Goal: Information Seeking & Learning: Learn about a topic

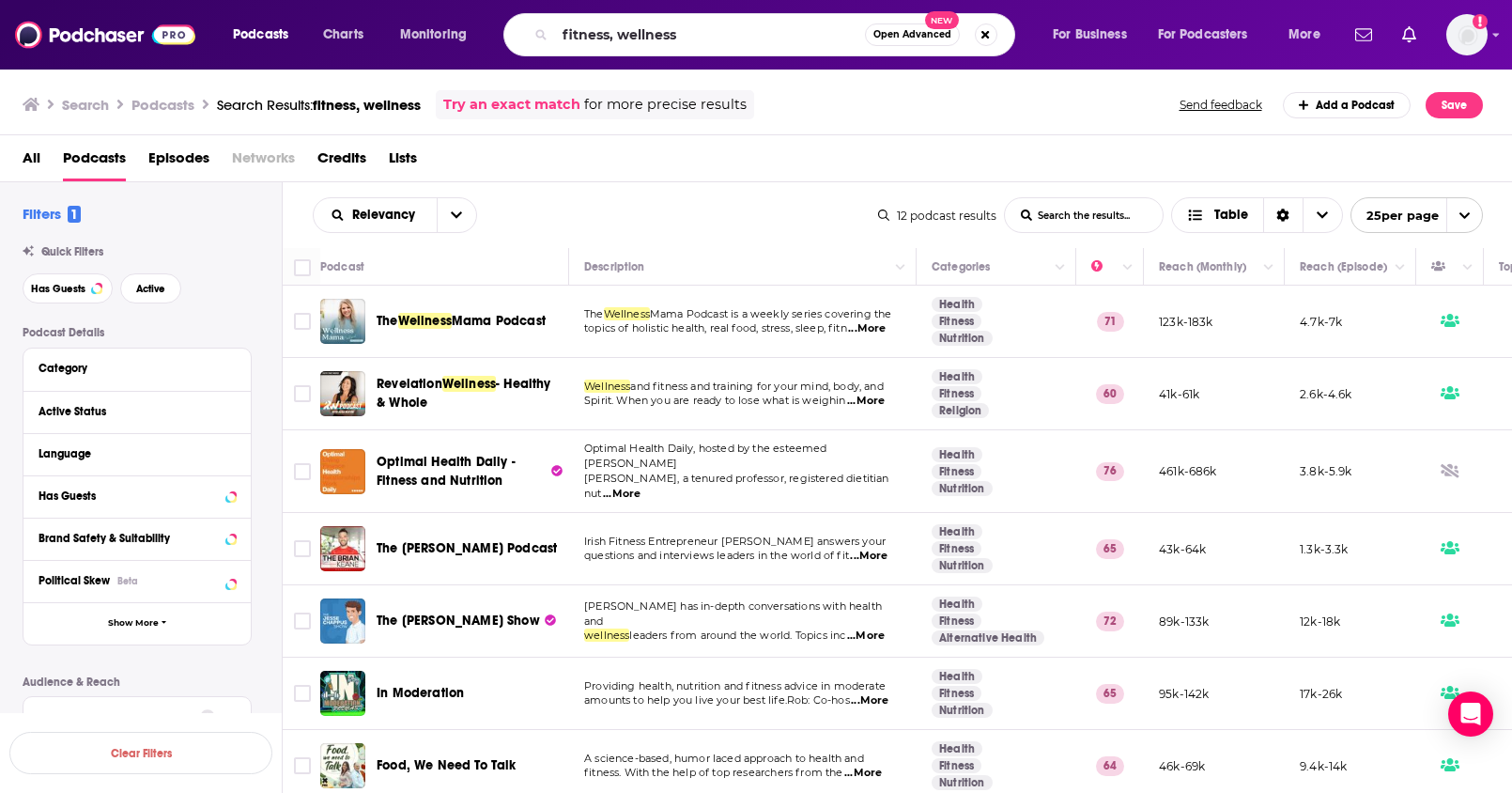
scroll to position [186, 0]
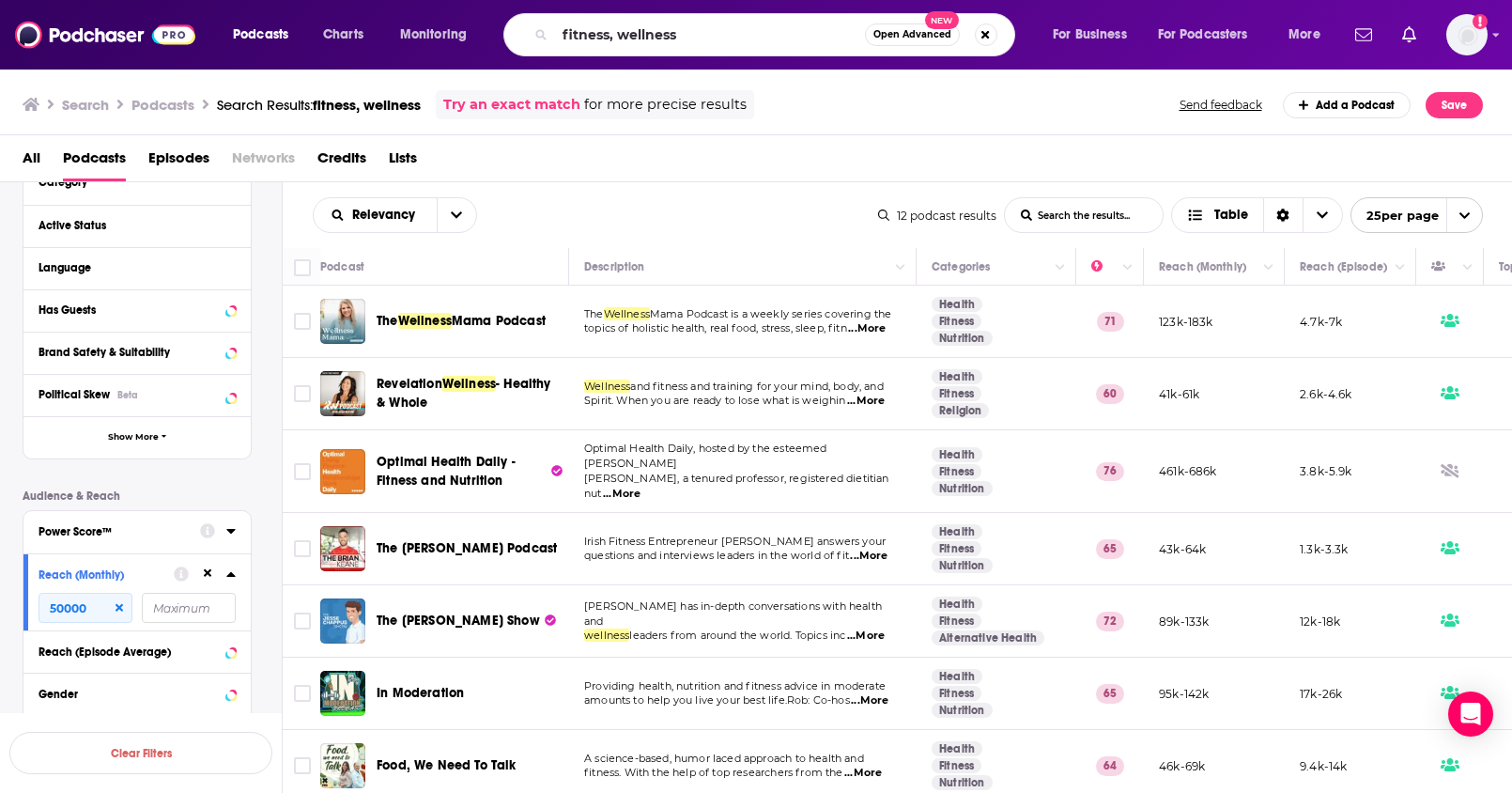
click at [489, 32] on div "Podcasts Charts Monitoring fitness, wellness Open Advanced New For Business For…" at bounding box center [779, 35] width 1118 height 44
type input "Phil Godlewski 2.0"
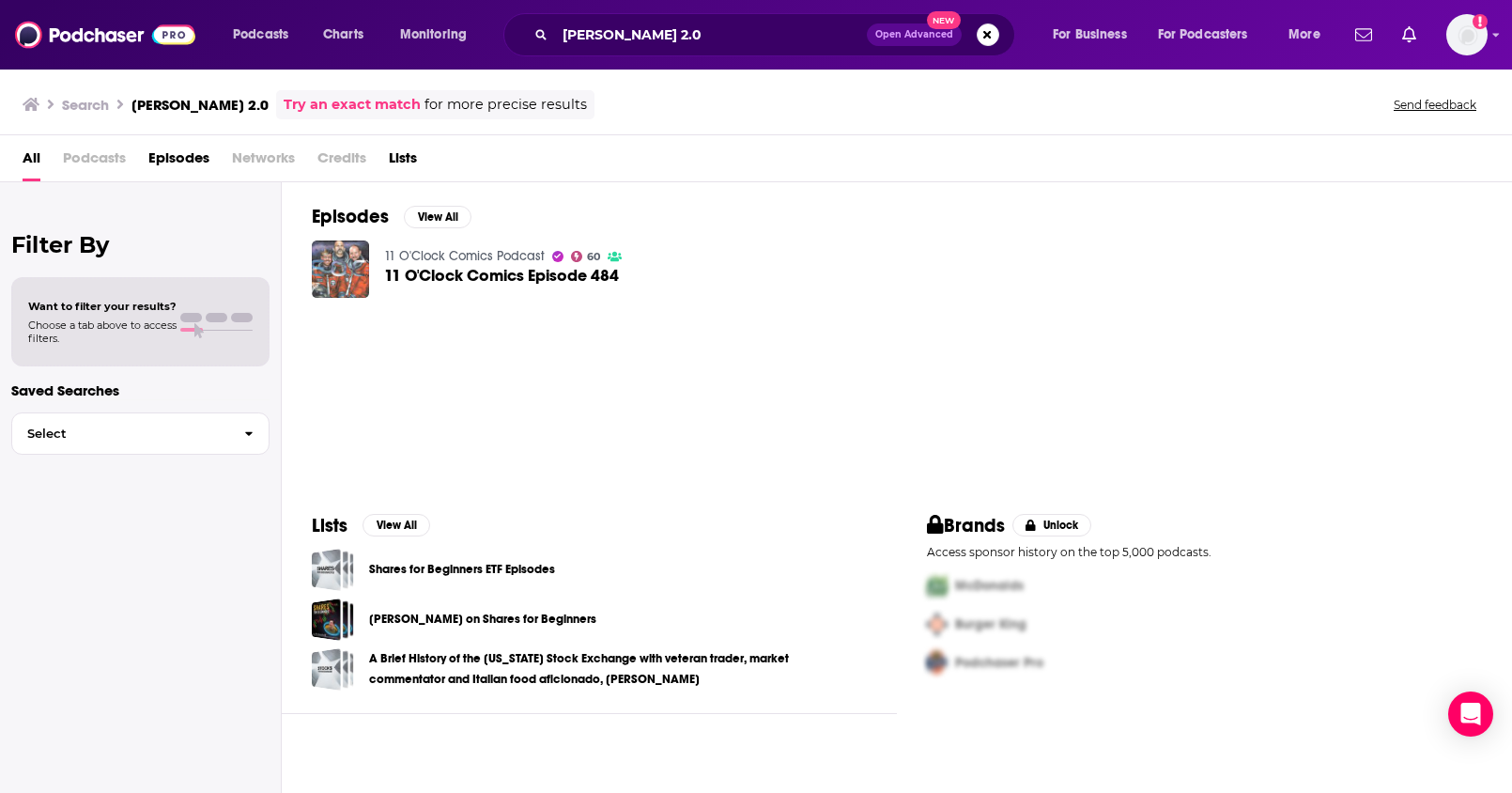
click at [99, 161] on span "Podcasts" at bounding box center [94, 161] width 63 height 39
click at [992, 41] on button "Search podcasts, credits, & more..." at bounding box center [988, 35] width 23 height 23
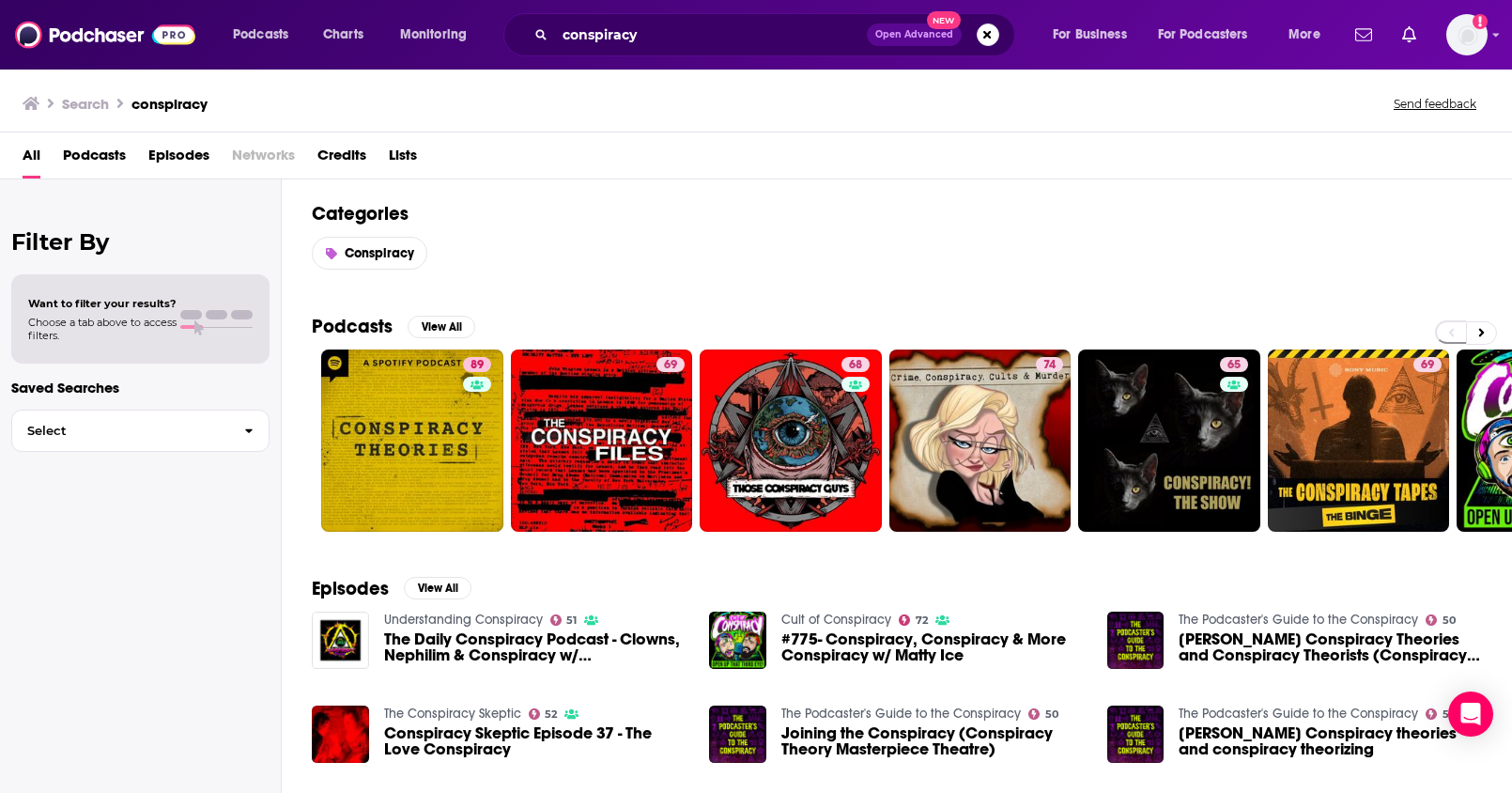
click at [93, 156] on span "Podcasts" at bounding box center [94, 159] width 63 height 39
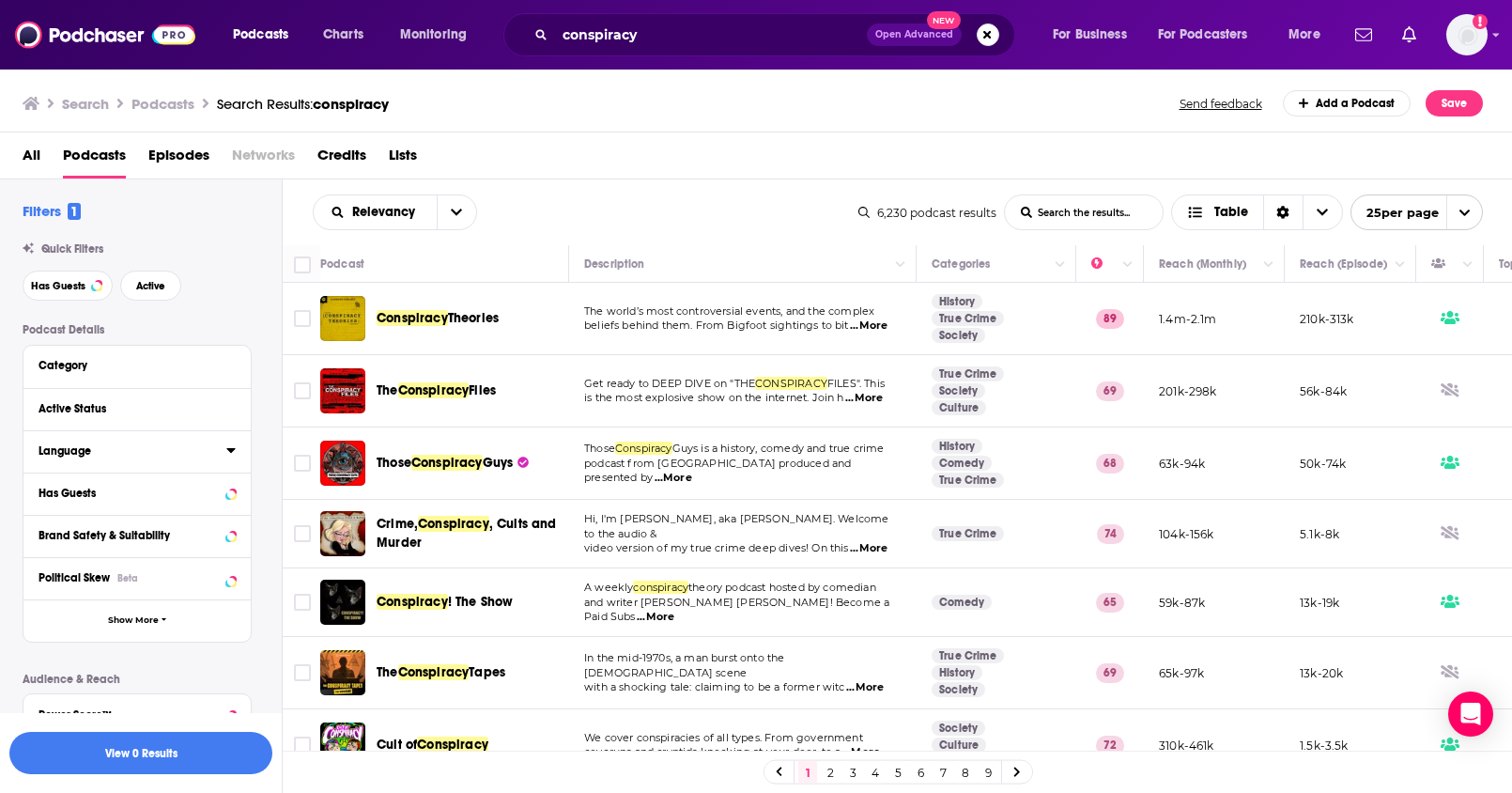
click at [220, 452] on button "Language" at bounding box center [133, 450] width 188 height 24
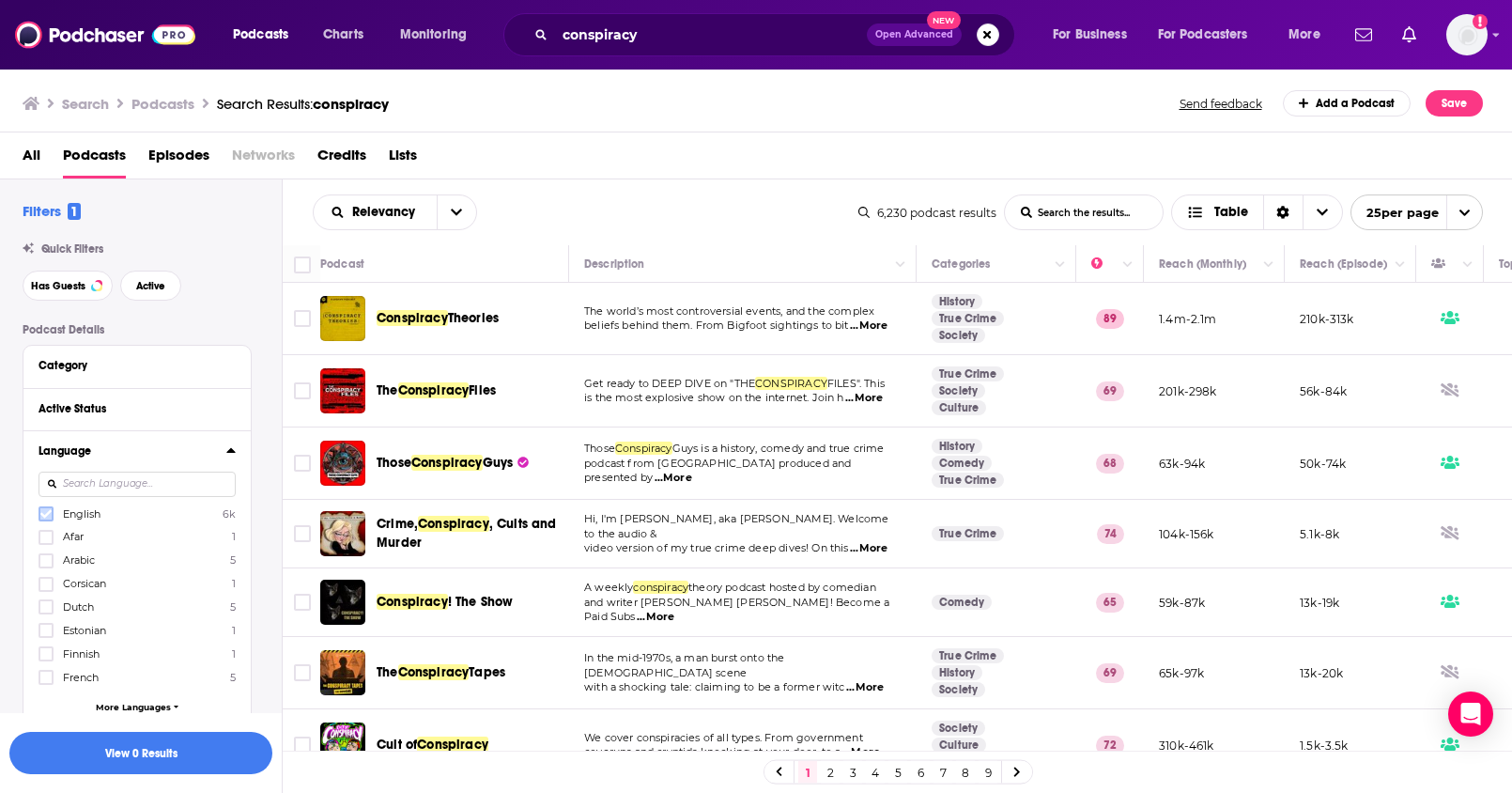
click at [41, 510] on icon at bounding box center [47, 514] width 11 height 11
click at [231, 452] on icon at bounding box center [230, 450] width 9 height 5
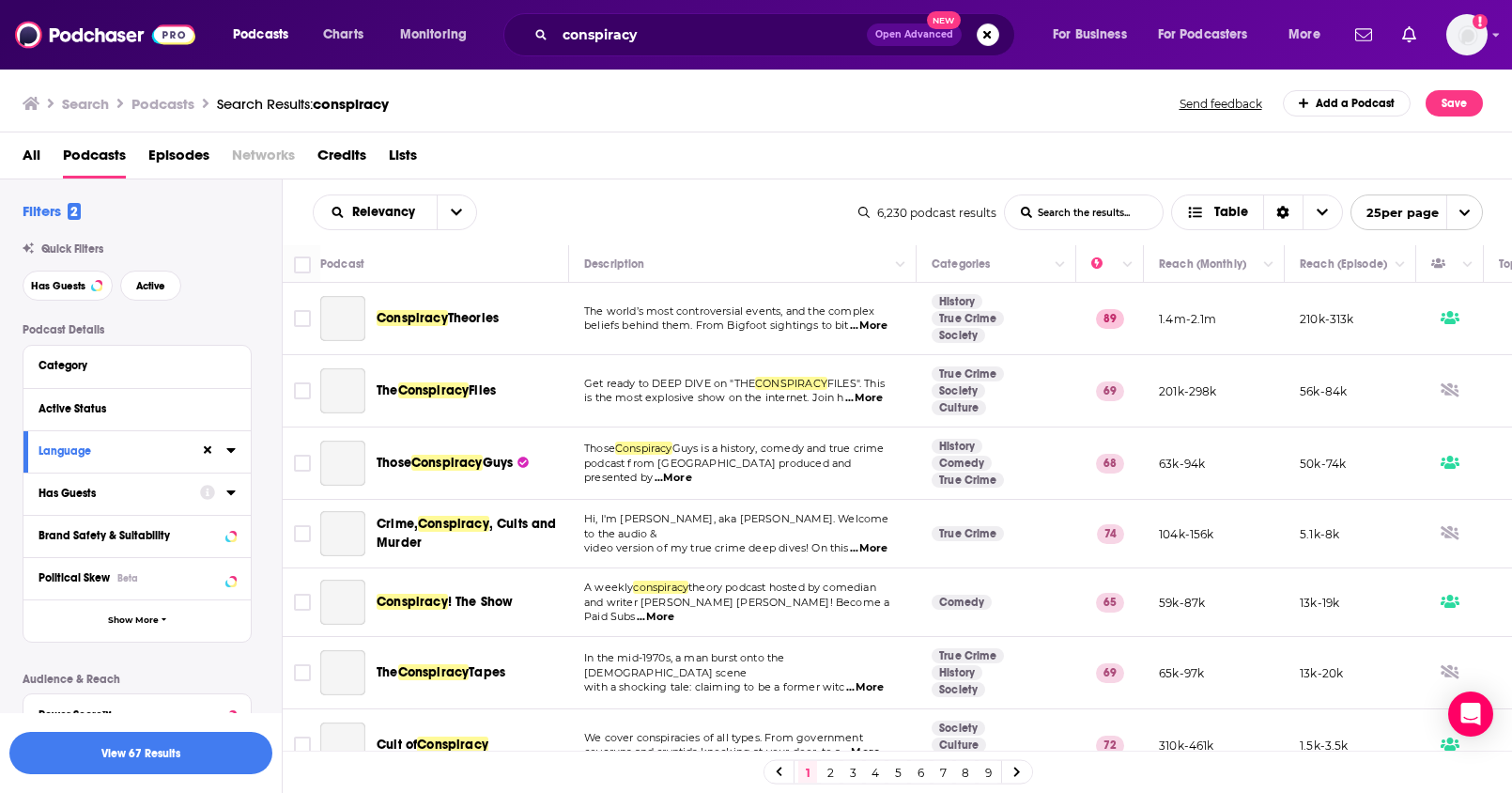
scroll to position [266, 0]
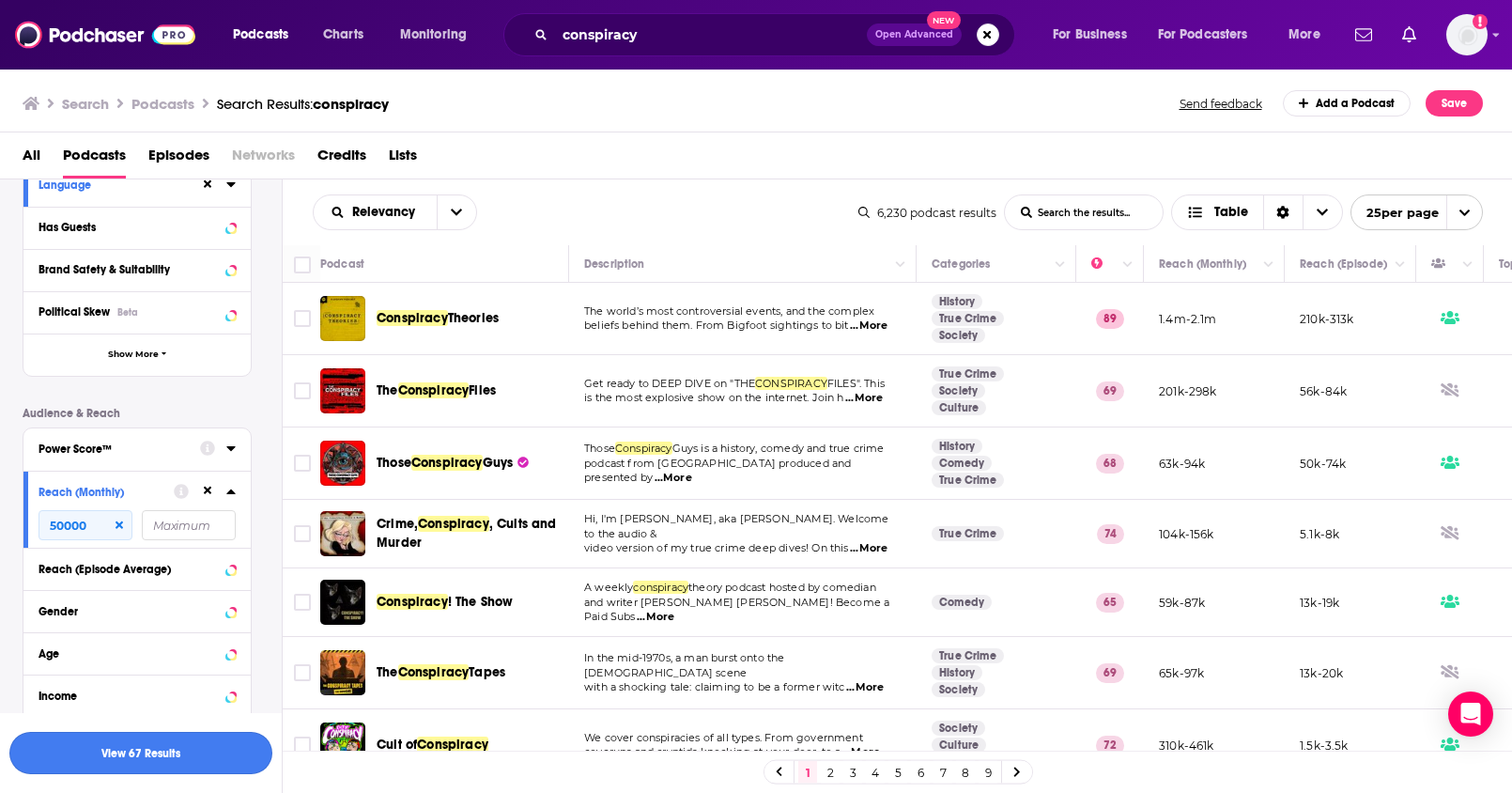
click at [139, 753] on button "View 67 Results" at bounding box center [140, 753] width 263 height 43
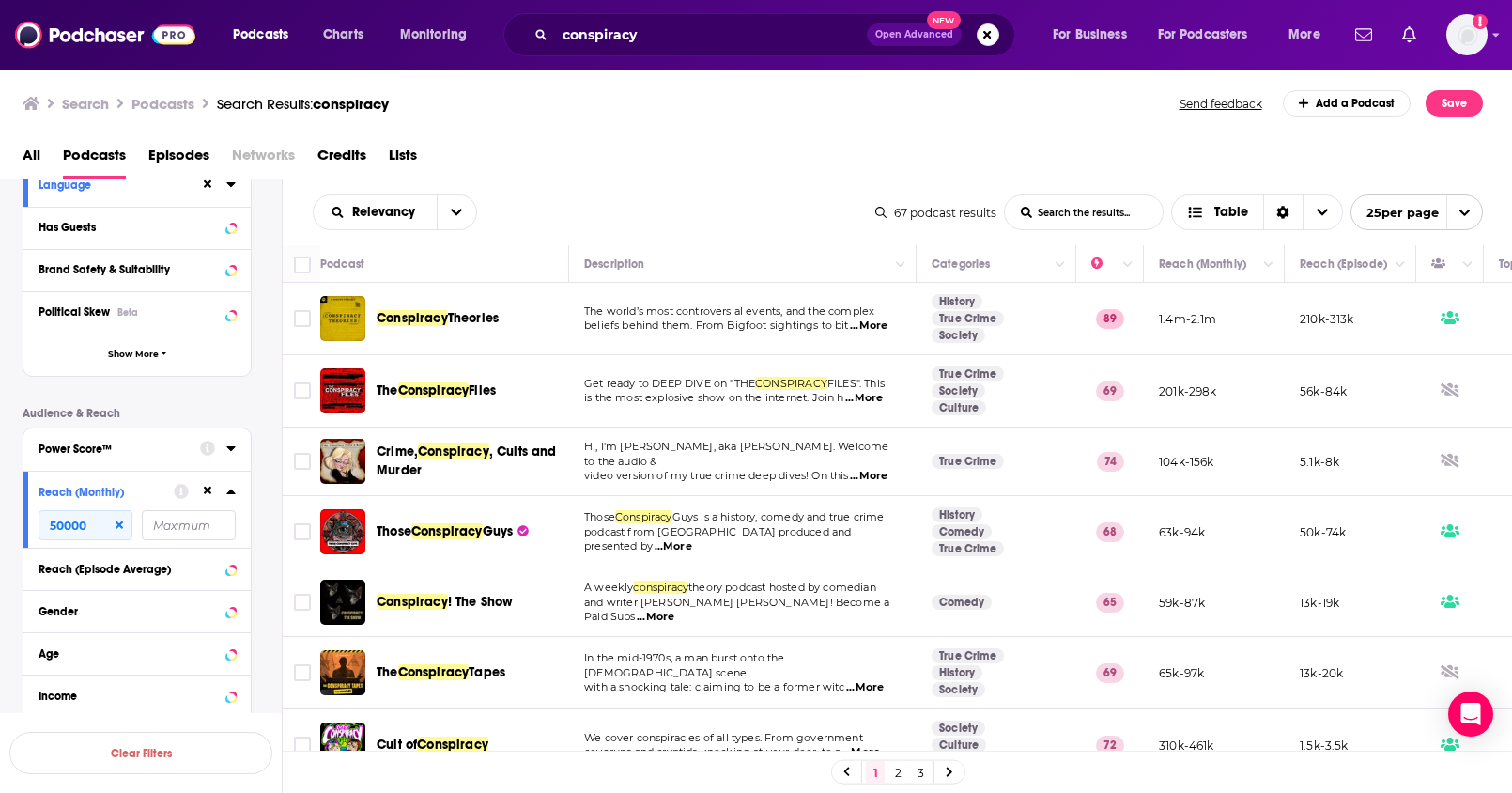
click at [270, 613] on div "Podcast Details Category Active Status Language Has Guests Brand Safety & Suita…" at bounding box center [152, 408] width 259 height 703
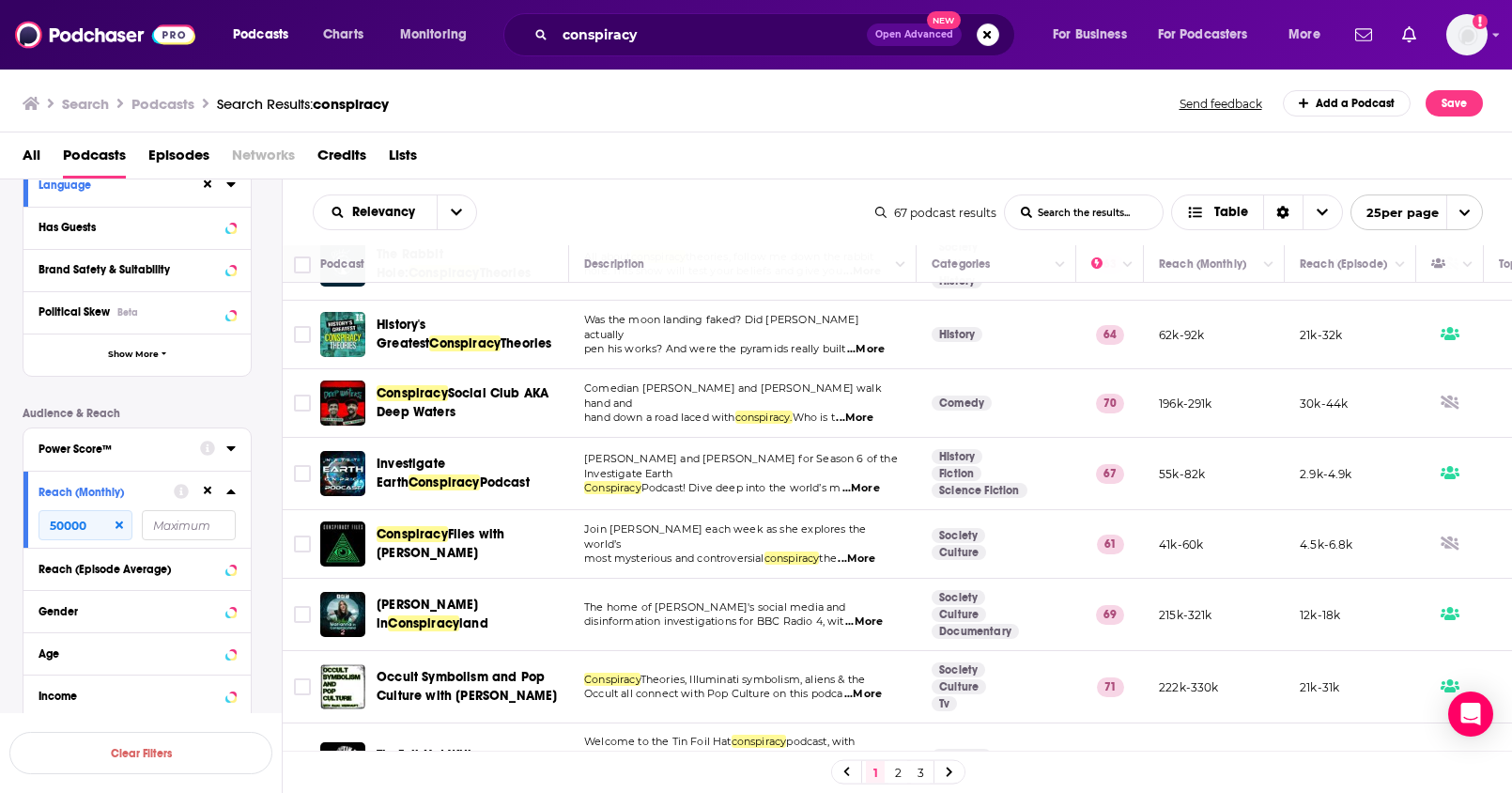
scroll to position [641, 0]
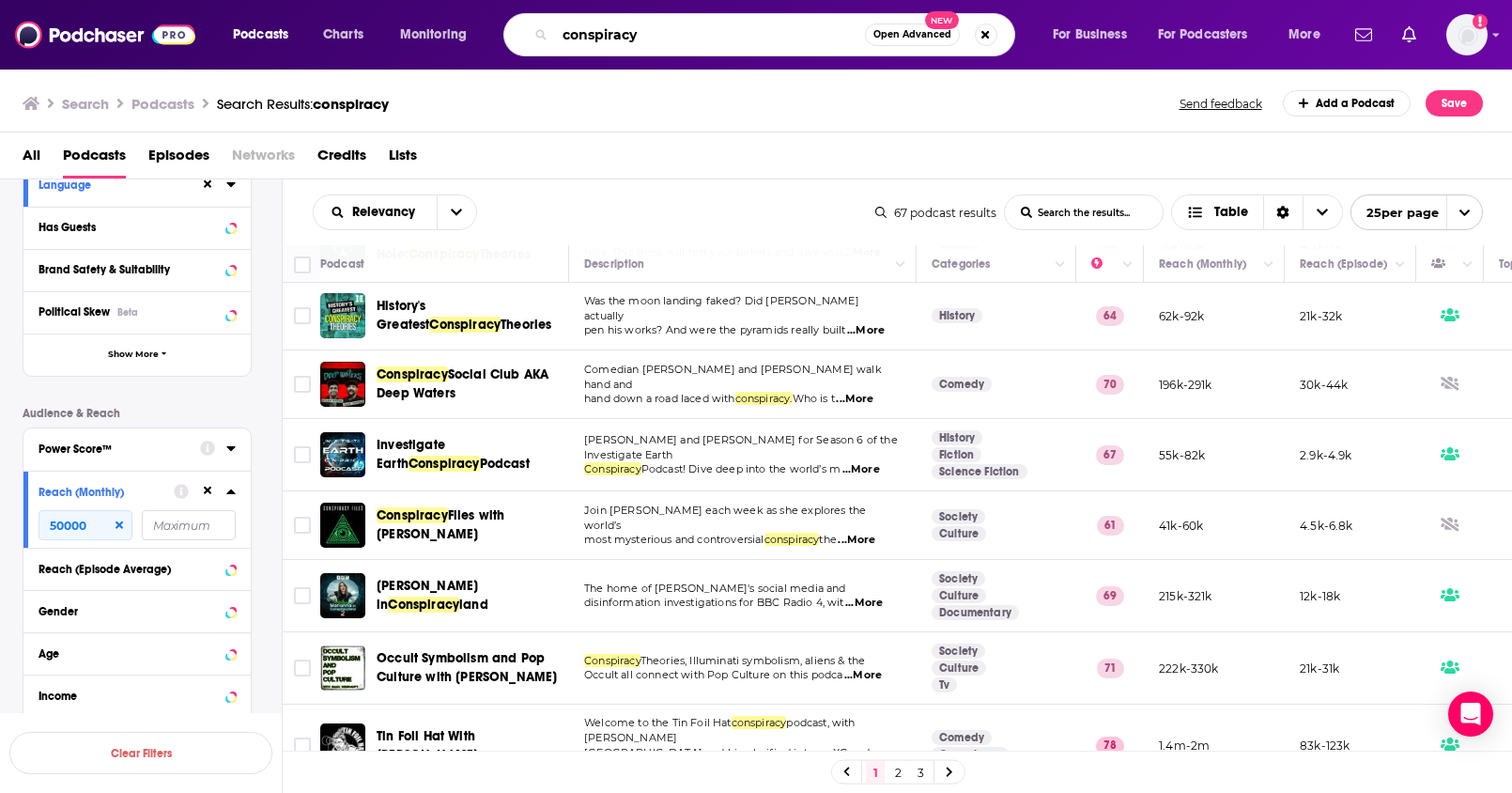
drag, startPoint x: 548, startPoint y: 34, endPoint x: 532, endPoint y: 37, distance: 16.3
click at [533, 36] on div "conspiracy Open Advanced New" at bounding box center [758, 35] width 512 height 44
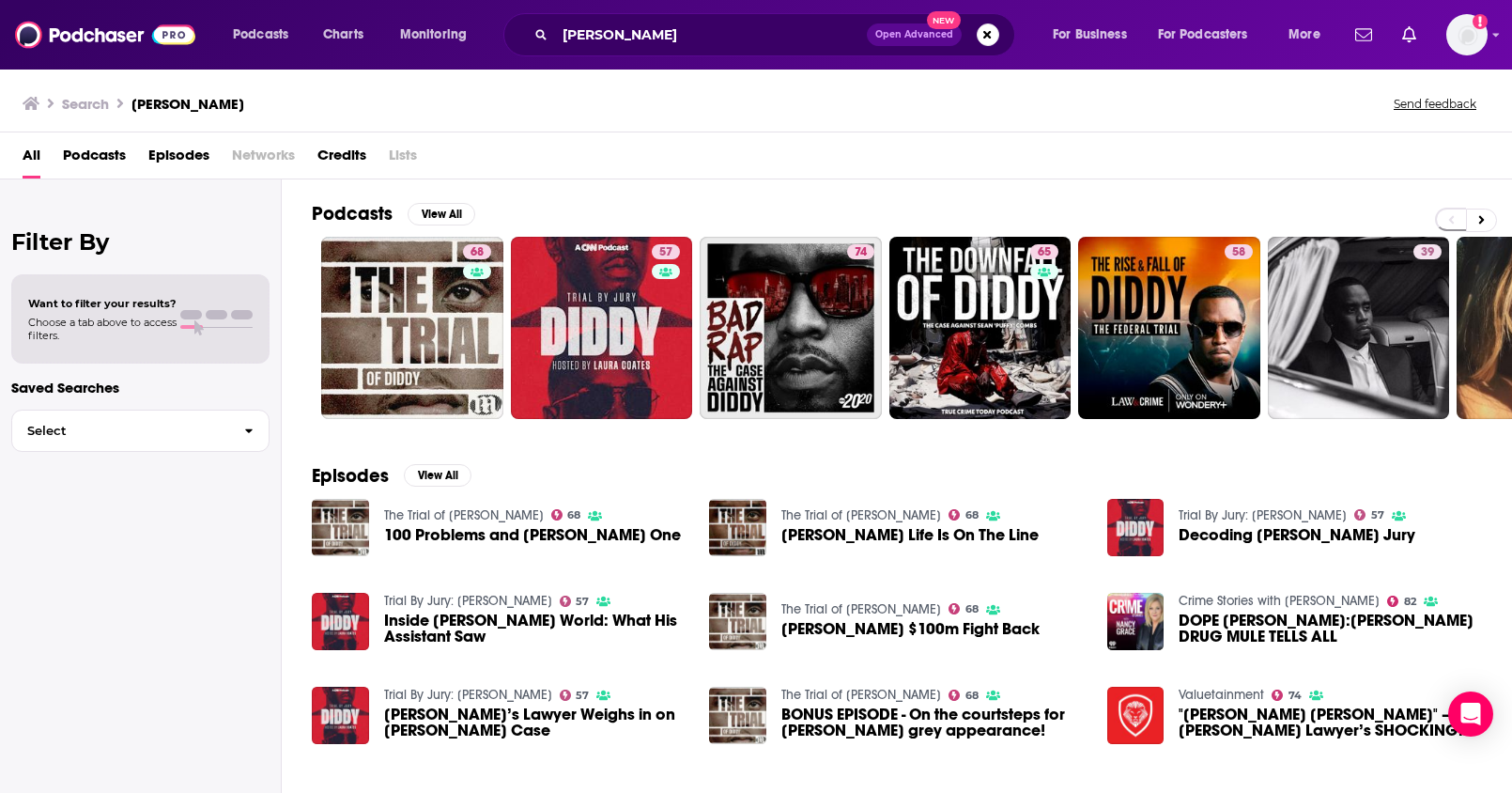
click at [109, 149] on span "Podcasts" at bounding box center [94, 159] width 63 height 39
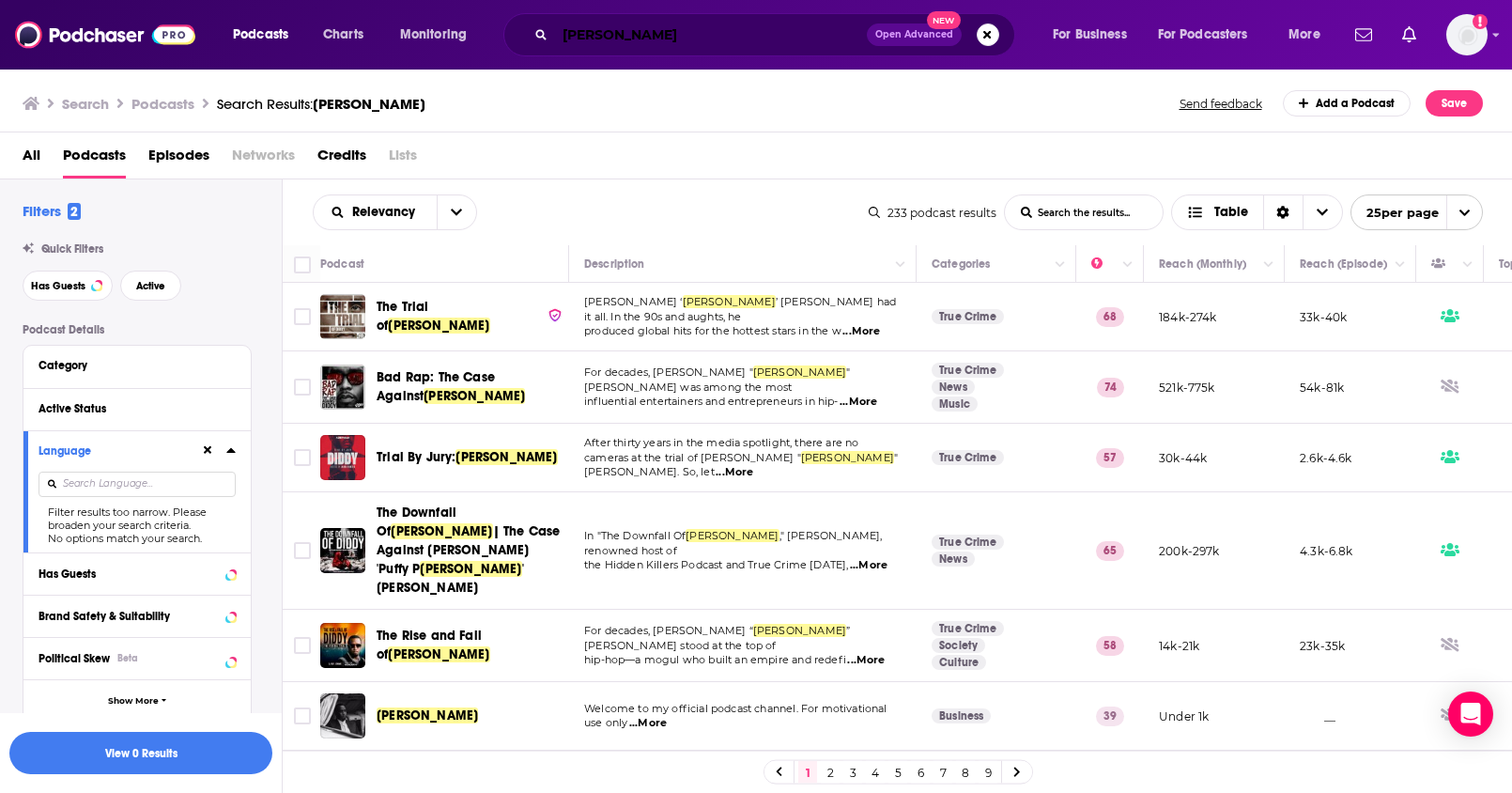
drag, startPoint x: 523, startPoint y: 24, endPoint x: 458, endPoint y: 18, distance: 65.3
click at [458, 18] on div "Podcasts Charts Monitoring diddy Open Advanced New For Business For Podcasters …" at bounding box center [779, 35] width 1118 height 44
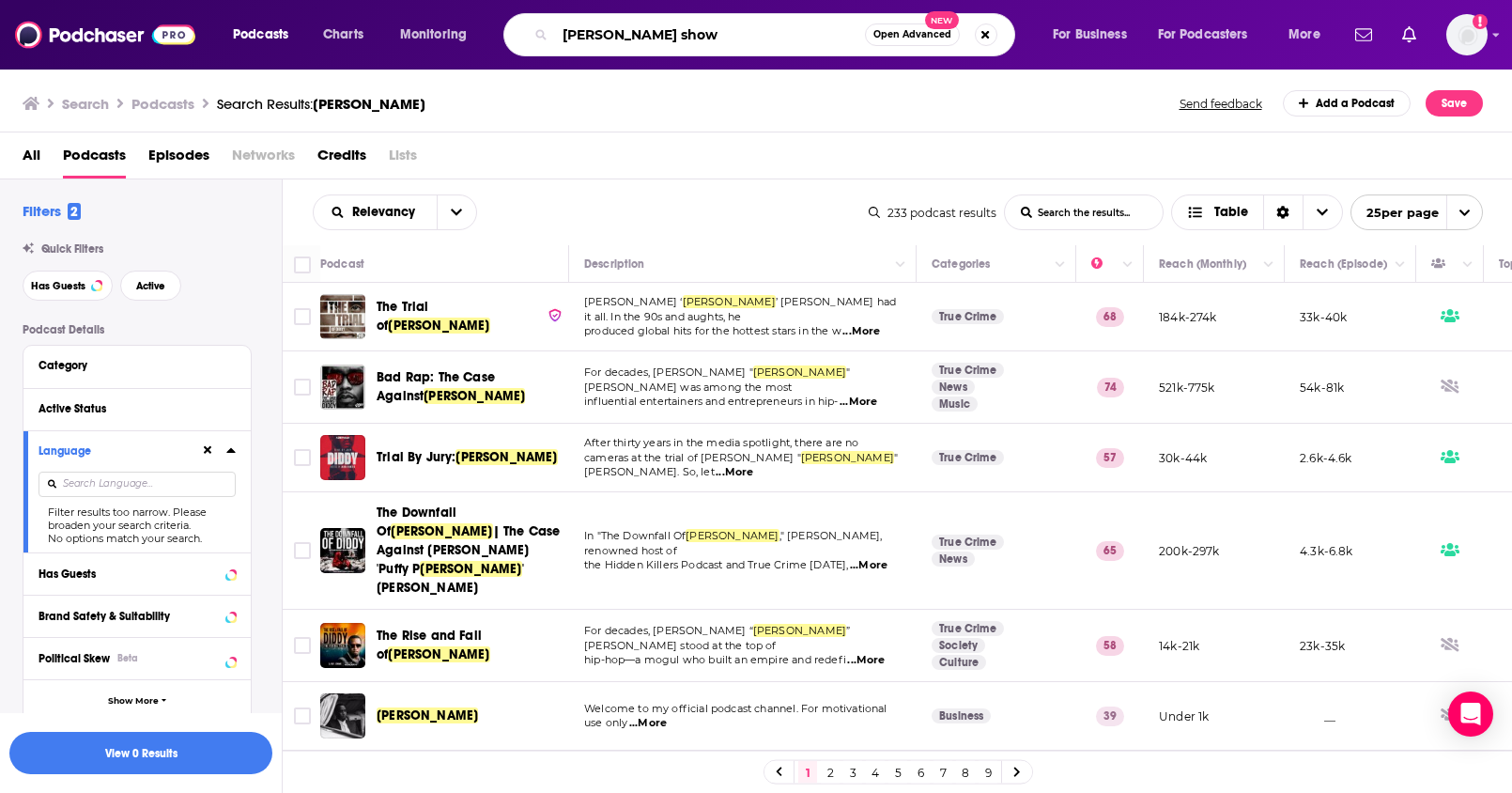
type input "[PERSON_NAME] show"
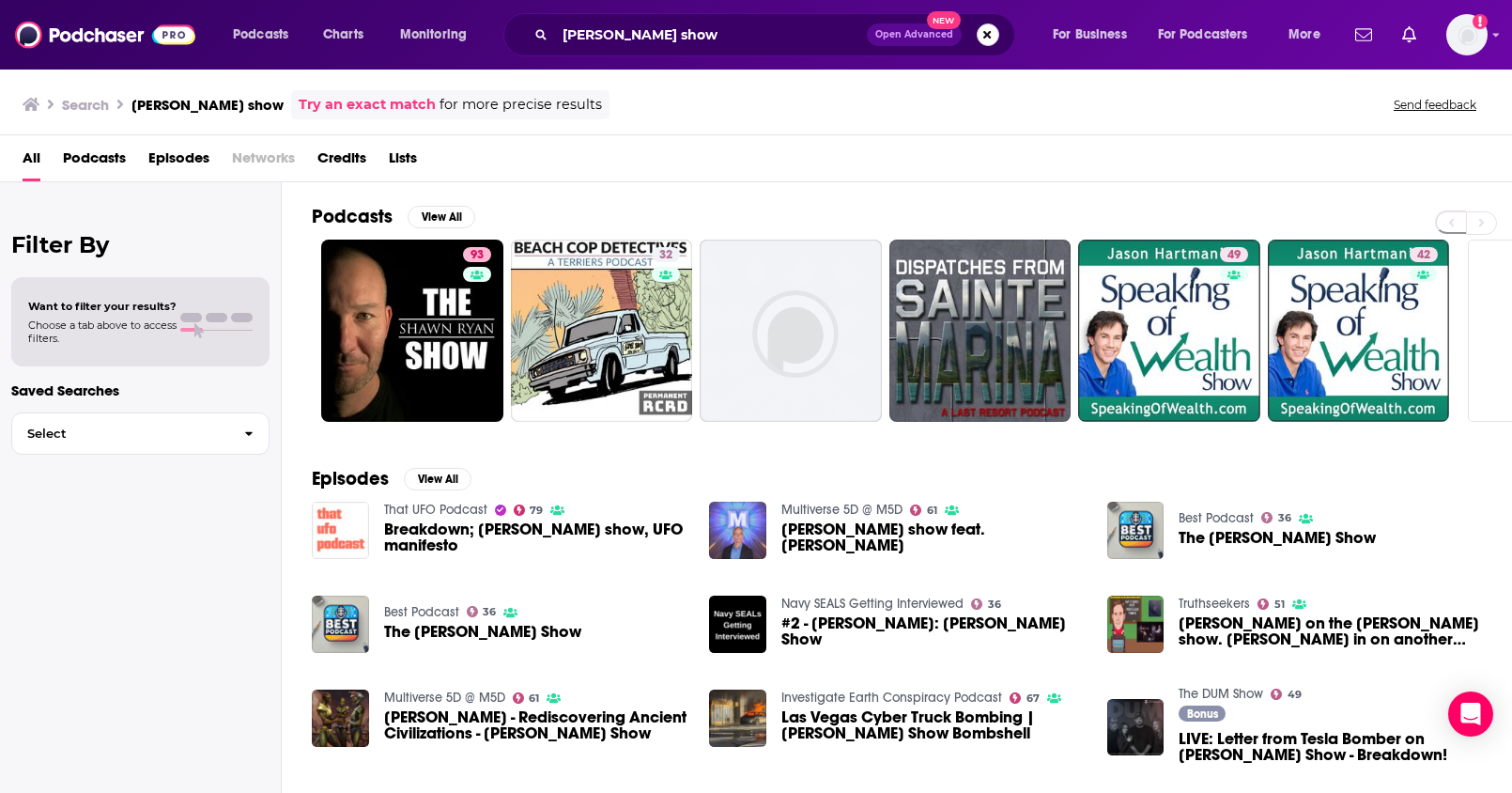
click at [982, 41] on button "Search podcasts, credits, & more..." at bounding box center [988, 35] width 23 height 23
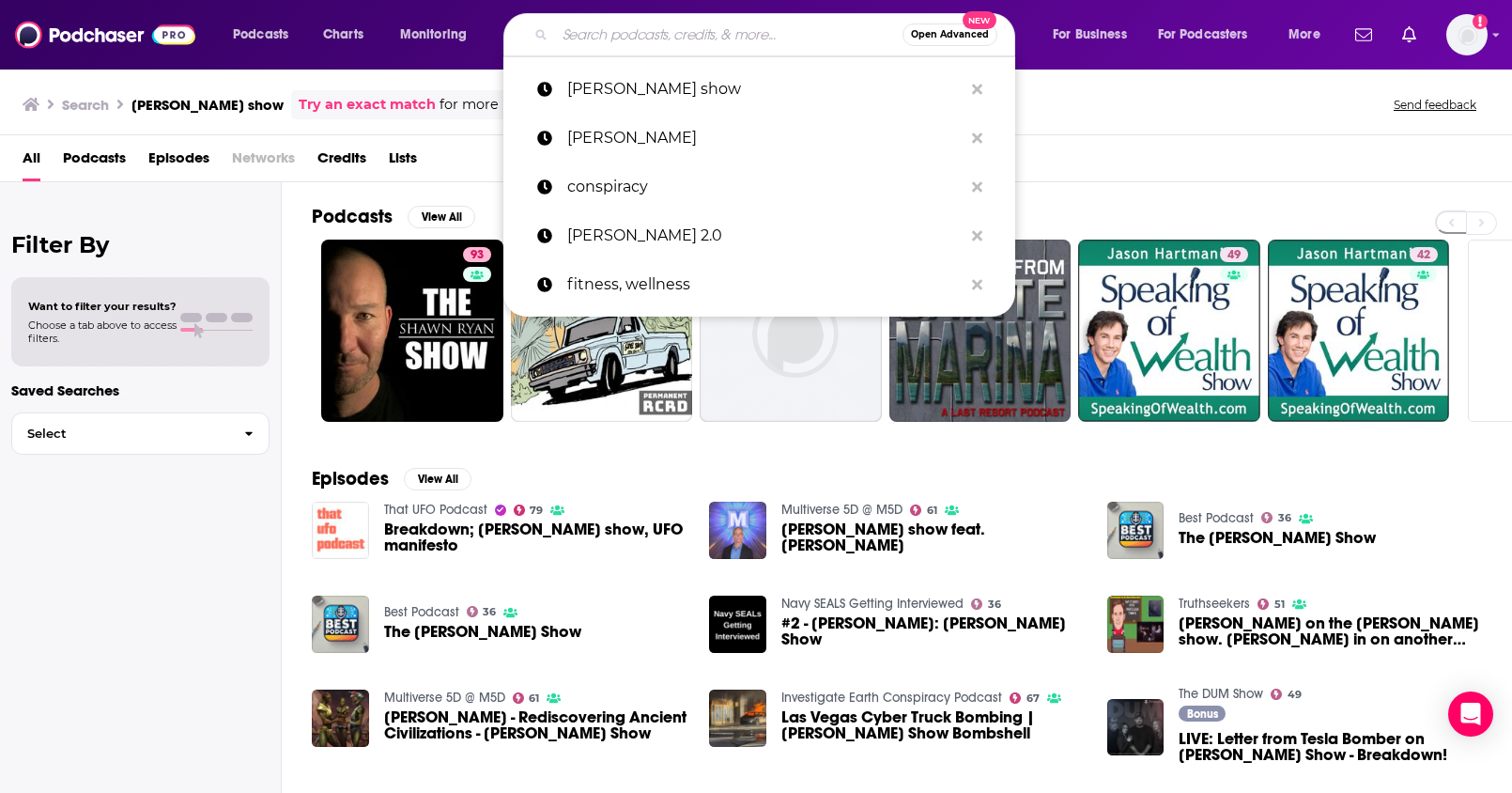
paste input "Unmapped with Mike Kelly - Podcast"
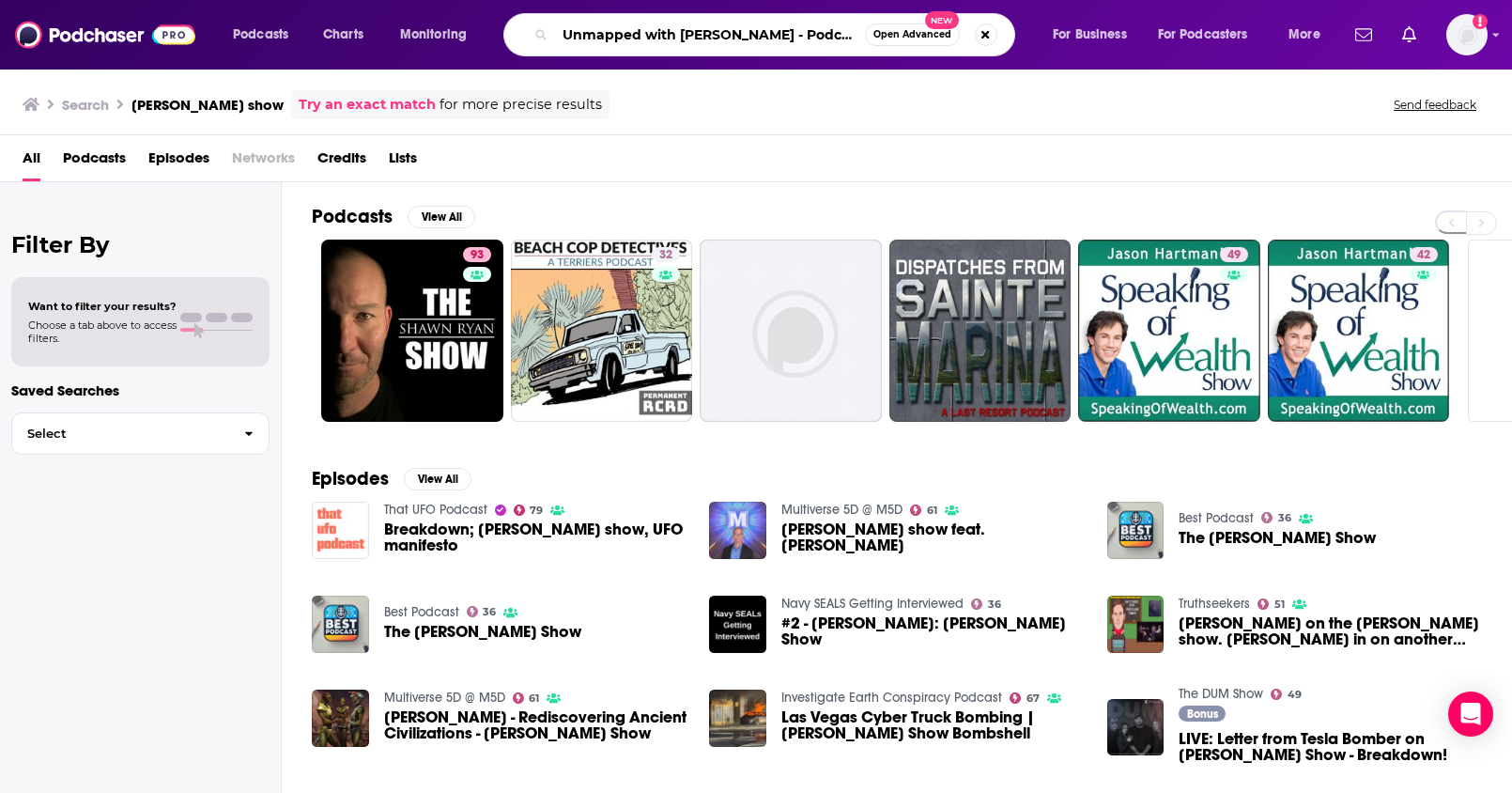
drag, startPoint x: 751, startPoint y: 38, endPoint x: 880, endPoint y: 39, distance: 129.0
click at [880, 39] on div "Unmapped with Mike Kelly - Podcast Open Advanced New" at bounding box center [758, 35] width 512 height 44
type input "Unmapped with [PERSON_NAME]"
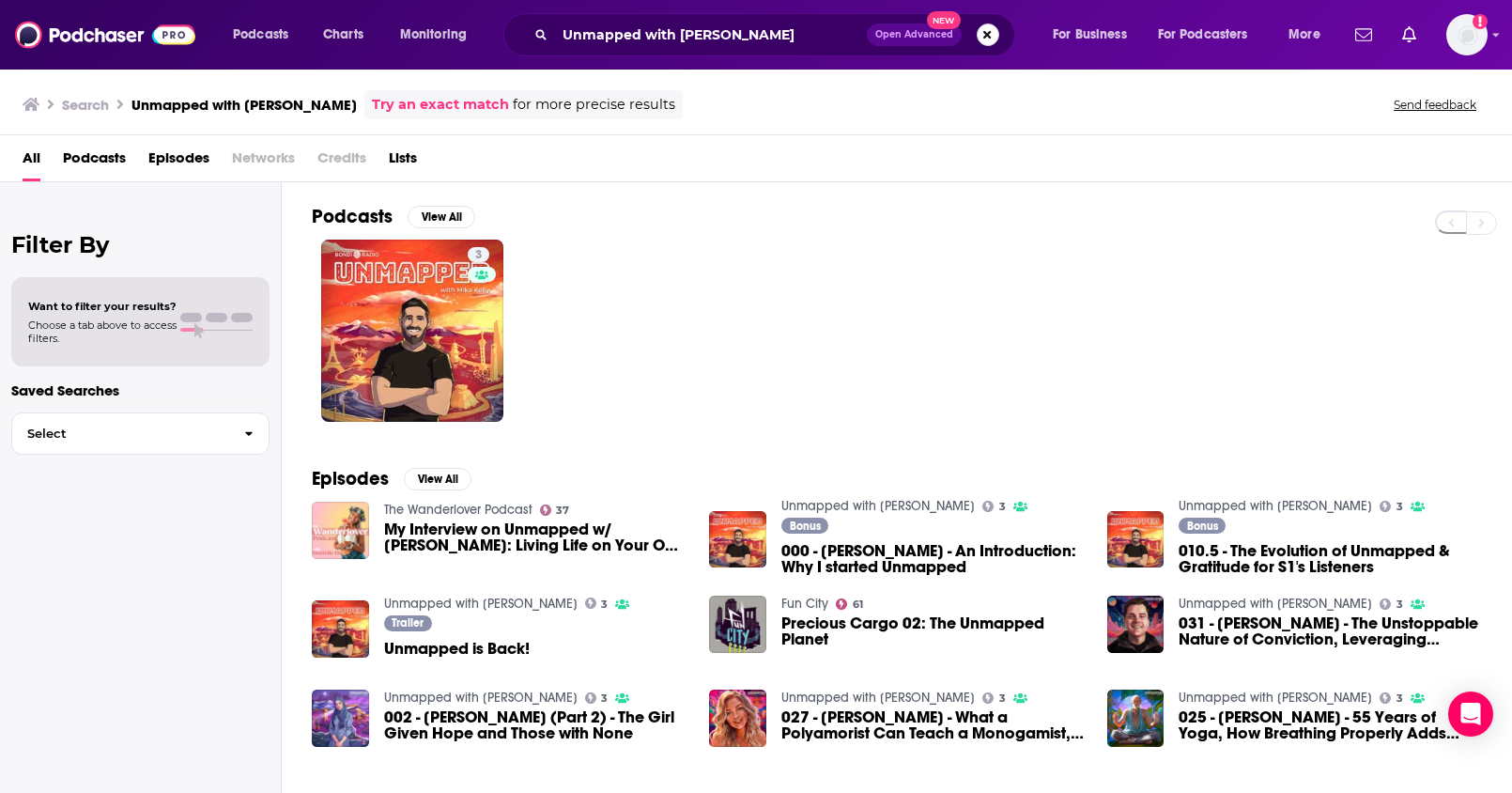
click at [982, 35] on button "Search podcasts, credits, & more..." at bounding box center [988, 35] width 23 height 23
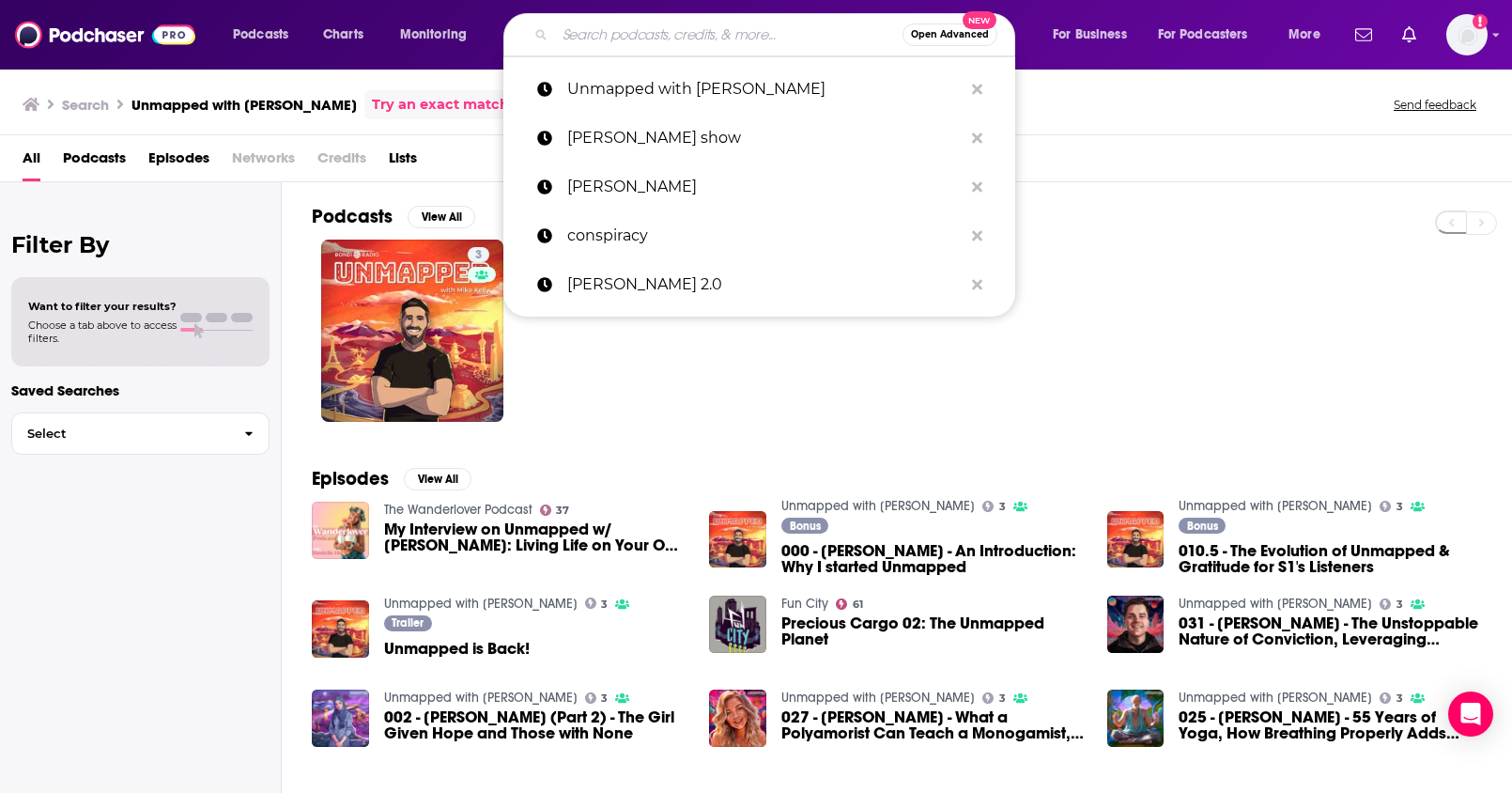
paste input "Tin Foil Hat With Sam Tripoli - Podcast"
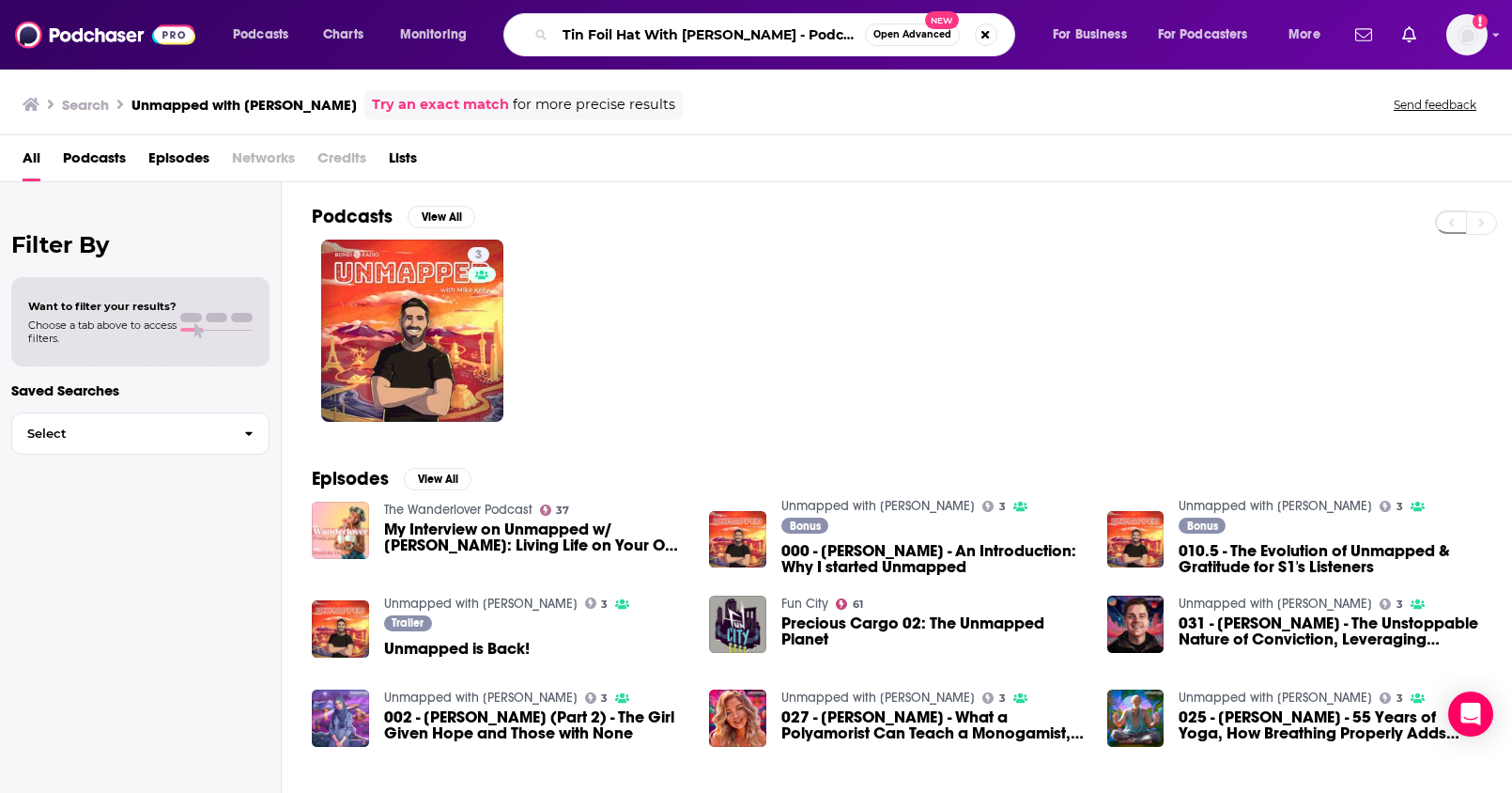
drag, startPoint x: 812, startPoint y: 40, endPoint x: 761, endPoint y: 39, distance: 51.0
click at [761, 39] on input "Tin Foil Hat With Sam Tripoli - Podcast" at bounding box center [710, 35] width 309 height 30
type input "Tin Foil Hat With [PERSON_NAME]"
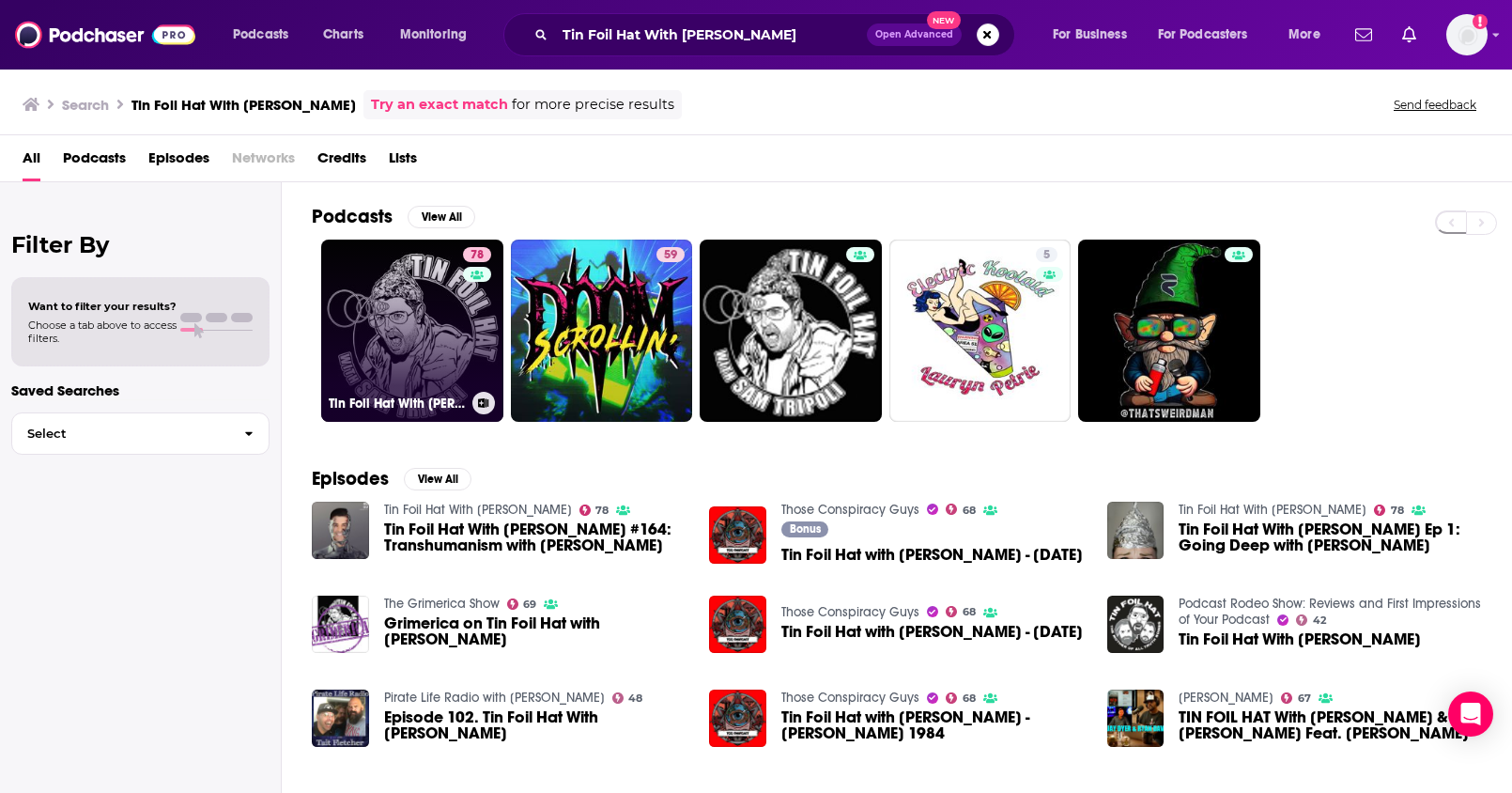
click at [434, 296] on link "78 Tin Foil Hat With Sam Tripoli" at bounding box center [412, 330] width 182 height 182
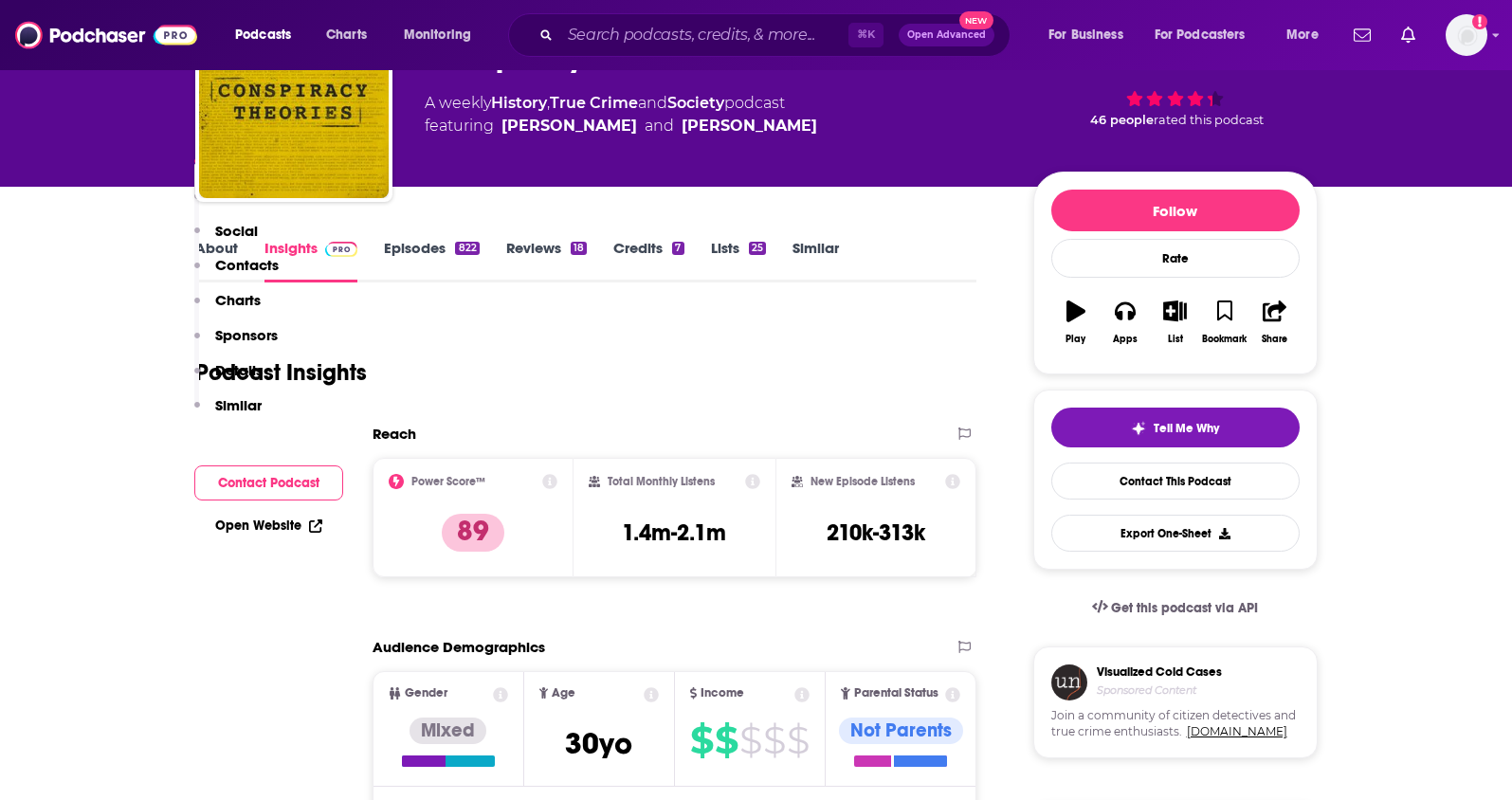
scroll to position [116, 0]
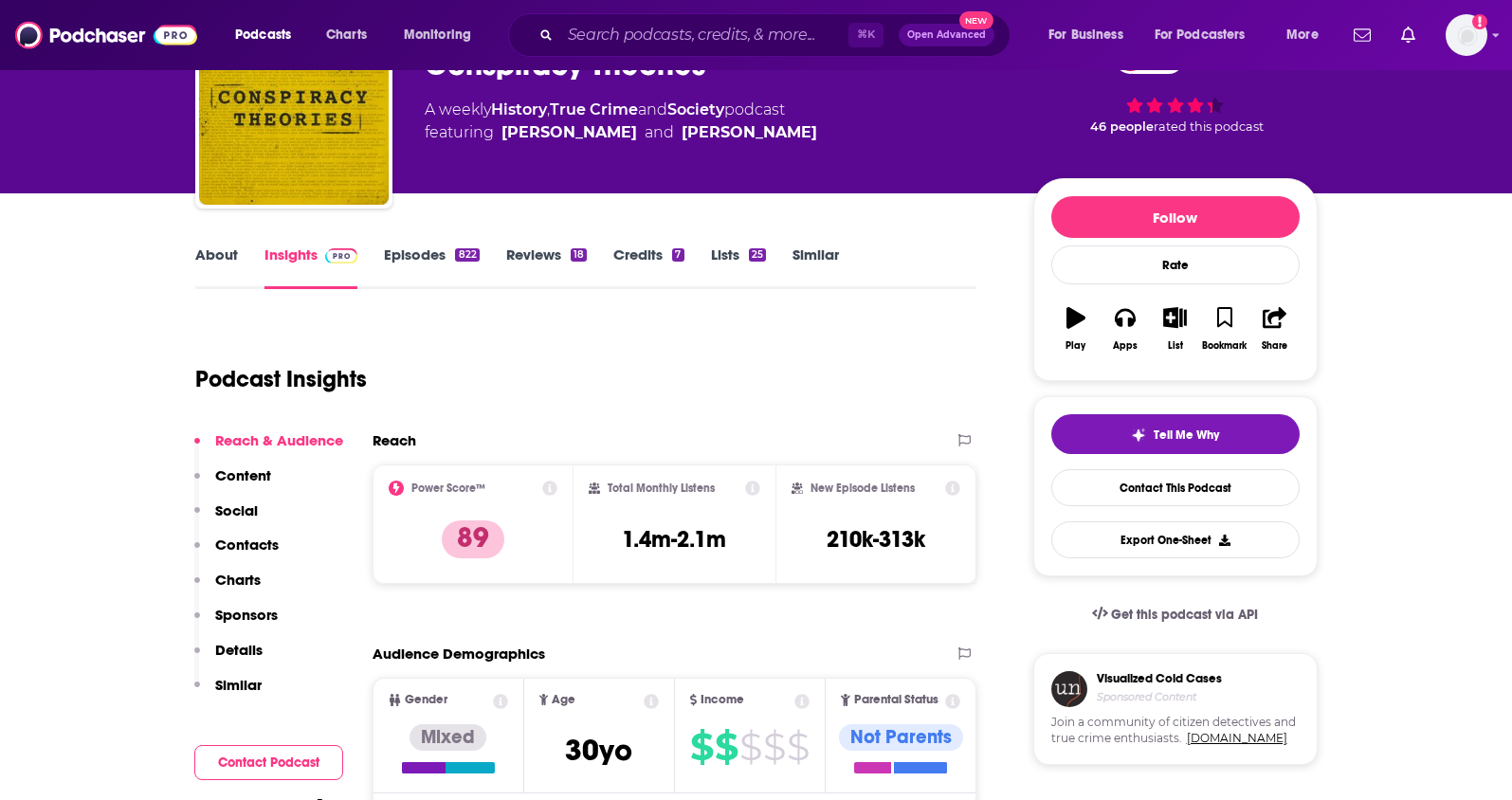
click at [216, 269] on link "About" at bounding box center [217, 267] width 43 height 44
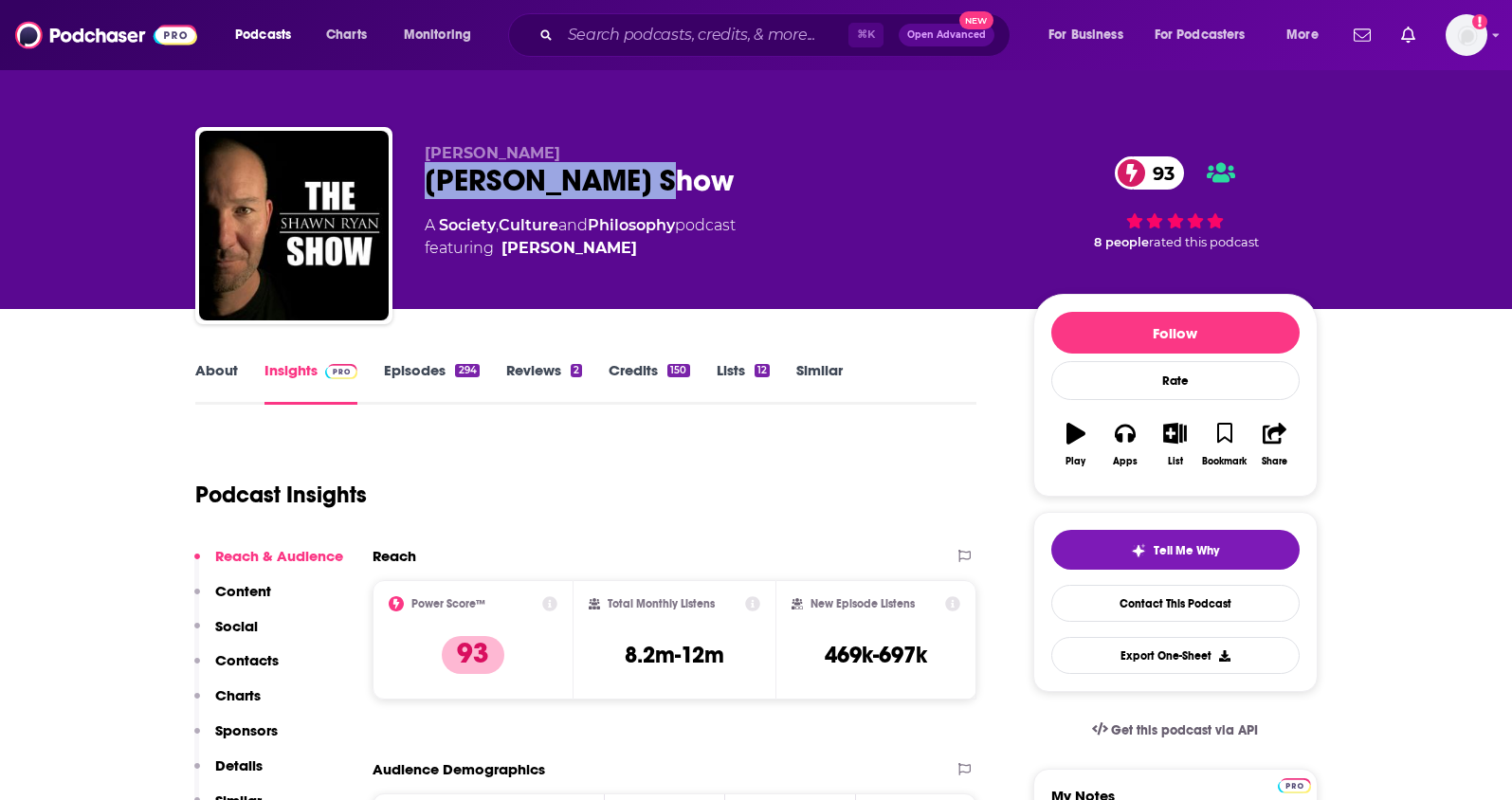
drag, startPoint x: 696, startPoint y: 173, endPoint x: 410, endPoint y: 182, distance: 286.1
click at [410, 182] on div "Shawn Ryan Shawn Ryan Show 93 A Society , Culture and Philosophy podcast featur…" at bounding box center [756, 230] width 1122 height 205
copy h2 "Shawn Ryan Show"
click at [244, 655] on p "Contacts" at bounding box center [247, 660] width 63 height 18
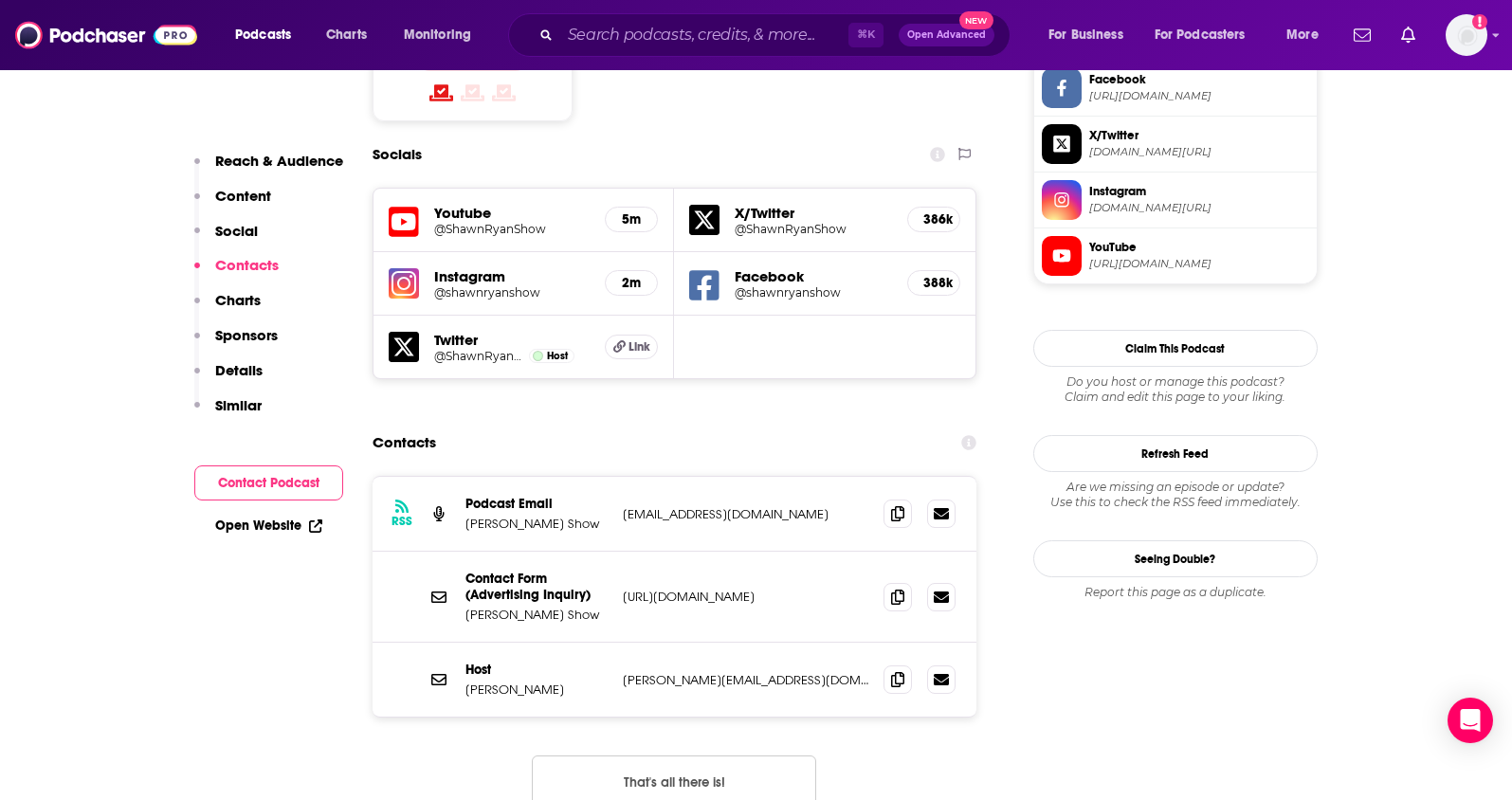
scroll to position [1688, 0]
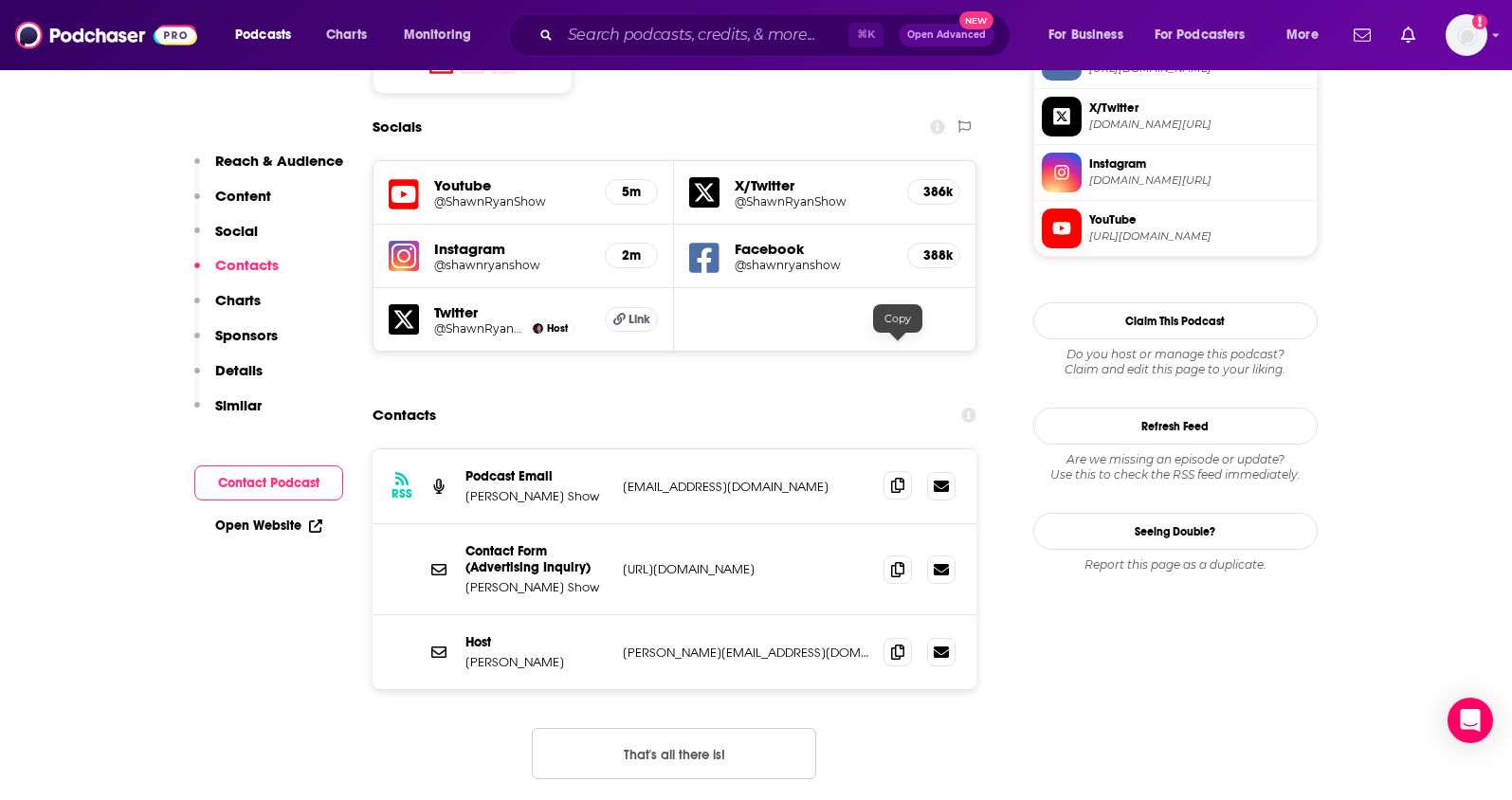
click at [896, 478] on icon at bounding box center [898, 486] width 13 height 15
click at [891, 644] on icon at bounding box center [898, 651] width 13 height 15
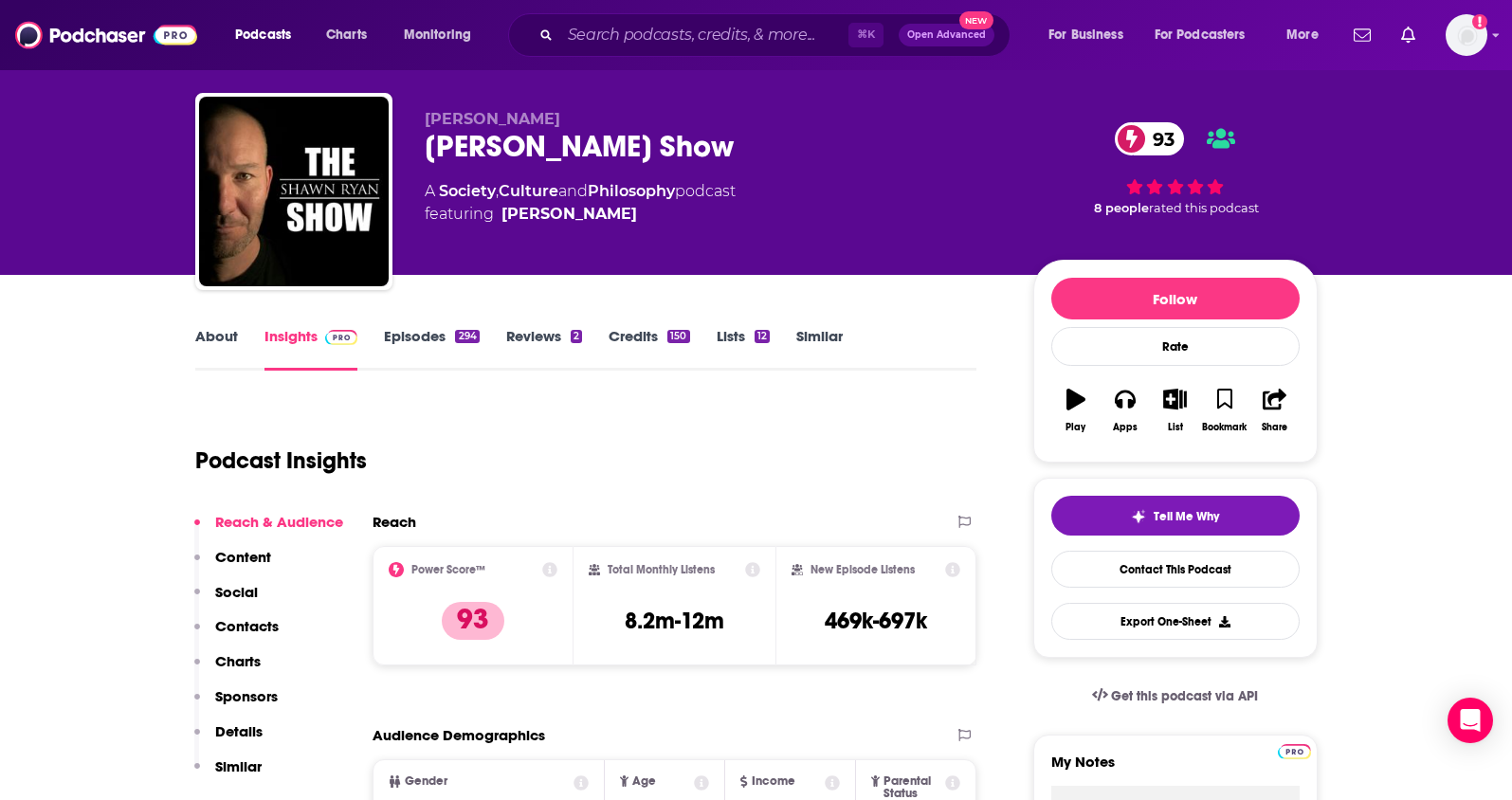
scroll to position [0, 0]
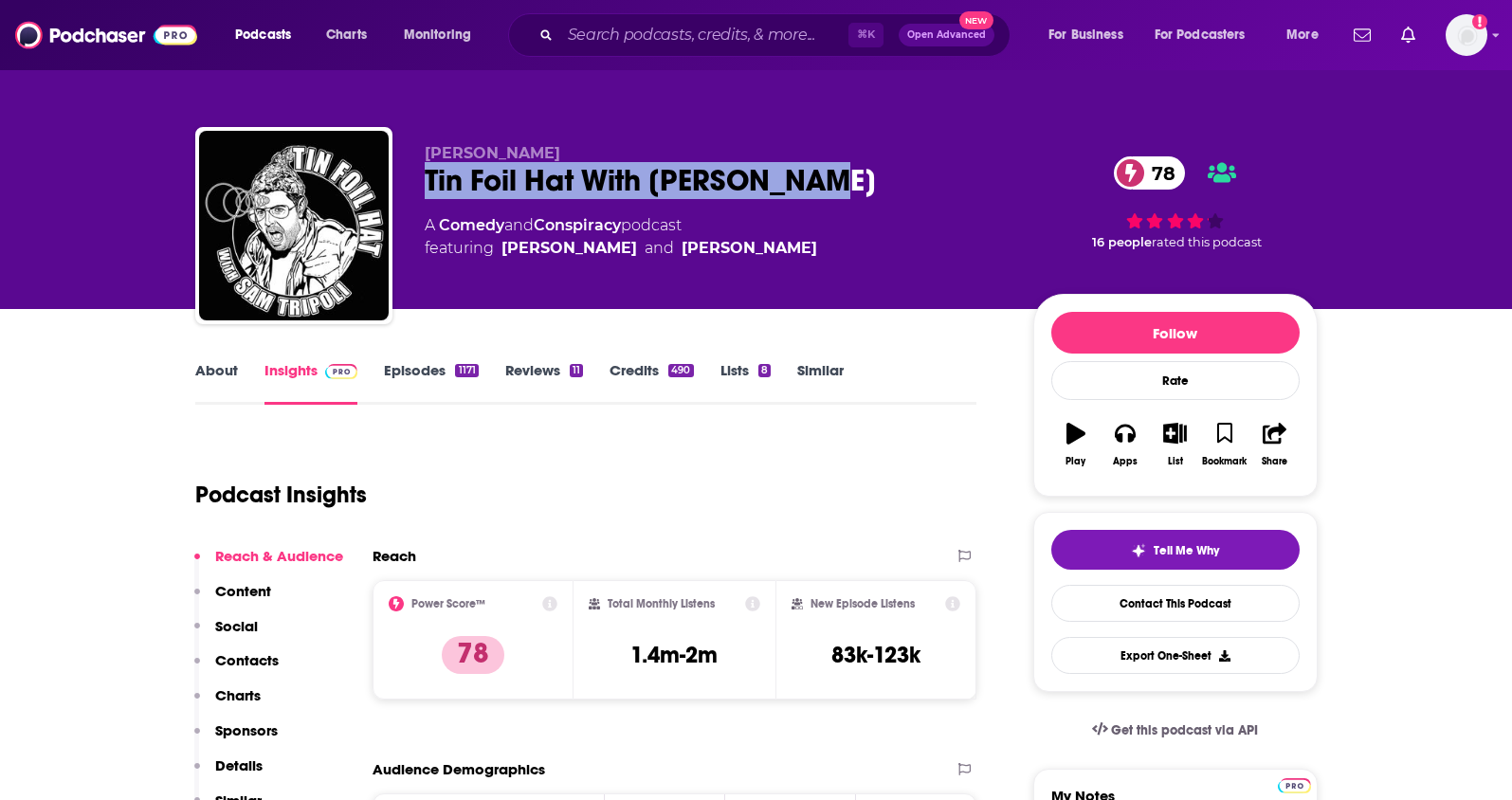
drag, startPoint x: 813, startPoint y: 179, endPoint x: 420, endPoint y: 192, distance: 393.2
click at [420, 192] on div "[PERSON_NAME] Tin Foil Hat With [PERSON_NAME] 78 A Comedy and Conspiracy podcas…" at bounding box center [756, 230] width 1122 height 205
copy h2 "Tin Foil Hat With [PERSON_NAME]"
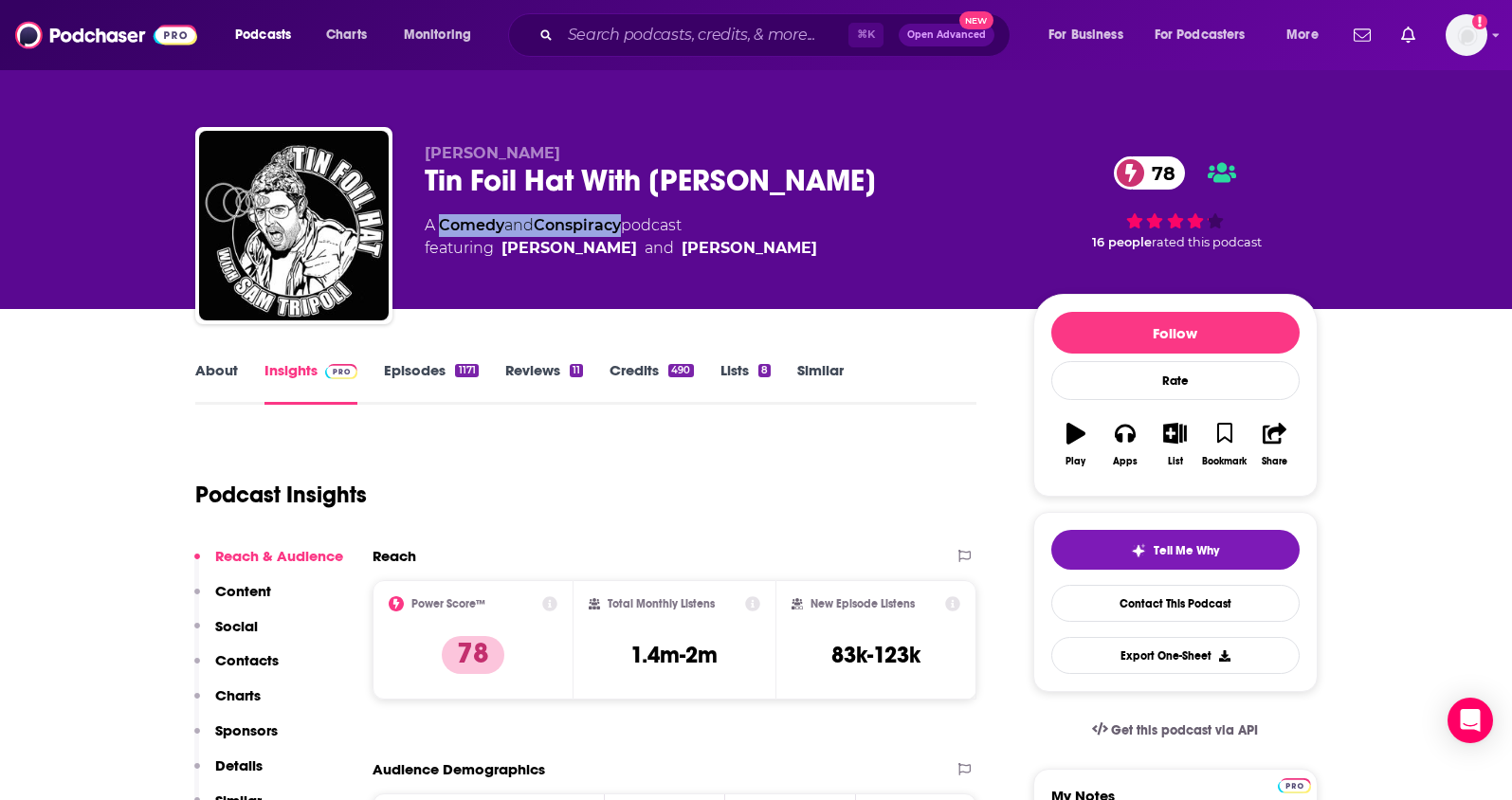
drag, startPoint x: 629, startPoint y: 226, endPoint x: 443, endPoint y: 232, distance: 186.1
click at [443, 232] on div "A Comedy and Conspiracy podcast featuring [PERSON_NAME] and [PERSON_NAME]" at bounding box center [621, 237] width 393 height 45
copy div "Comedy and Conspiracy"
click at [247, 661] on p "Contacts" at bounding box center [247, 660] width 63 height 18
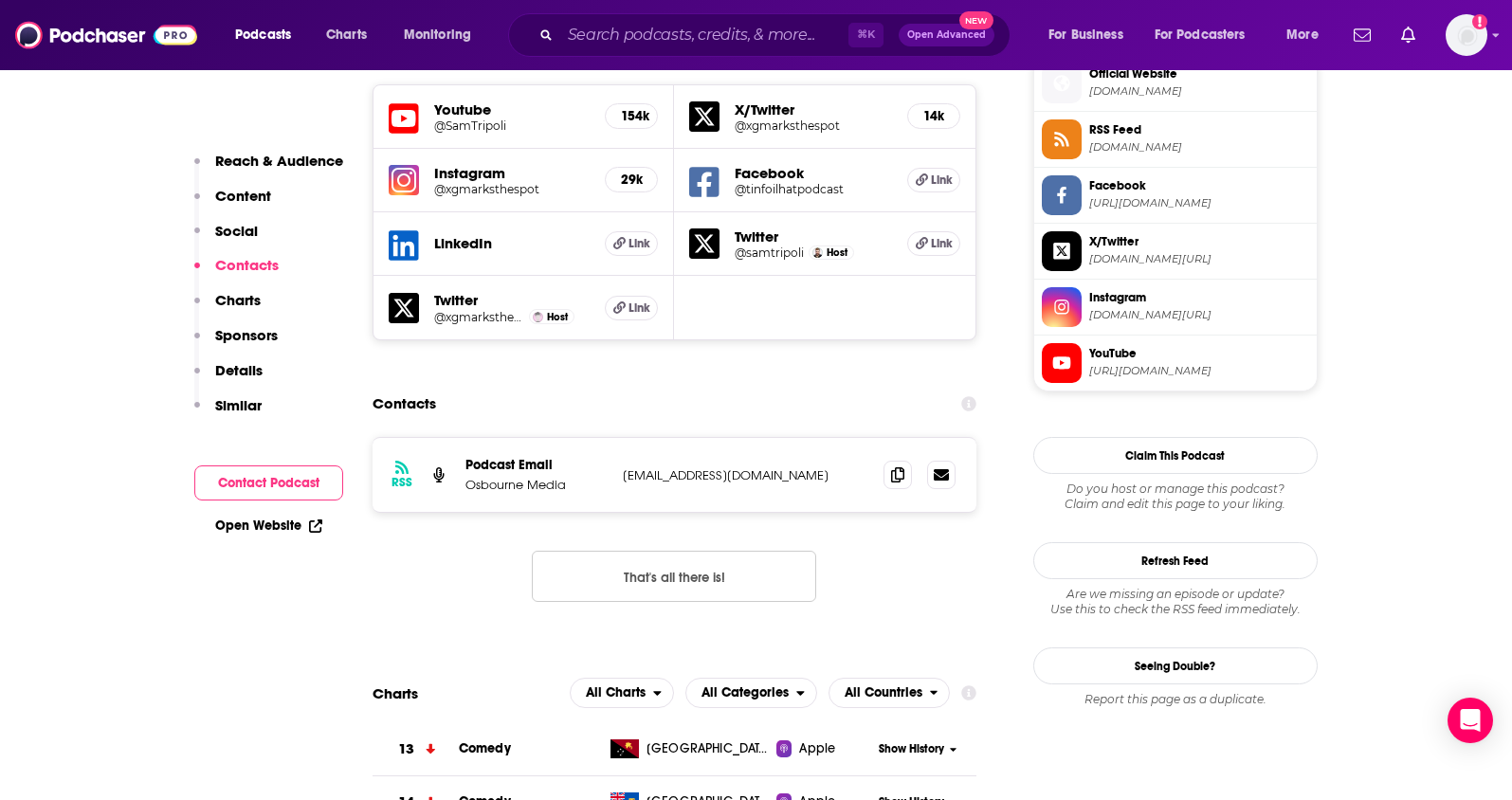
scroll to position [1731, 0]
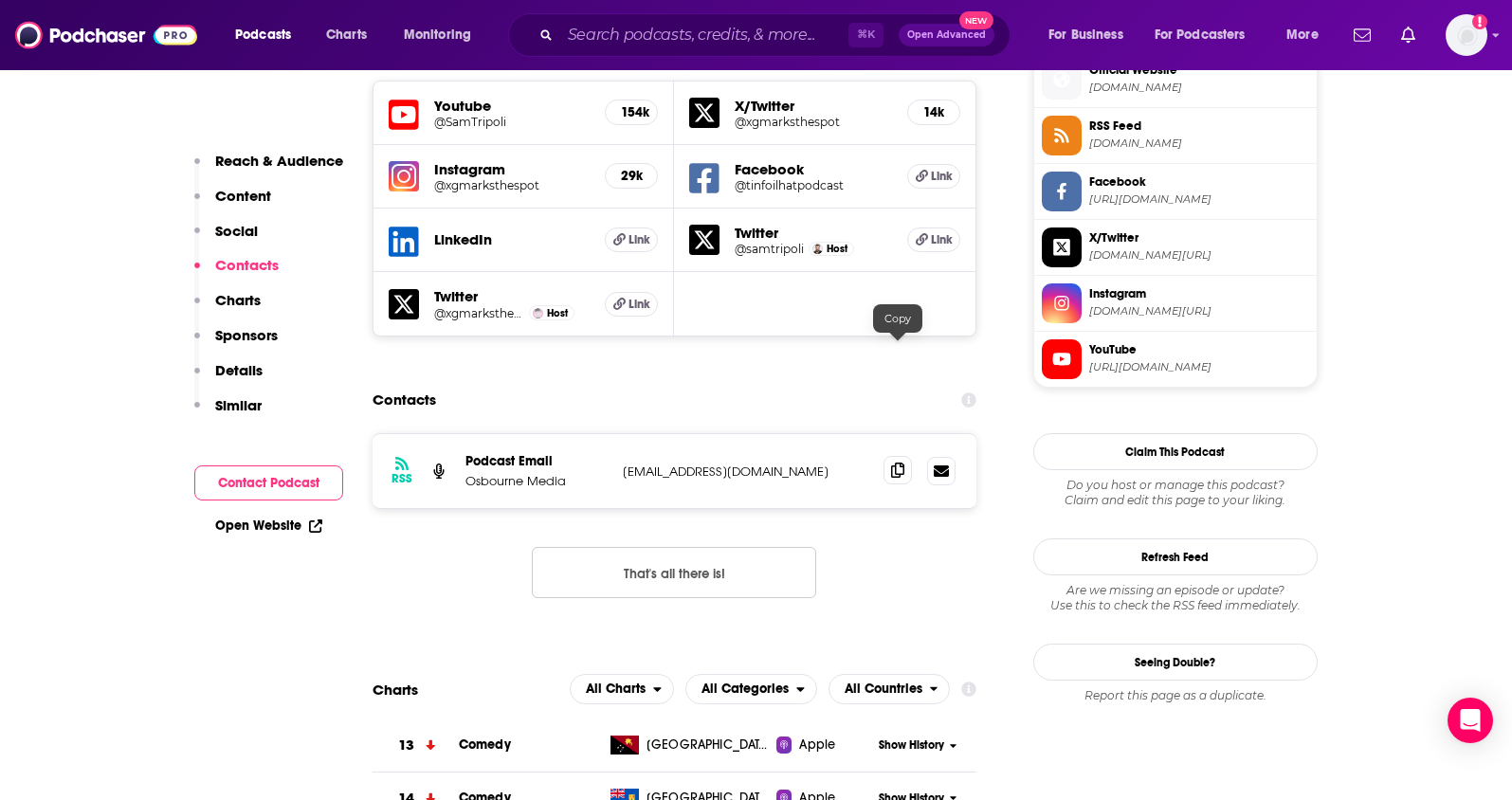
click at [892, 463] on icon at bounding box center [898, 470] width 13 height 15
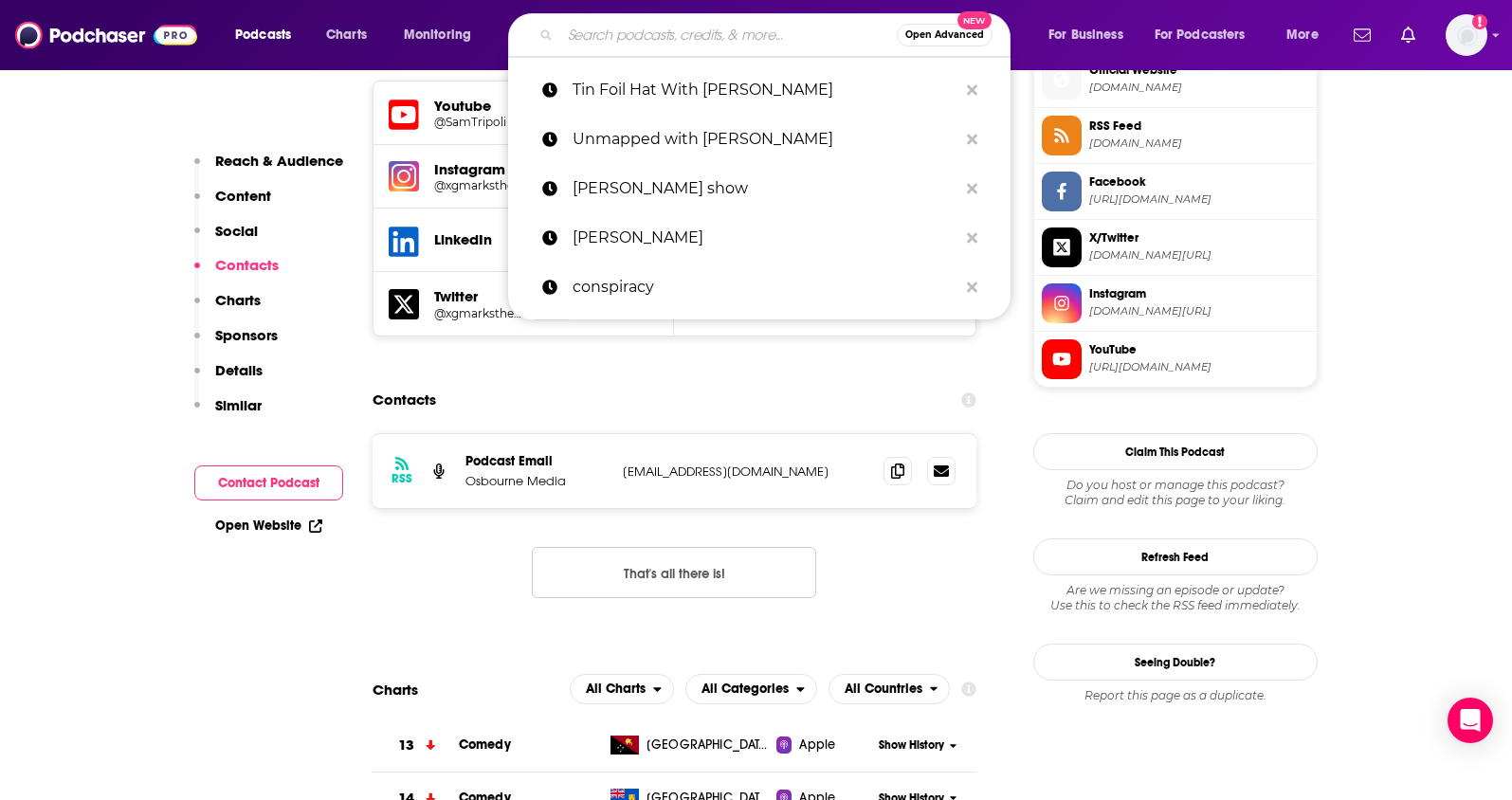
click at [791, 36] on input "Search podcasts, credits, & more..." at bounding box center [728, 35] width 336 height 31
paste input "Shawn Ryan Show"
type input "Shawn Ryan Show"
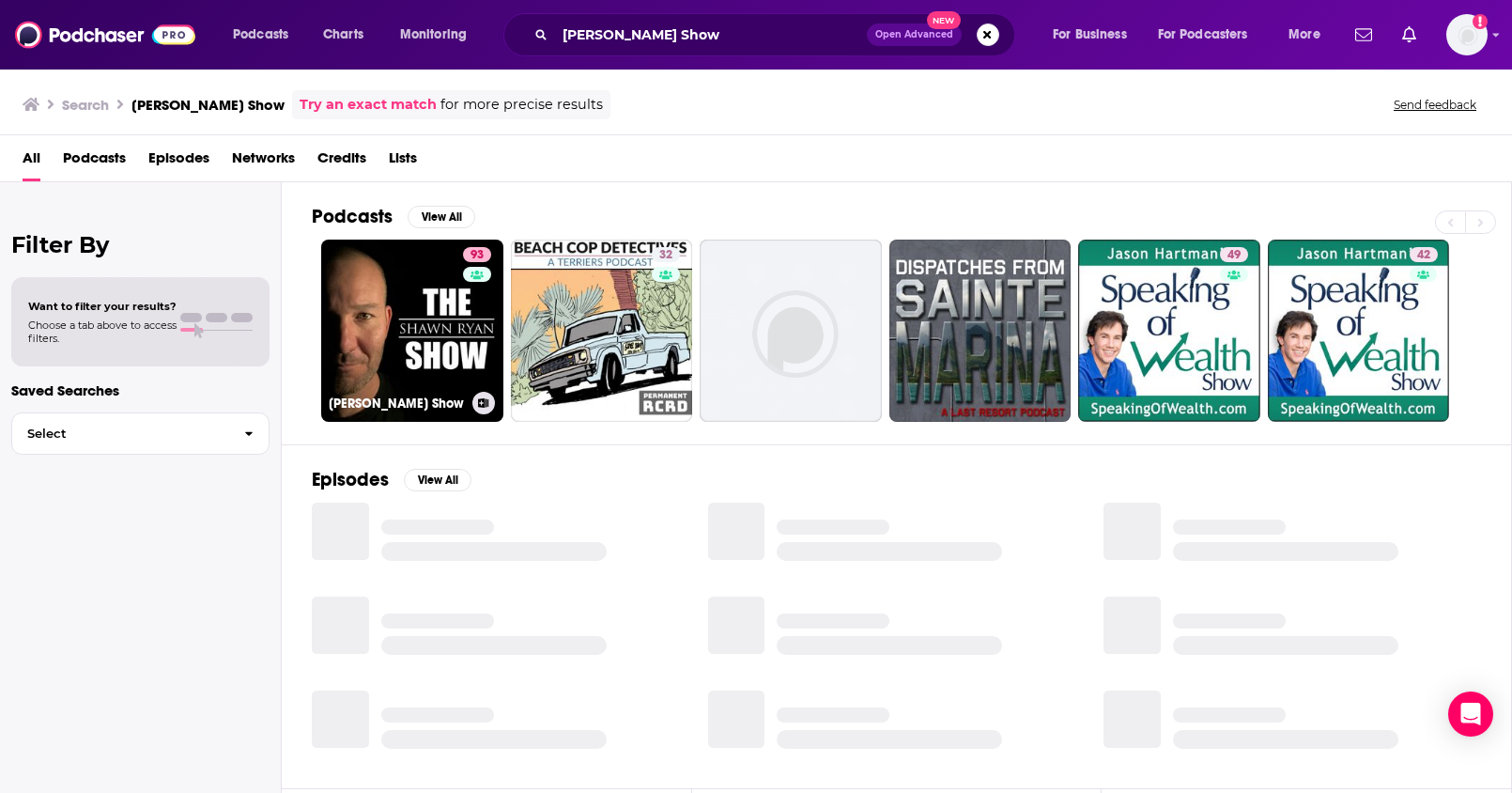
click at [383, 276] on link "93 Shawn Ryan Show" at bounding box center [412, 330] width 182 height 182
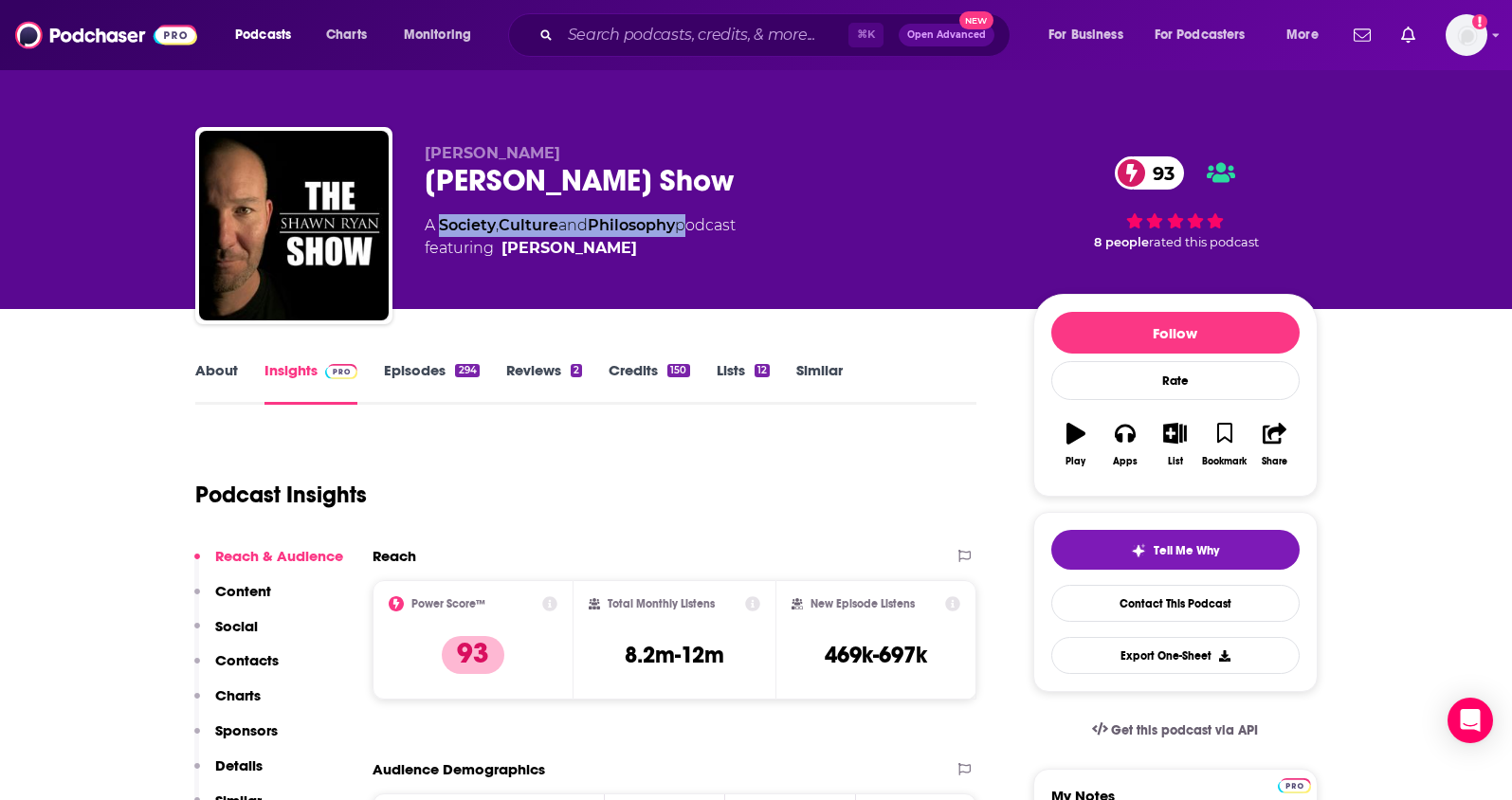
drag, startPoint x: 689, startPoint y: 222, endPoint x: 442, endPoint y: 226, distance: 247.0
click at [442, 226] on div "A Society , Culture and Philosophy podcast featuring Shawn Ryan" at bounding box center [580, 237] width 311 height 45
copy div "Society , Culture and Philosophy"
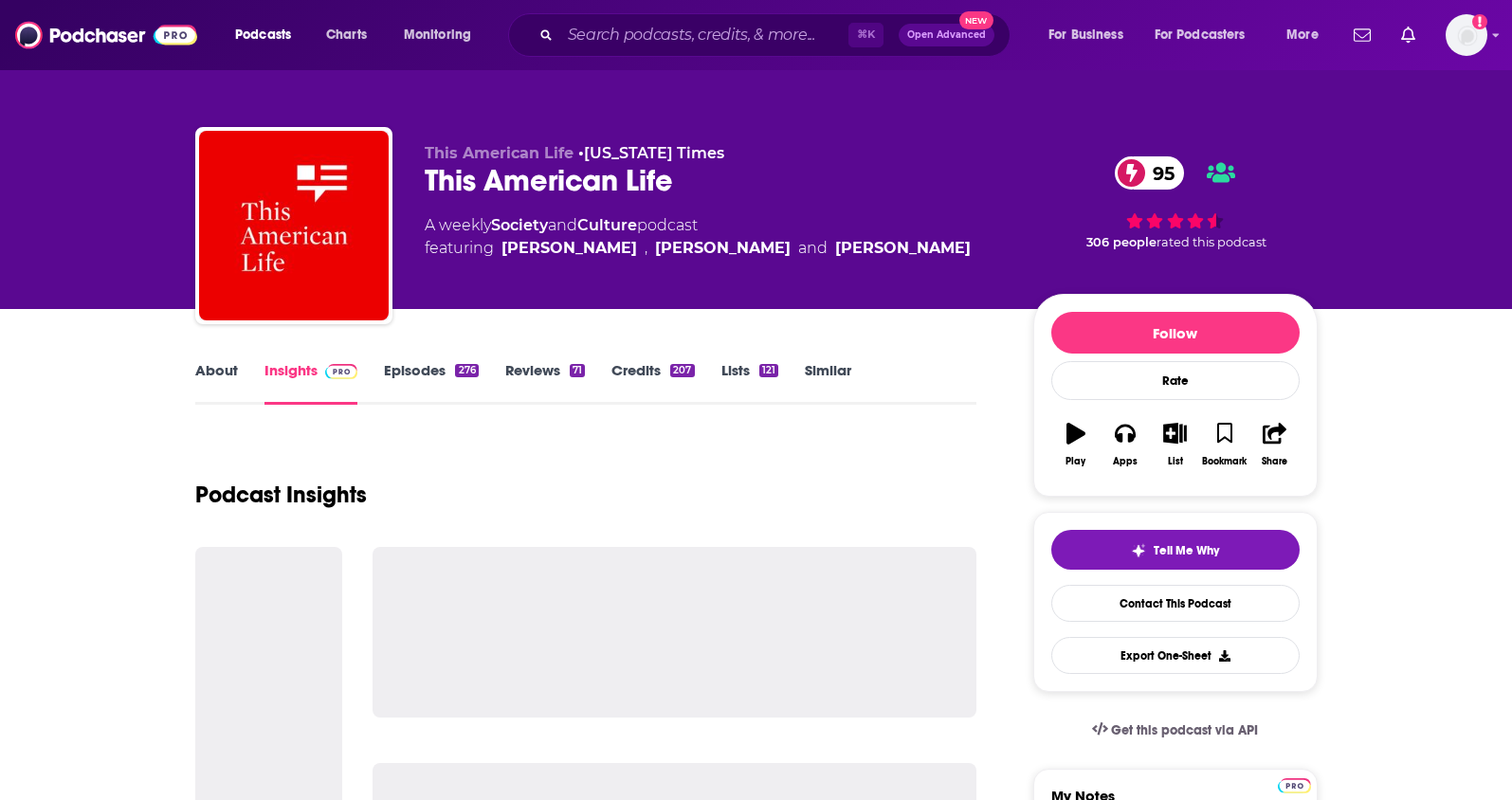
click at [218, 378] on link "About" at bounding box center [217, 383] width 43 height 44
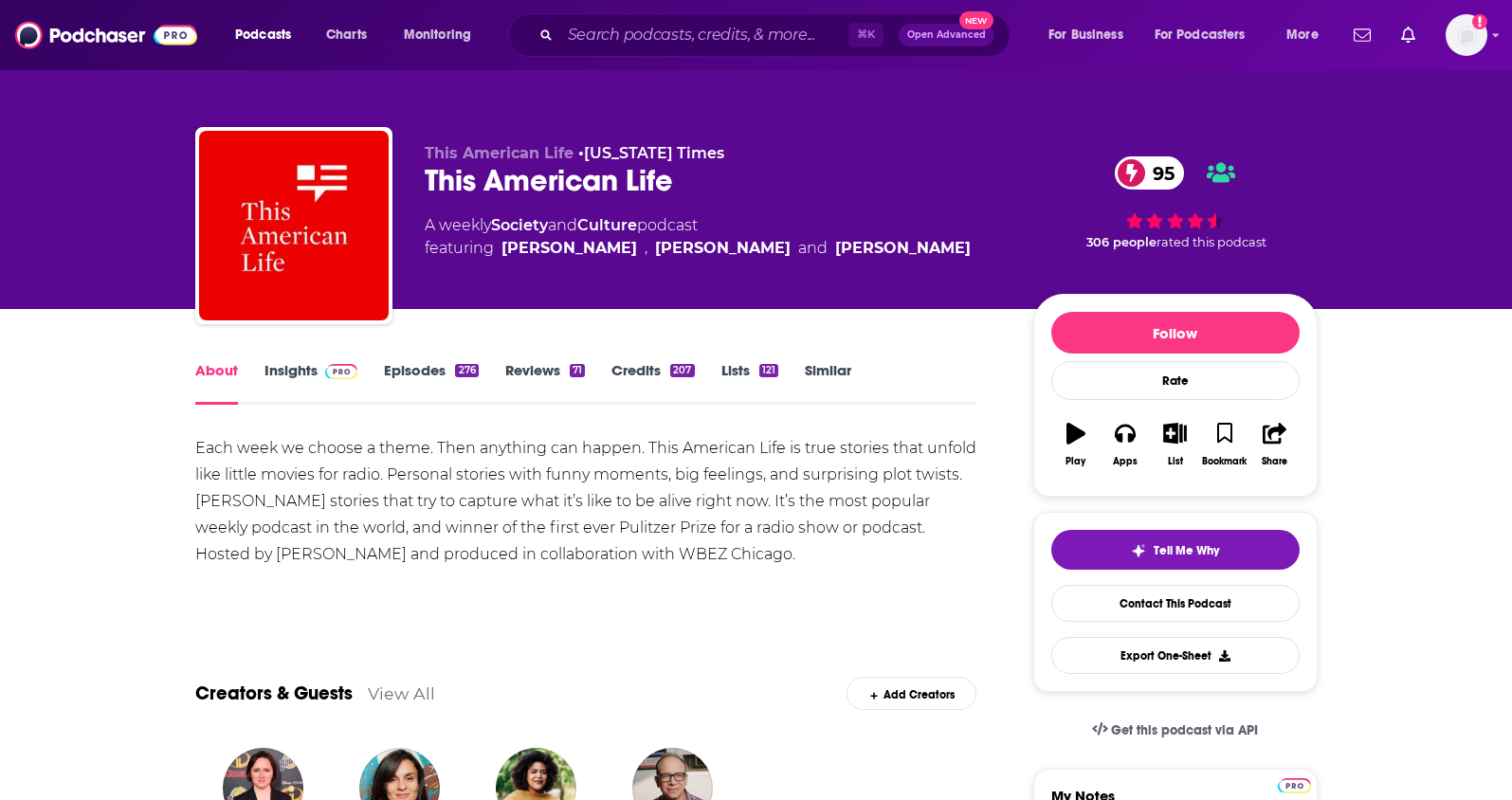
click at [274, 371] on link "Insights" at bounding box center [311, 383] width 94 height 44
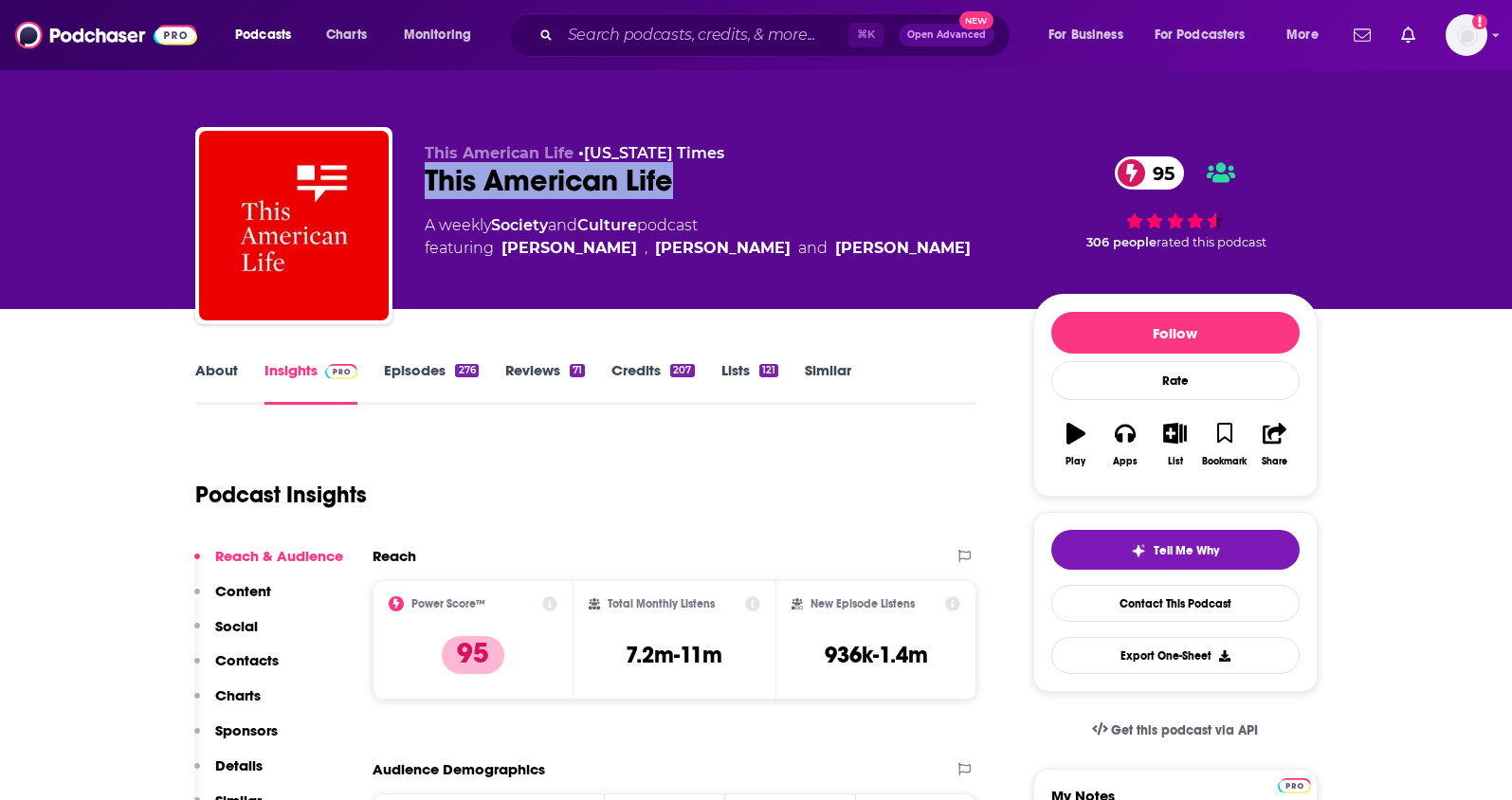
drag, startPoint x: 688, startPoint y: 180, endPoint x: 421, endPoint y: 184, distance: 267.0
click at [421, 184] on div "This American Life • New York Times This American Life 95 A weekly Society and …" at bounding box center [756, 230] width 1122 height 205
copy h2 "This American Life"
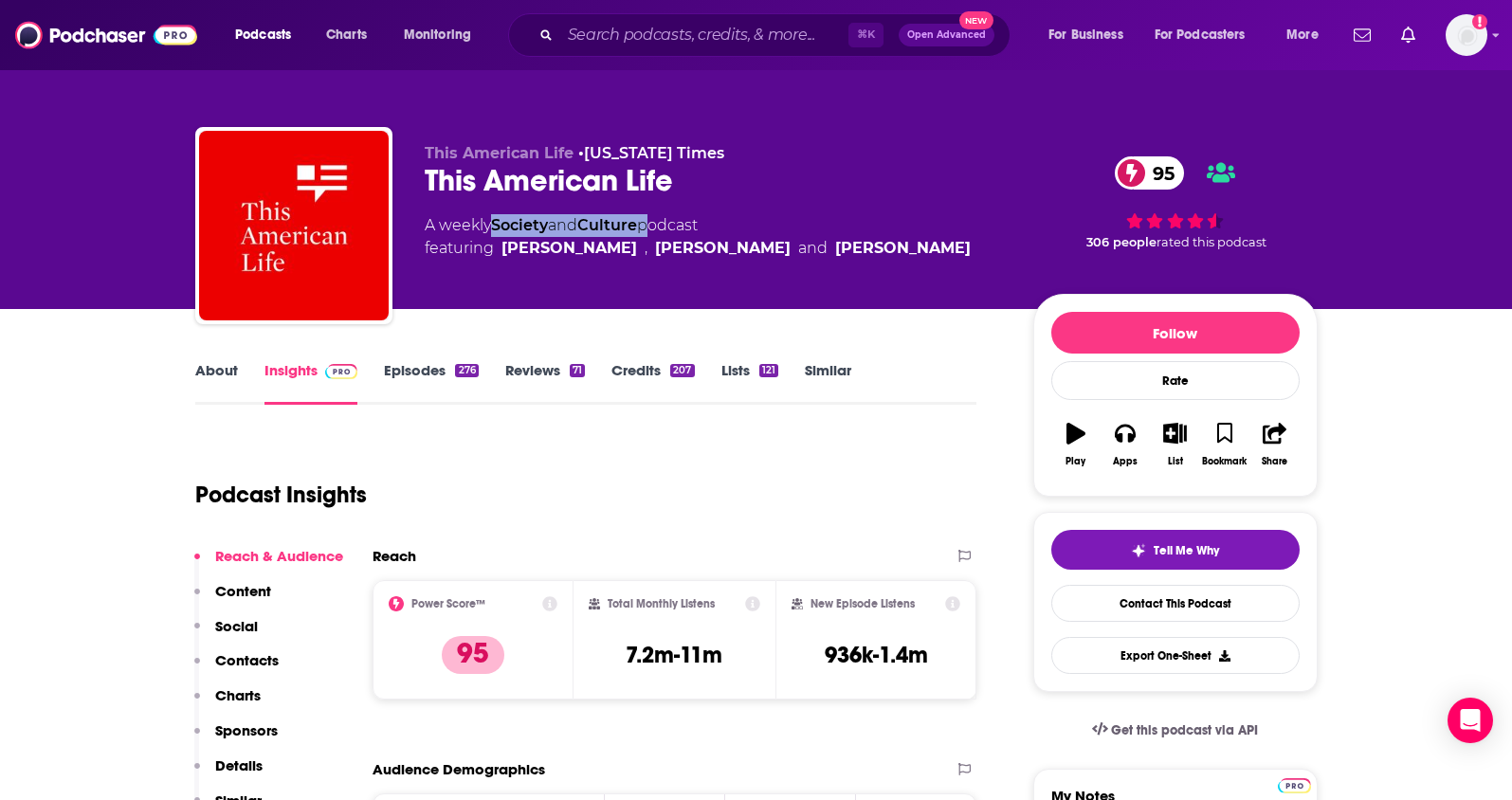
drag, startPoint x: 650, startPoint y: 228, endPoint x: 494, endPoint y: 230, distance: 156.0
click at [494, 230] on div "A weekly Society and Culture podcast featuring Ira Glass , Lilly Sullivan and D…" at bounding box center [698, 237] width 546 height 45
copy div "Society and Culture"
click at [216, 370] on link "About" at bounding box center [217, 383] width 43 height 44
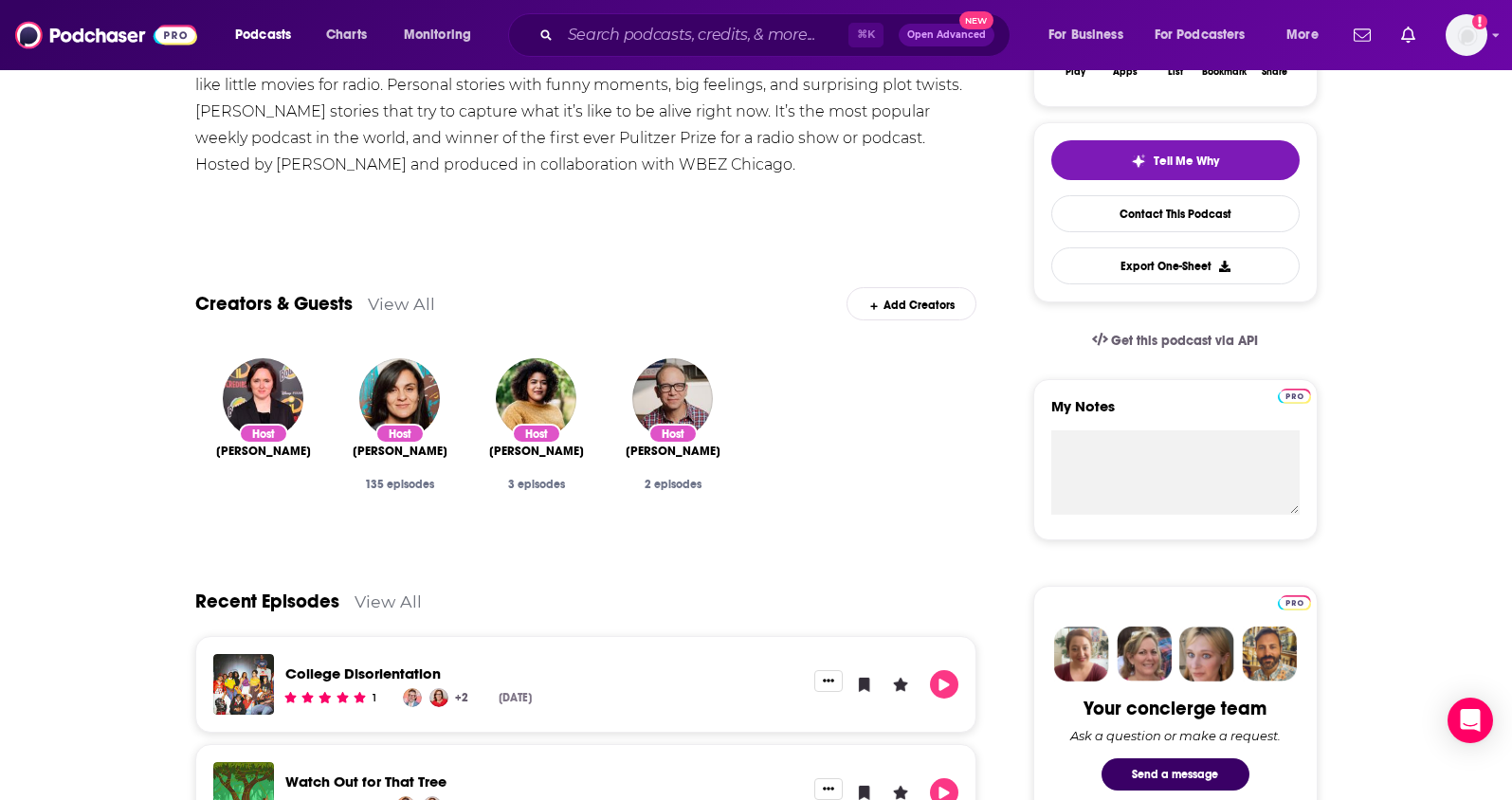
scroll to position [436, 0]
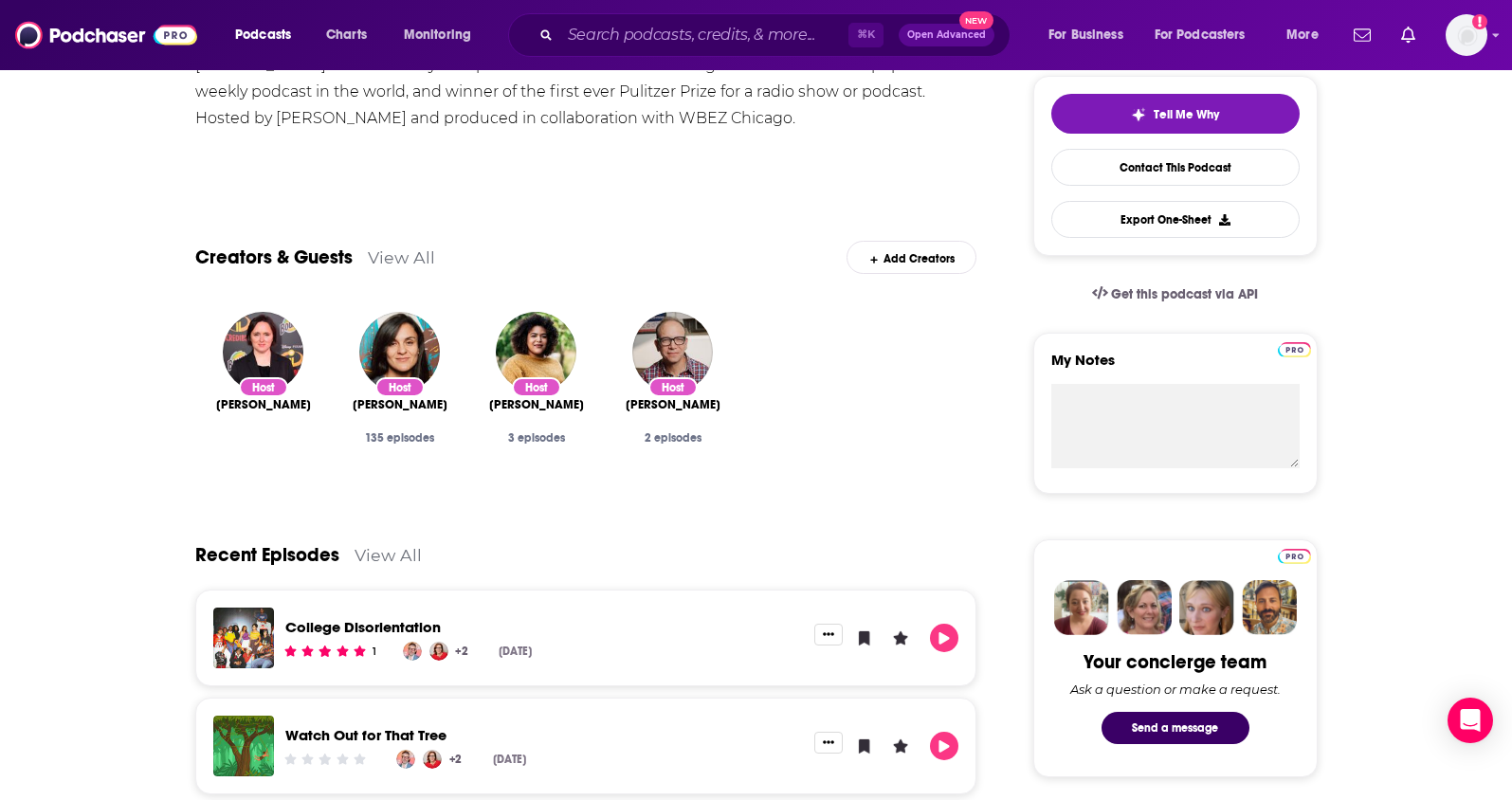
click at [403, 252] on link "View All" at bounding box center [401, 257] width 67 height 20
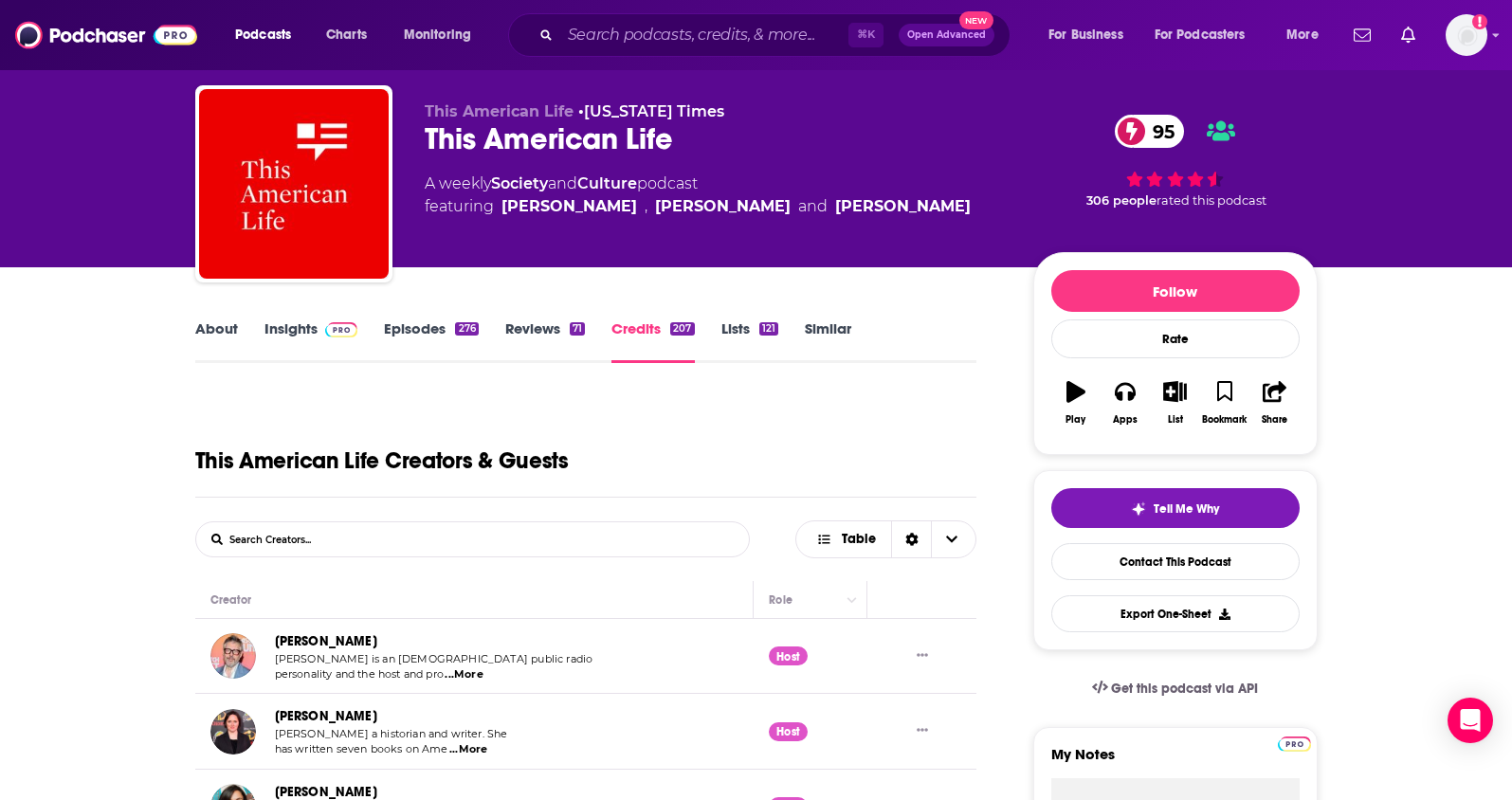
scroll to position [41, 0]
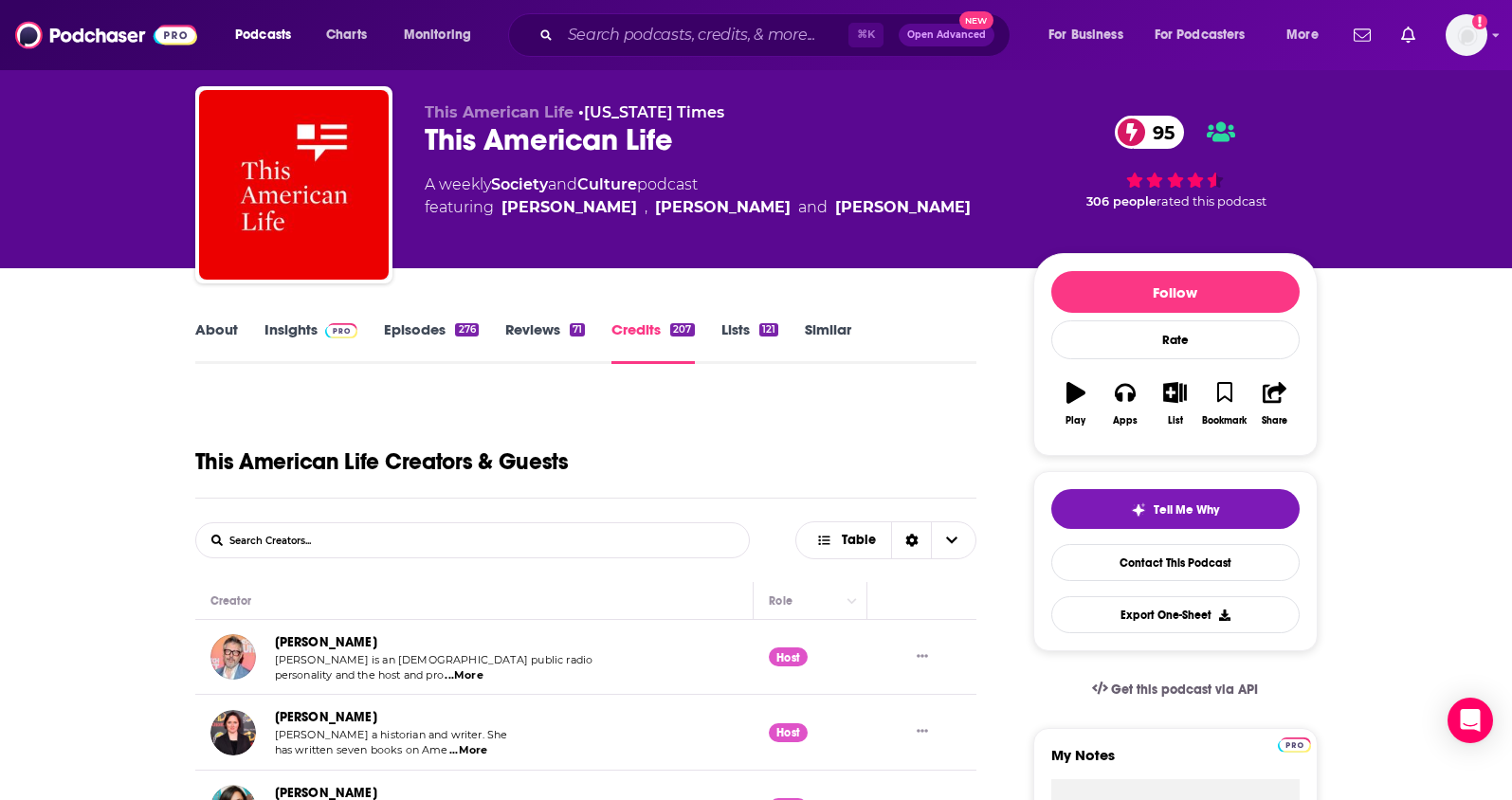
click at [222, 330] on link "About" at bounding box center [217, 342] width 43 height 44
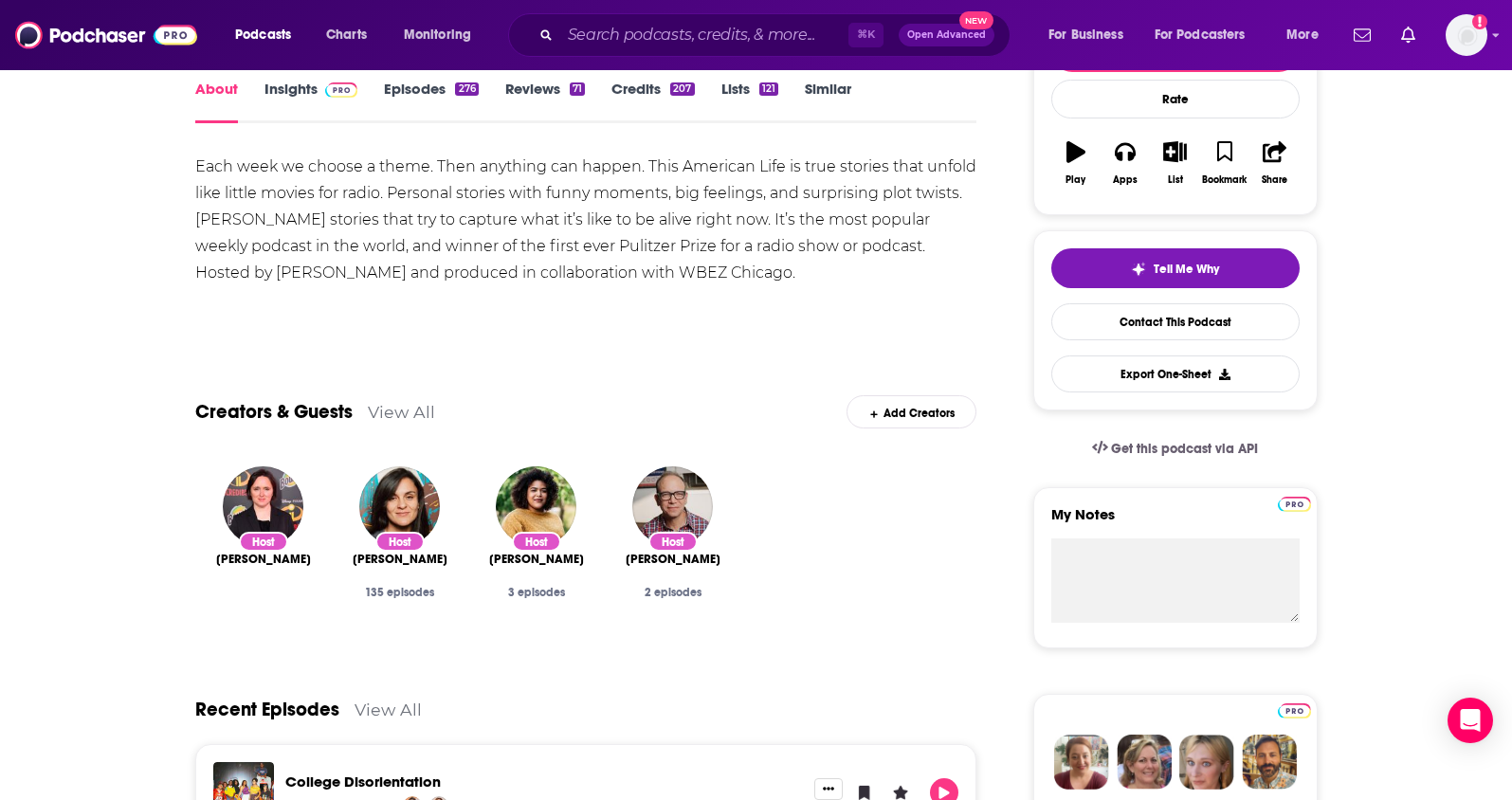
scroll to position [322, 0]
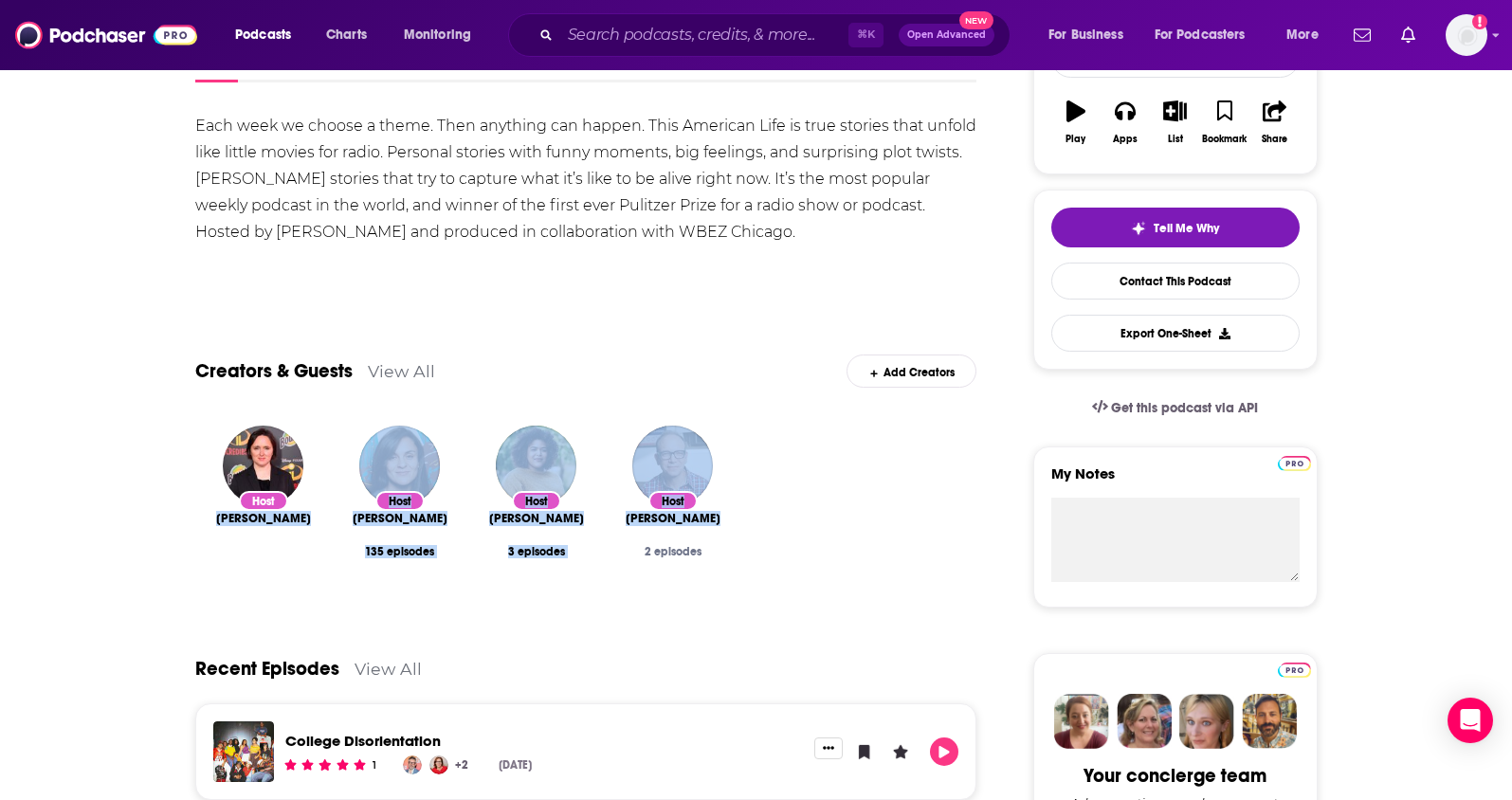
drag, startPoint x: 211, startPoint y: 521, endPoint x: 796, endPoint y: 549, distance: 585.7
click at [794, 549] on div "Host Sarah Vowell Host Lilly Sullivan 135 episodes Host Emanuele Berry 3 episod…" at bounding box center [586, 511] width 782 height 201
click at [816, 553] on div "Host Sarah Vowell Host Lilly Sullivan 135 episodes Host Emanuele Berry 3 episod…" at bounding box center [586, 511] width 782 height 201
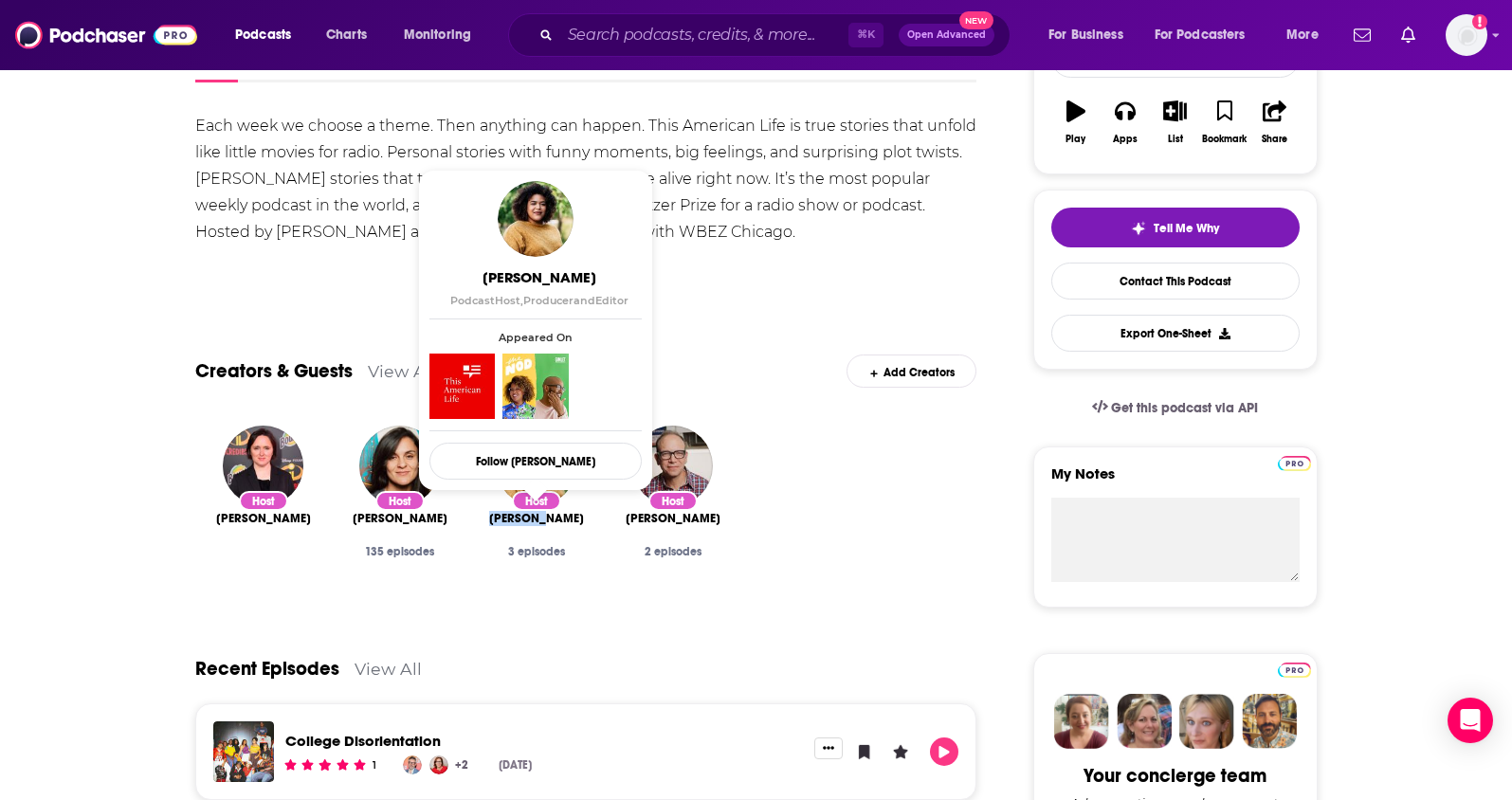
drag, startPoint x: 487, startPoint y: 520, endPoint x: 547, endPoint y: 522, distance: 60.0
click at [547, 522] on div "Emanuele Berry" at bounding box center [537, 518] width 106 height 15
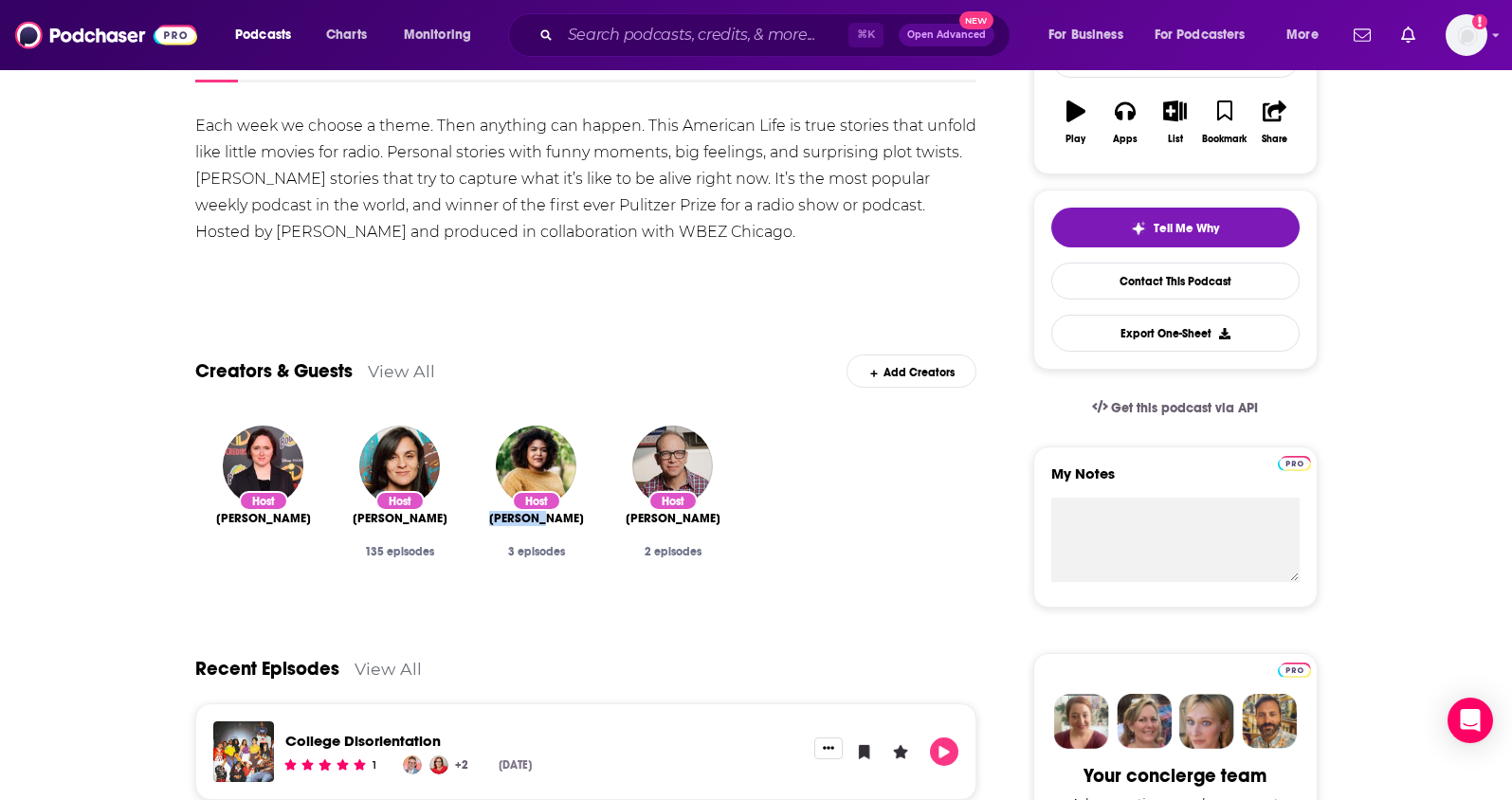
copy span "Emanuele"
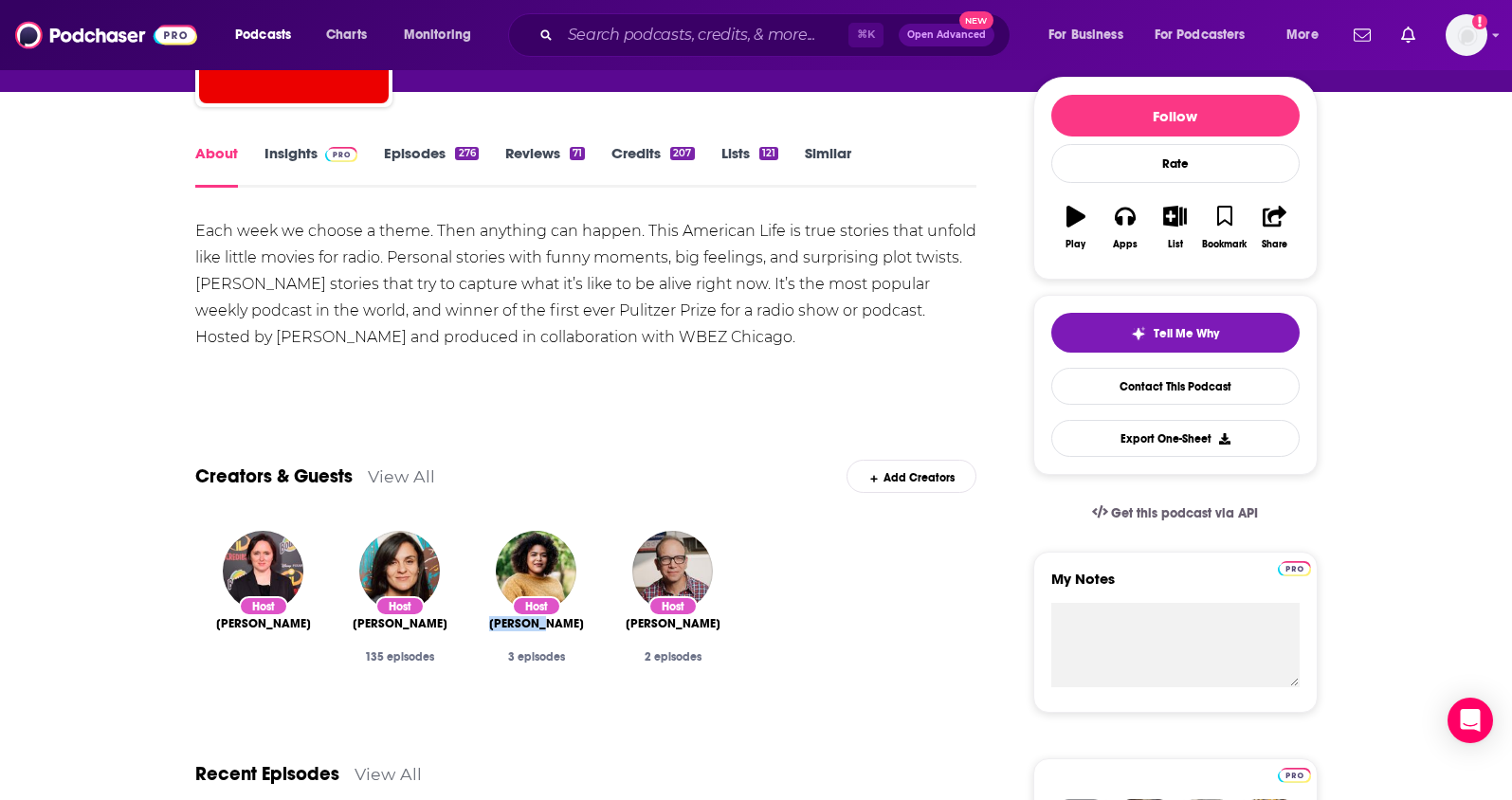
scroll to position [0, 0]
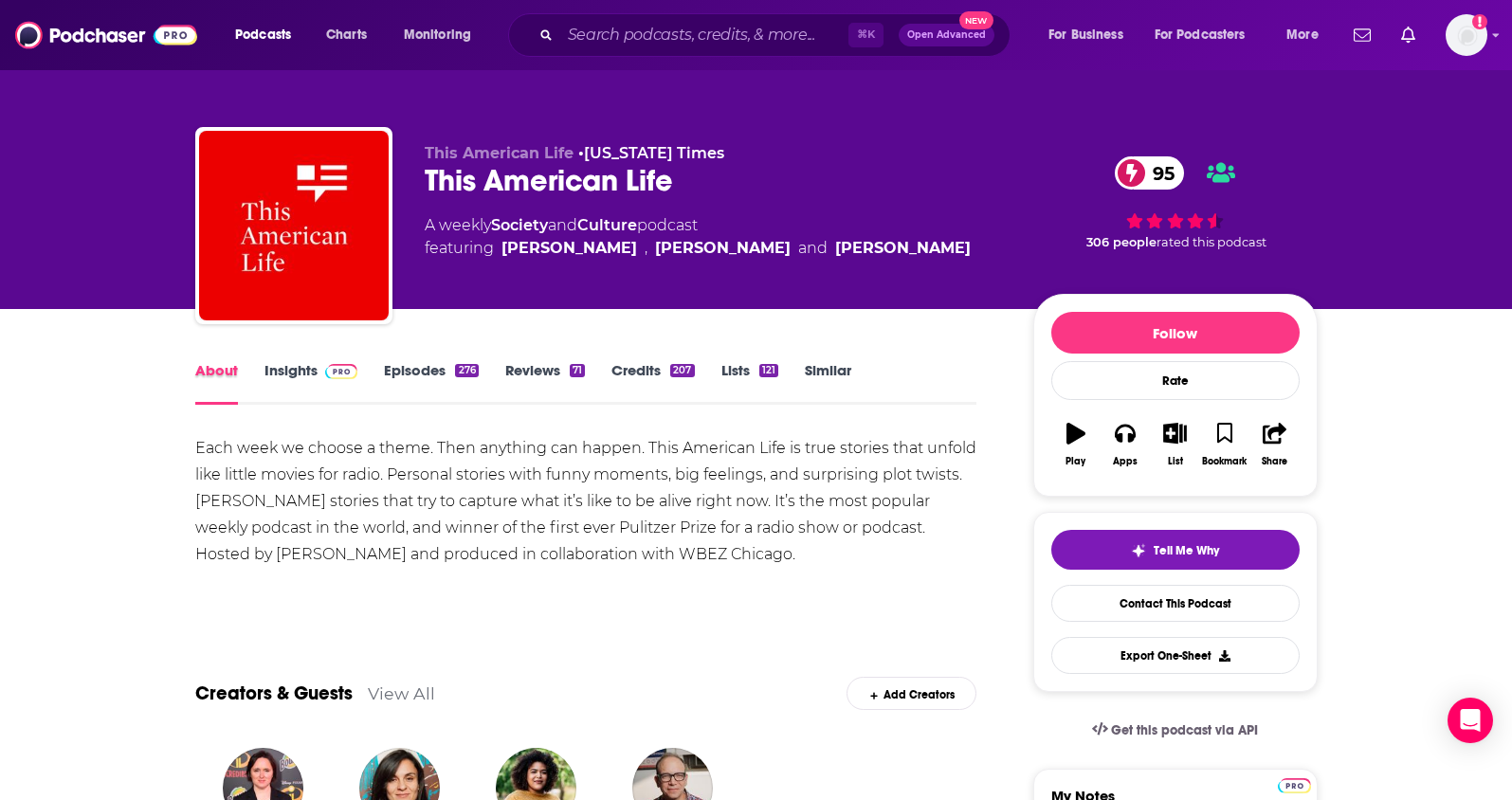
click at [262, 373] on div "About" at bounding box center [230, 383] width 69 height 44
click at [271, 362] on link "Insights" at bounding box center [311, 383] width 94 height 44
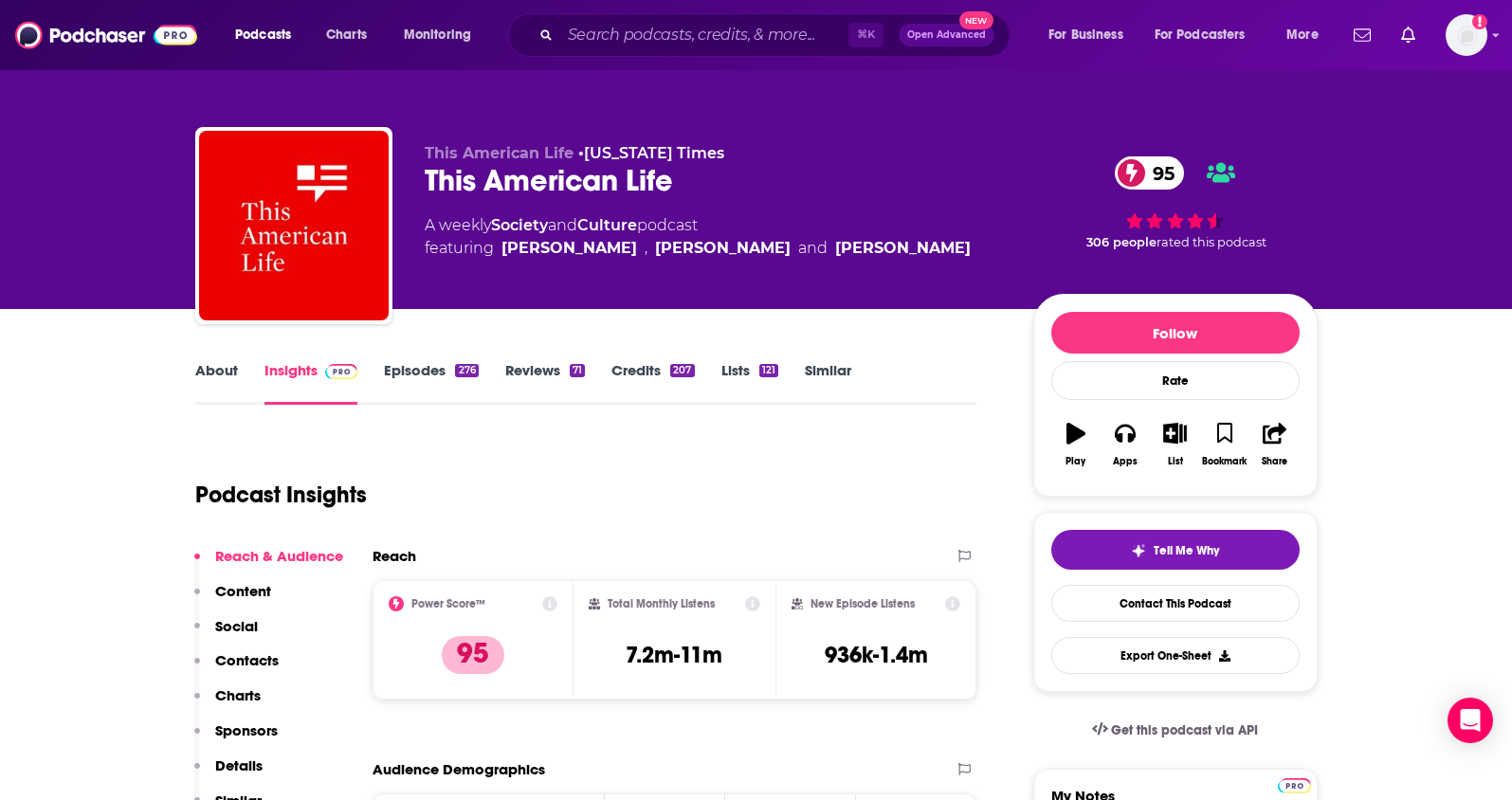
click at [271, 655] on p "Contacts" at bounding box center [247, 660] width 63 height 18
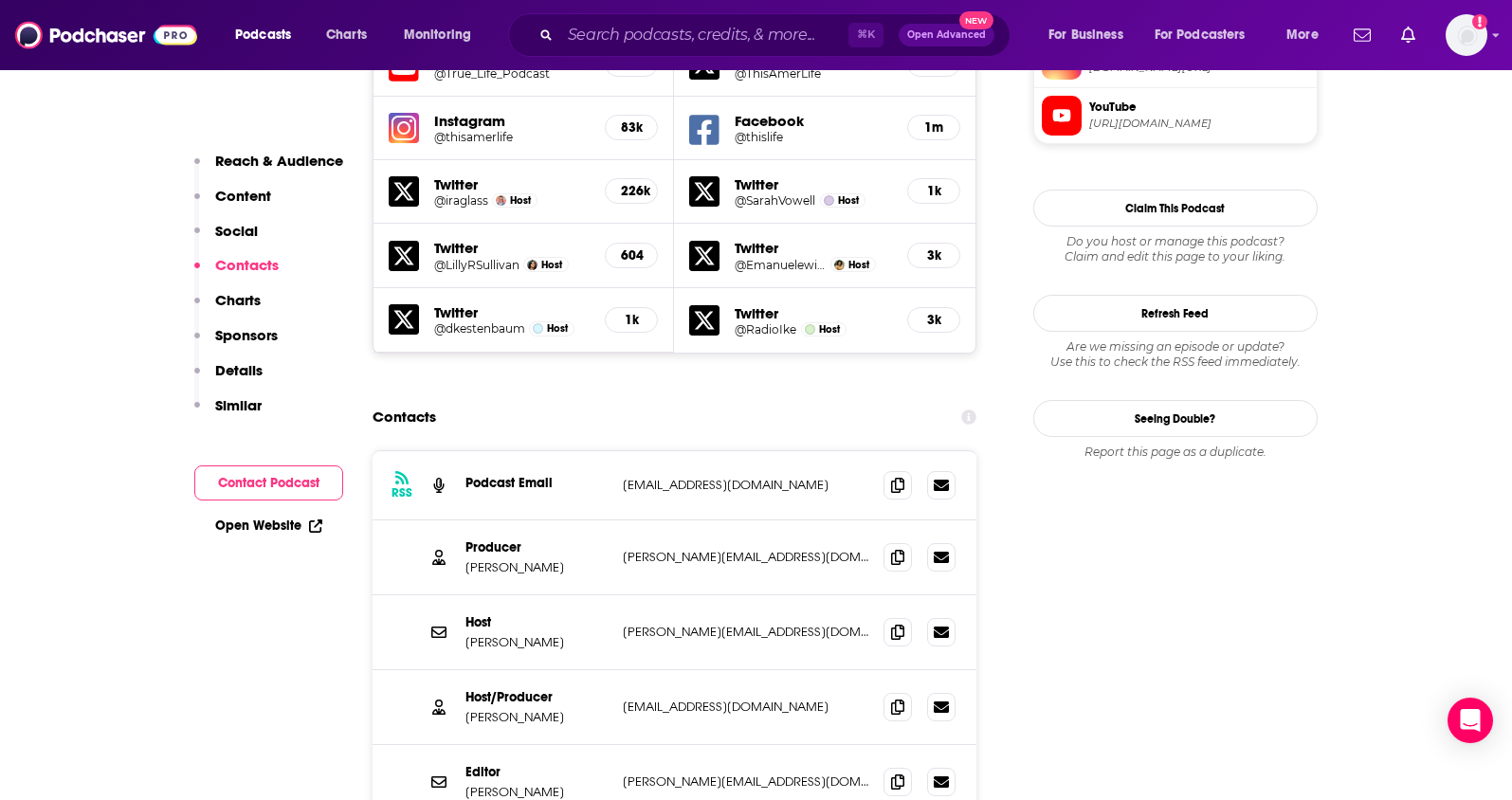
scroll to position [1818, 0]
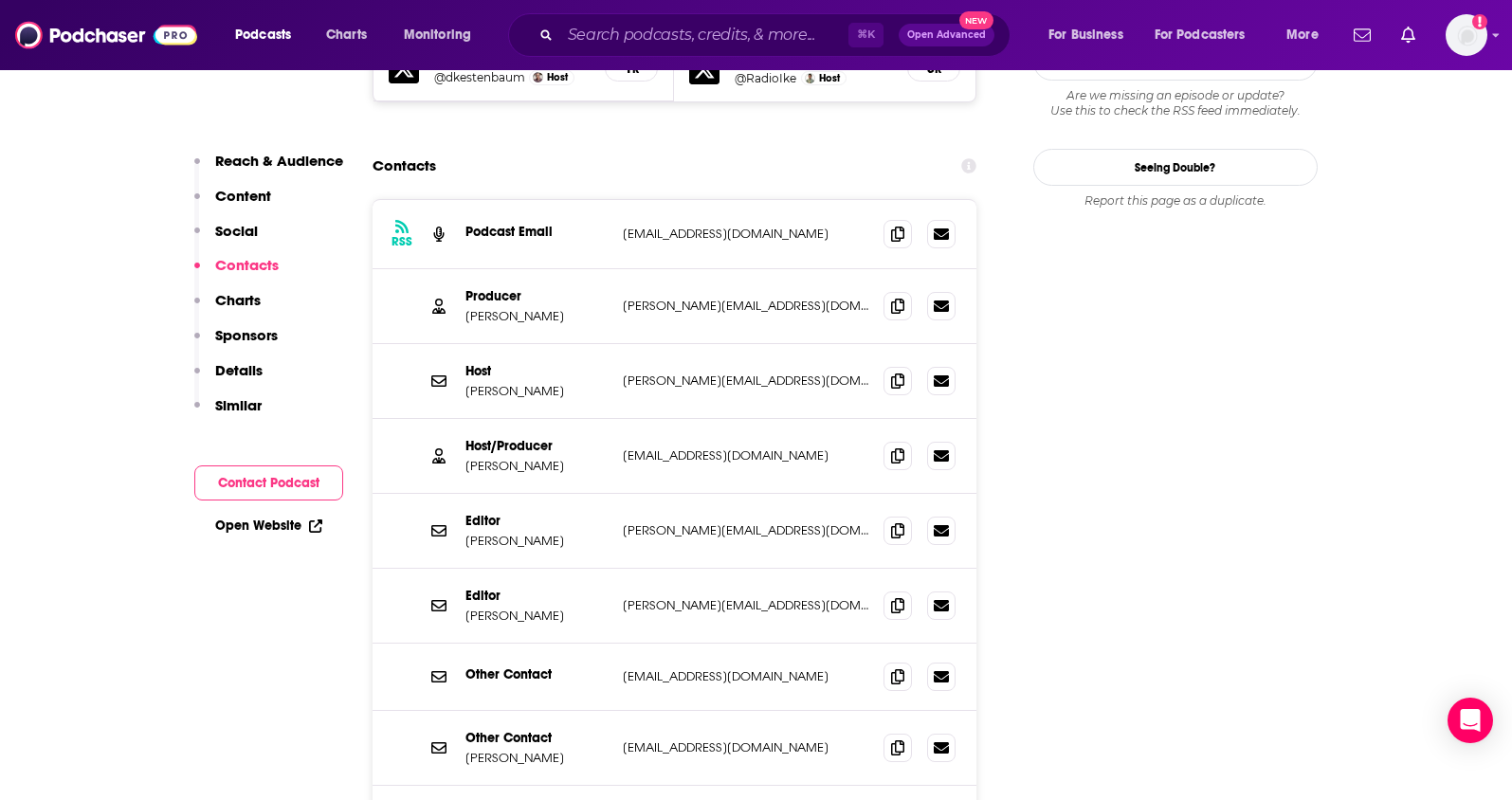
scroll to position [2029, 0]
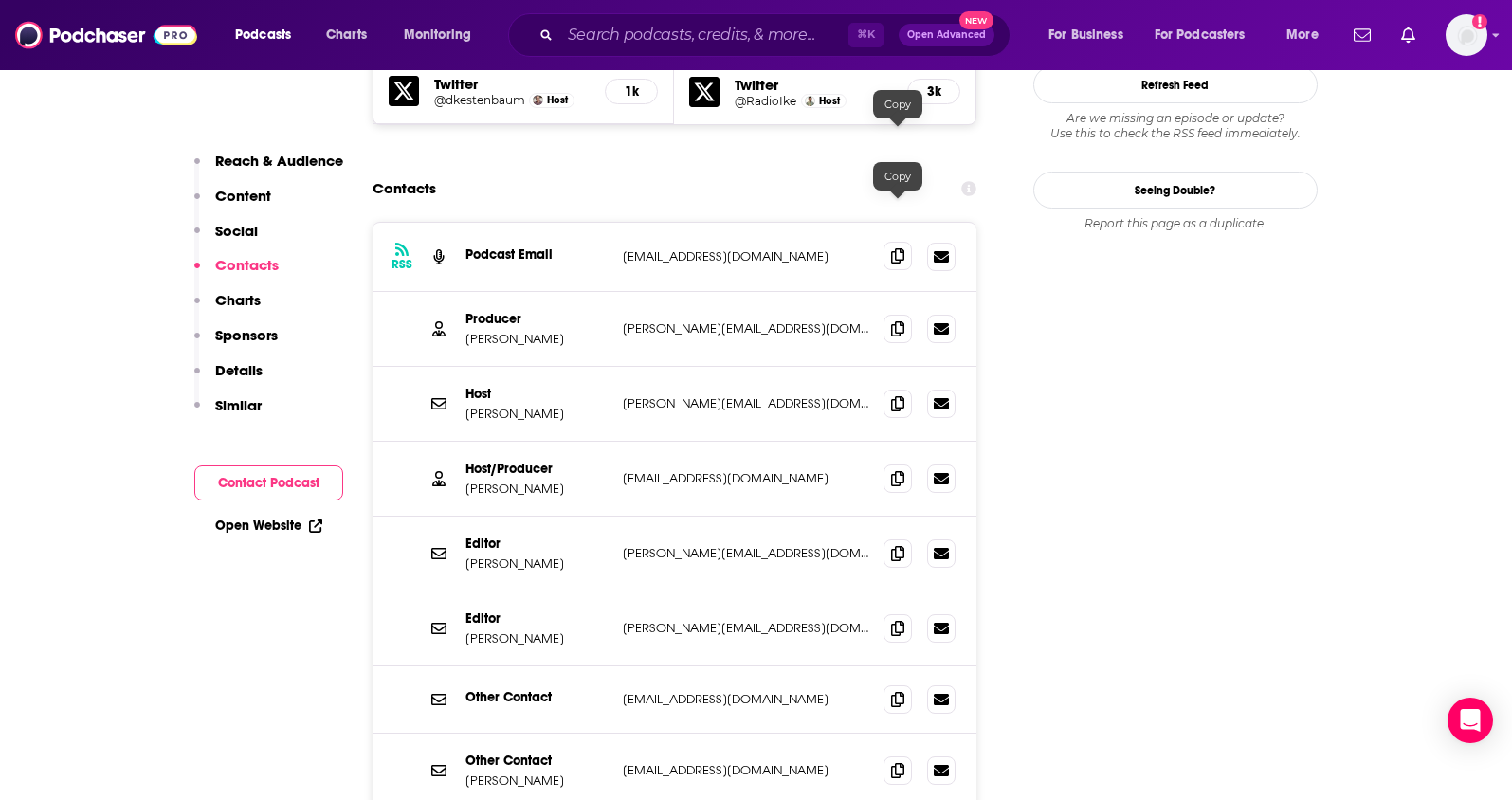
click at [892, 241] on span at bounding box center [898, 256] width 29 height 29
click at [894, 396] on icon at bounding box center [898, 403] width 13 height 15
click at [888, 464] on span at bounding box center [898, 478] width 29 height 29
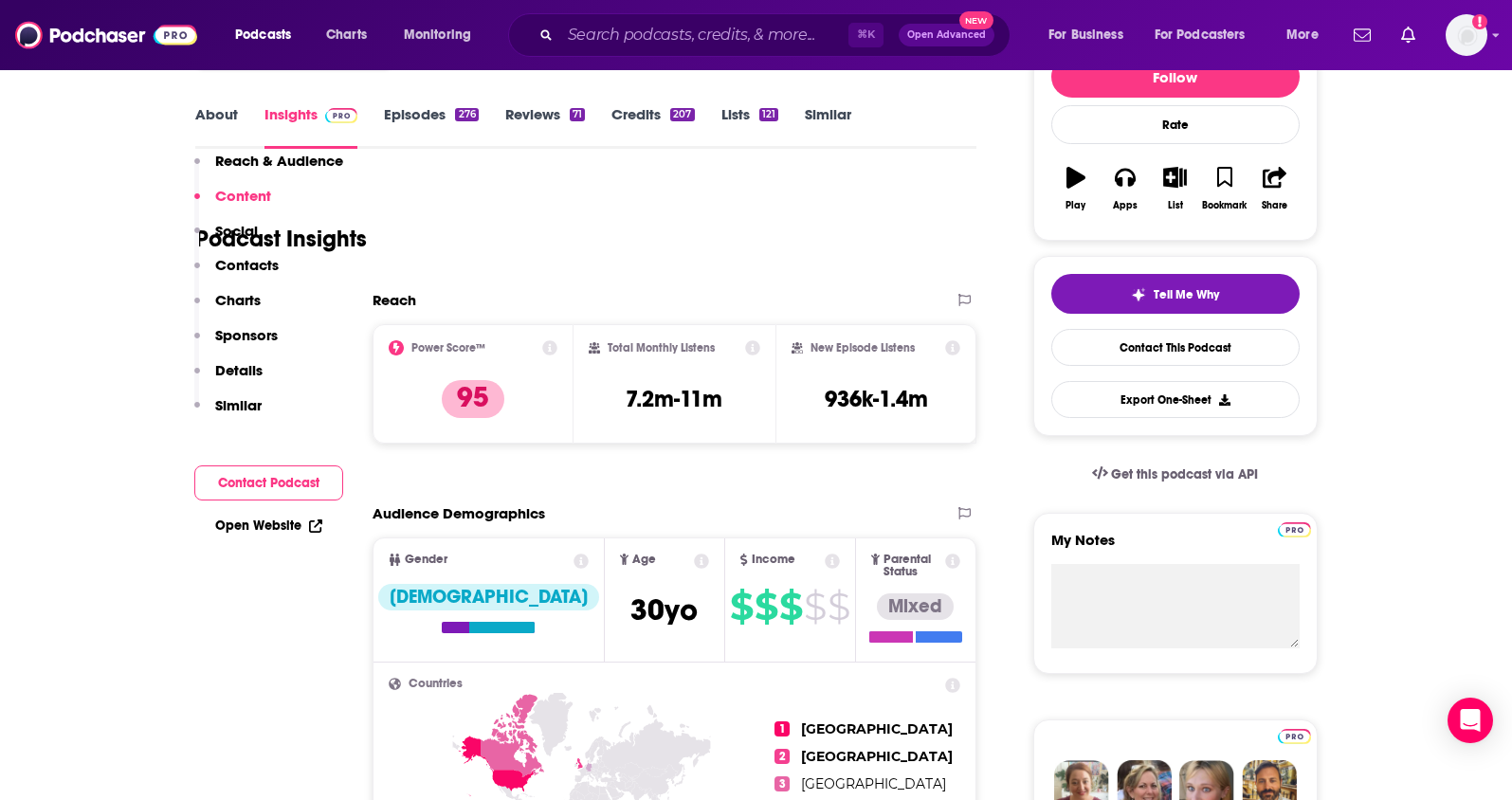
scroll to position [0, 0]
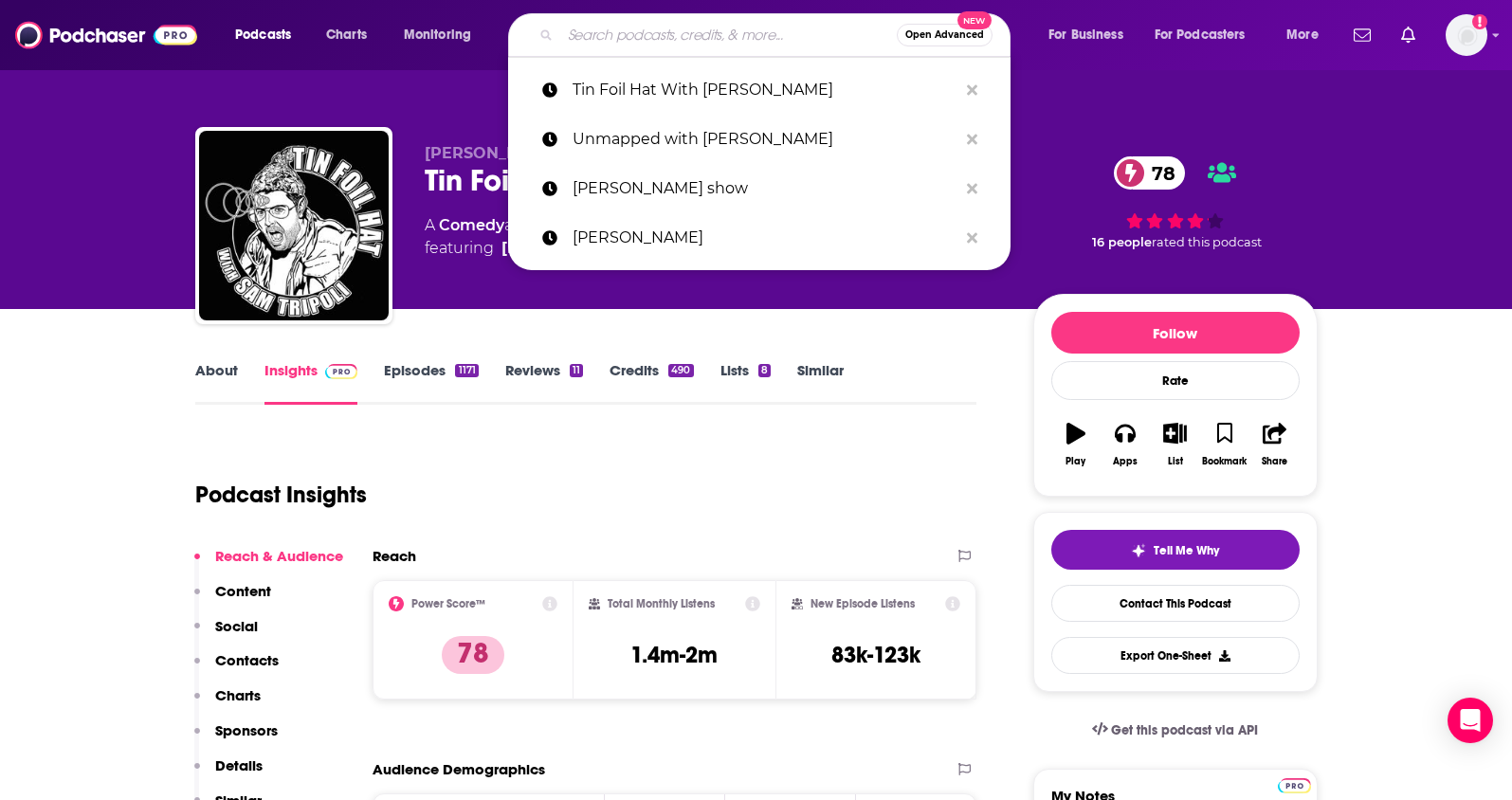
click at [766, 37] on input "Search podcasts, credits, & more..." at bounding box center [728, 35] width 336 height 31
paste input "[PERSON_NAME] Show"
type input "[PERSON_NAME] Show"
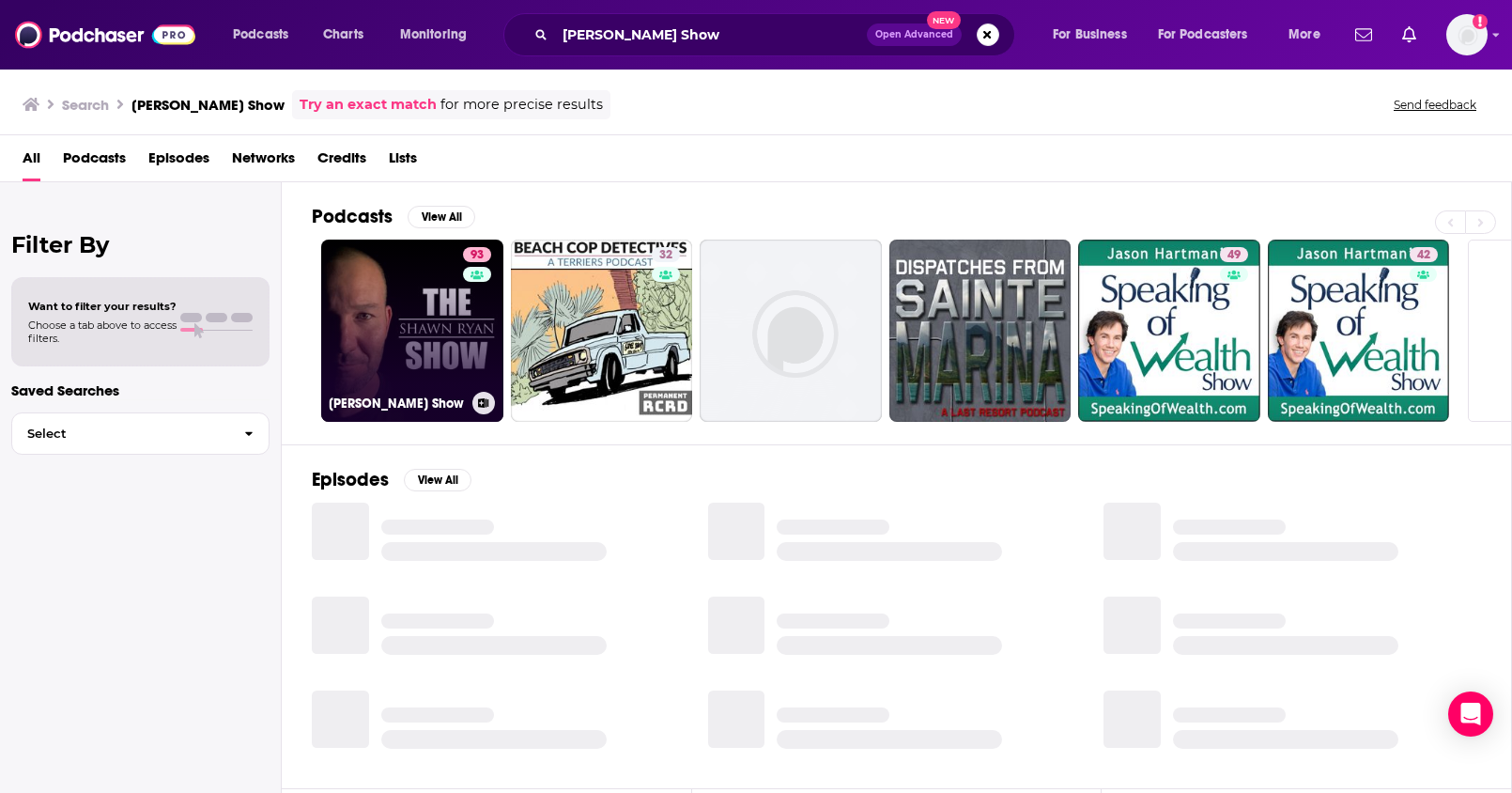
click at [414, 293] on link "93 [PERSON_NAME] Show" at bounding box center [412, 330] width 182 height 182
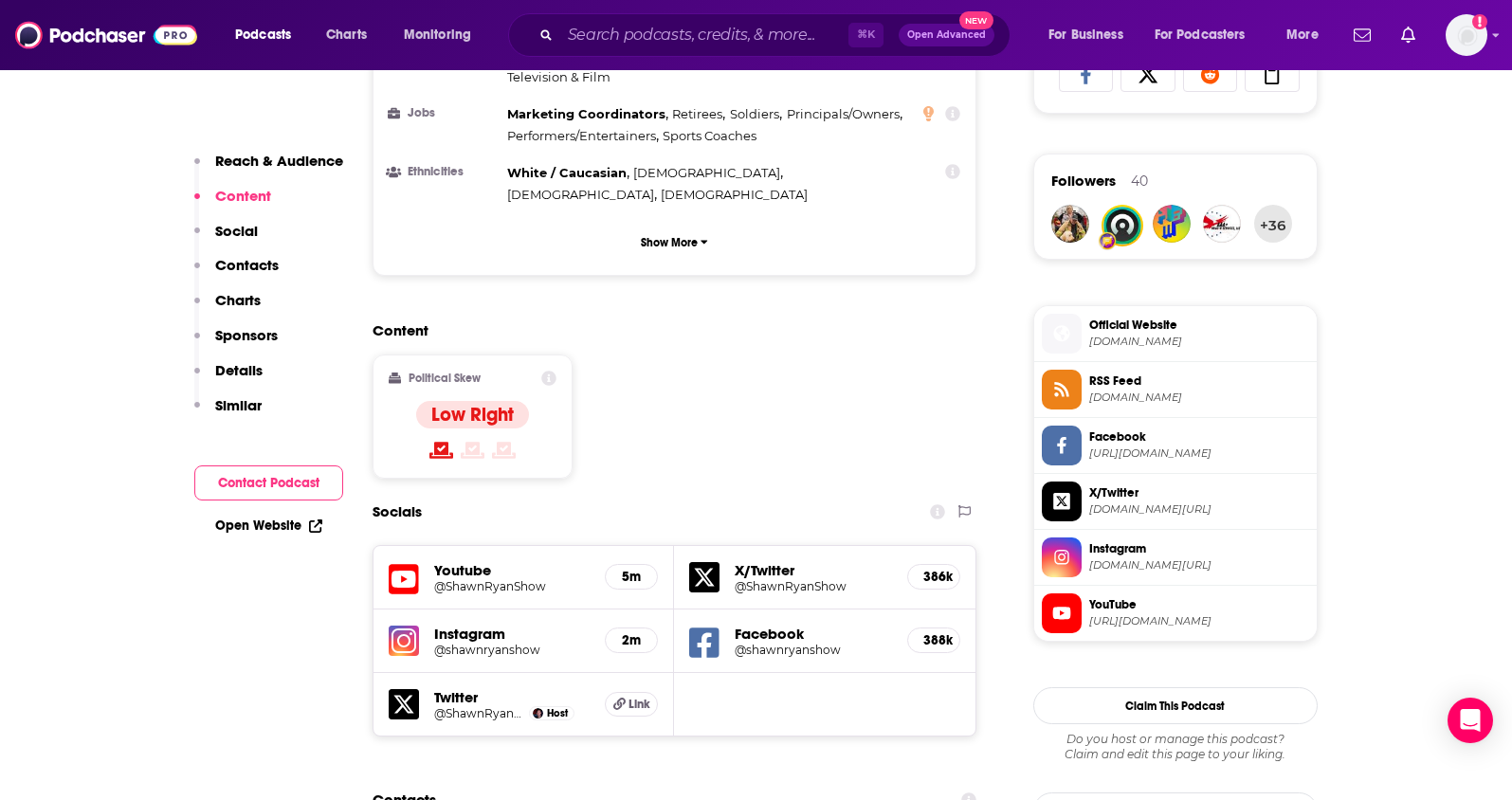
scroll to position [1307, 0]
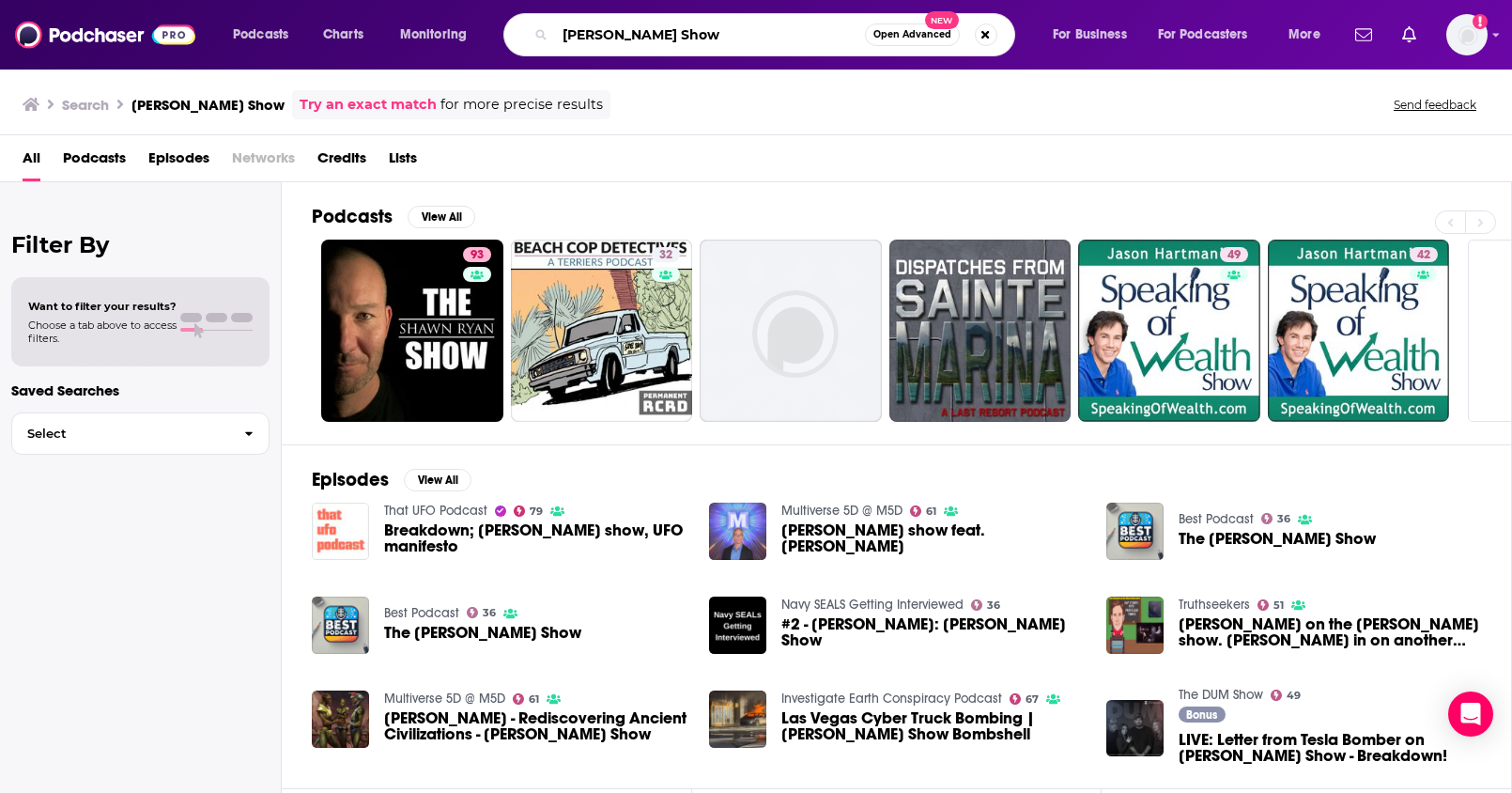
drag, startPoint x: 703, startPoint y: 37, endPoint x: 444, endPoint y: -8, distance: 262.9
click at [444, 0] on html "Podcasts Charts Monitoring [PERSON_NAME] Show Open Advanced New For Business Fo…" at bounding box center [756, 396] width 1512 height 793
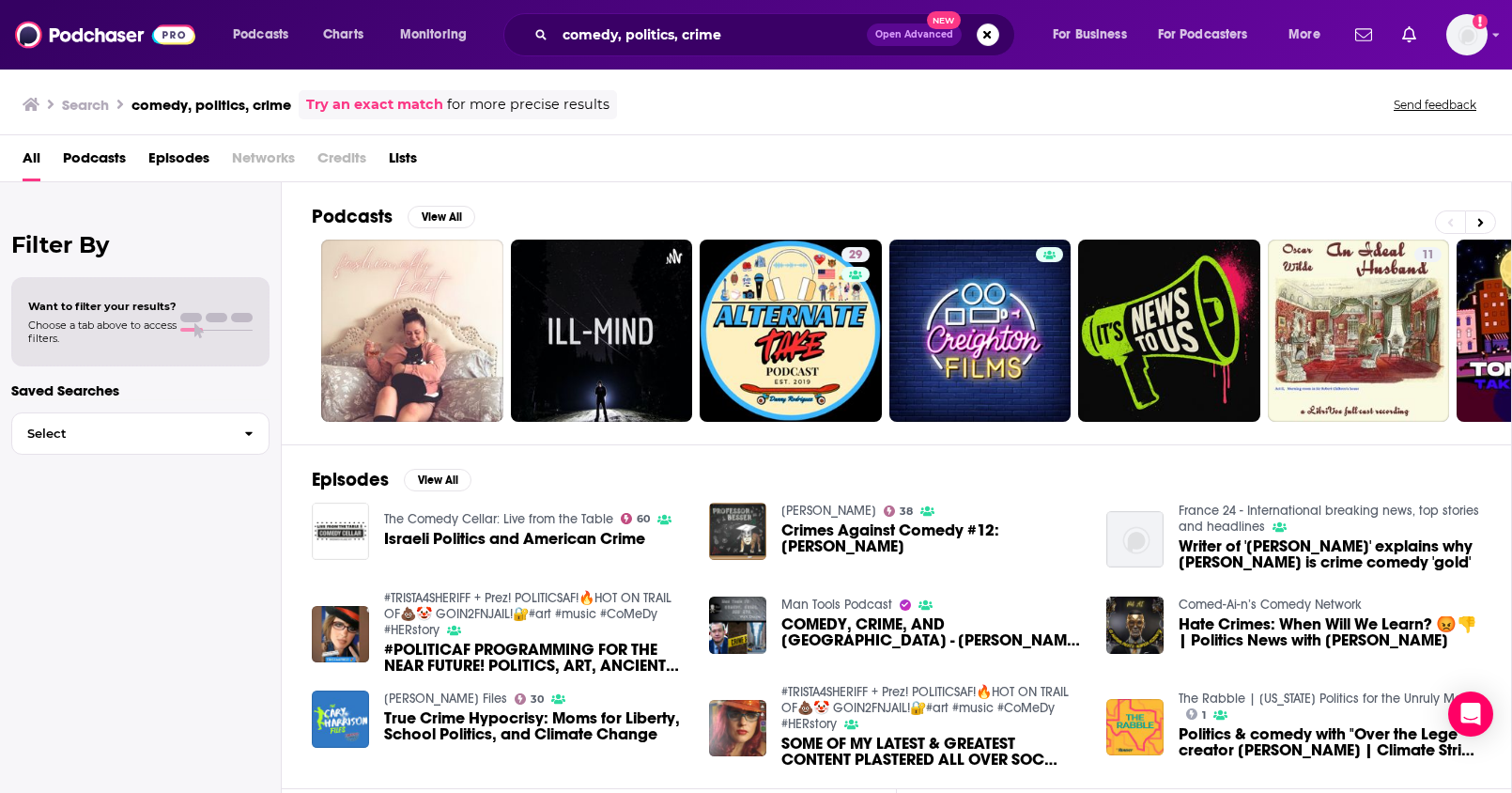
click at [116, 151] on span "Podcasts" at bounding box center [94, 161] width 63 height 39
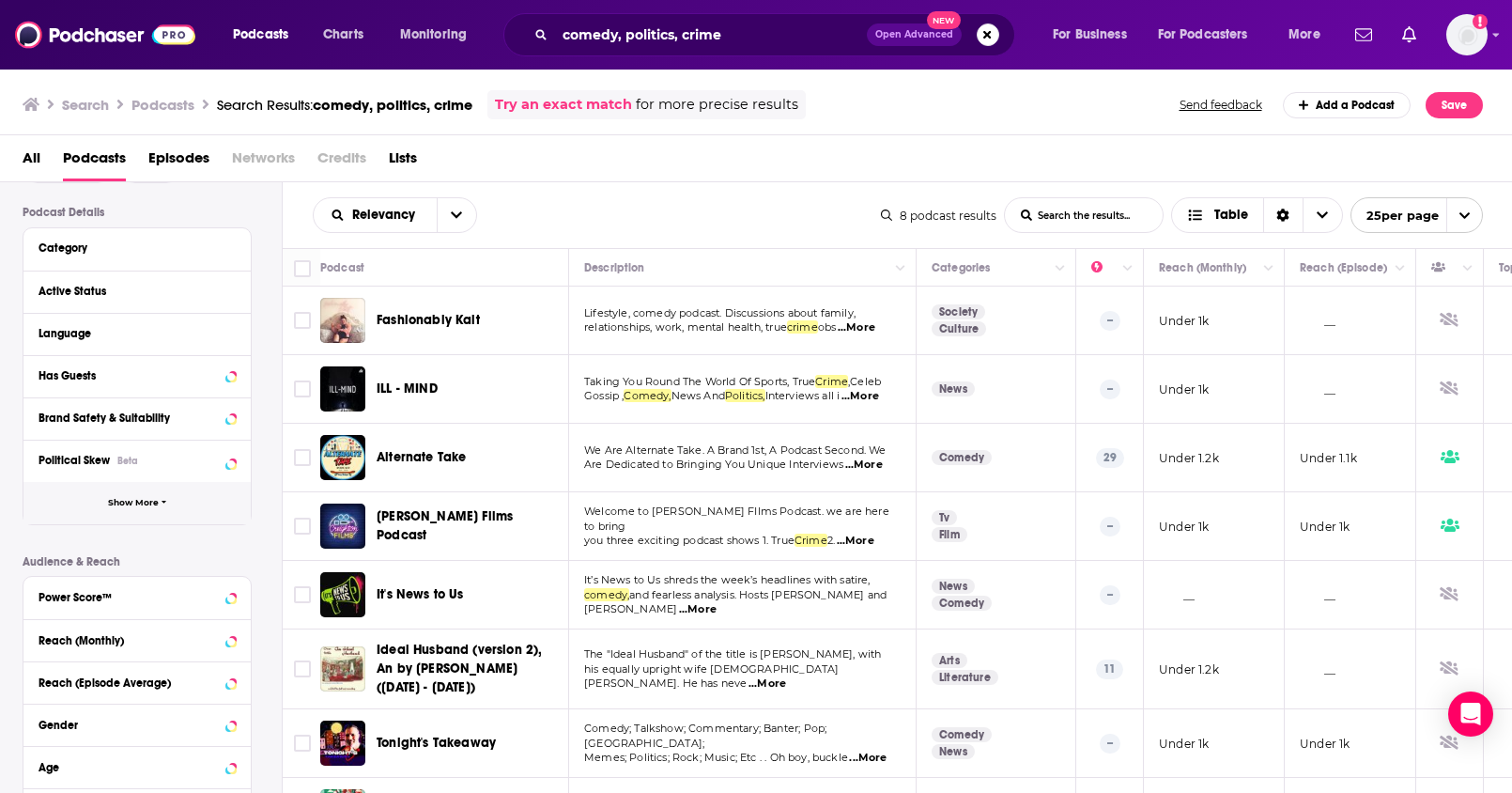
scroll to position [141, 0]
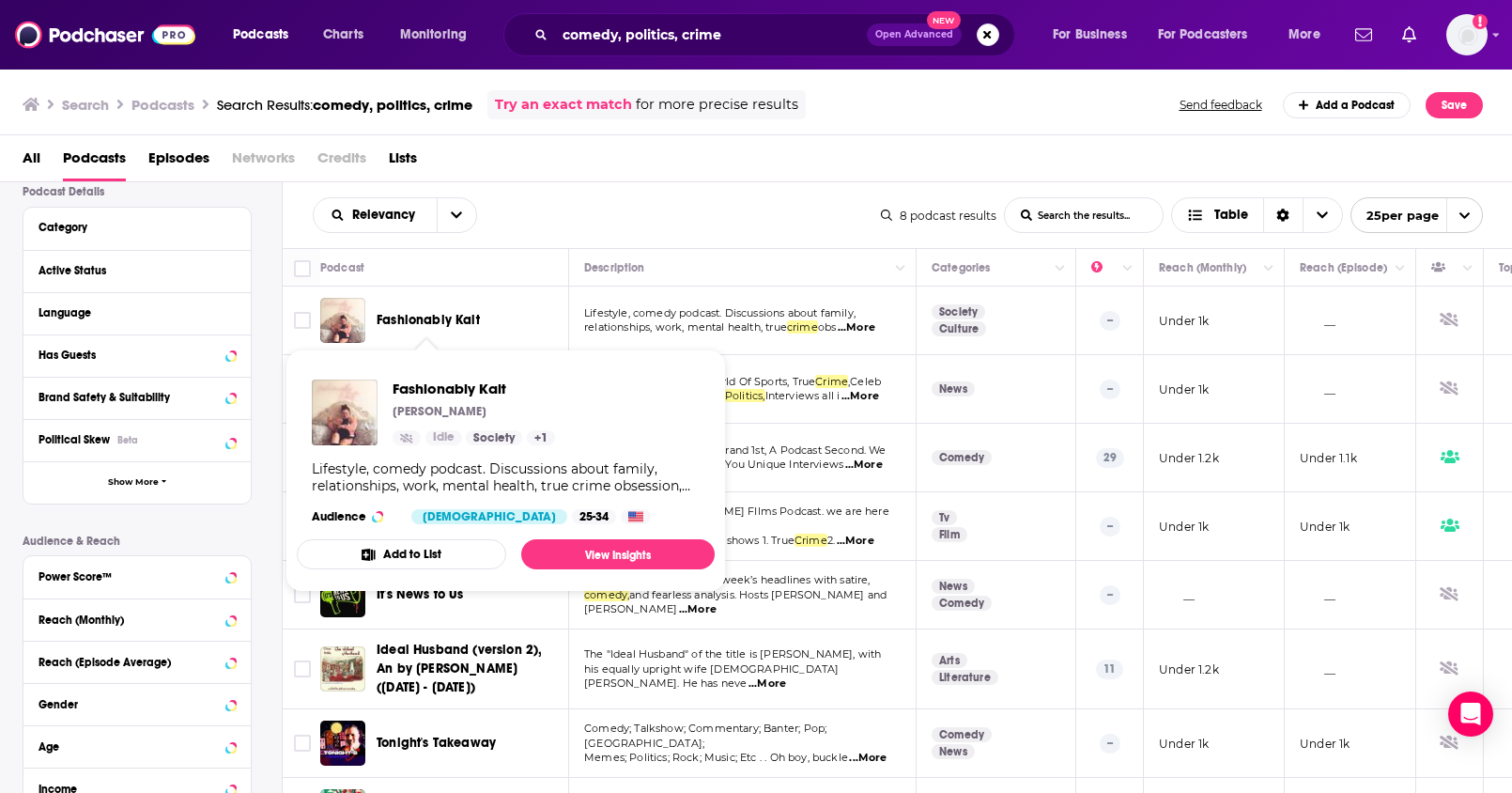
click at [766, 191] on div "Relevancy List Search Input Search the results... Table 8 podcast results List …" at bounding box center [898, 215] width 1230 height 66
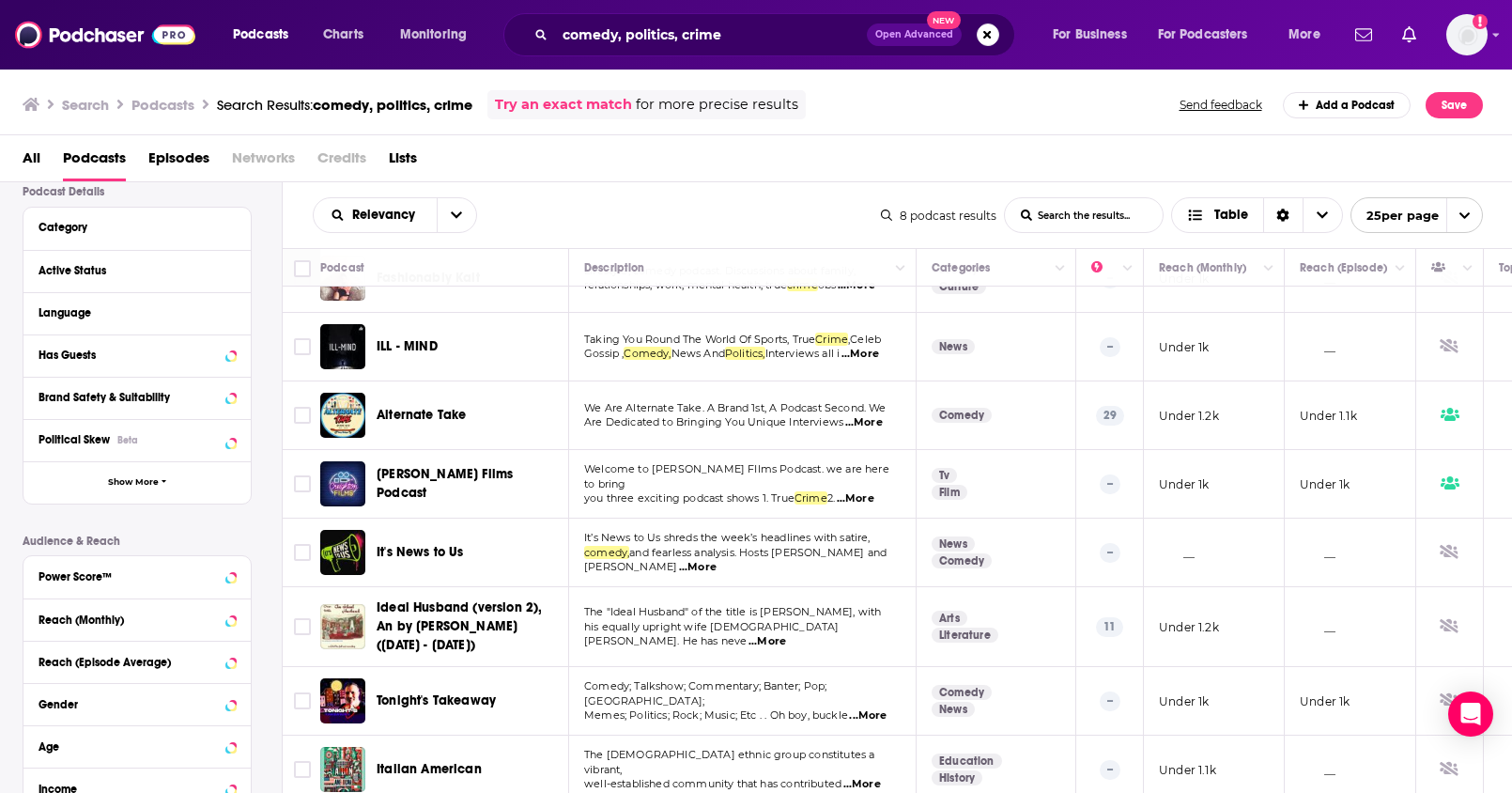
scroll to position [0, 0]
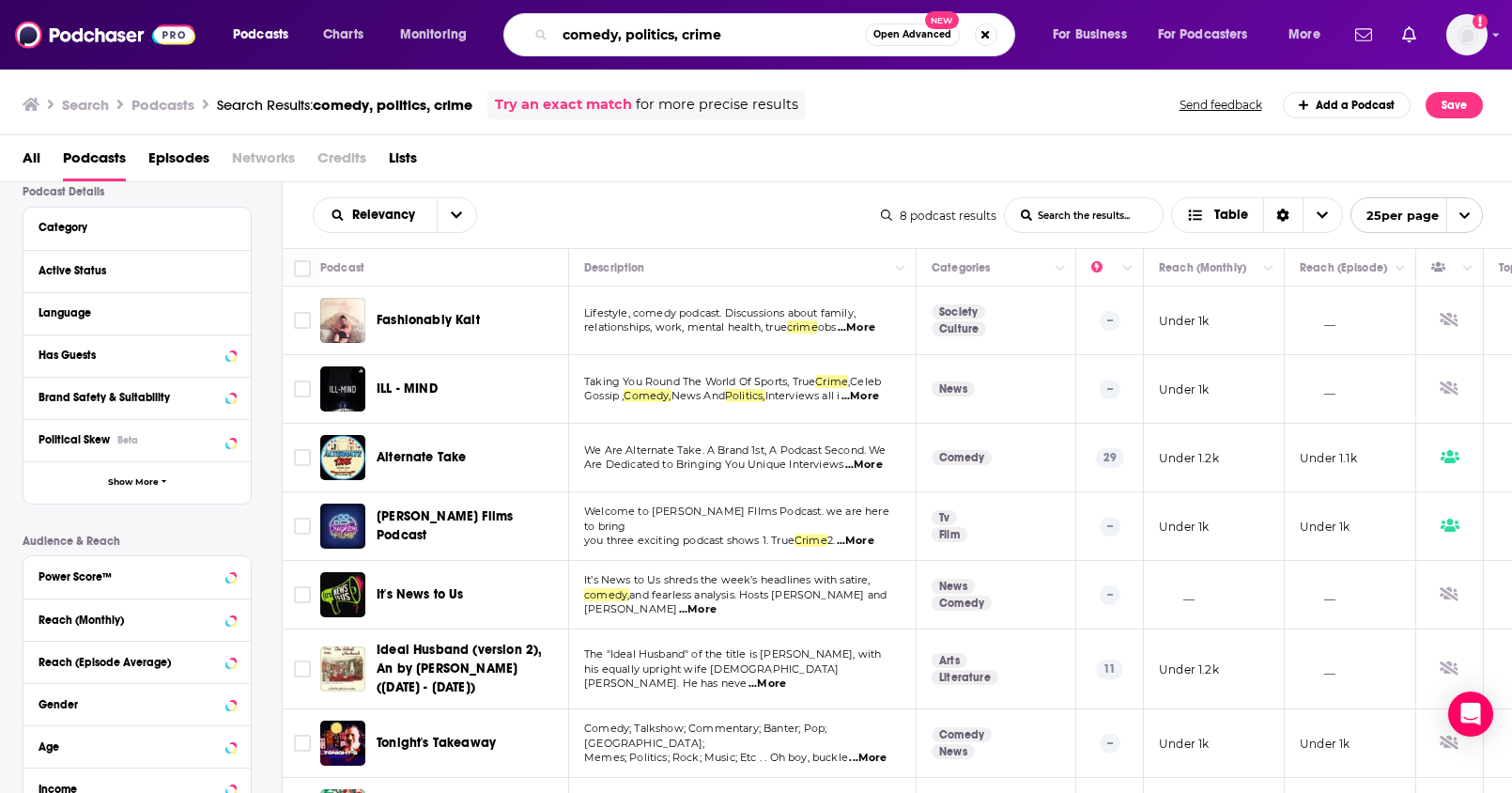
drag, startPoint x: 674, startPoint y: 39, endPoint x: 754, endPoint y: 41, distance: 80.0
click at [754, 41] on input "comedy, politics, crime" at bounding box center [710, 35] width 309 height 30
type input "comedy, politics"
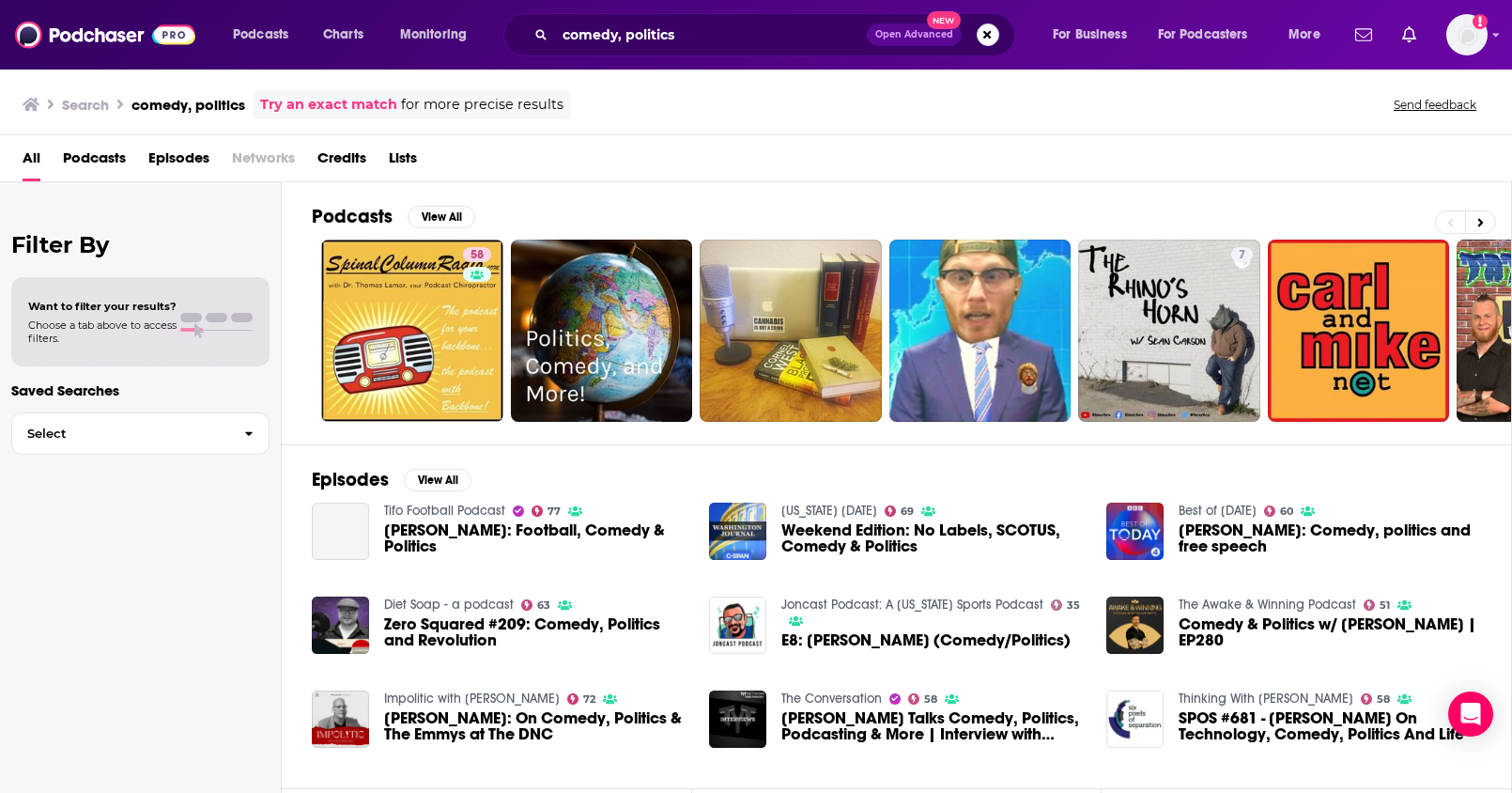
click at [87, 161] on span "Podcasts" at bounding box center [94, 161] width 63 height 39
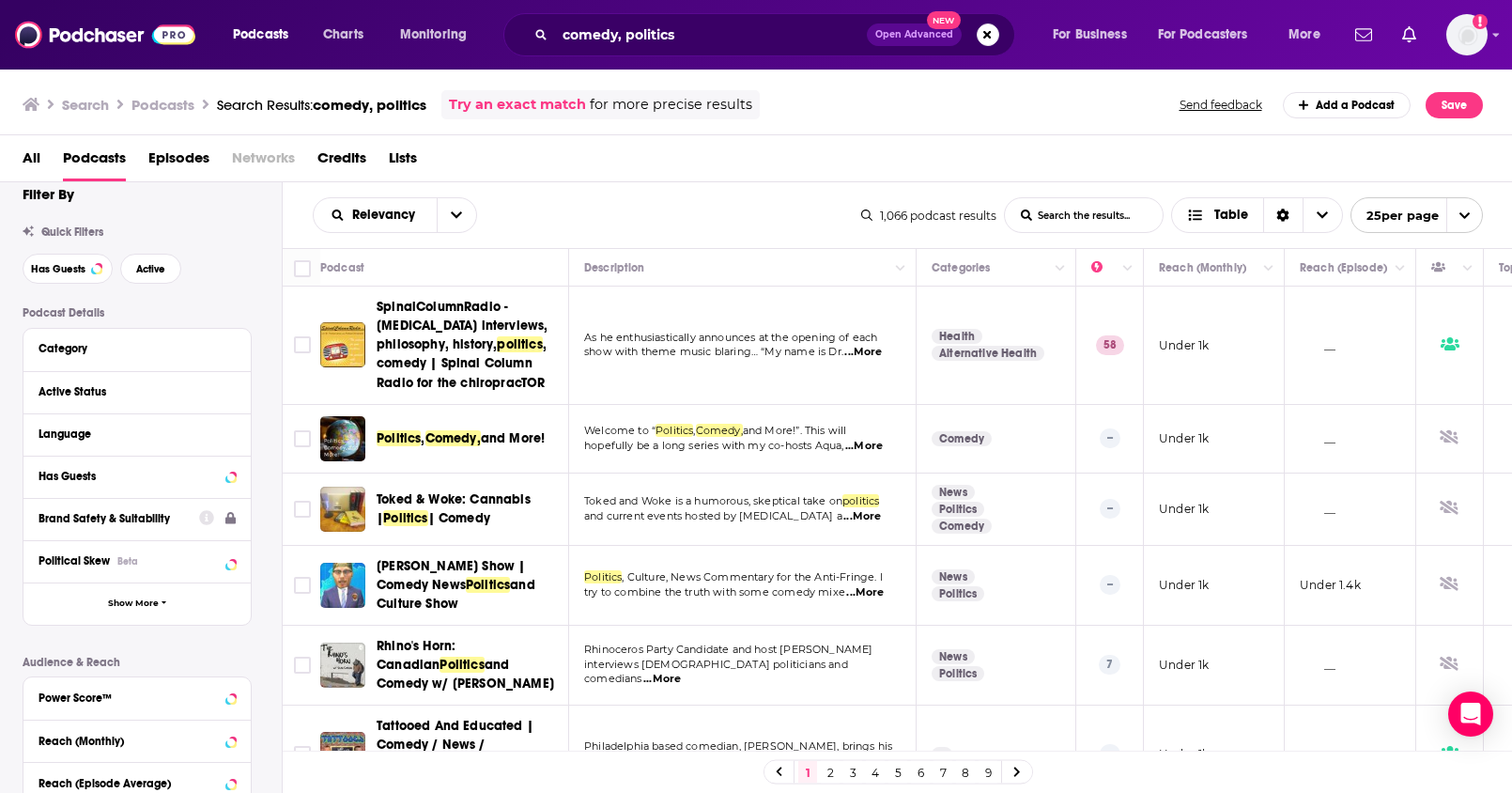
scroll to position [22, 0]
click at [88, 743] on div "Reach (Monthly)" at bounding box center [113, 740] width 149 height 13
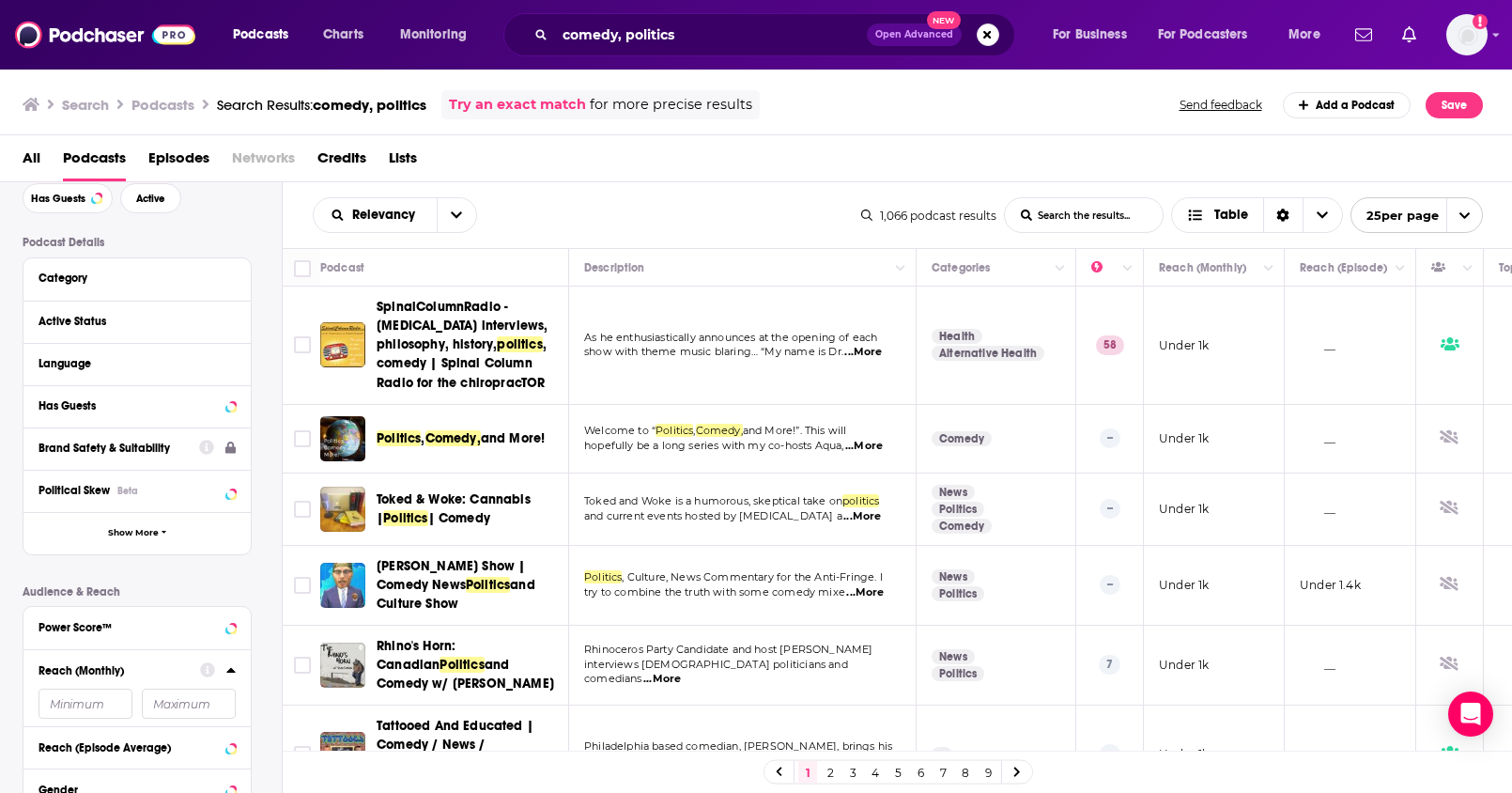
scroll to position [98, 0]
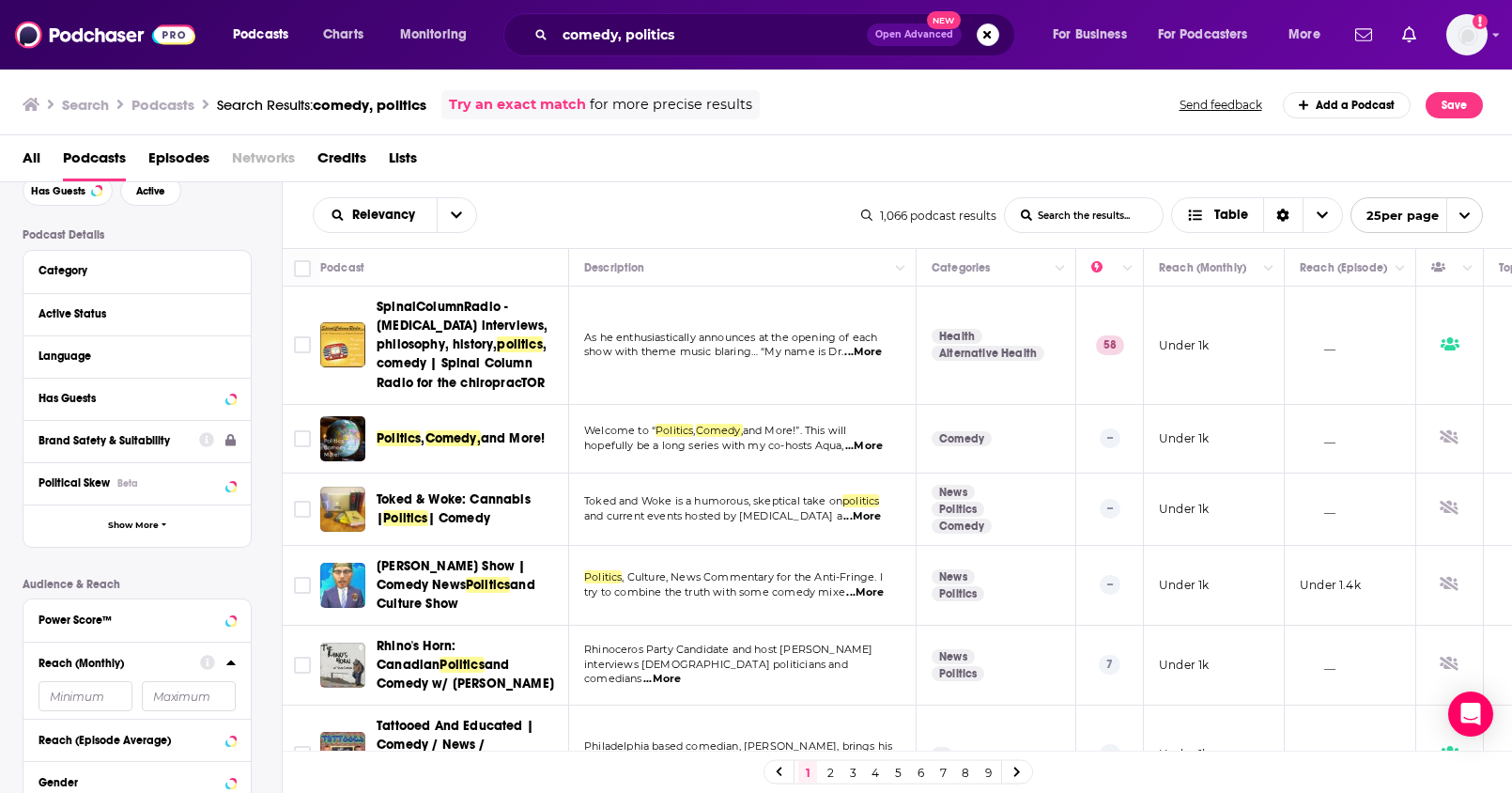
click at [90, 699] on input "number" at bounding box center [85, 696] width 94 height 30
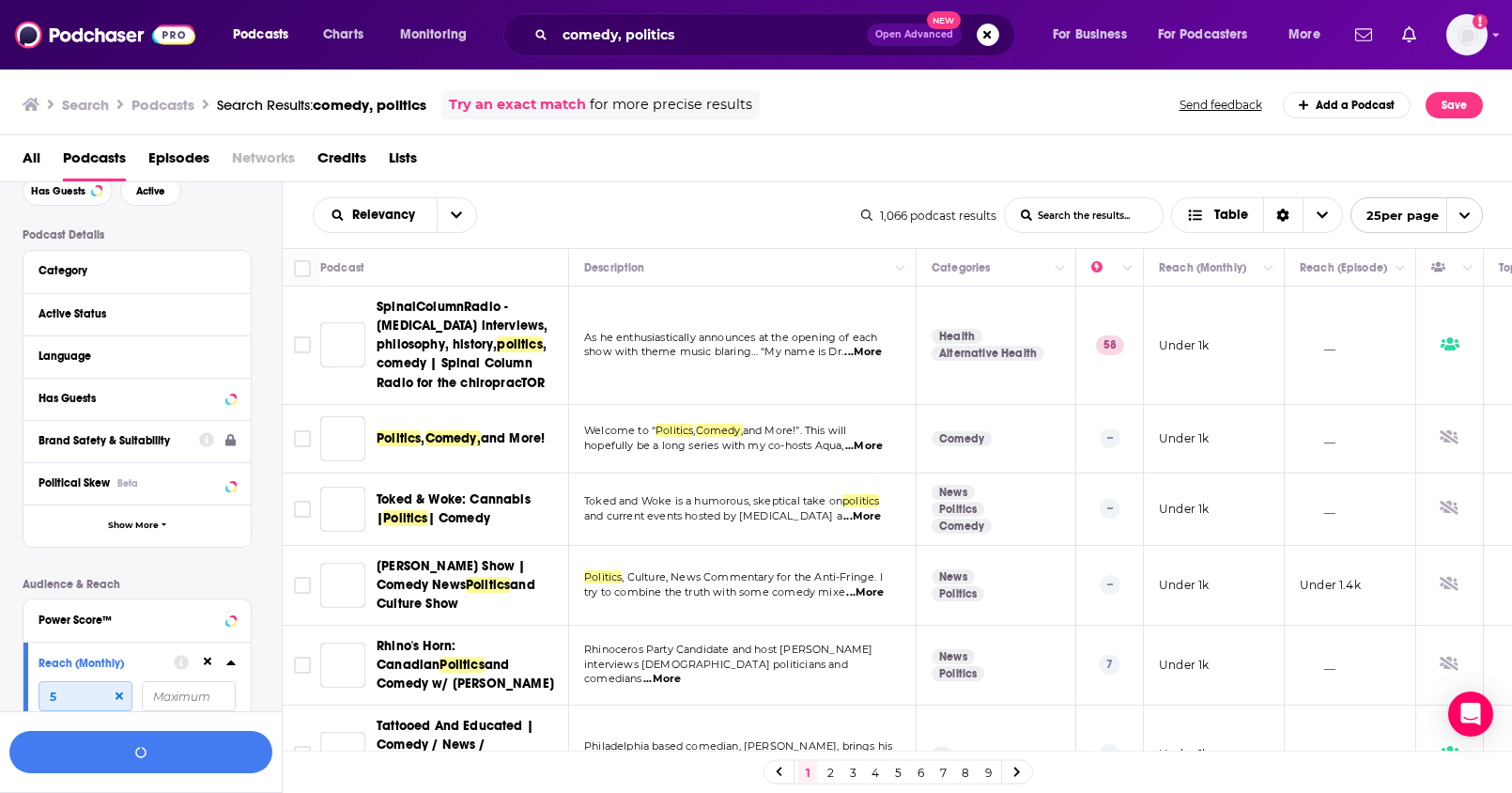
scroll to position [144, 0]
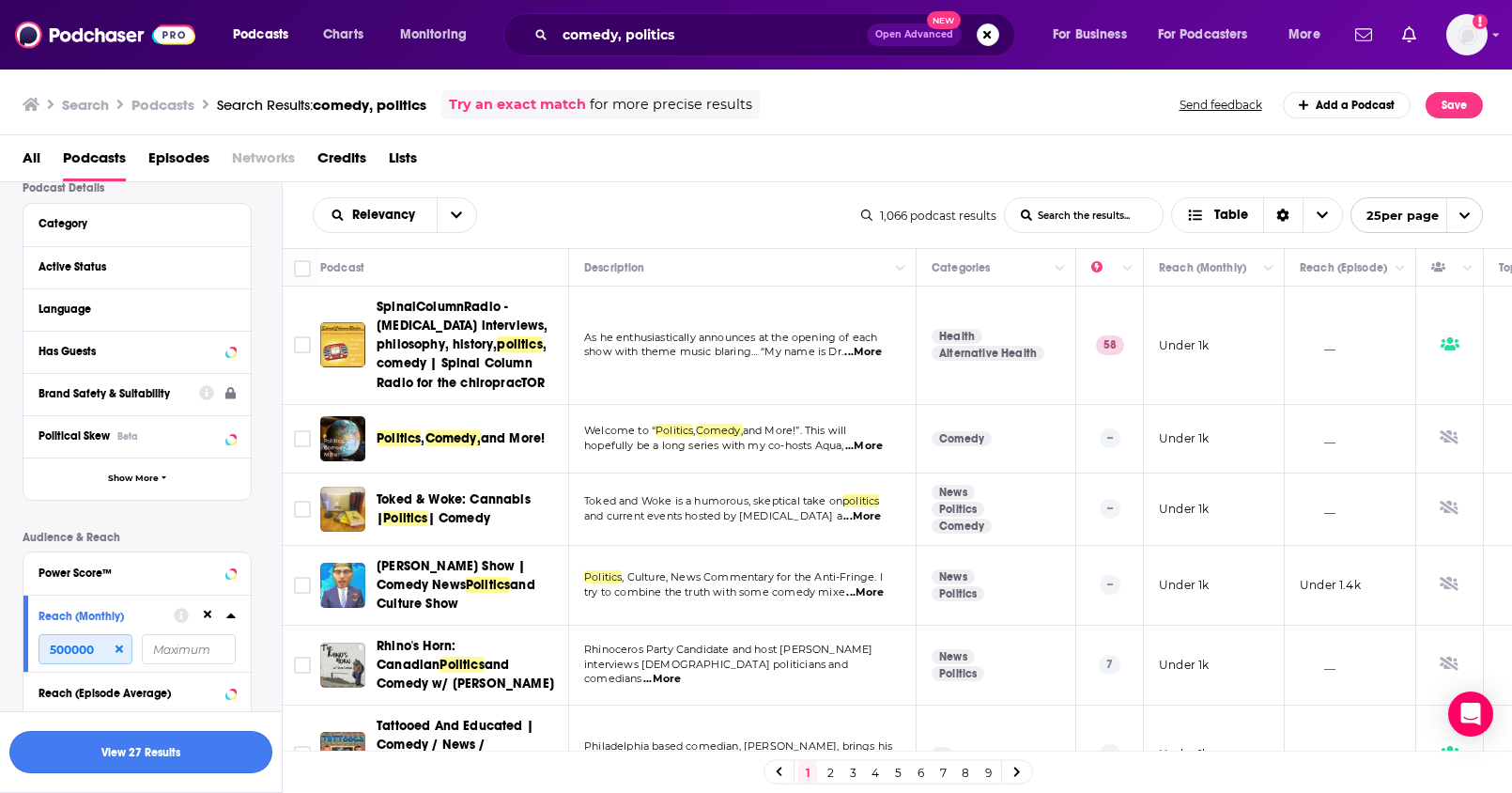
type input "500000"
click at [126, 749] on button "View 27 Results" at bounding box center [140, 752] width 263 height 43
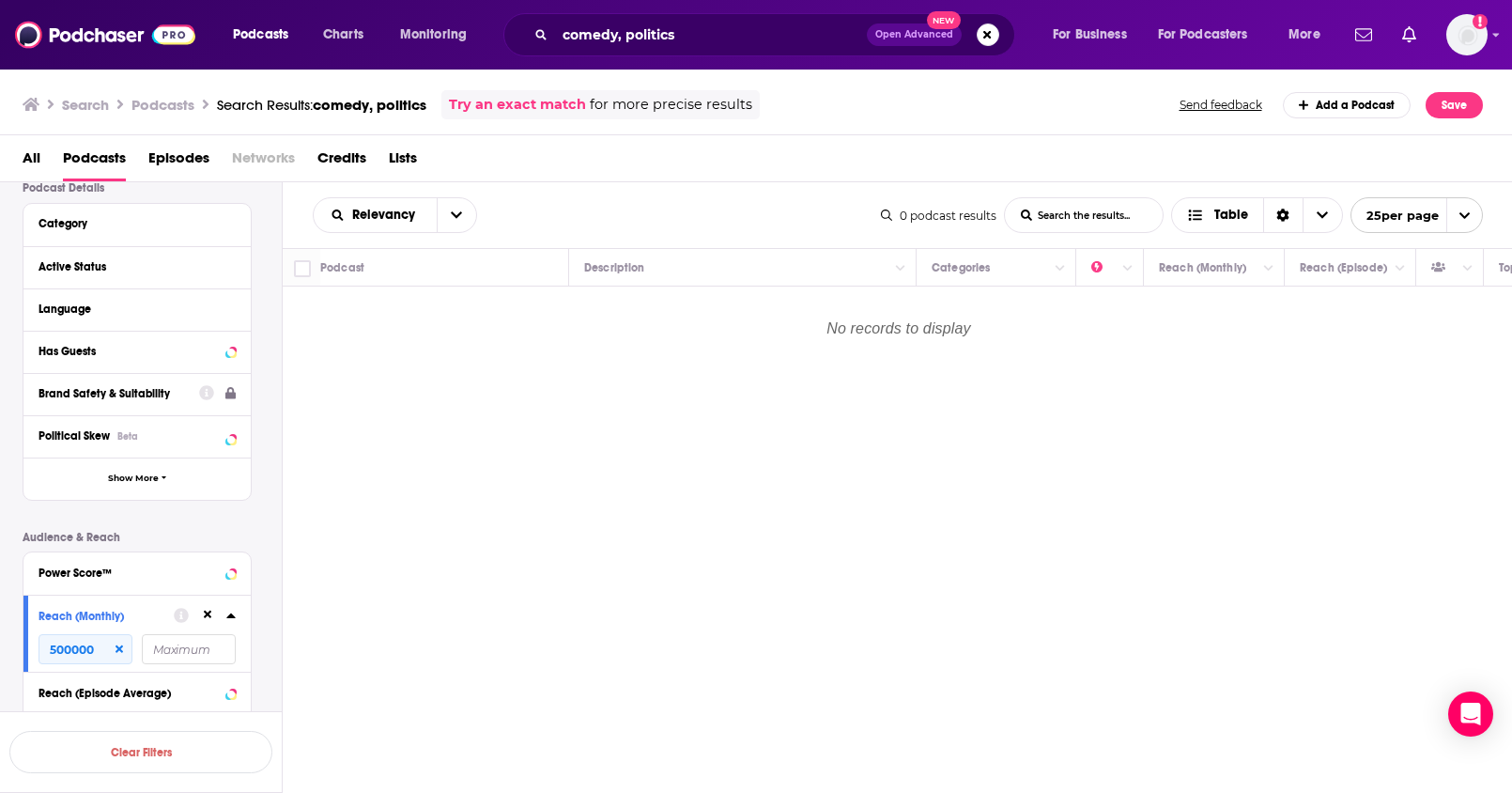
click at [121, 649] on icon at bounding box center [120, 650] width 8 height 8
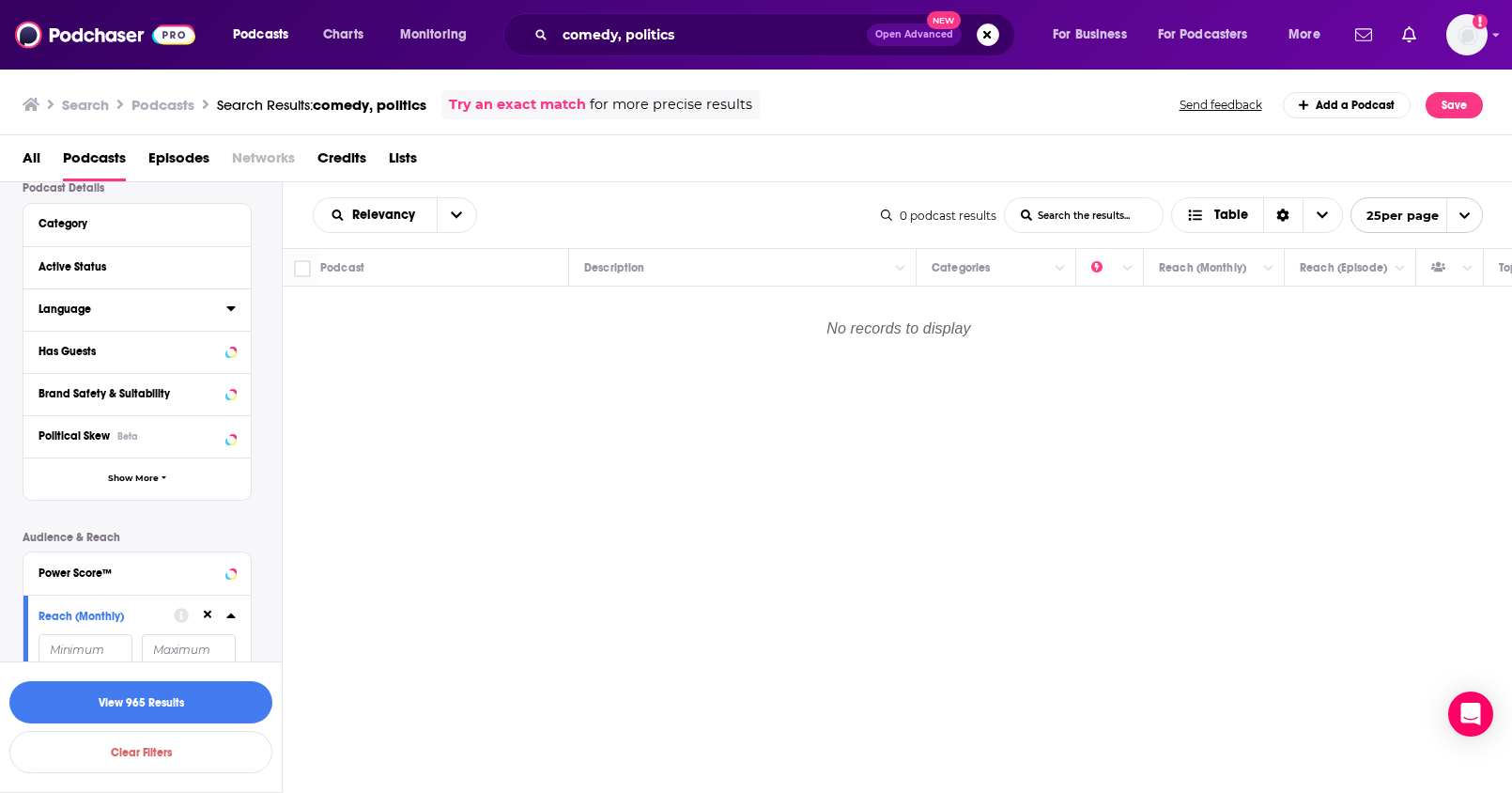
click at [175, 308] on div "Language" at bounding box center [126, 310] width 176 height 13
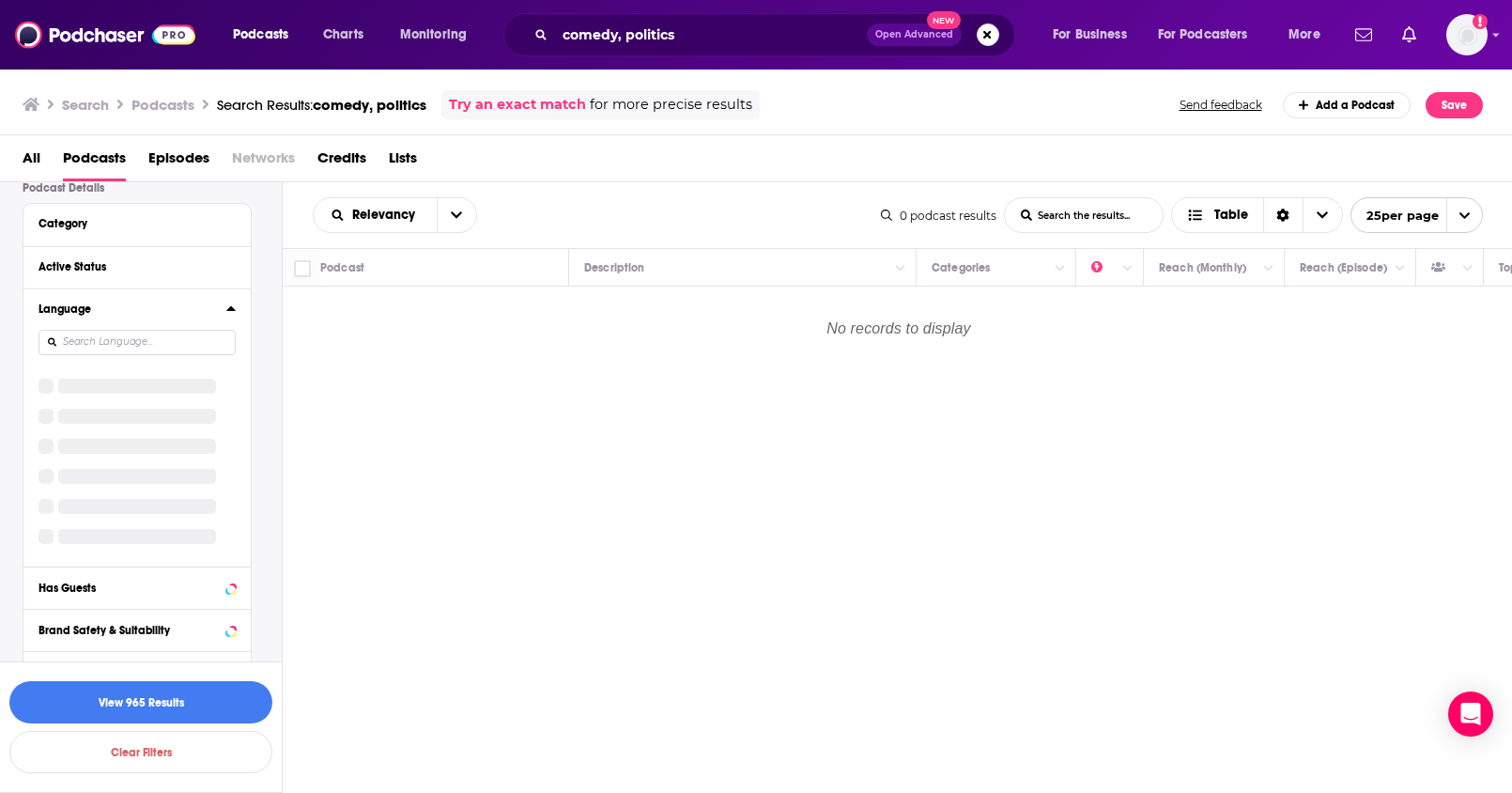
click at [233, 308] on icon at bounding box center [231, 309] width 9 height 15
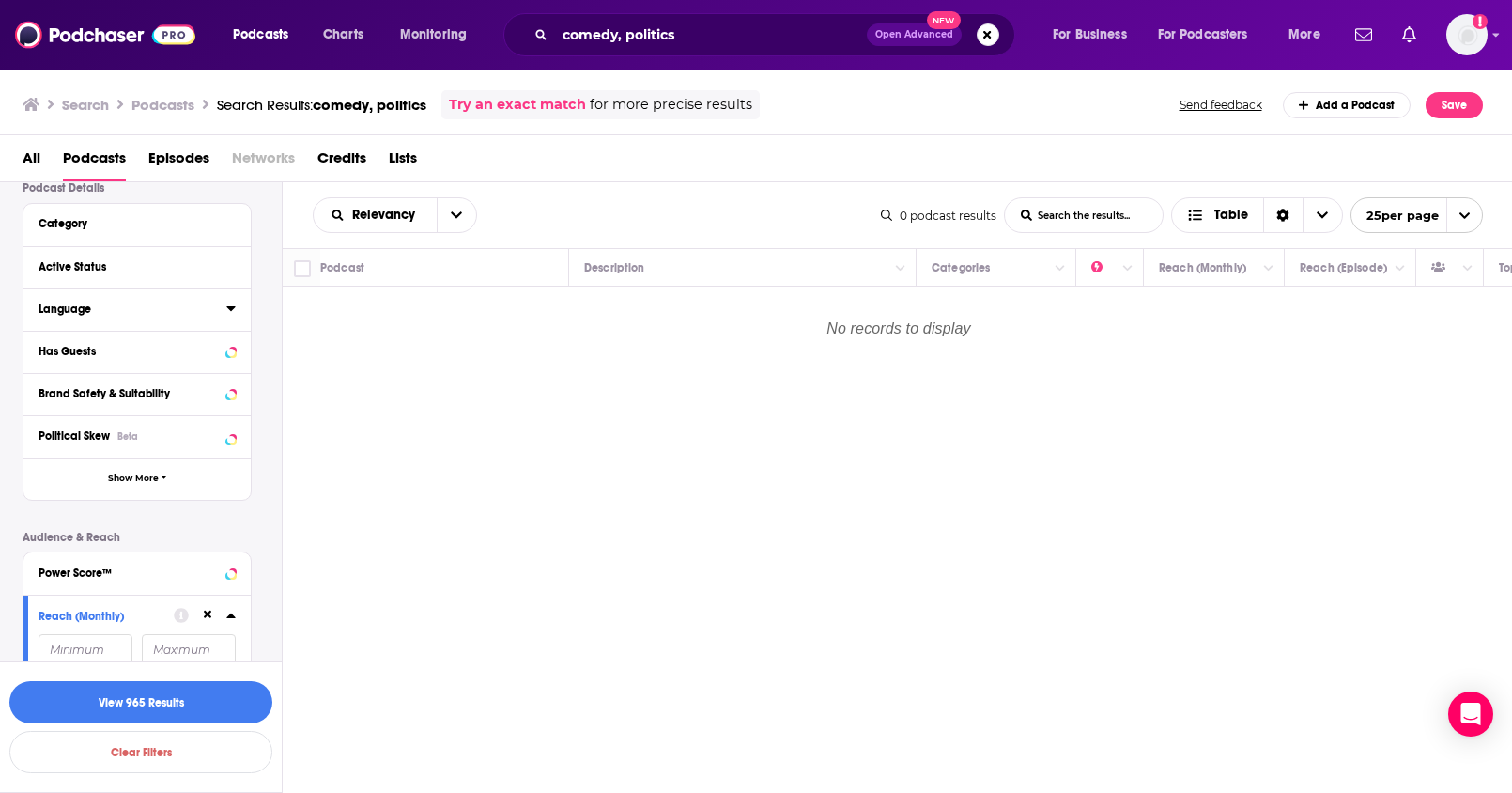
click at [233, 308] on icon at bounding box center [230, 309] width 9 height 5
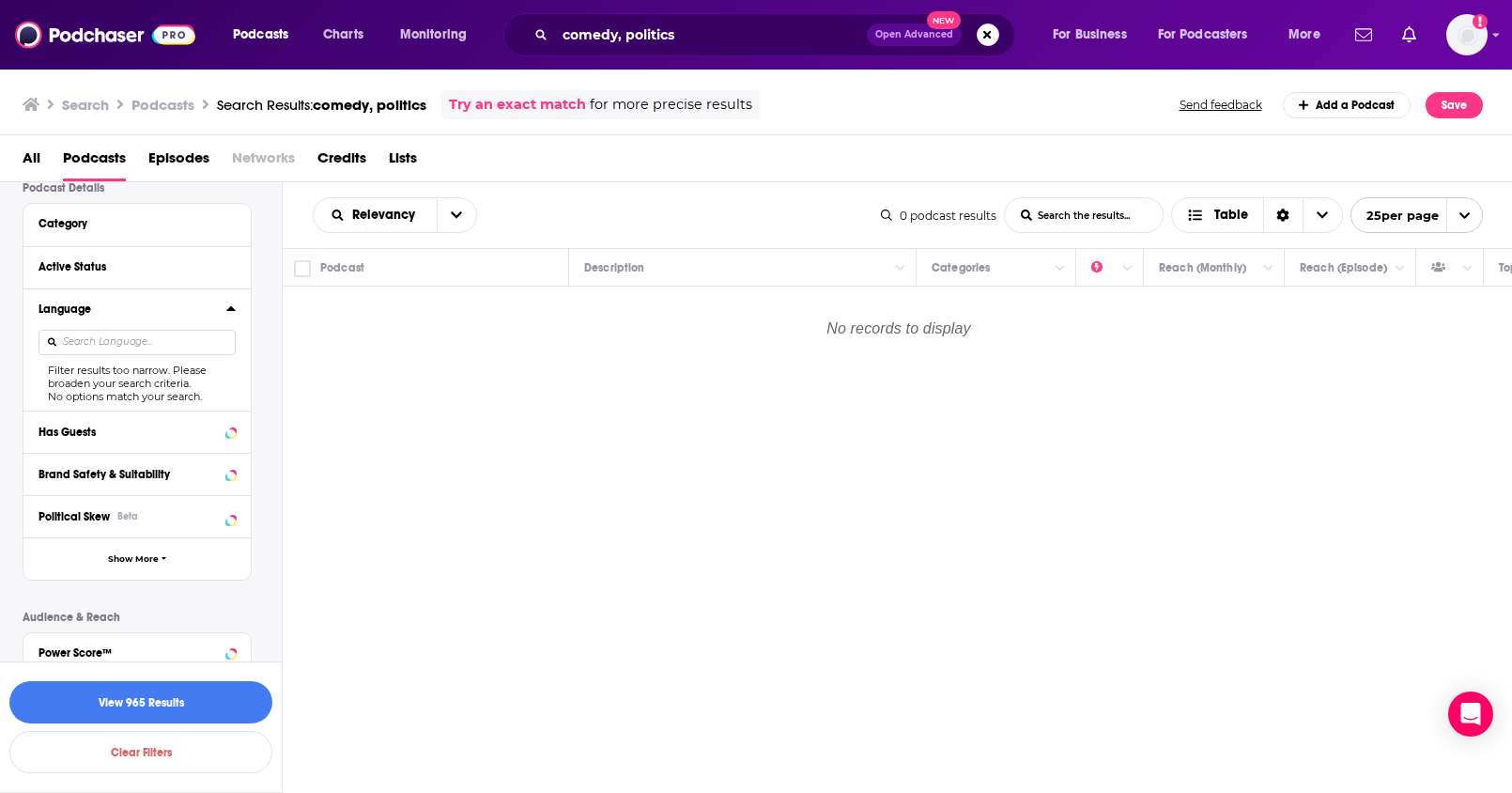
click at [231, 313] on icon at bounding box center [231, 309] width 9 height 15
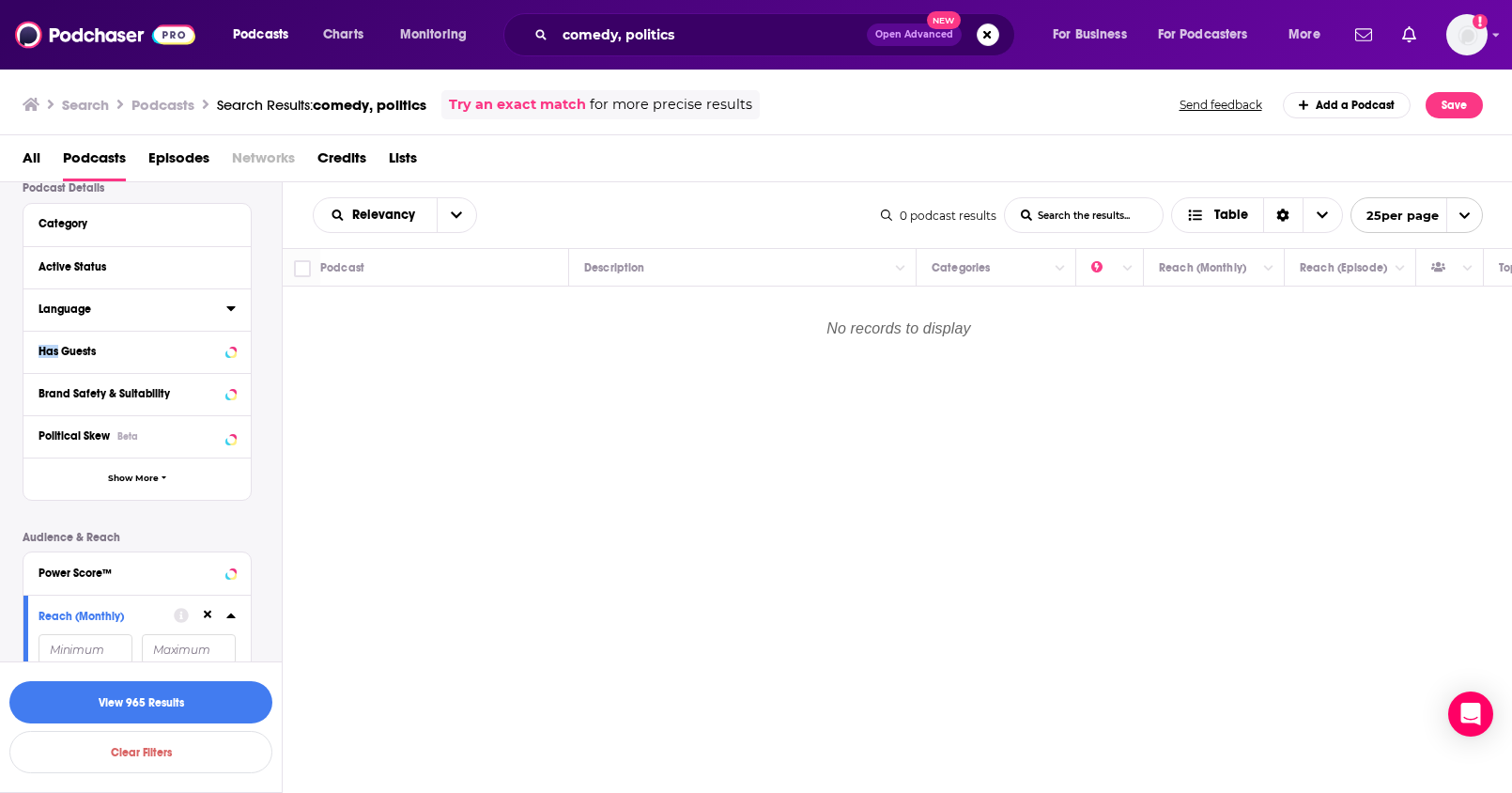
click at [231, 313] on icon at bounding box center [231, 309] width 9 height 15
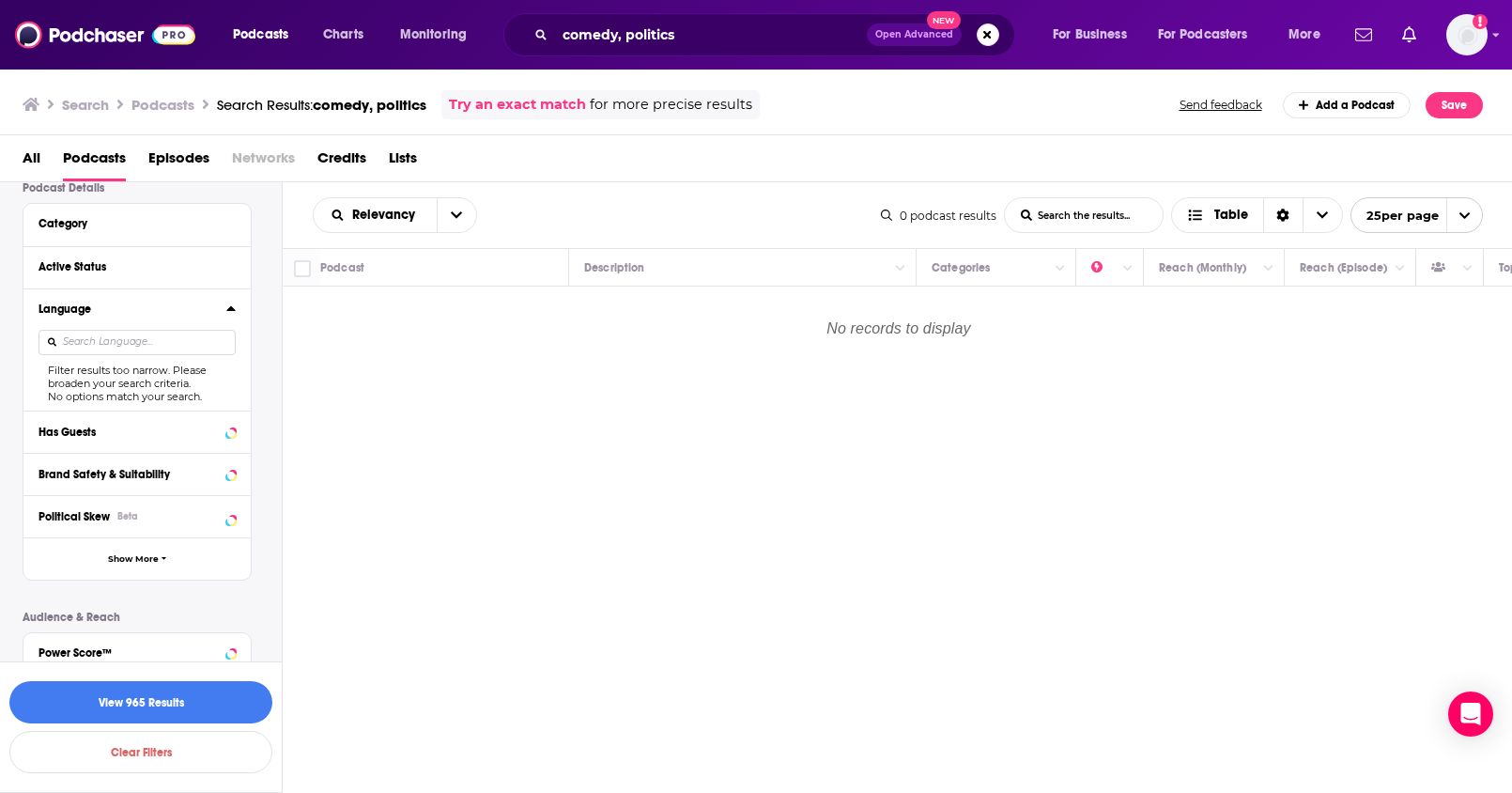
click at [143, 387] on div "Filter results too narrow. Please broaden your search criteria." at bounding box center [138, 377] width 197 height 27
click at [79, 340] on input at bounding box center [138, 342] width 197 height 26
click at [233, 309] on icon at bounding box center [230, 309] width 9 height 5
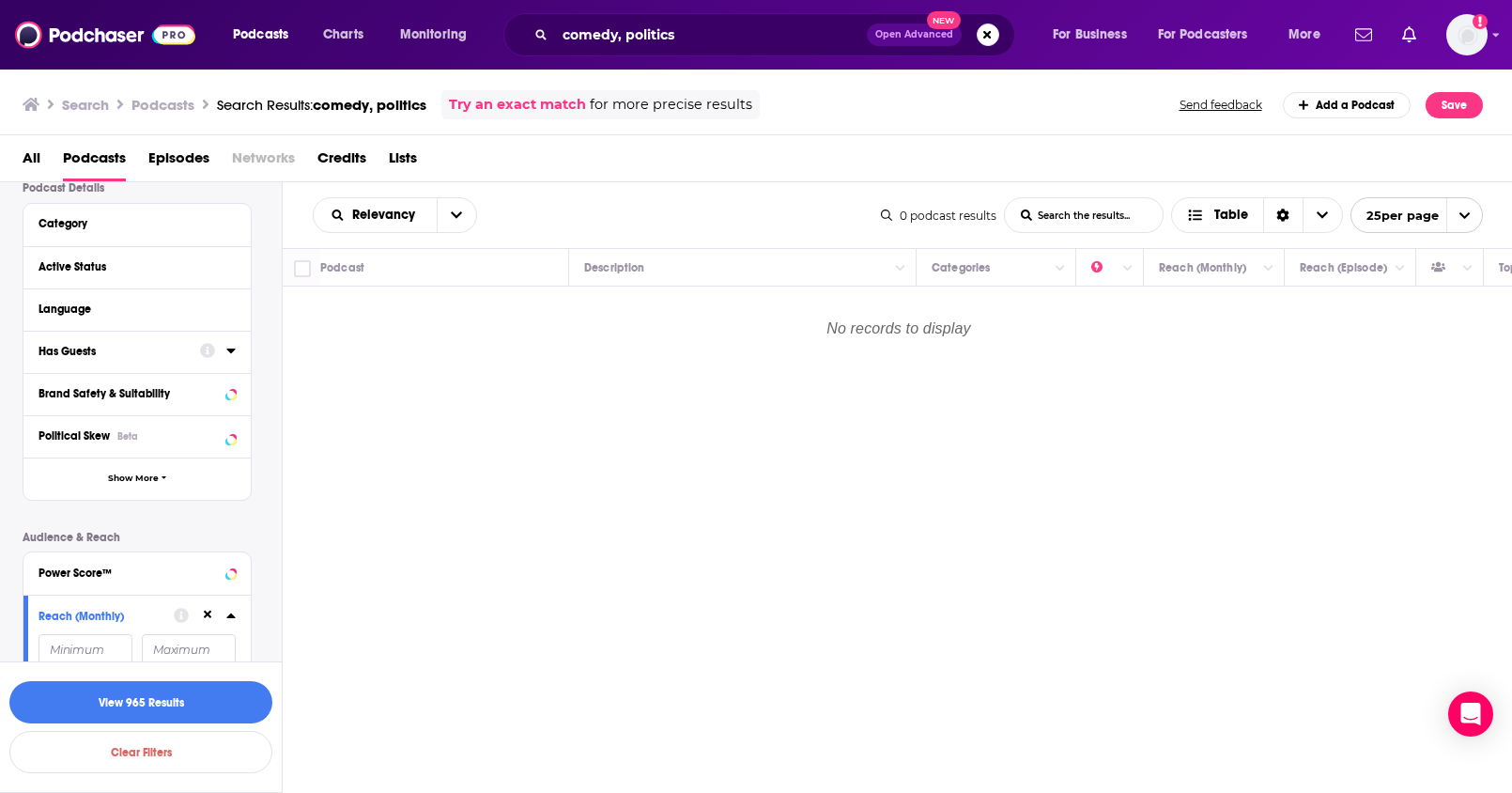
click at [227, 351] on icon at bounding box center [231, 350] width 9 height 15
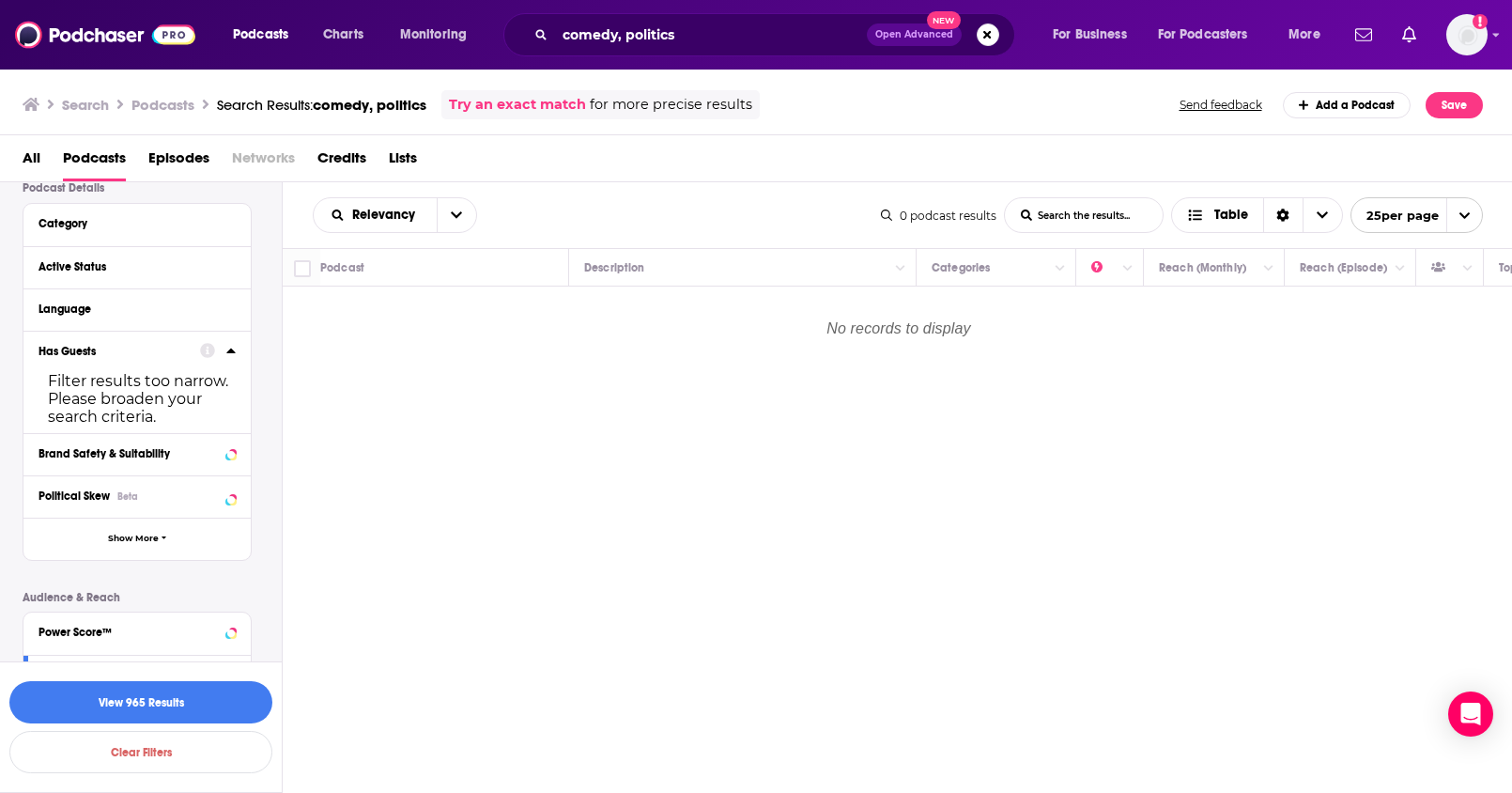
click at [227, 349] on icon at bounding box center [231, 350] width 9 height 15
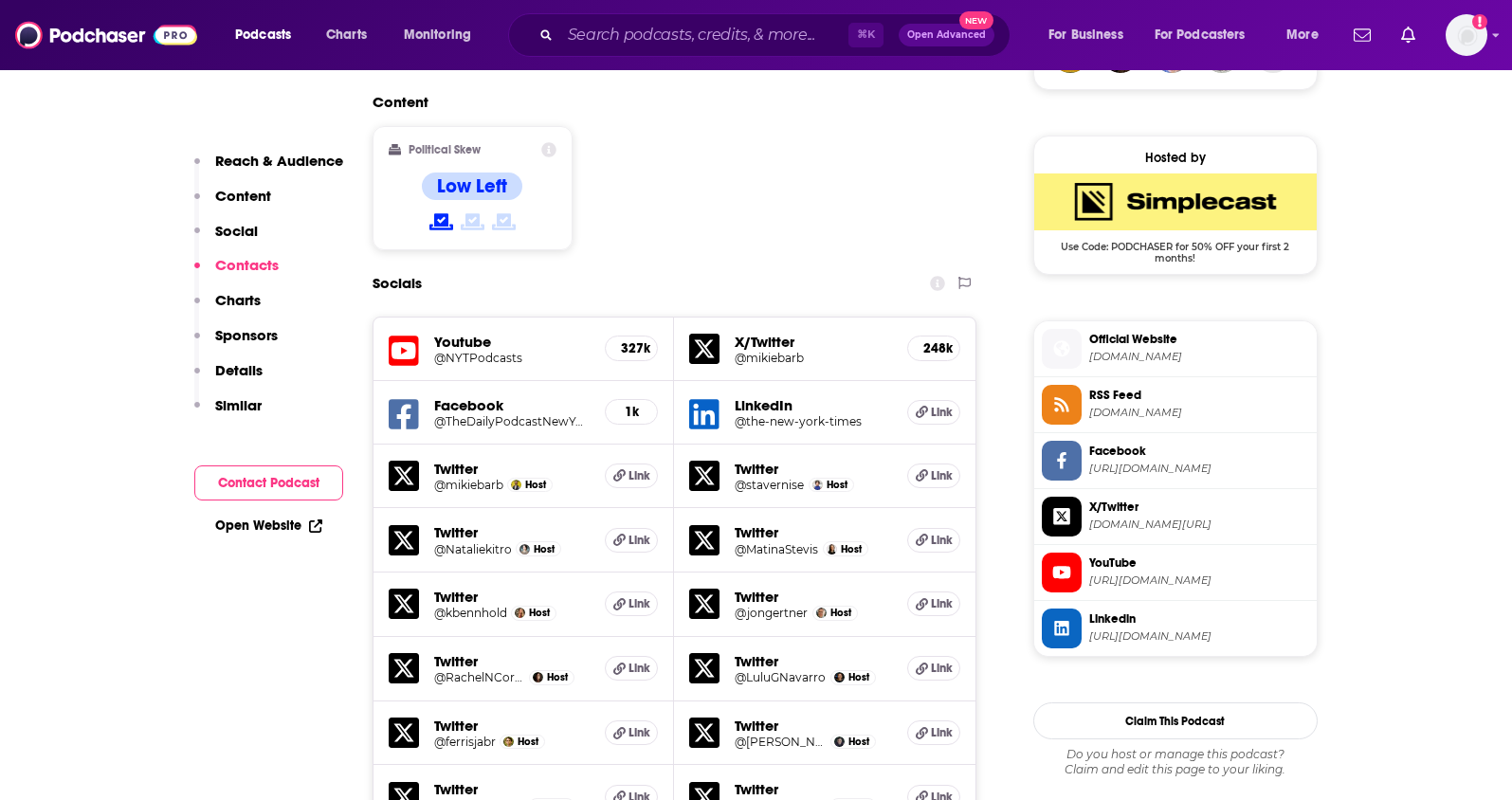
scroll to position [1344, 0]
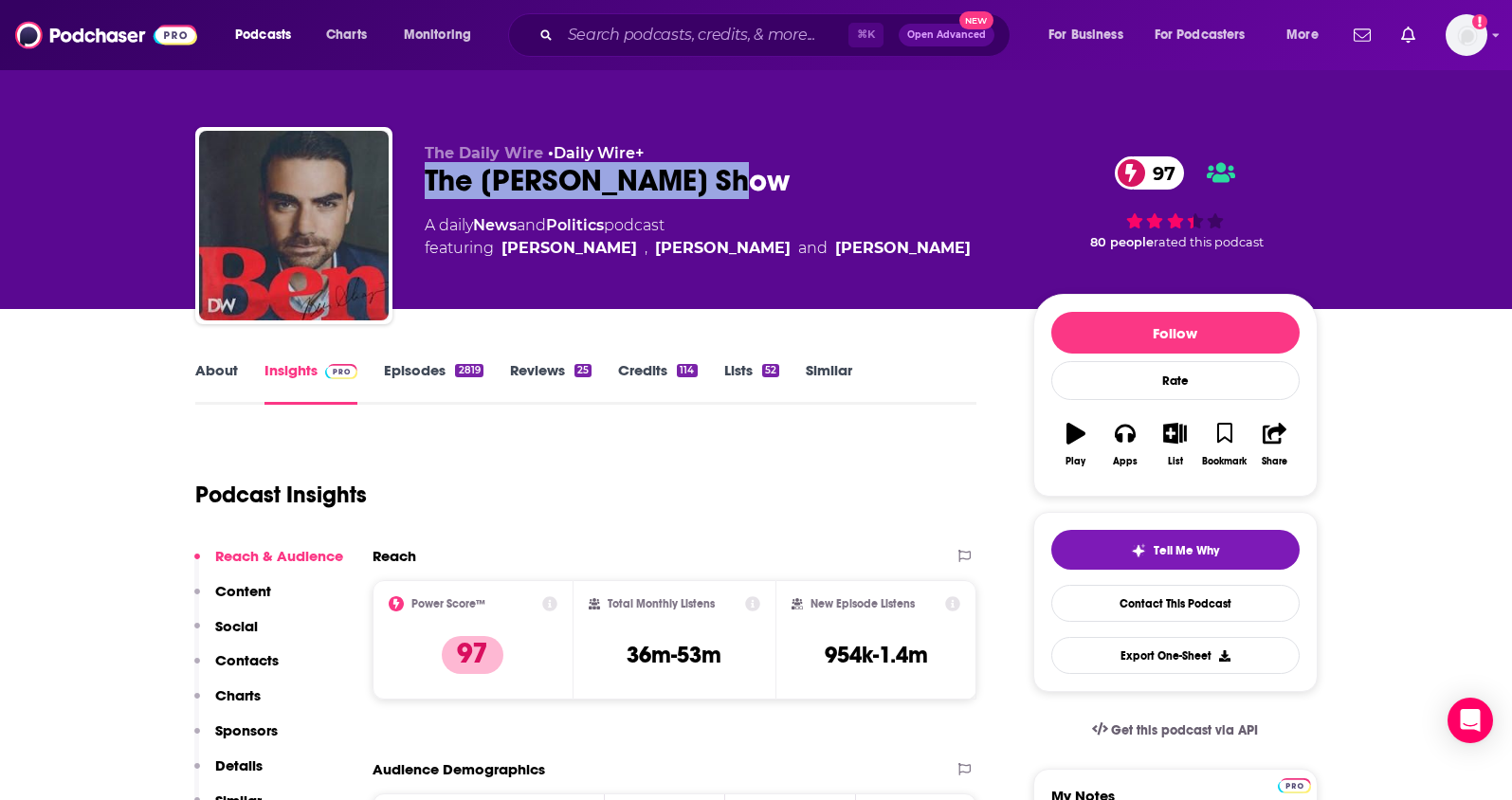
drag, startPoint x: 768, startPoint y: 187, endPoint x: 414, endPoint y: 182, distance: 354.0
click at [414, 182] on div "The Daily Wire • Daily Wire+ The Ben Shapiro Show 97 A daily News and Politics …" at bounding box center [756, 230] width 1122 height 205
copy h2 "The Ben Shapiro Show"
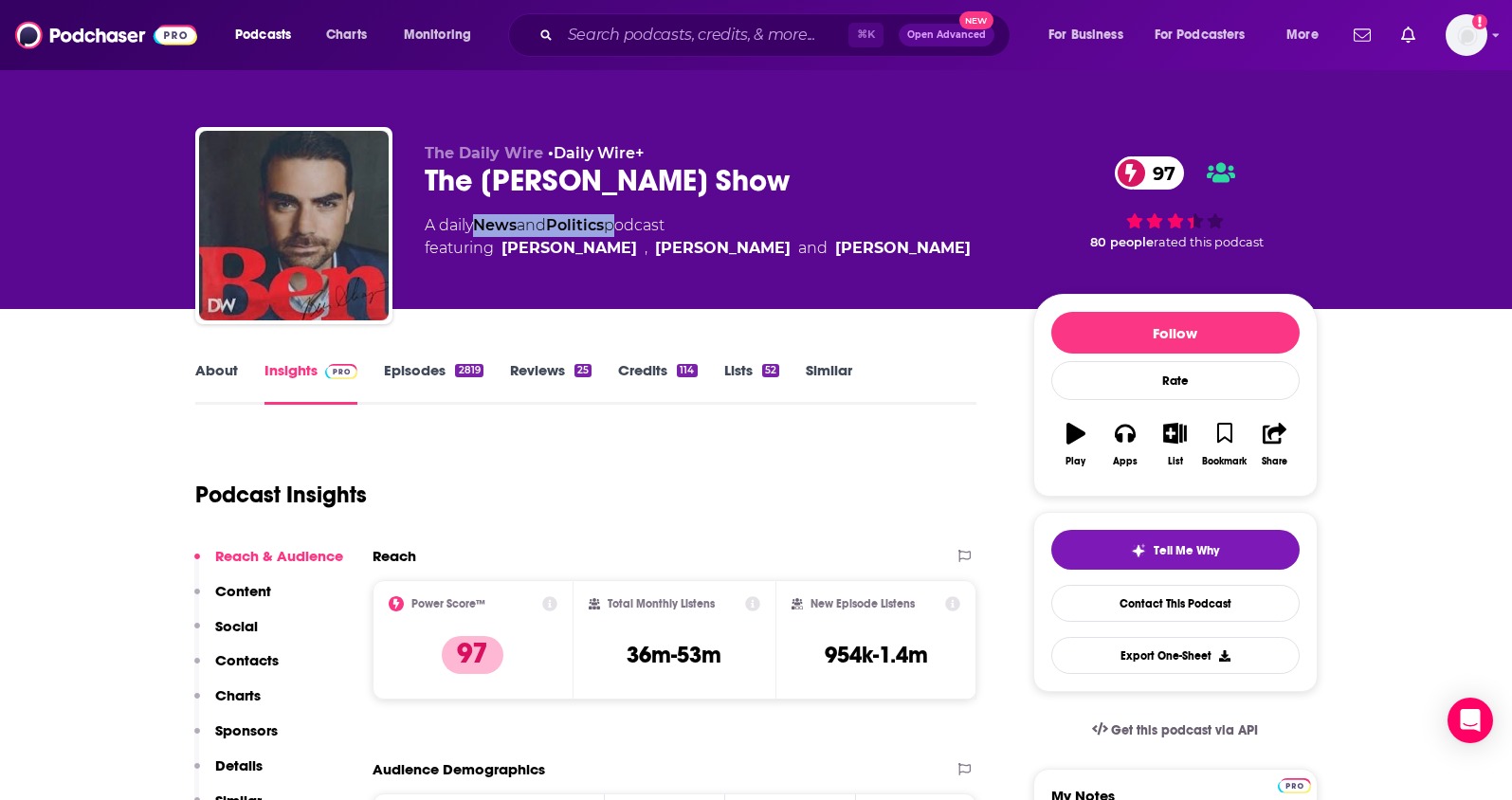
drag, startPoint x: 617, startPoint y: 223, endPoint x: 482, endPoint y: 225, distance: 135.0
click at [482, 225] on div "A daily News and Politics podcast featuring Ben Shapiro , Matt Walsh and Michae…" at bounding box center [698, 237] width 546 height 45
copy div "News and Politics"
click at [261, 662] on p "Contacts" at bounding box center [247, 660] width 63 height 18
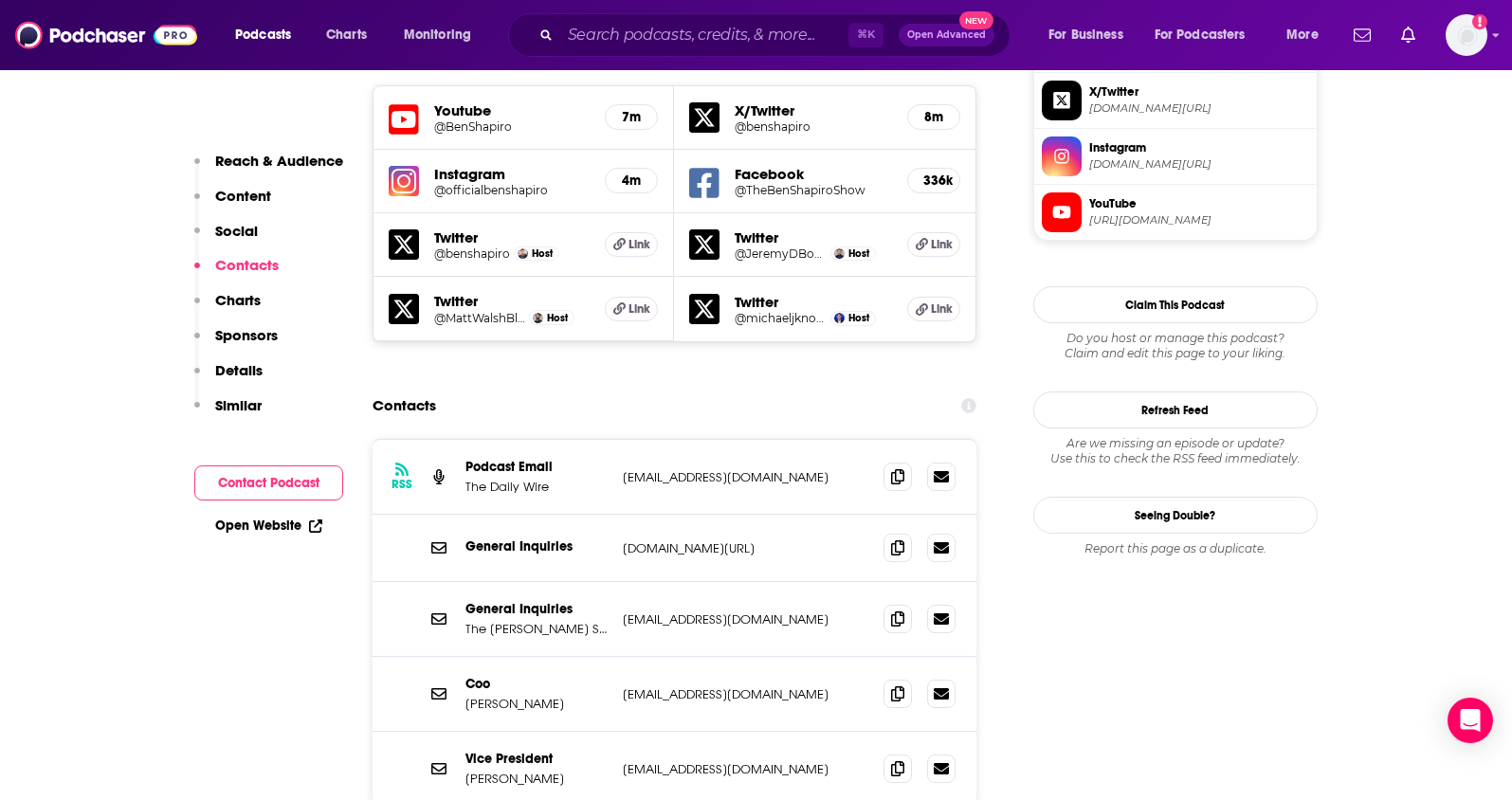
scroll to position [1710, 0]
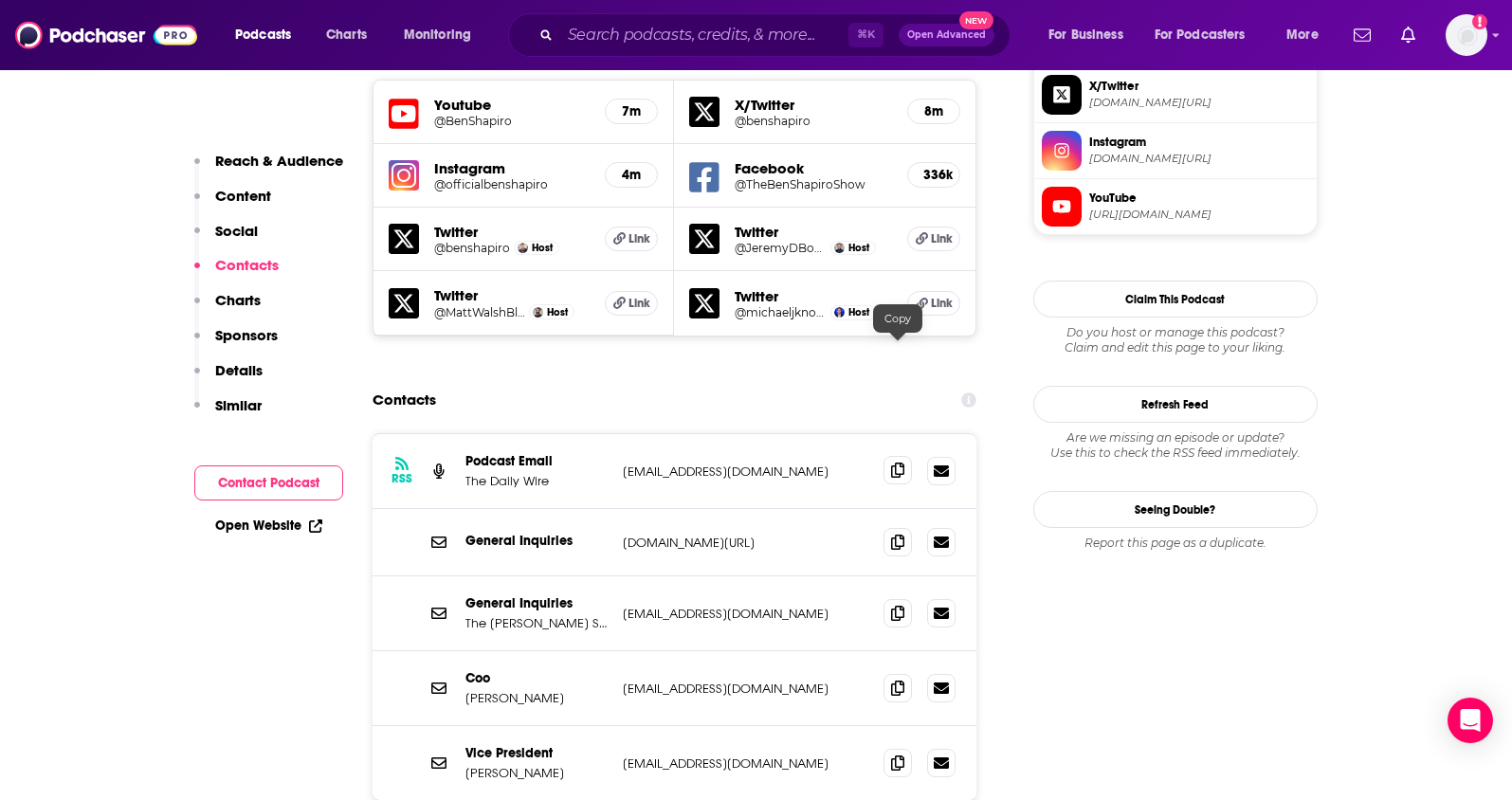
click at [893, 463] on icon at bounding box center [898, 470] width 13 height 15
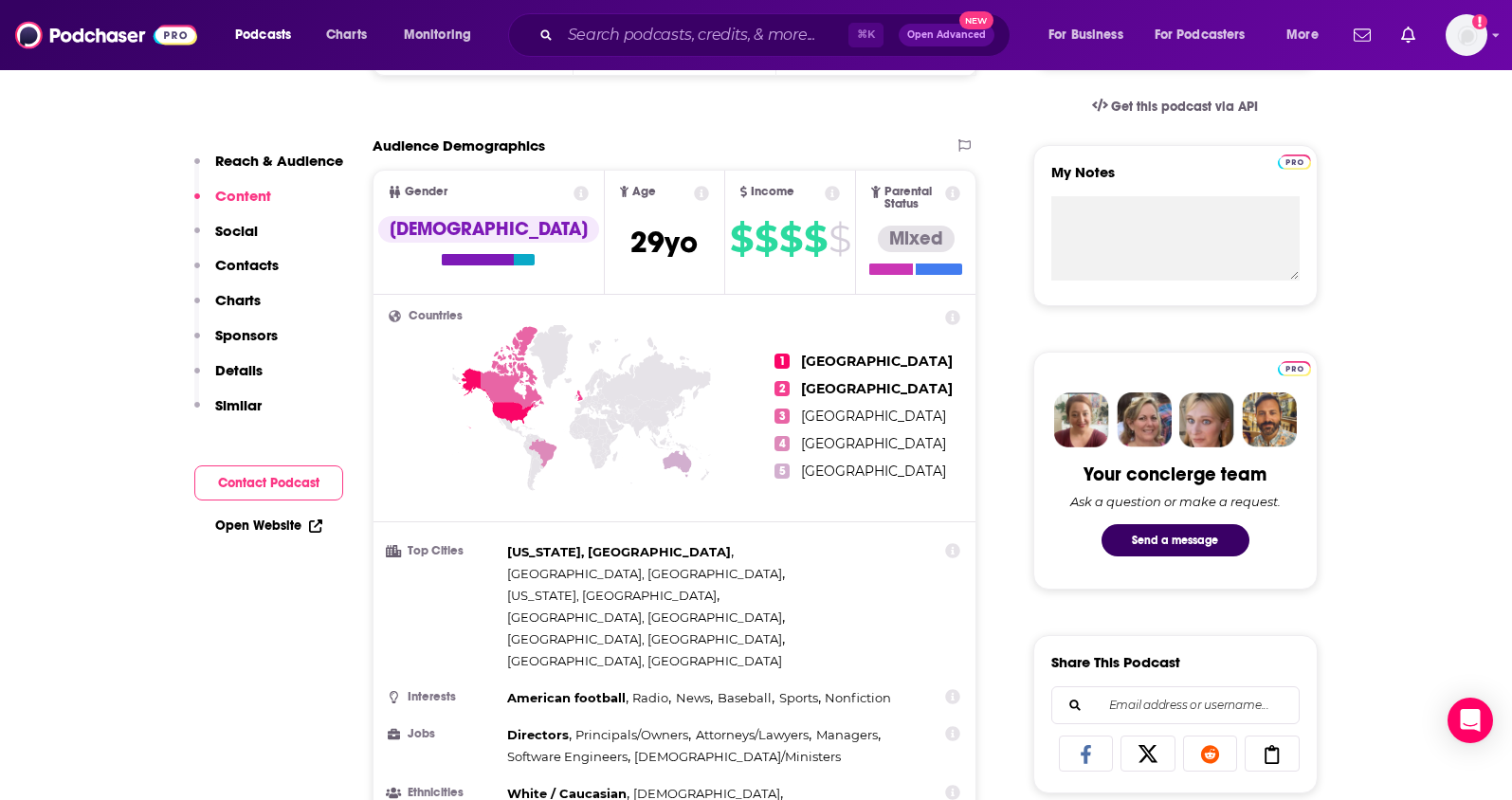
scroll to position [0, 0]
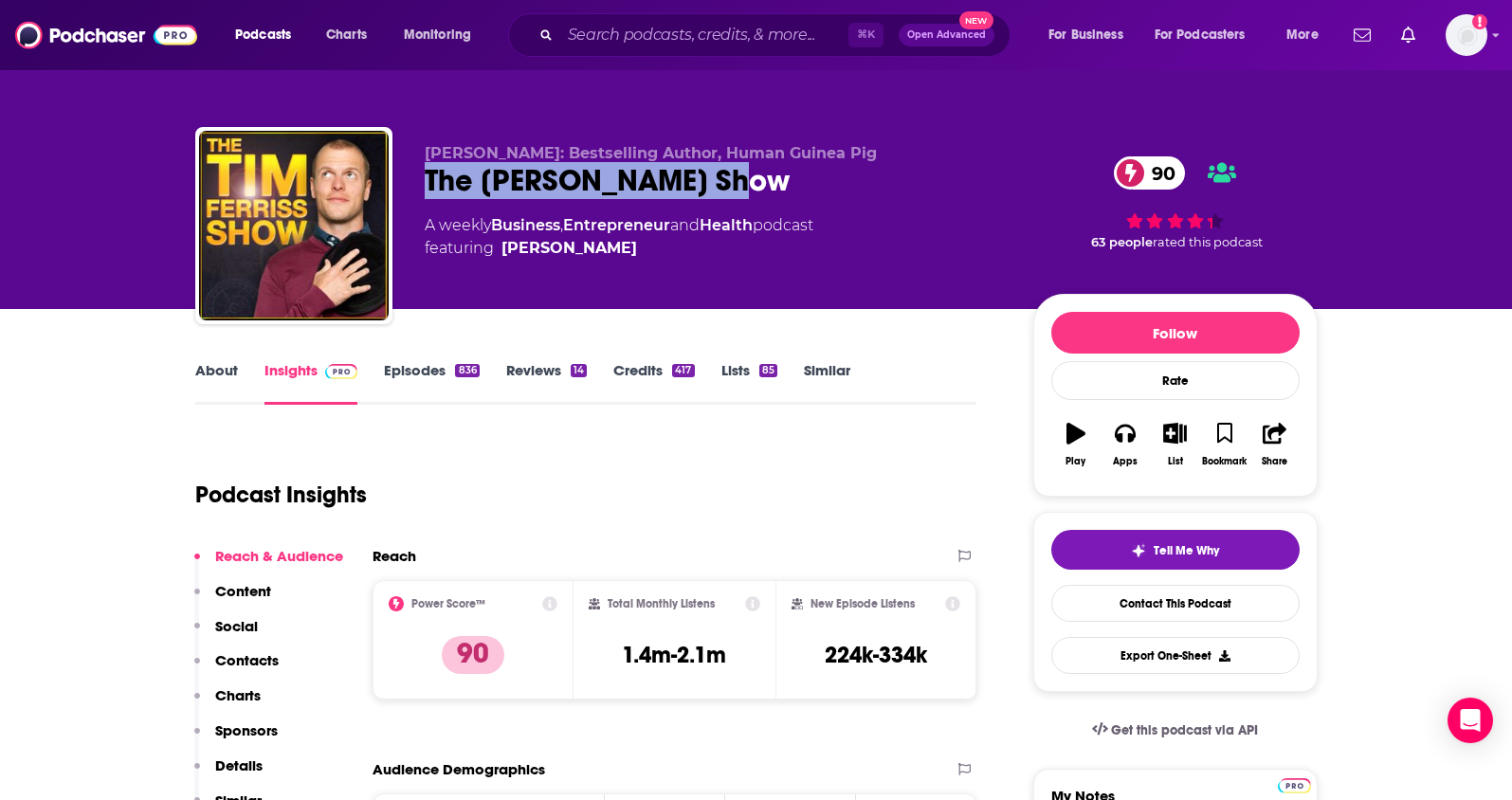
drag, startPoint x: 715, startPoint y: 180, endPoint x: 401, endPoint y: 176, distance: 314.0
click at [401, 176] on div "[PERSON_NAME]: Bestselling Author, Human Guinea Pig The [PERSON_NAME] Show 90 A…" at bounding box center [756, 230] width 1122 height 205
copy h2 "The [PERSON_NAME] Show"
click at [218, 372] on link "About" at bounding box center [217, 383] width 43 height 44
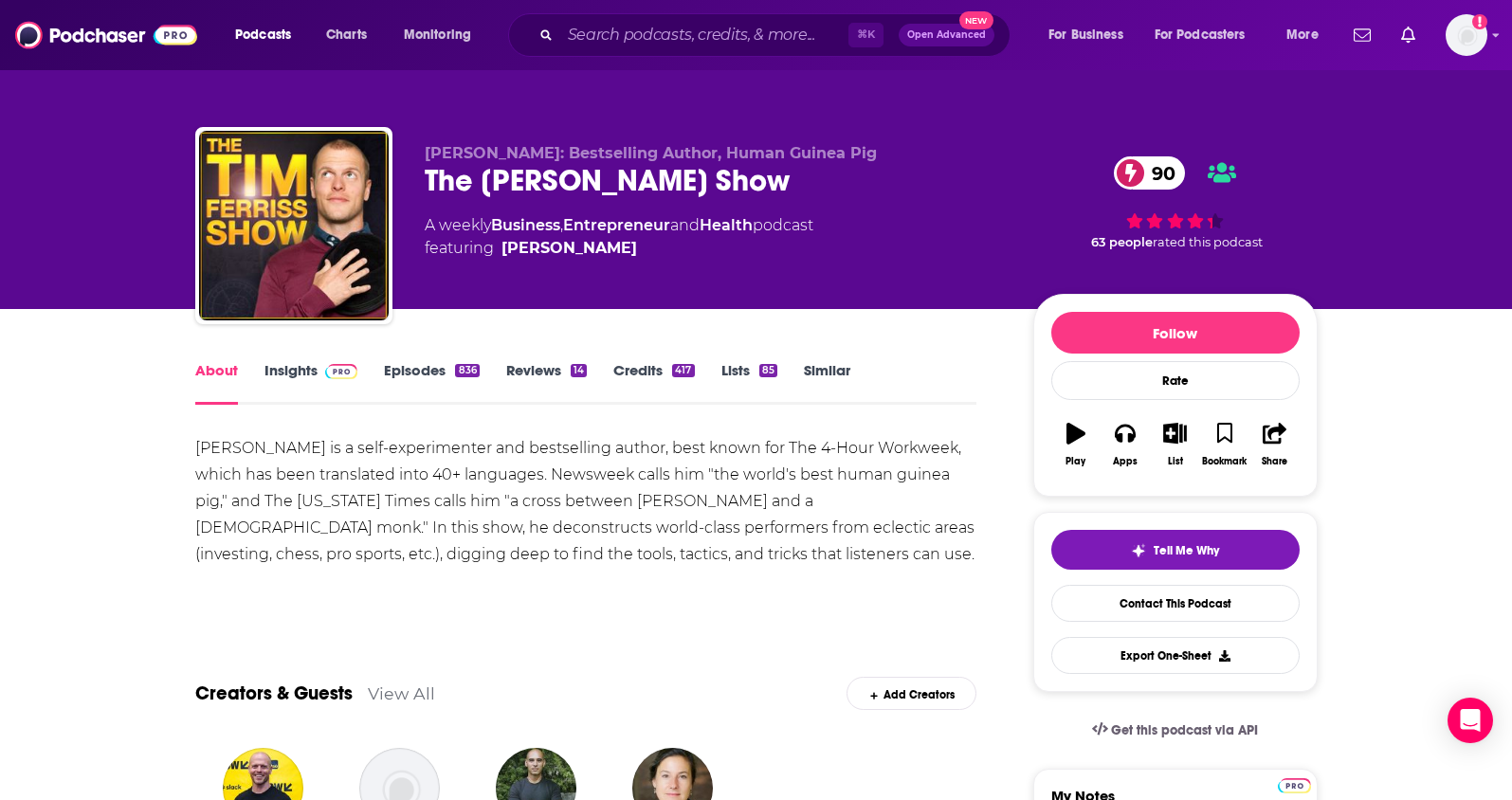
click at [286, 376] on link "Insights" at bounding box center [311, 383] width 94 height 44
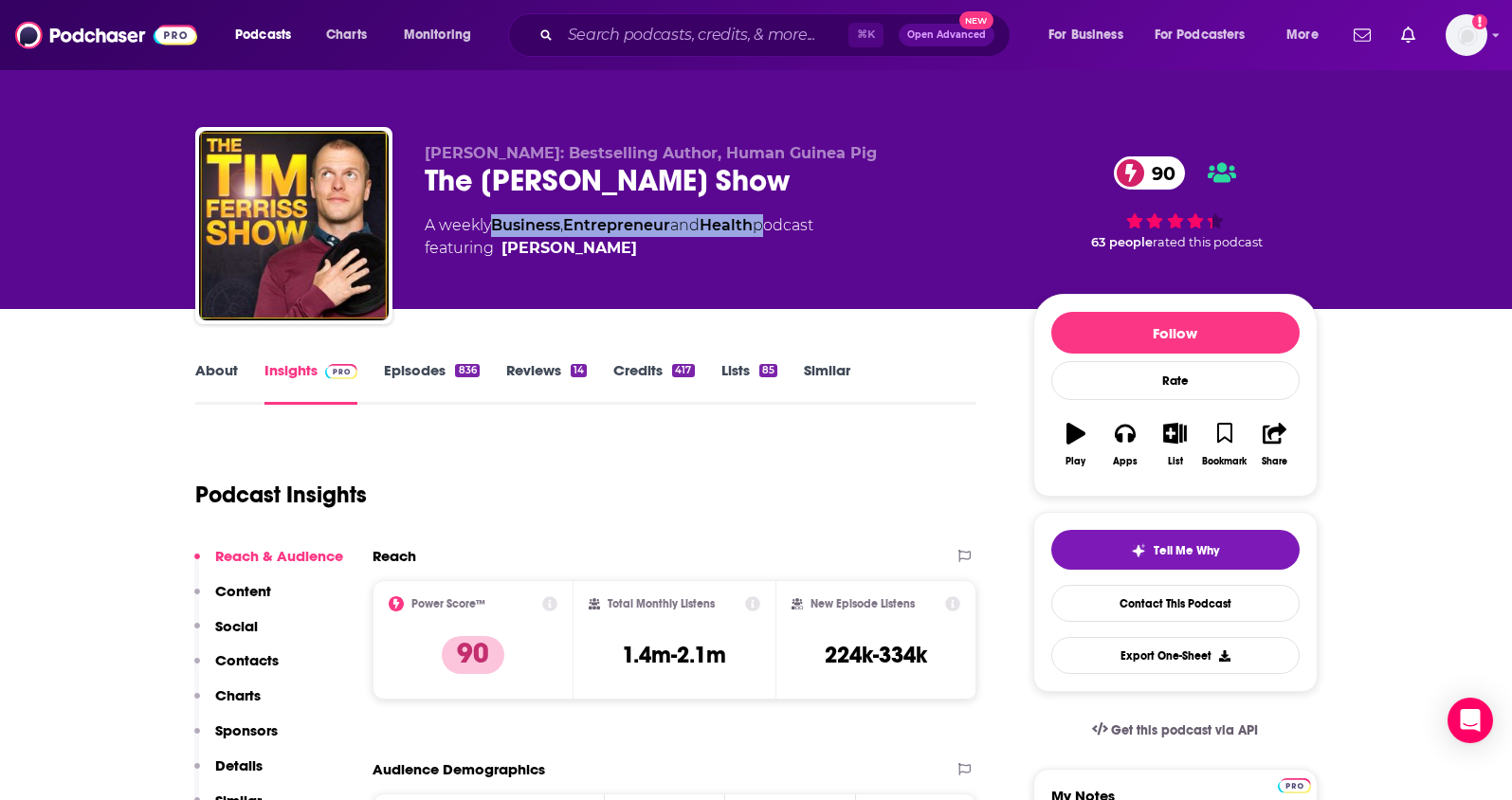
drag, startPoint x: 771, startPoint y: 226, endPoint x: 494, endPoint y: 231, distance: 277.0
click at [494, 231] on div "A weekly Business , Entrepreneur and Health podcast featuring [PERSON_NAME]" at bounding box center [619, 237] width 389 height 45
copy div "Business , Entrepreneur and Health"
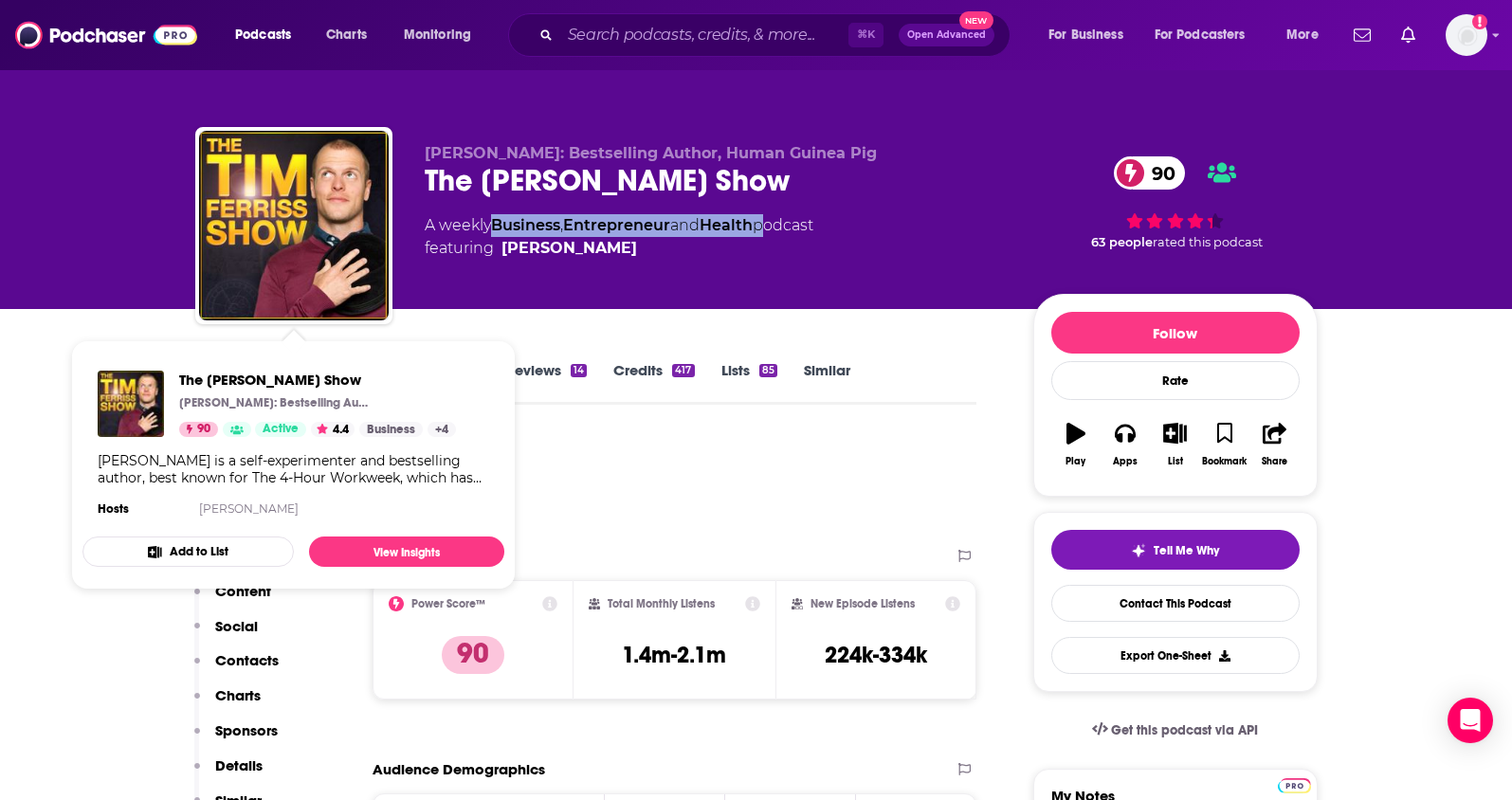
click at [255, 662] on p "Contacts" at bounding box center [247, 660] width 63 height 18
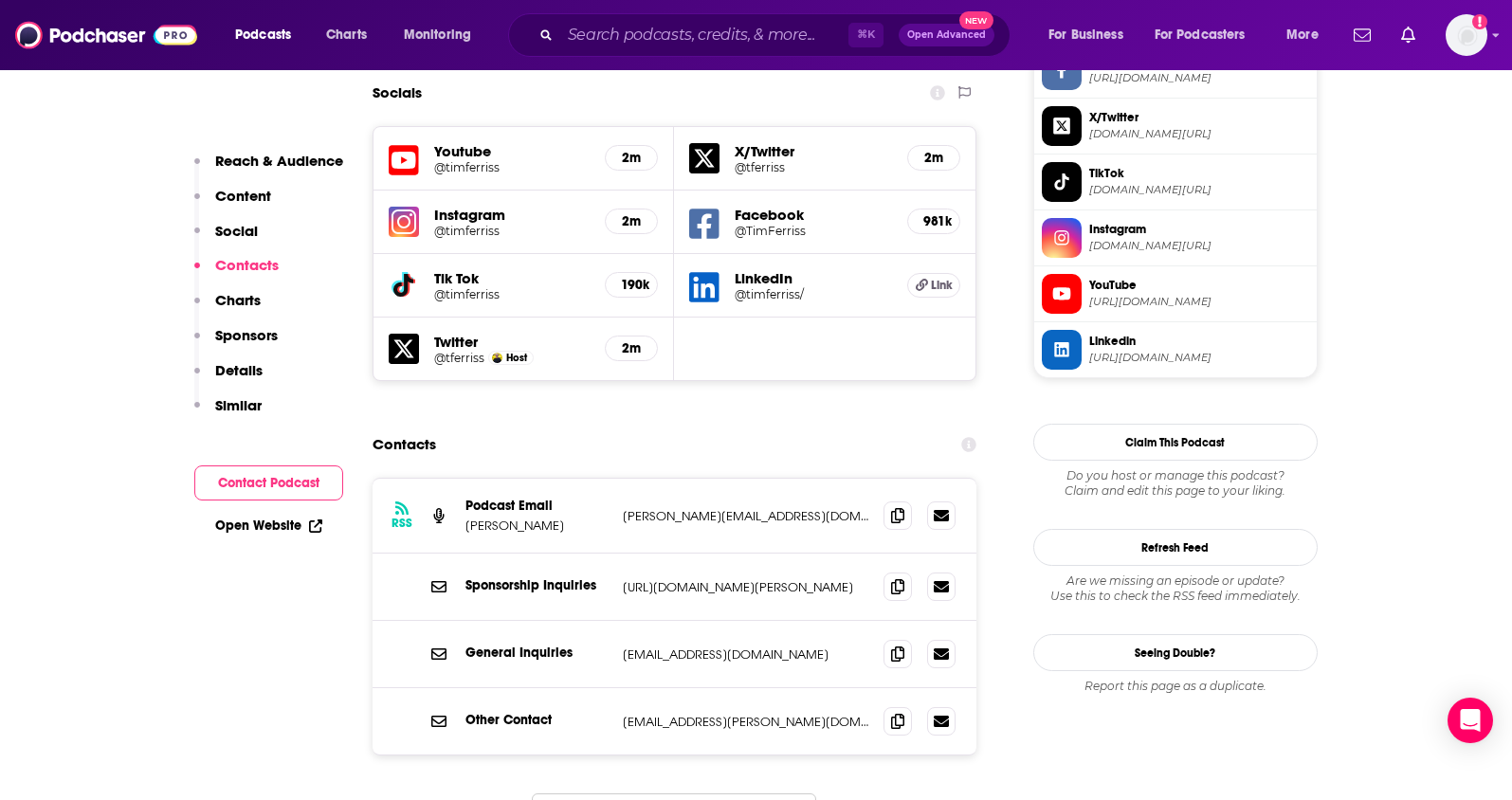
scroll to position [1708, 0]
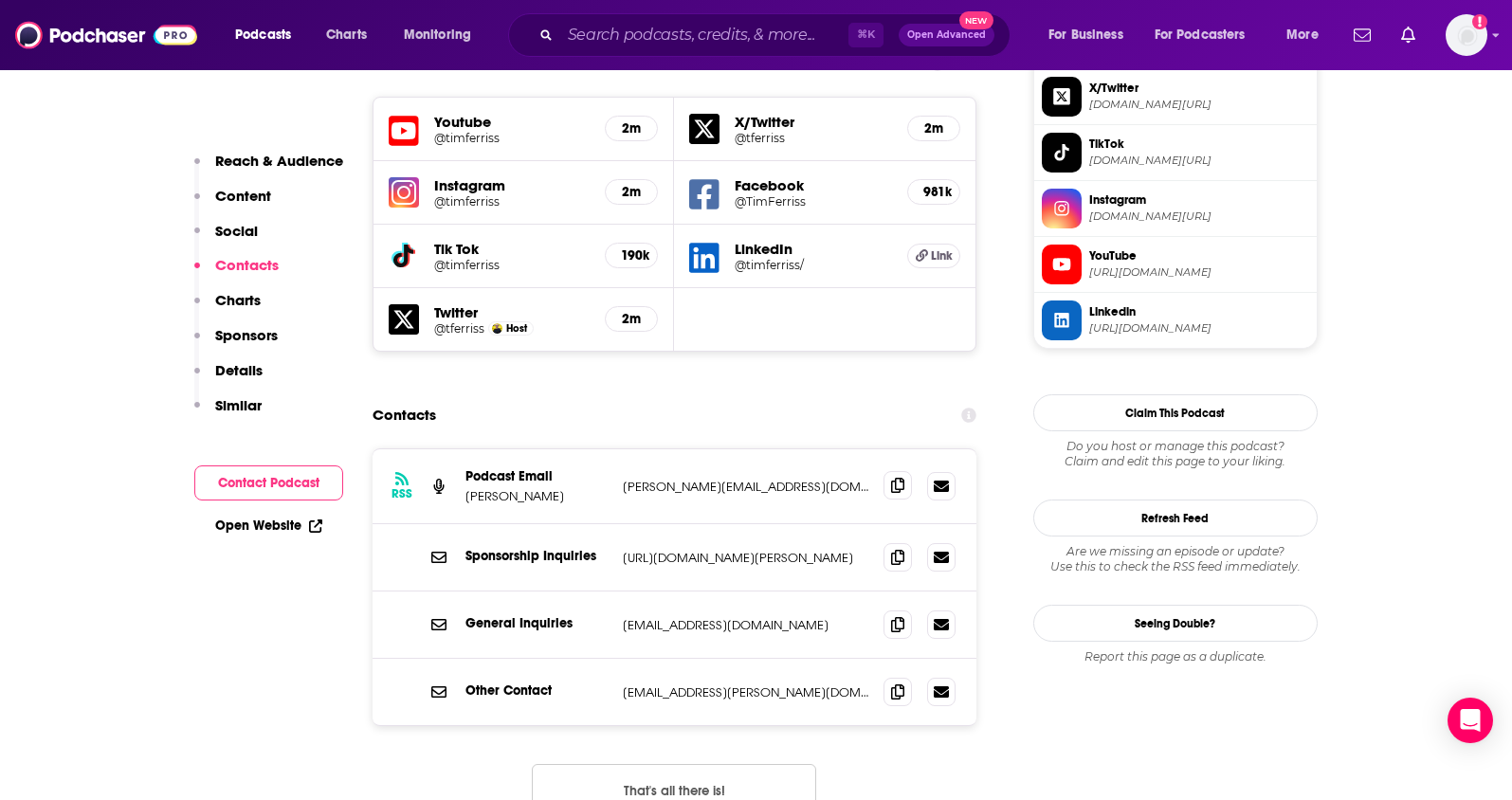
click at [895, 478] on icon at bounding box center [898, 486] width 13 height 15
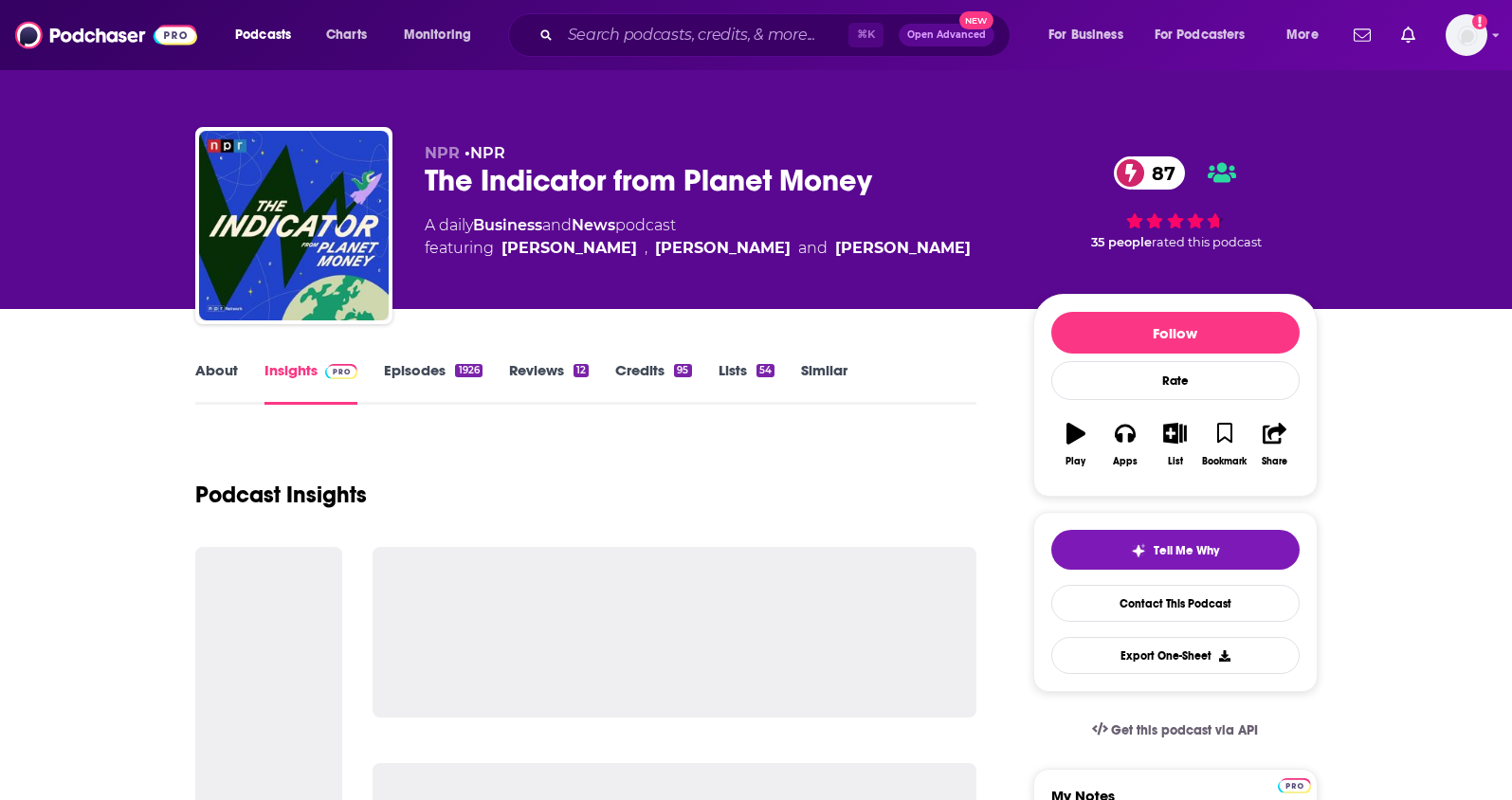
click at [212, 374] on link "About" at bounding box center [217, 383] width 43 height 44
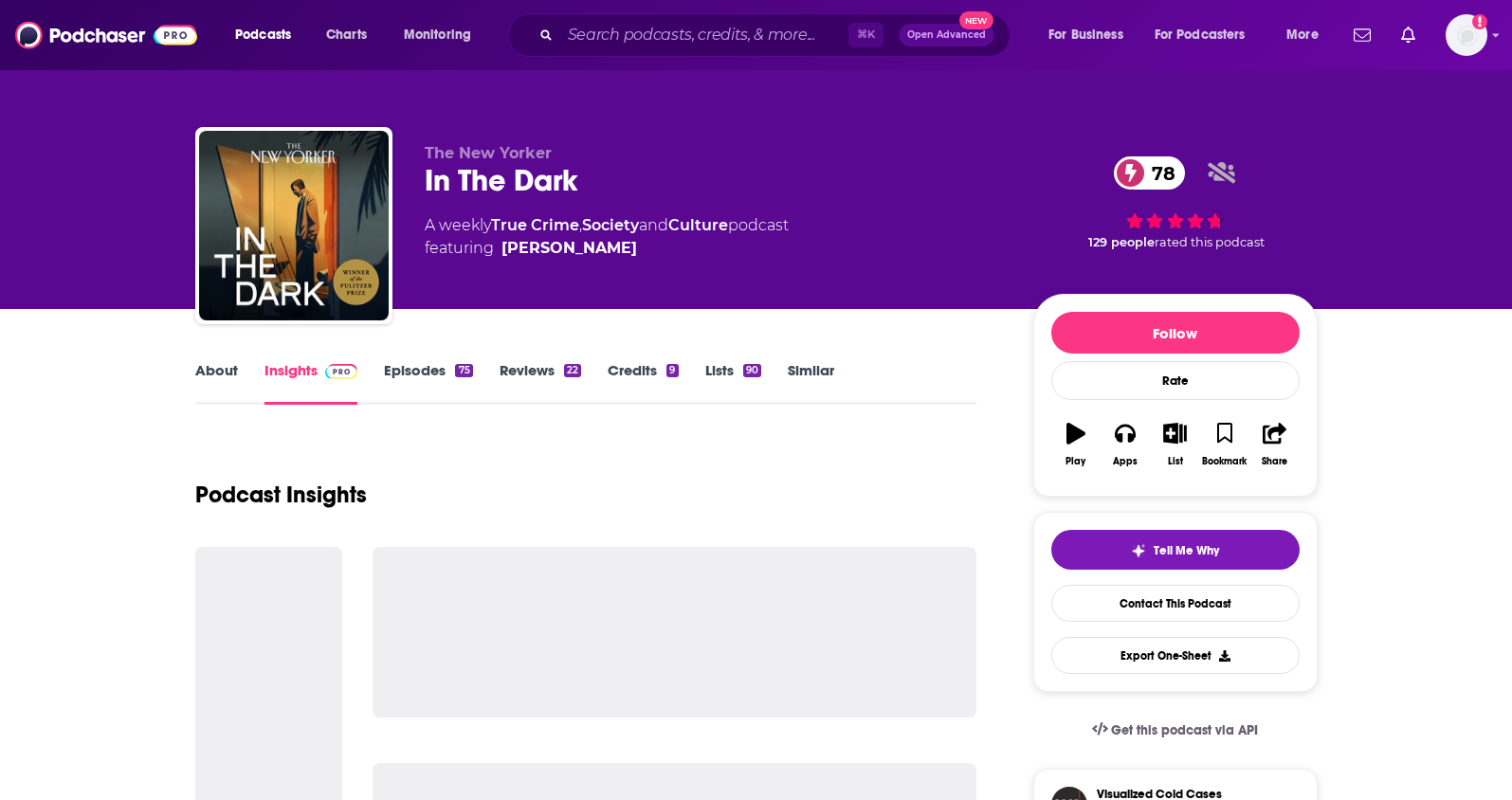
click at [201, 374] on link "About" at bounding box center [217, 383] width 43 height 44
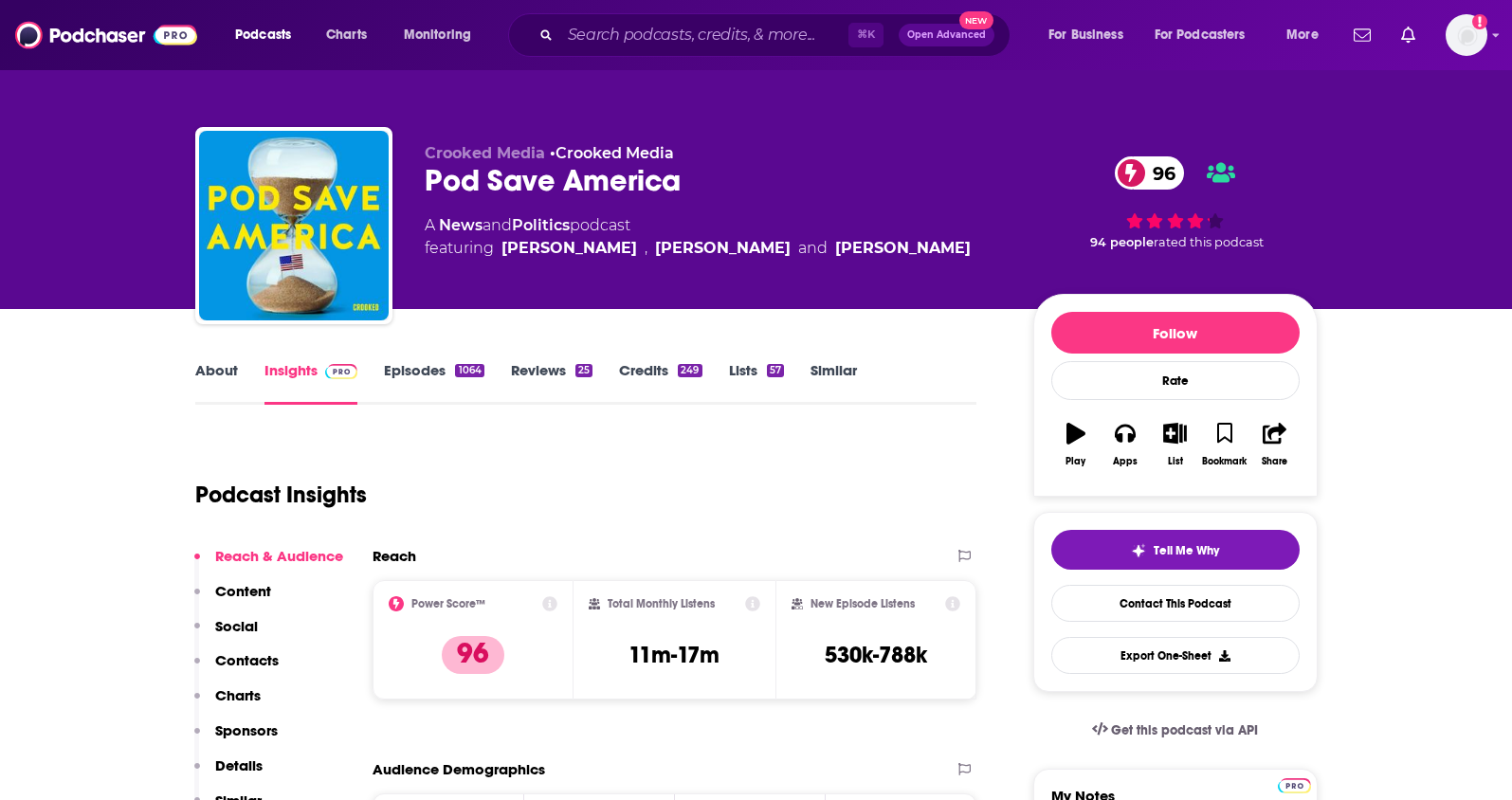
click at [218, 368] on link "About" at bounding box center [217, 383] width 43 height 44
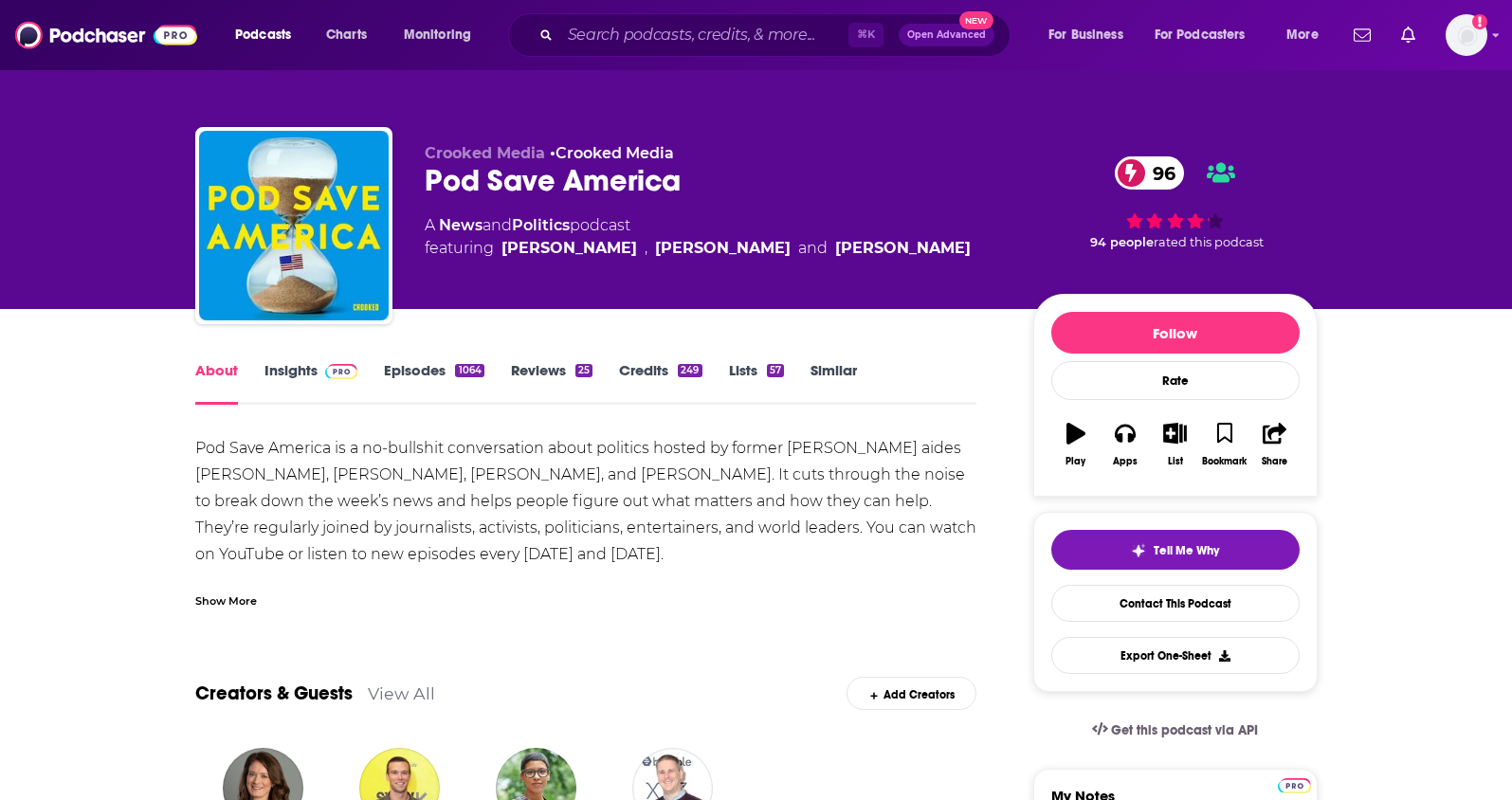
click at [264, 368] on link "Insights" at bounding box center [311, 383] width 94 height 44
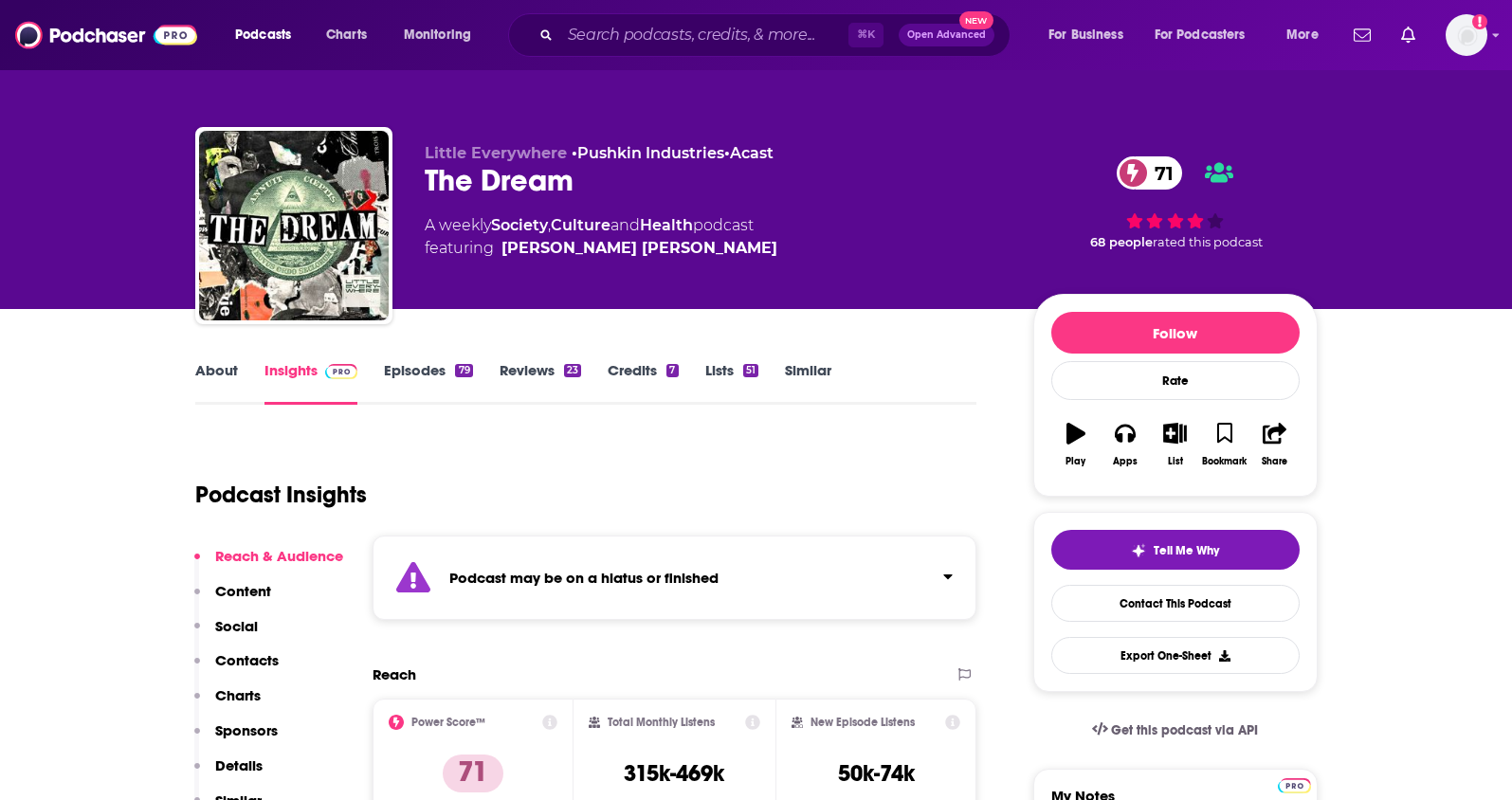
click at [236, 371] on link "About" at bounding box center [217, 383] width 43 height 44
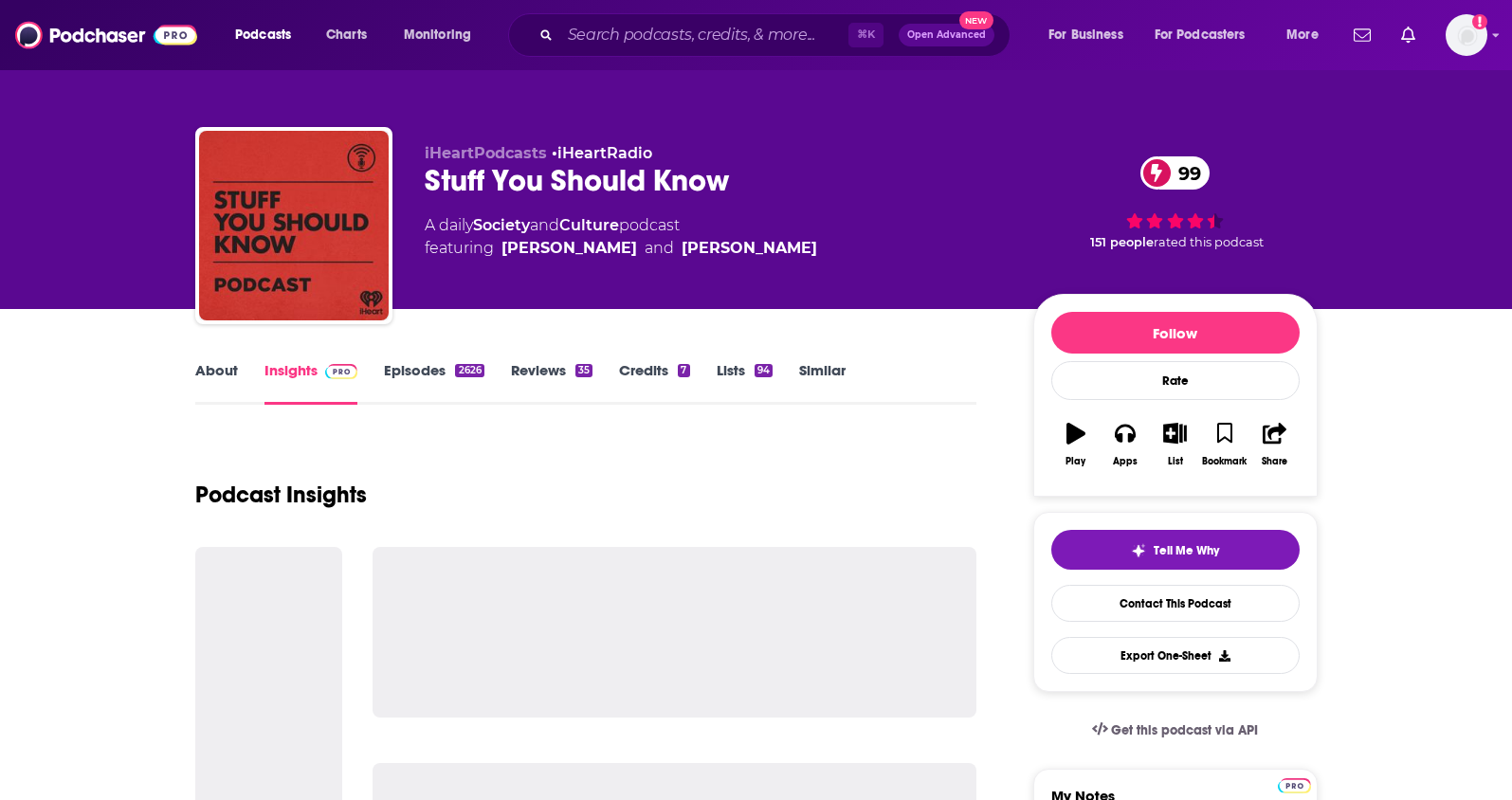
click at [223, 377] on link "About" at bounding box center [217, 383] width 43 height 44
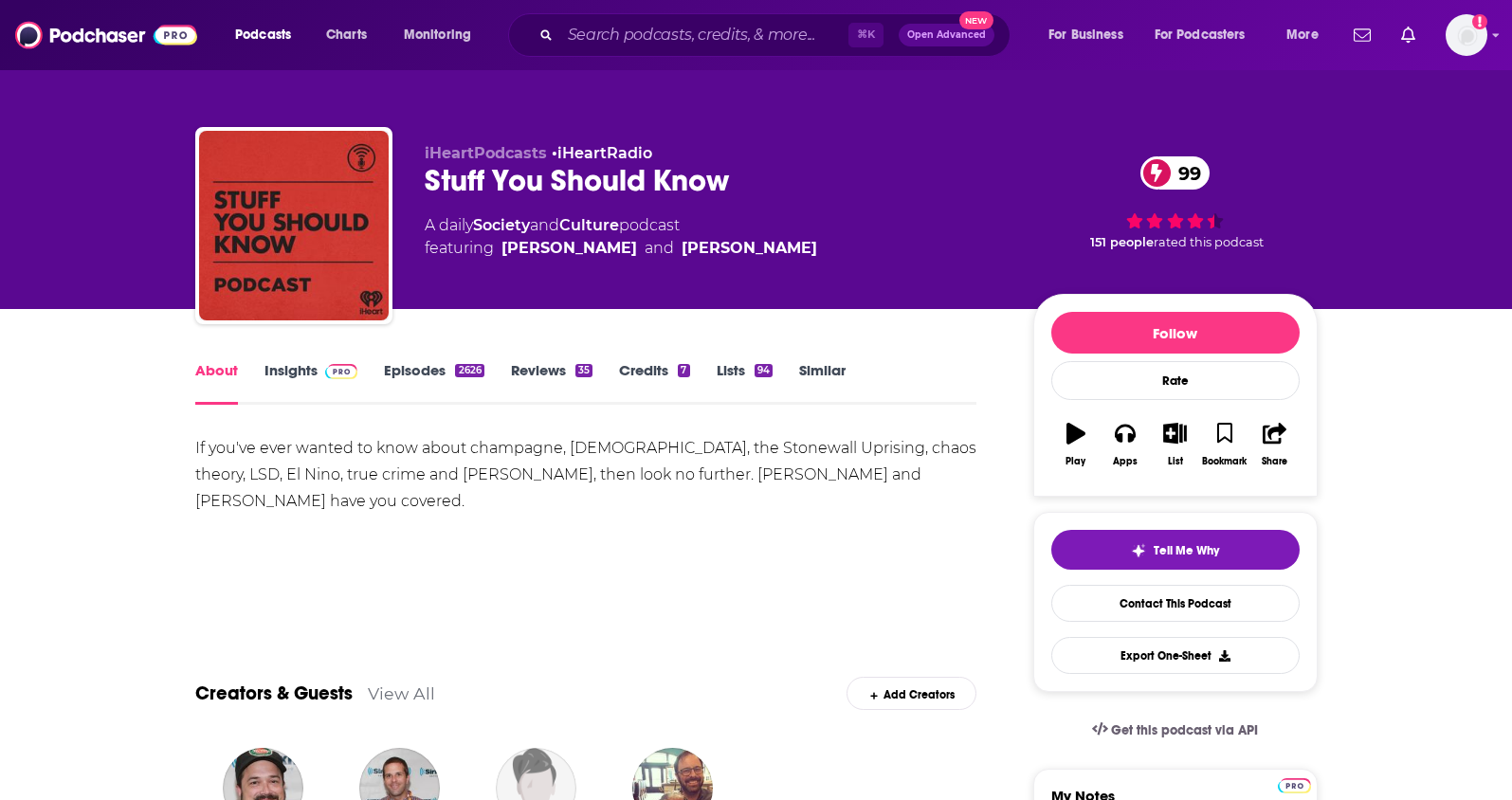
click at [271, 371] on link "Insights" at bounding box center [311, 383] width 94 height 44
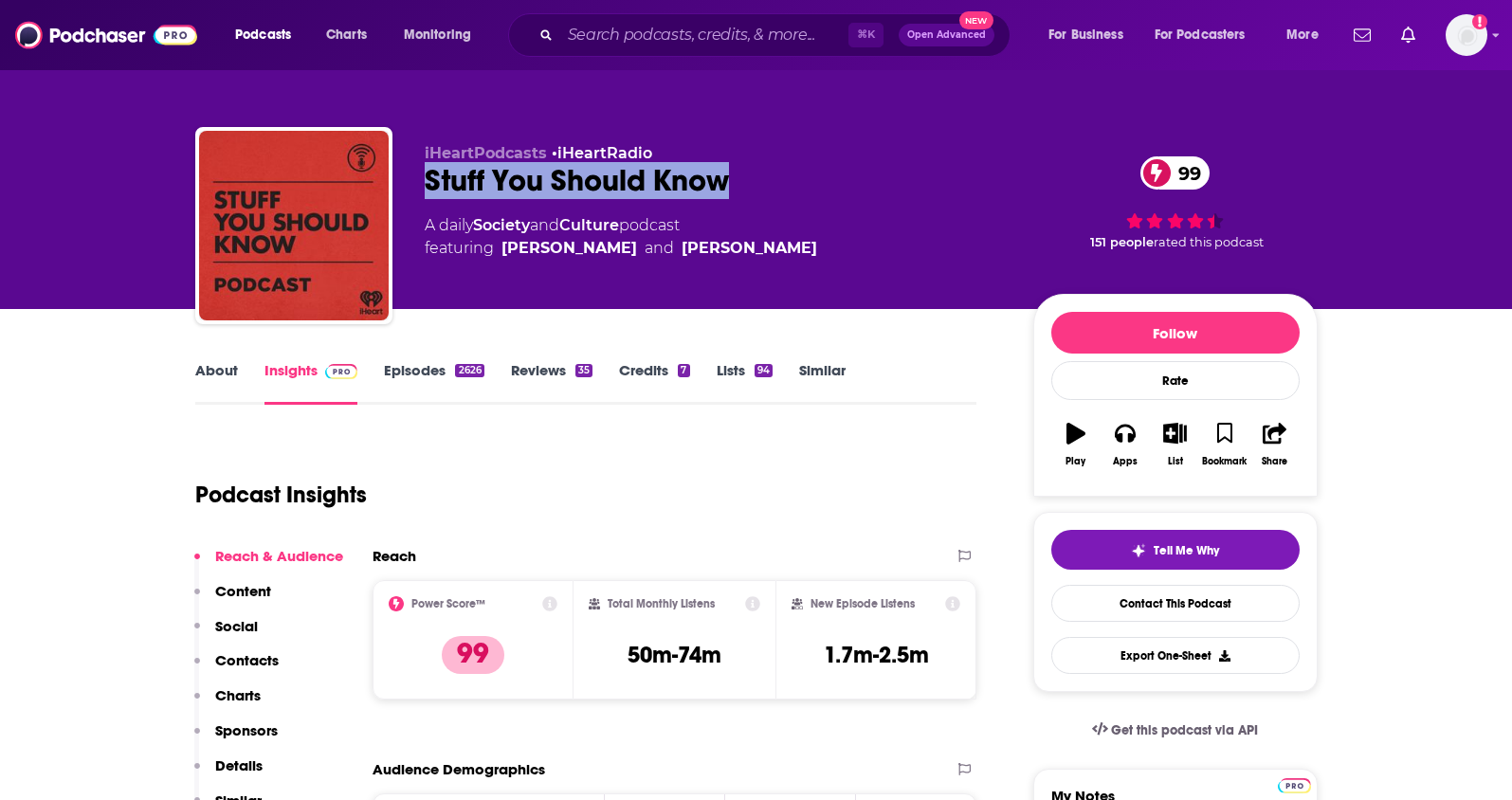
drag, startPoint x: 776, startPoint y: 181, endPoint x: 415, endPoint y: 190, distance: 361.1
click at [415, 190] on div "iHeartPodcasts • iHeartRadio Stuff You Should Know 99 A daily Society and Cultu…" at bounding box center [756, 230] width 1122 height 205
copy h2 "Stuff You Should Know"
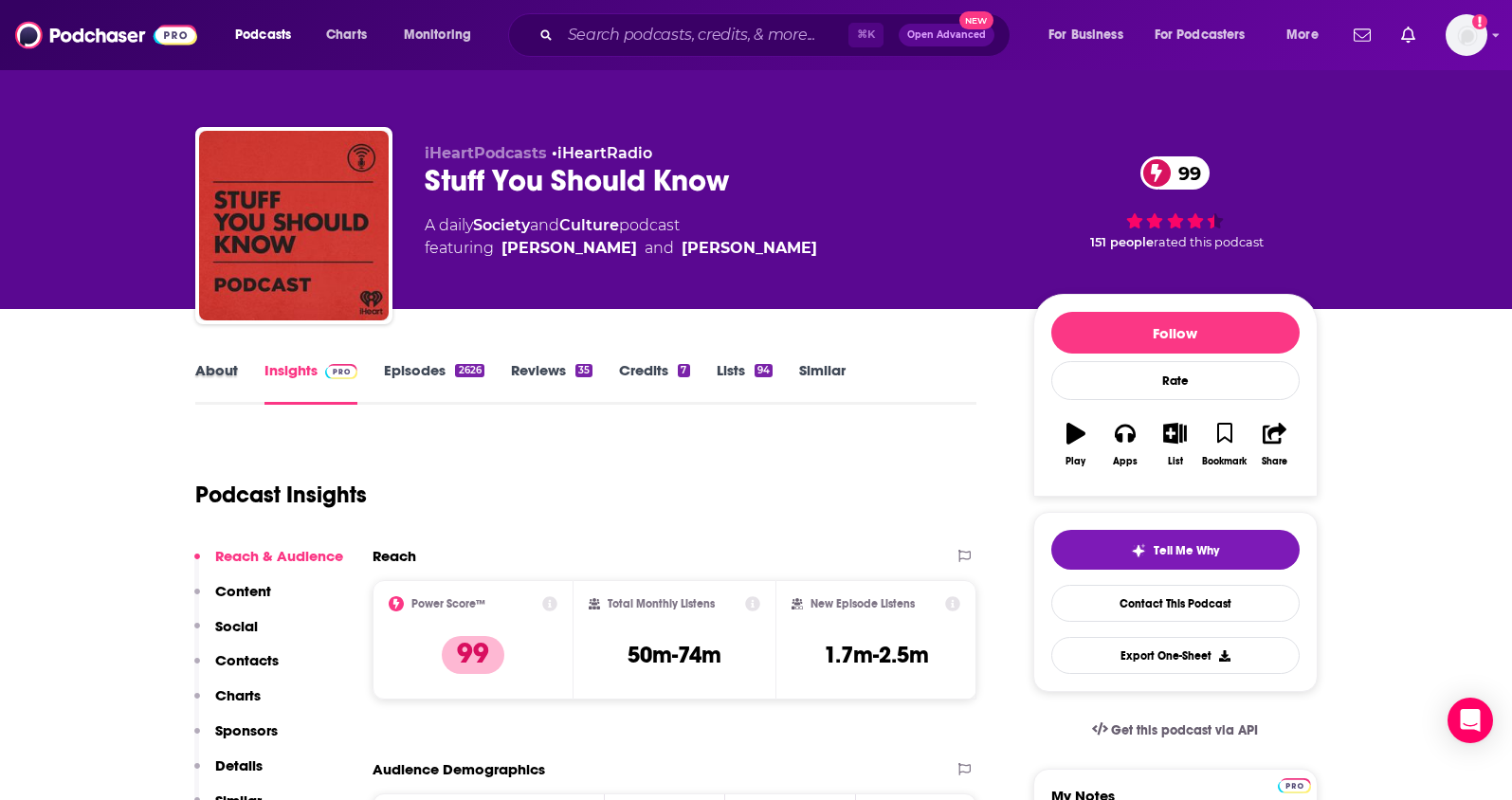
click at [246, 377] on div "About" at bounding box center [230, 383] width 69 height 44
click at [230, 375] on link "About" at bounding box center [217, 383] width 43 height 44
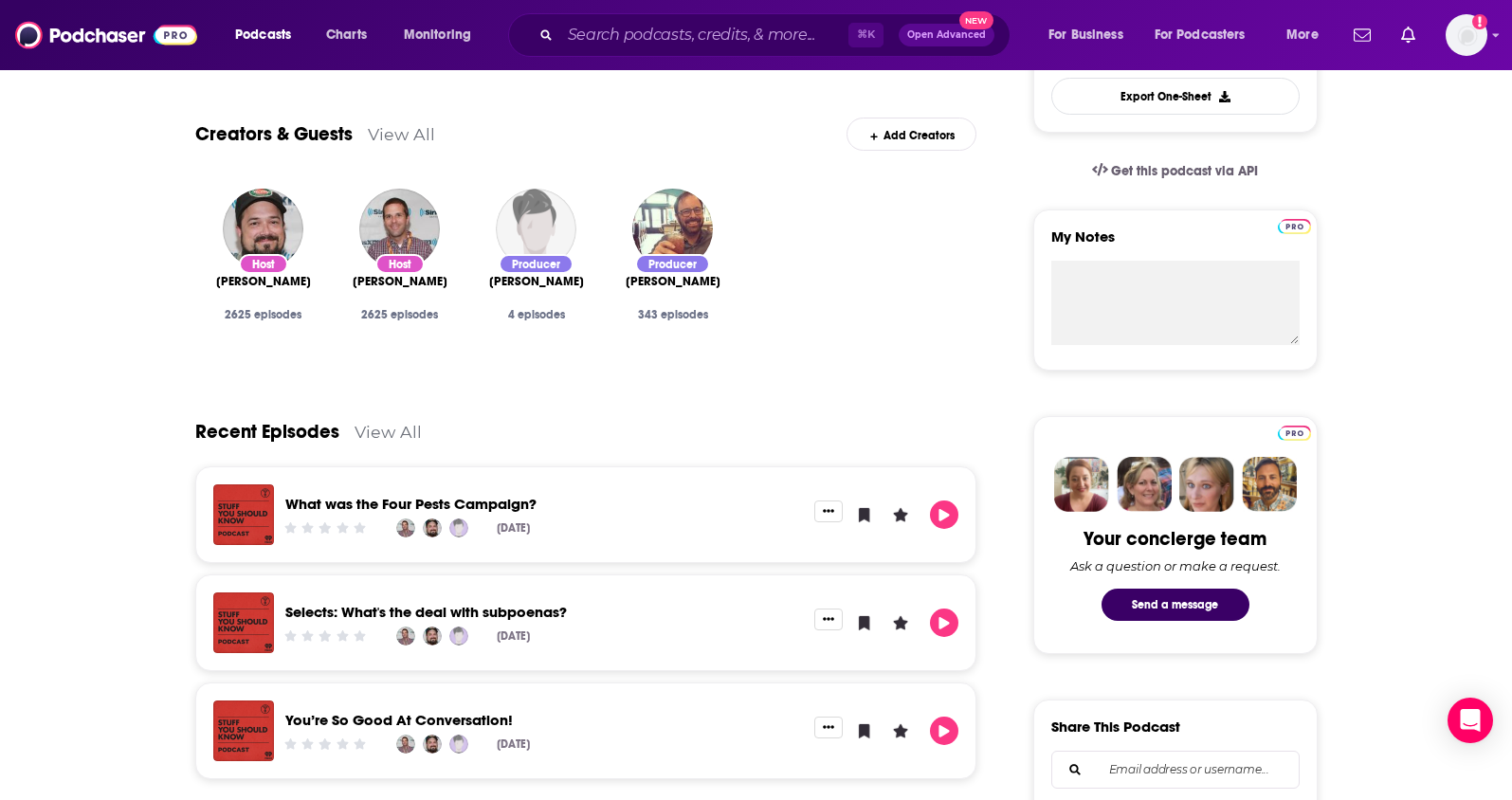
scroll to position [565, 0]
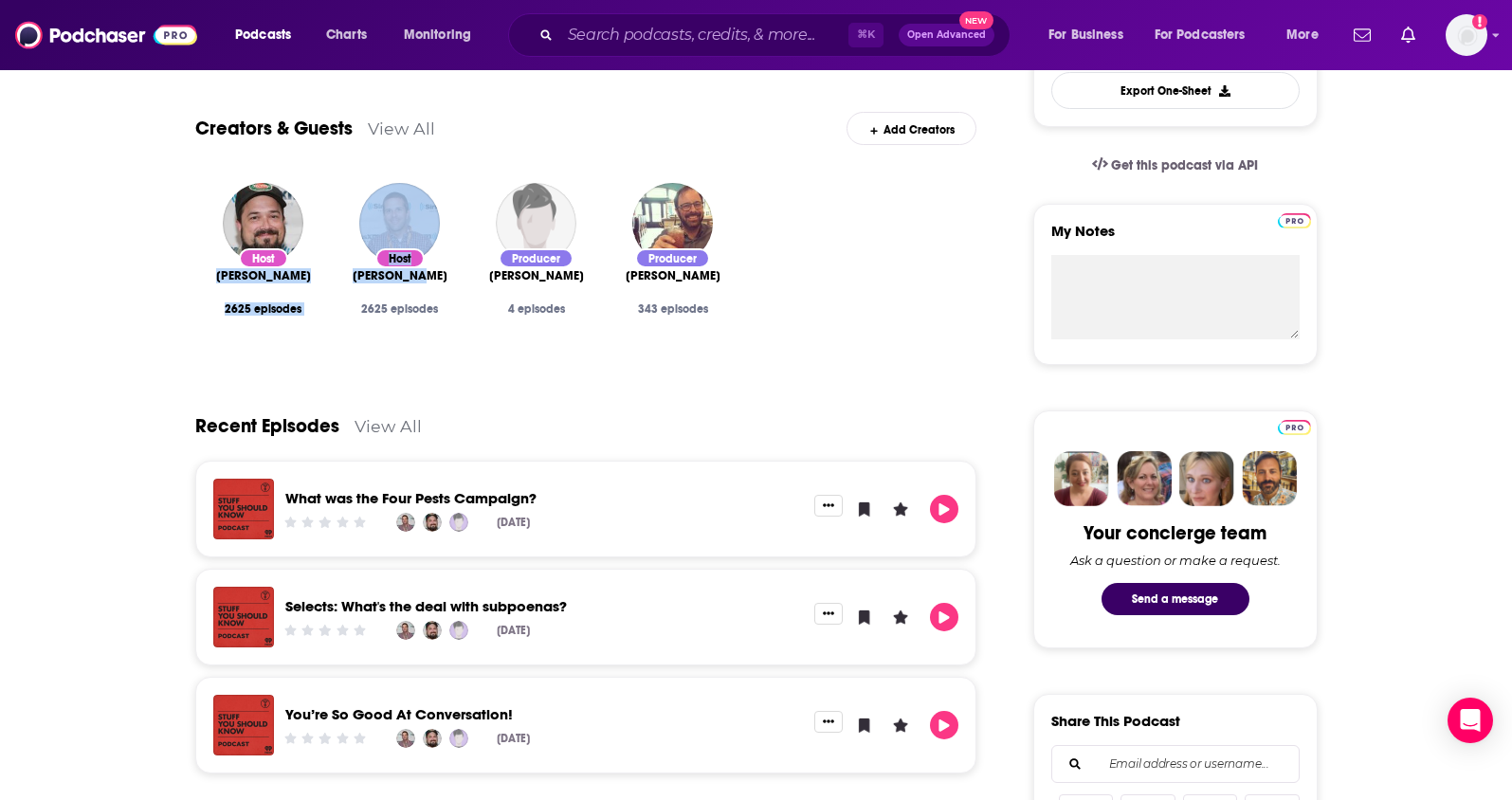
drag, startPoint x: 214, startPoint y: 273, endPoint x: 434, endPoint y: 275, distance: 220.0
click at [434, 275] on div "Host Chuck Bryant 2625 episodes Host Josh Clark 2625 episodes Producer Ben Hack…" at bounding box center [586, 268] width 782 height 201
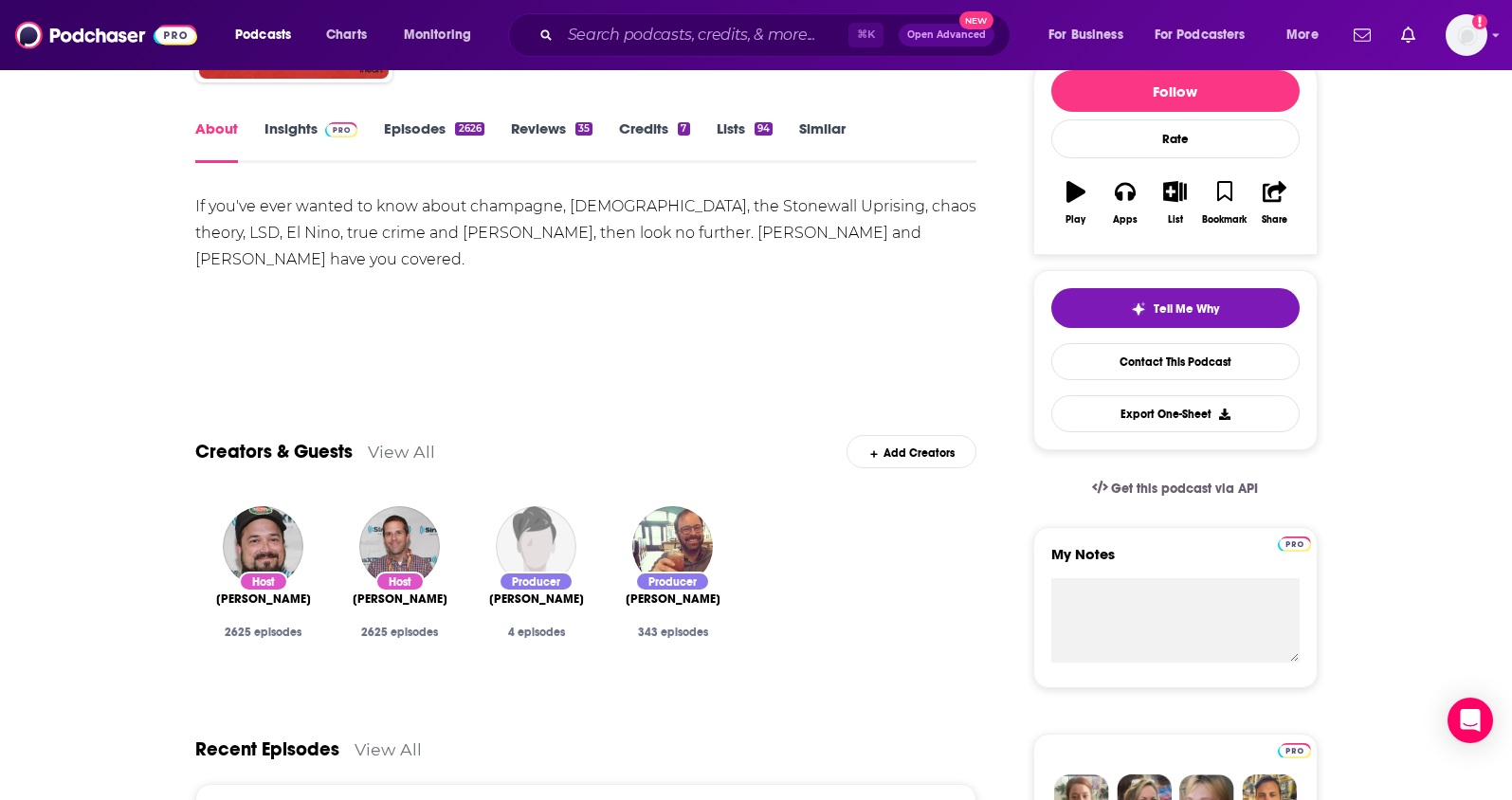
scroll to position [0, 0]
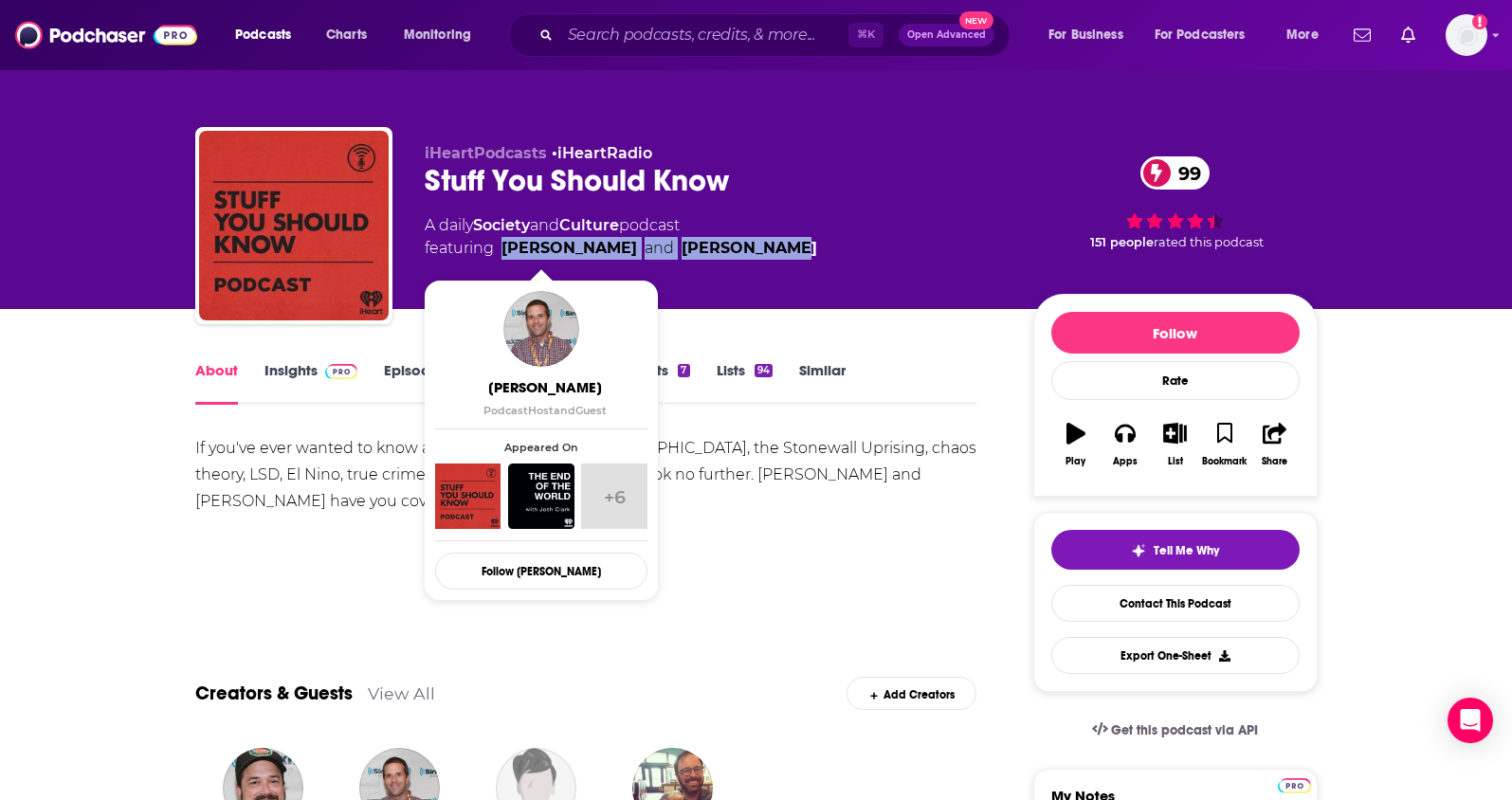
drag, startPoint x: 752, startPoint y: 249, endPoint x: 503, endPoint y: 254, distance: 249.1
click at [503, 254] on div "A daily Society and Culture podcast featuring Josh Clark and Chuck Bryant" at bounding box center [713, 237] width 578 height 45
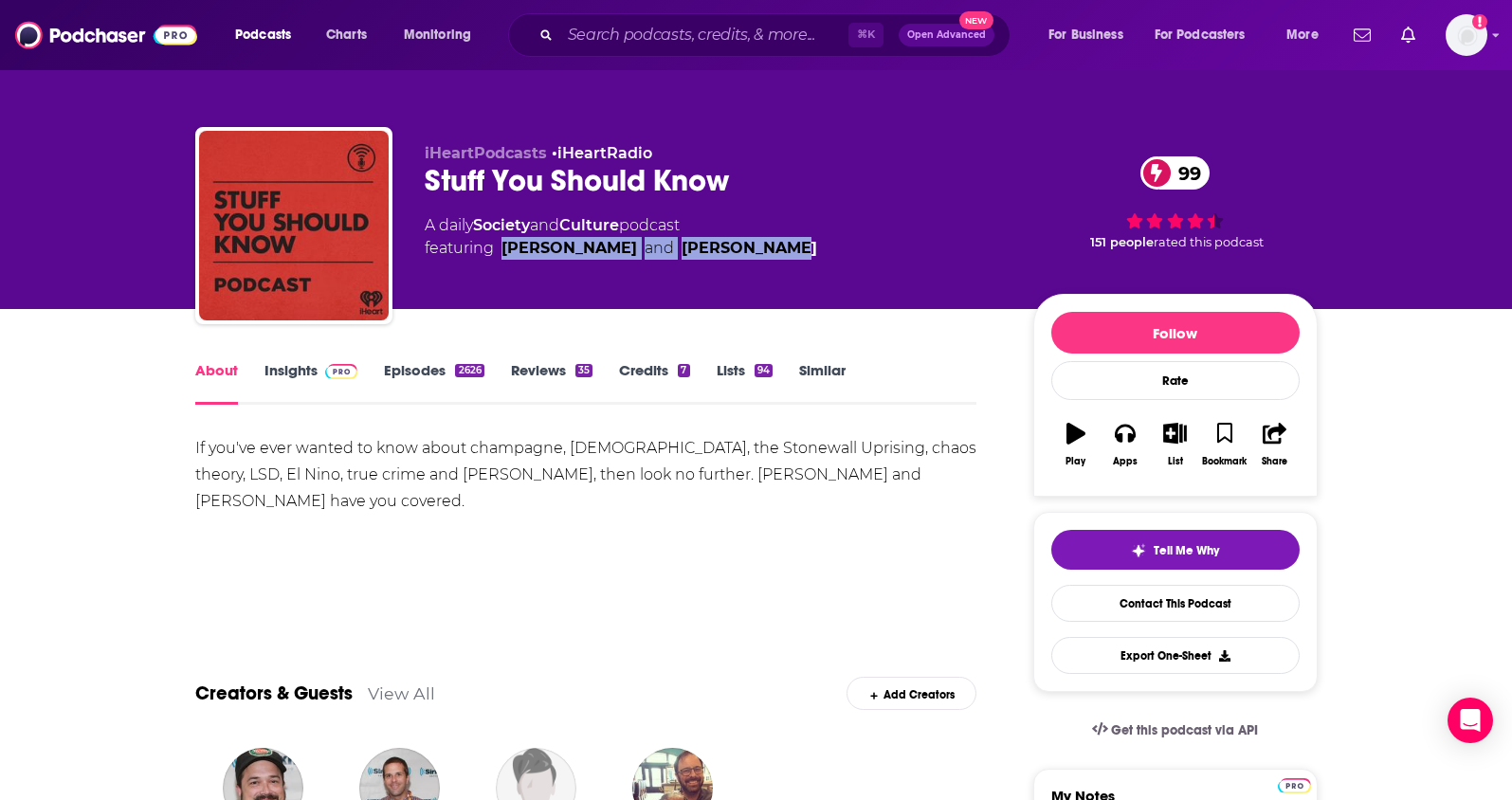
copy span "Josh Clark and Chuck Bryant"
click at [276, 379] on link "Insights" at bounding box center [311, 383] width 94 height 44
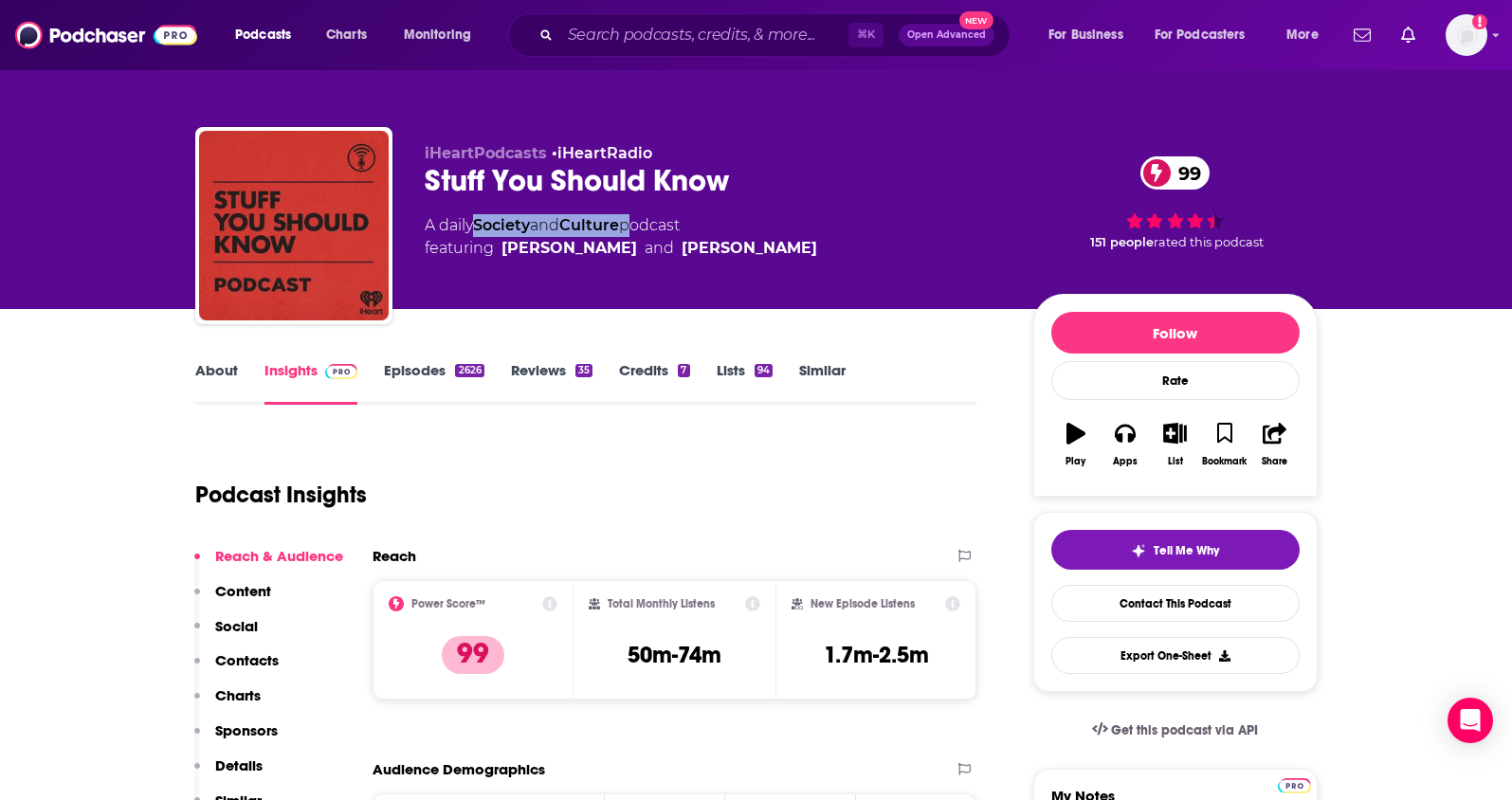
drag, startPoint x: 633, startPoint y: 224, endPoint x: 481, endPoint y: 228, distance: 152.1
click at [481, 228] on div "A daily Society and Culture podcast featuring Josh Clark and Chuck Bryant" at bounding box center [621, 237] width 393 height 45
copy div "Society and Culture"
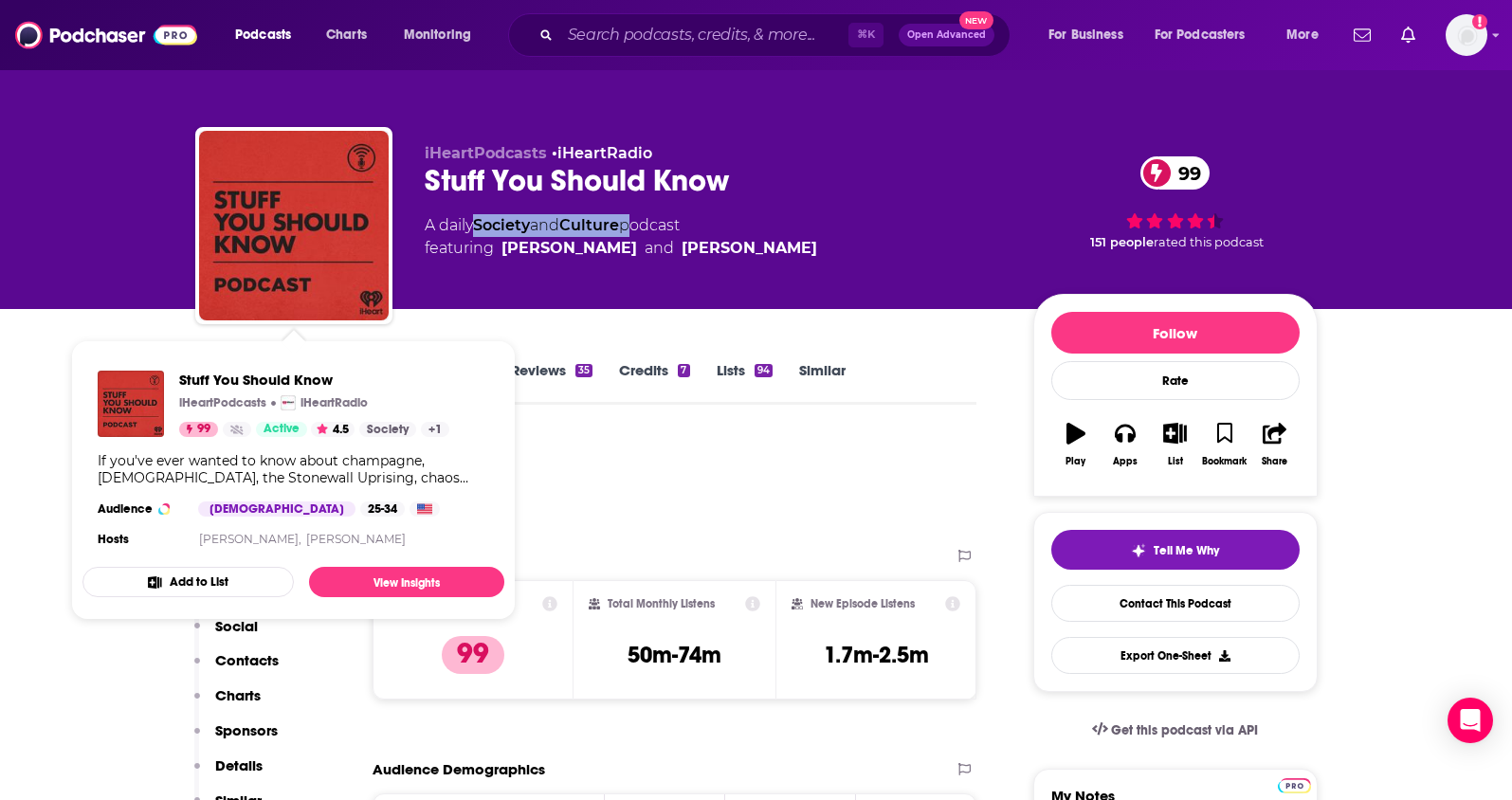
click at [251, 659] on p "Contacts" at bounding box center [247, 660] width 63 height 18
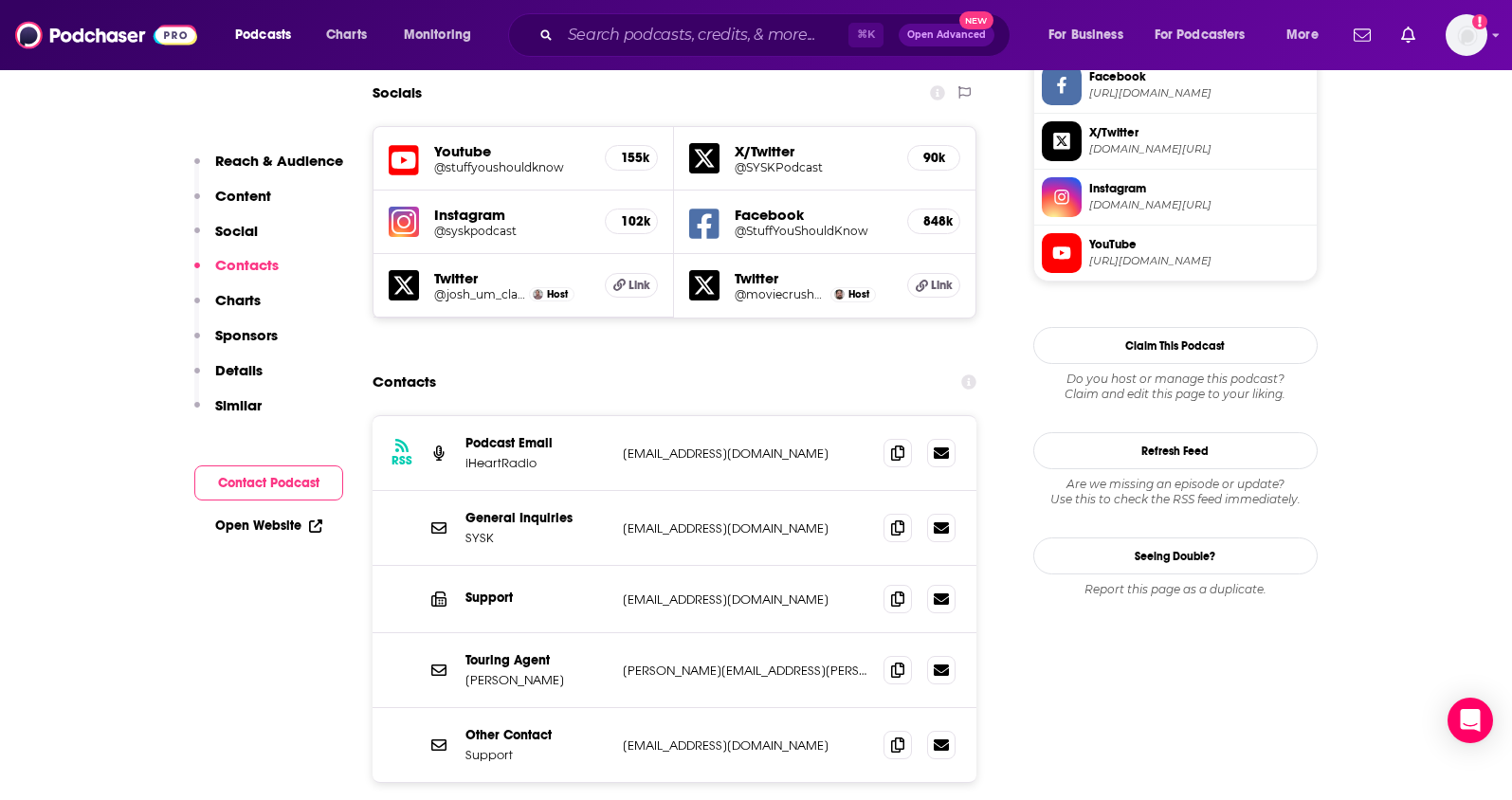
scroll to position [1667, 0]
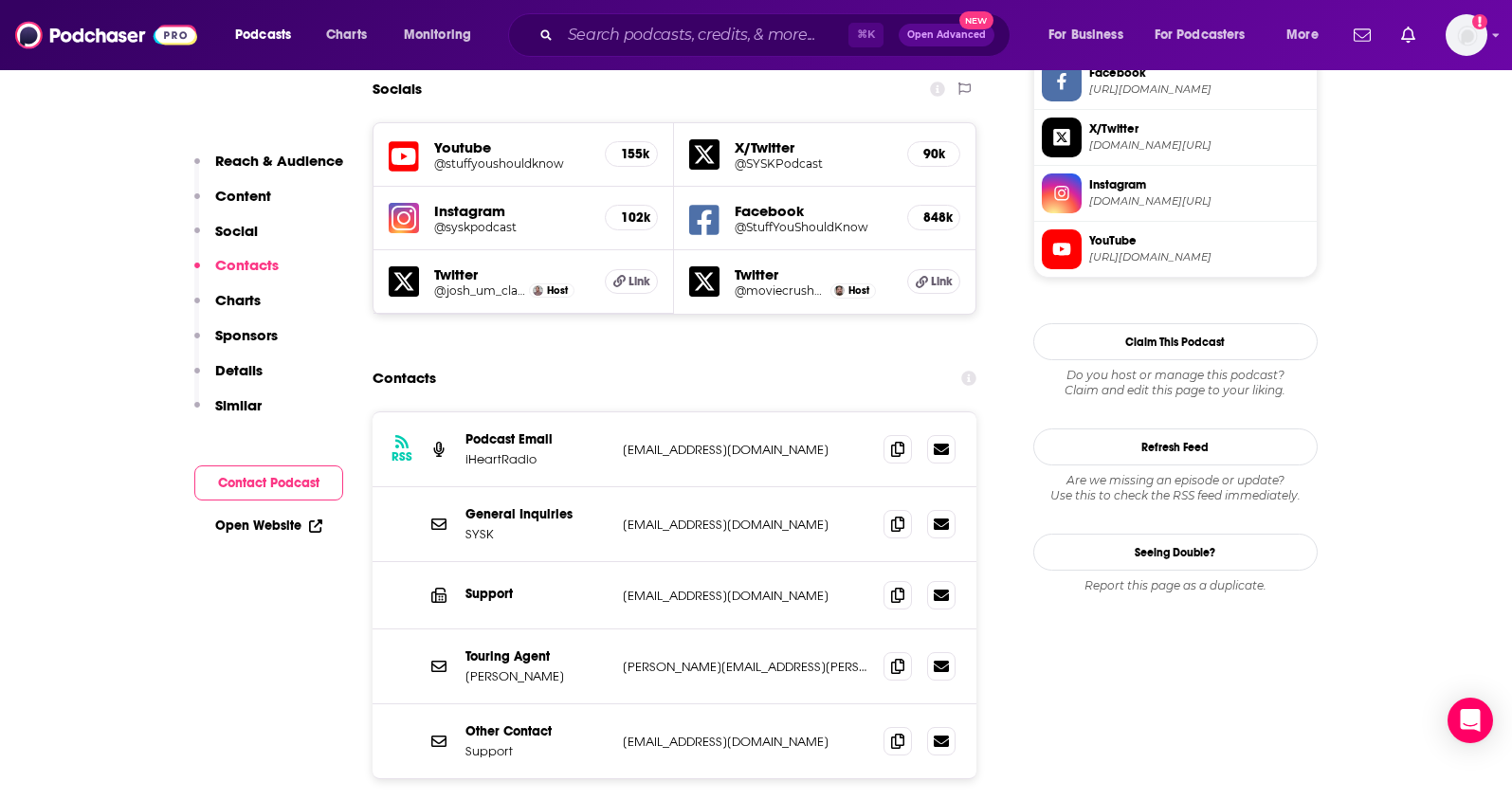
click at [899, 515] on icon at bounding box center [898, 523] width 13 height 15
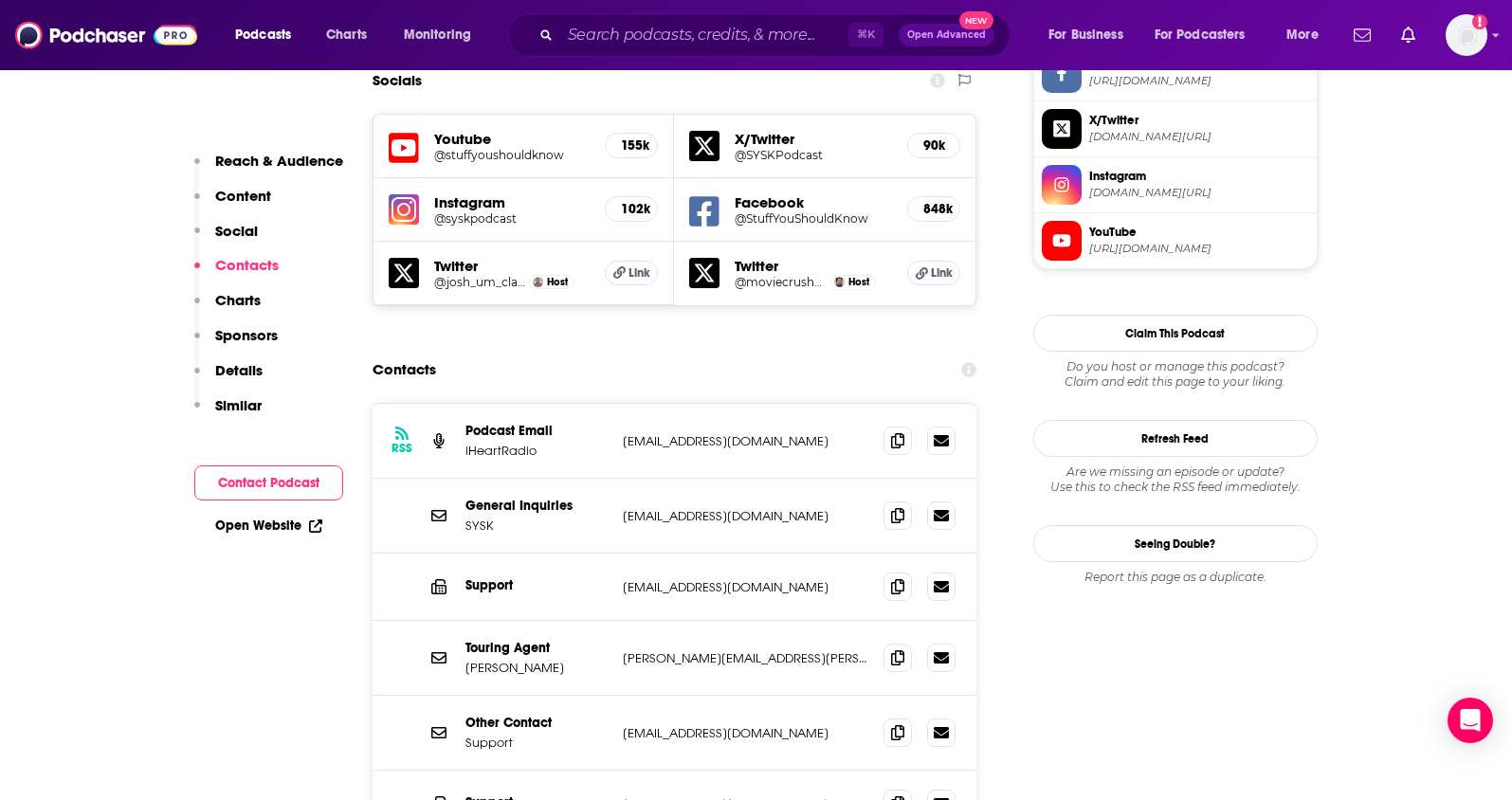
scroll to position [1679, 0]
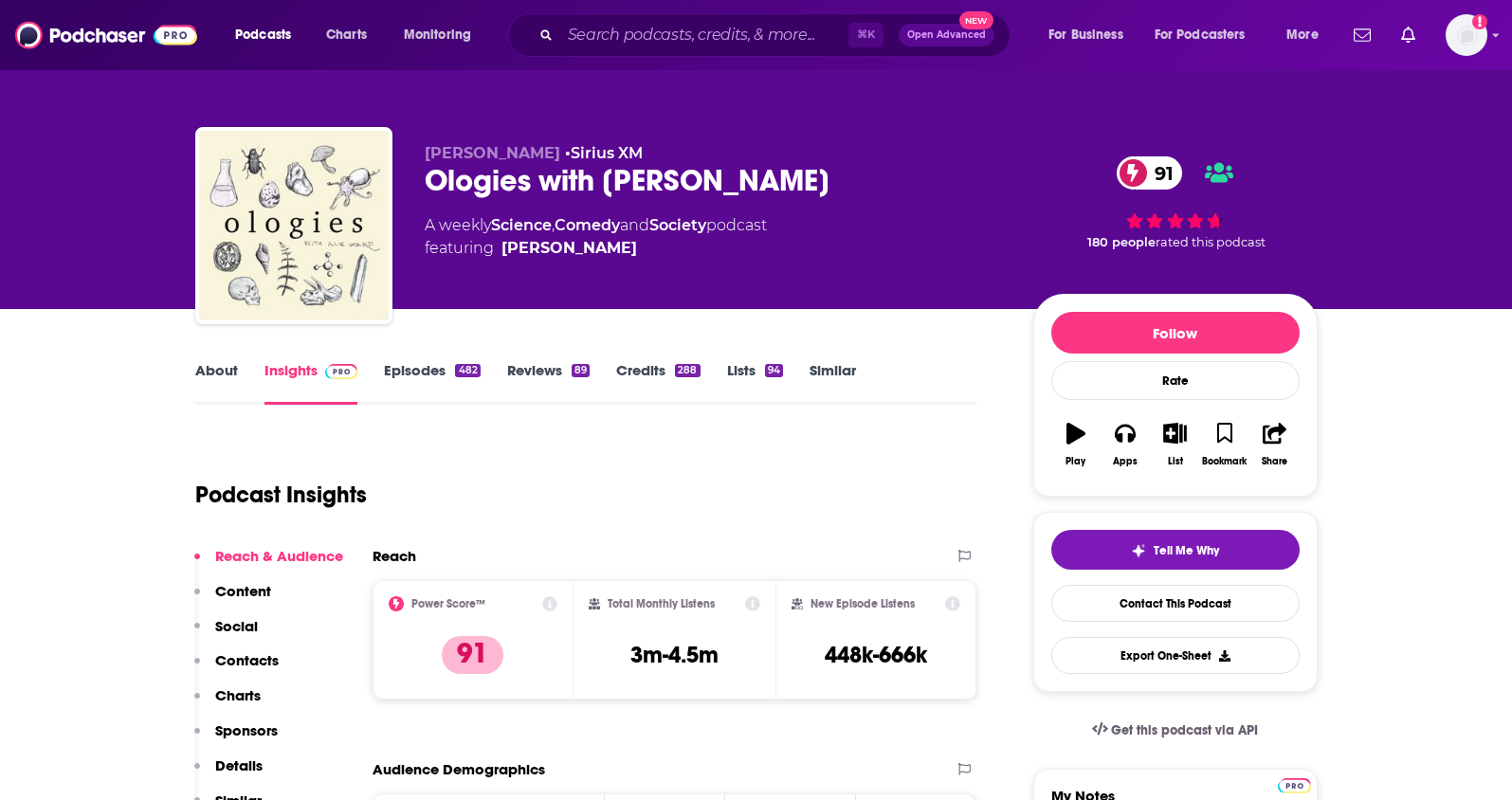
click at [195, 376] on link "About" at bounding box center [217, 383] width 43 height 44
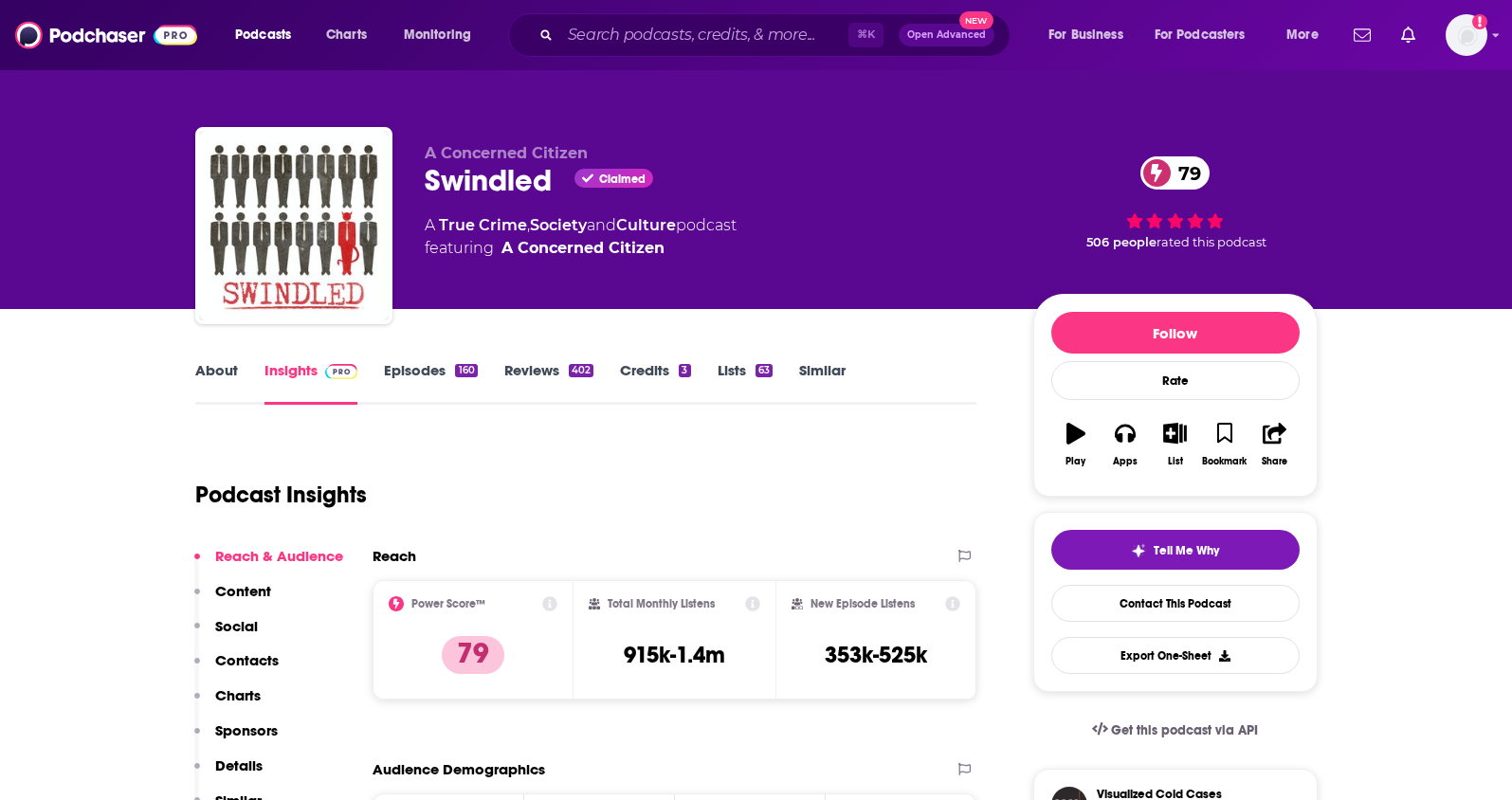
click at [230, 378] on link "About" at bounding box center [217, 383] width 43 height 44
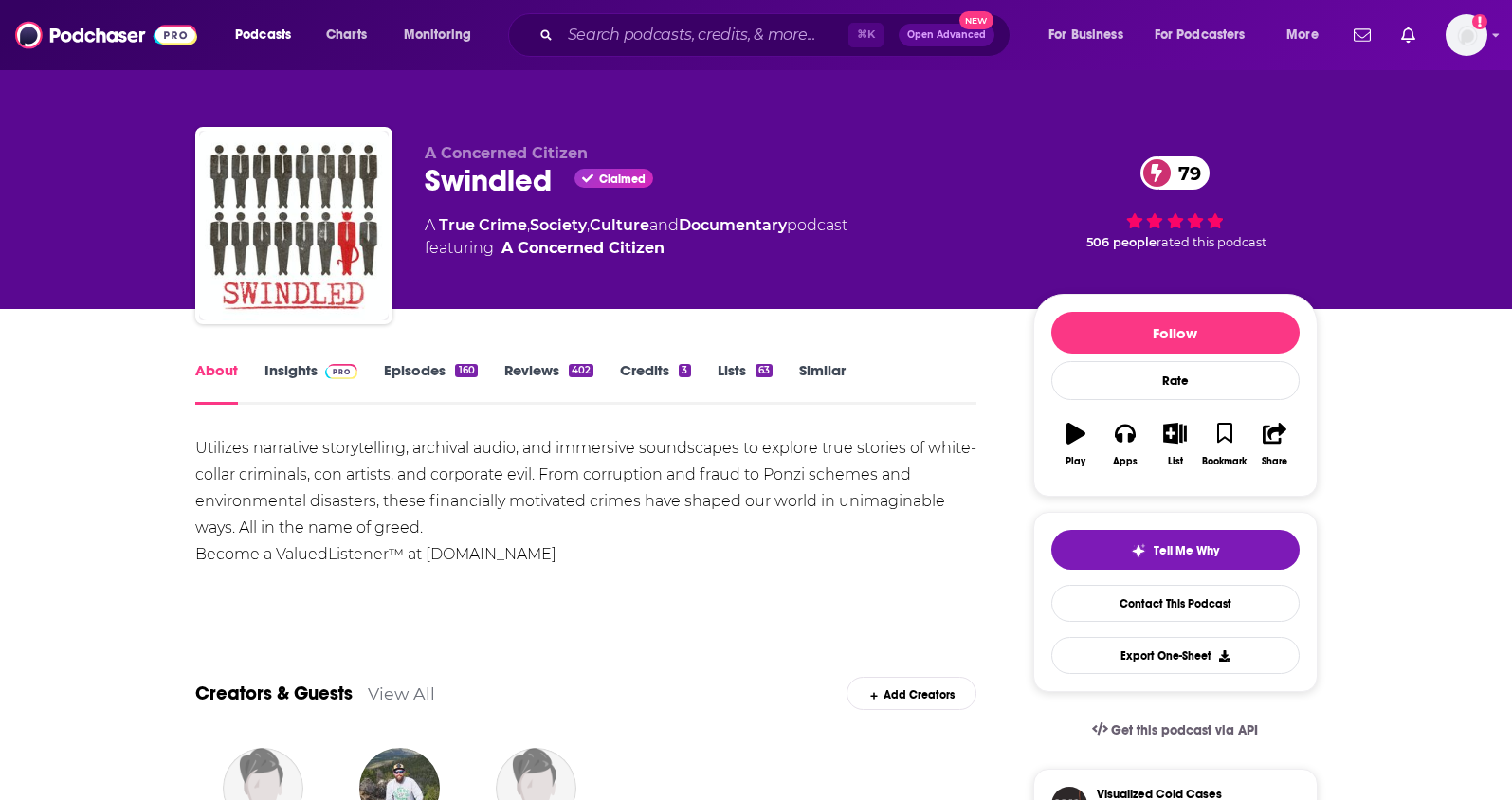
click at [273, 372] on link "Insights" at bounding box center [311, 383] width 94 height 44
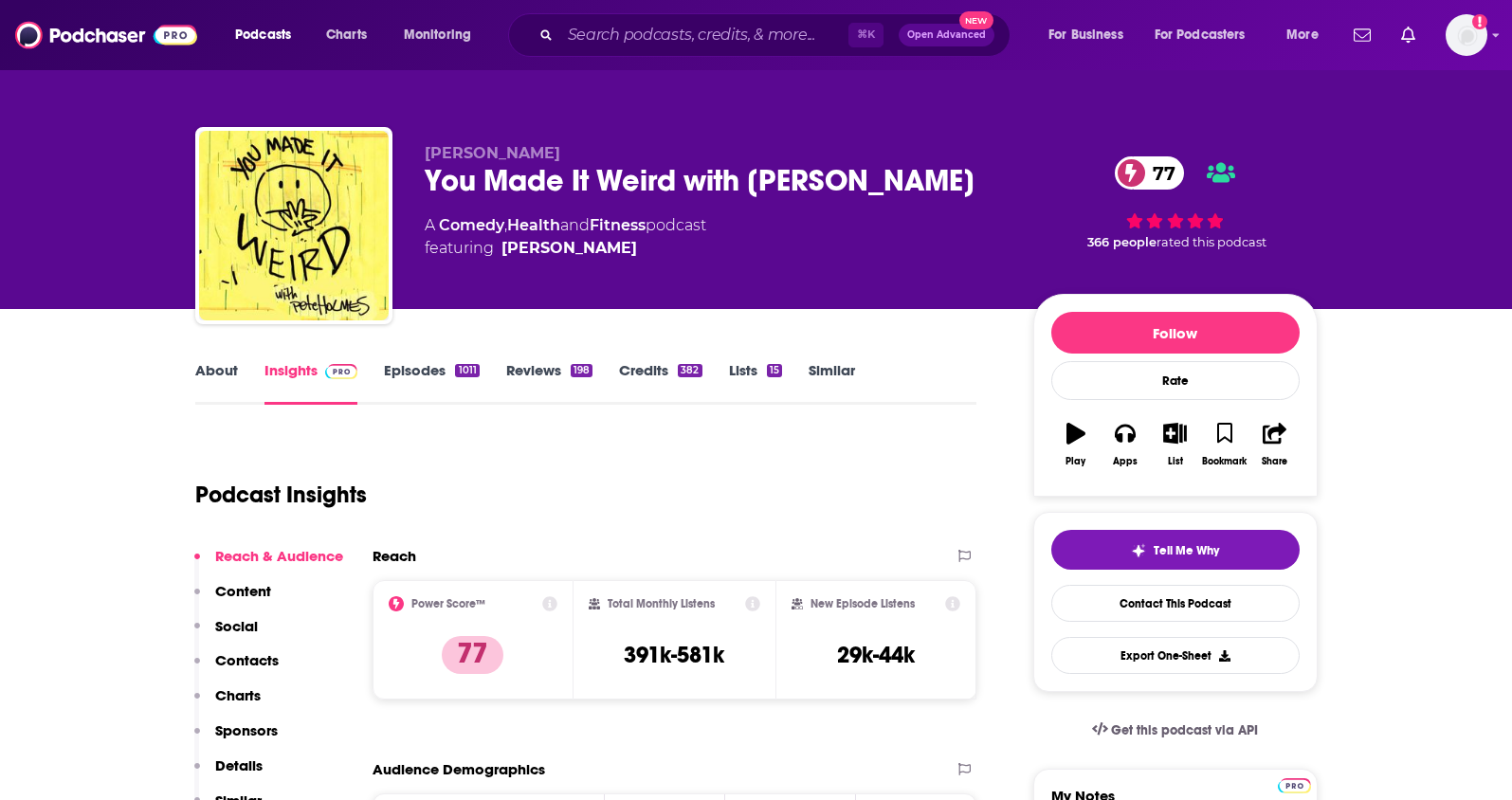
click at [213, 369] on link "About" at bounding box center [217, 383] width 43 height 44
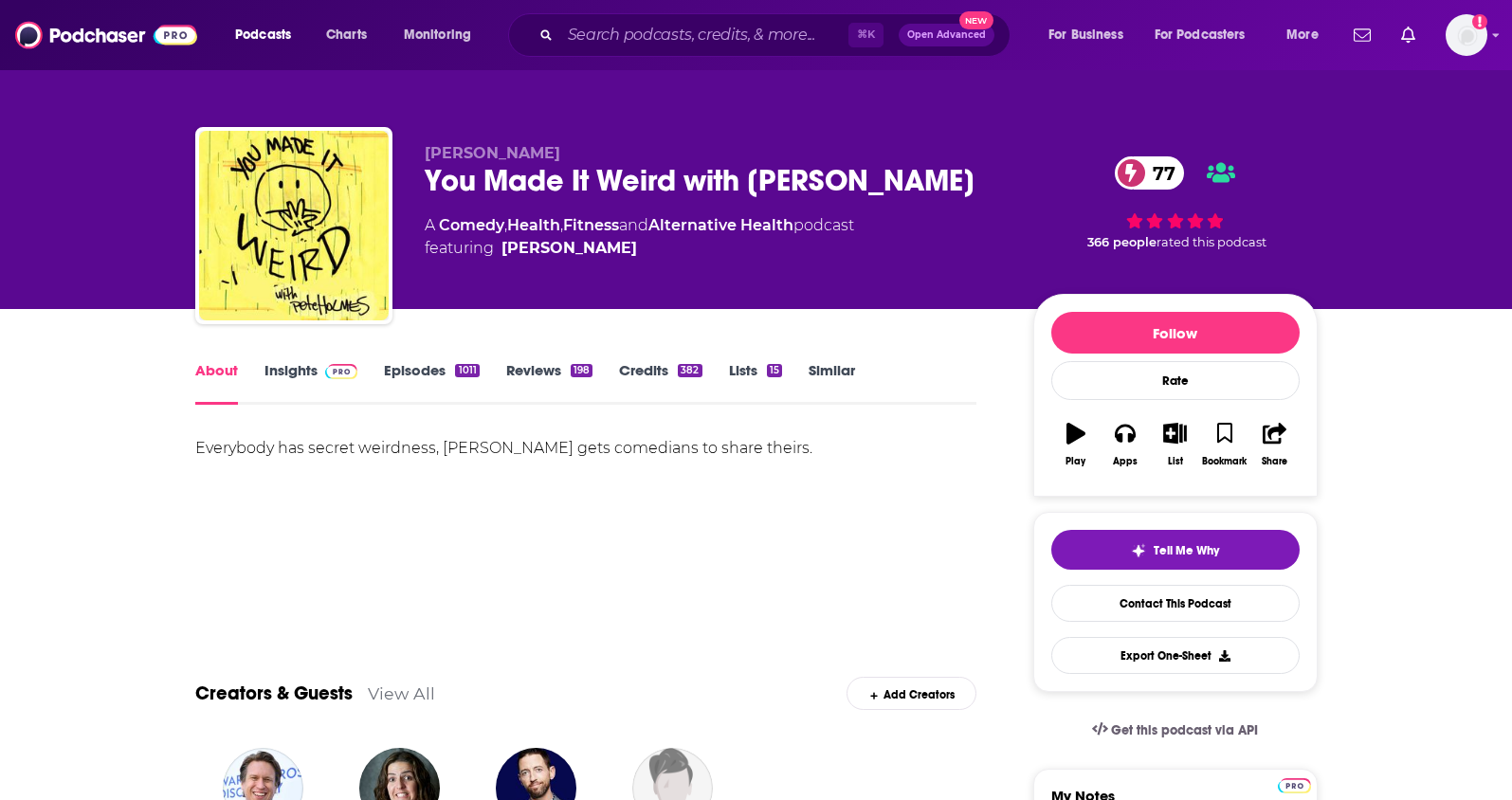
click at [273, 372] on link "Insights" at bounding box center [311, 383] width 94 height 44
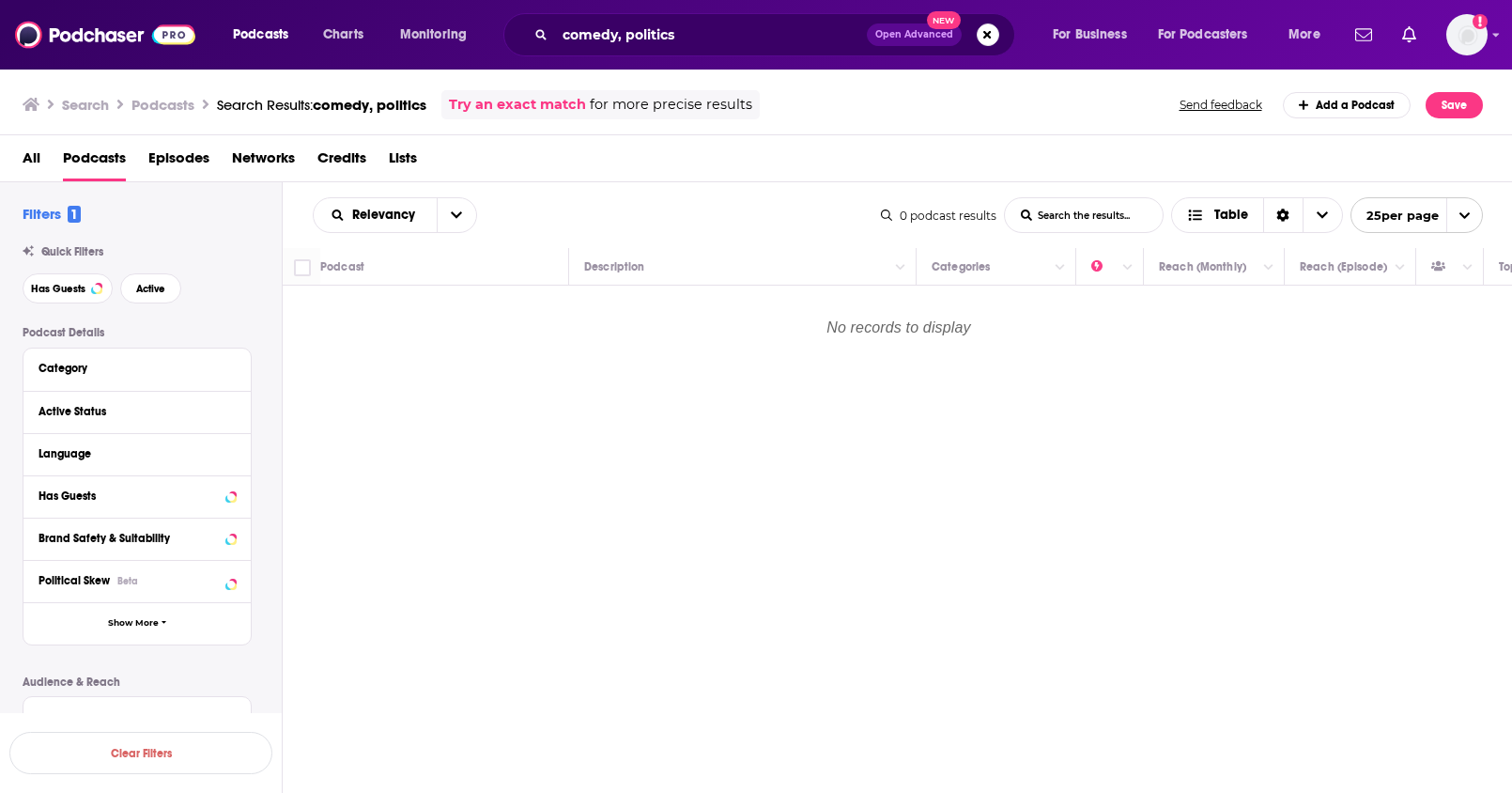
click at [74, 217] on span "1" at bounding box center [74, 215] width 13 height 17
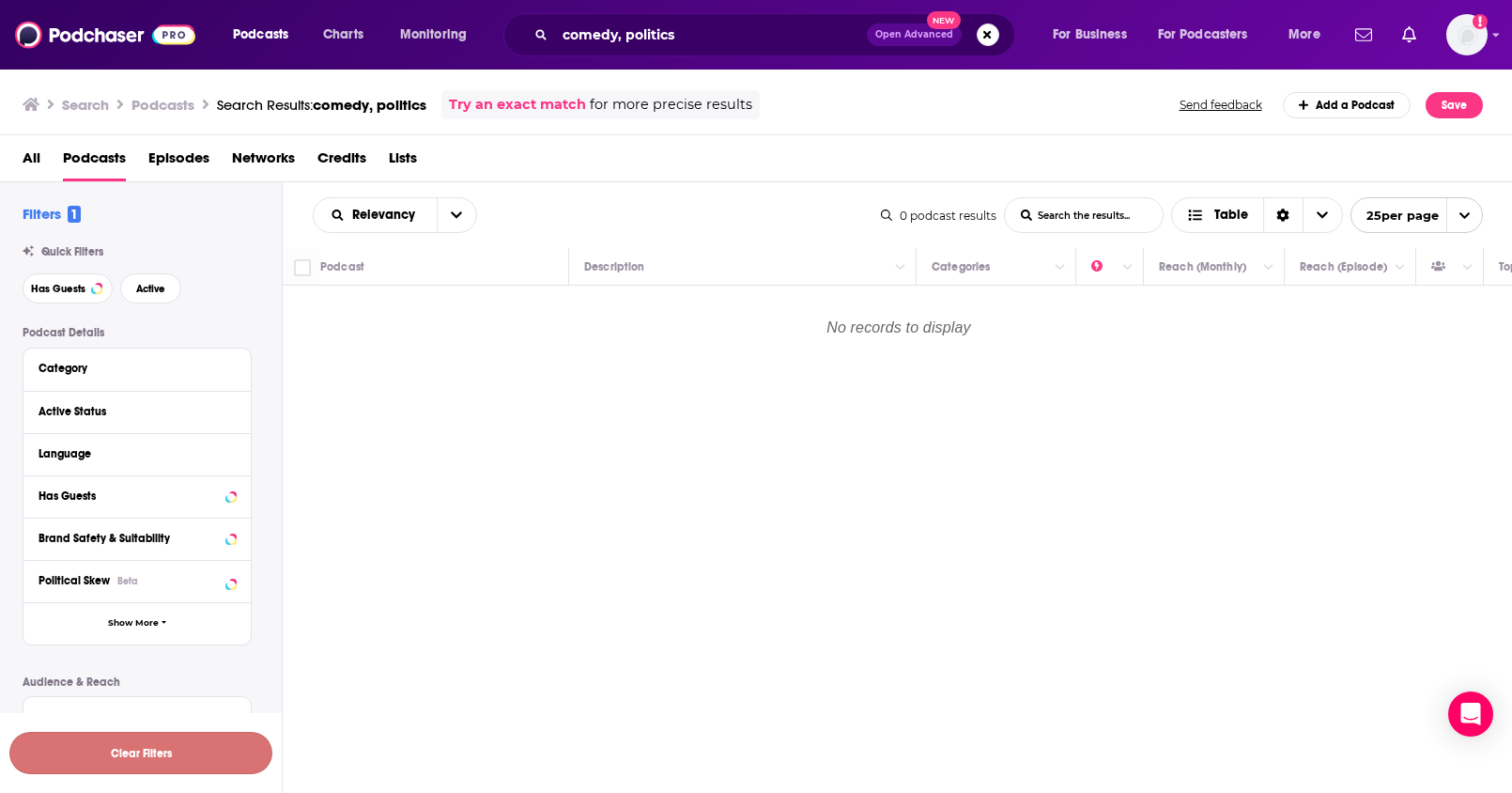
click at [122, 744] on button "Clear Filters" at bounding box center [140, 753] width 263 height 43
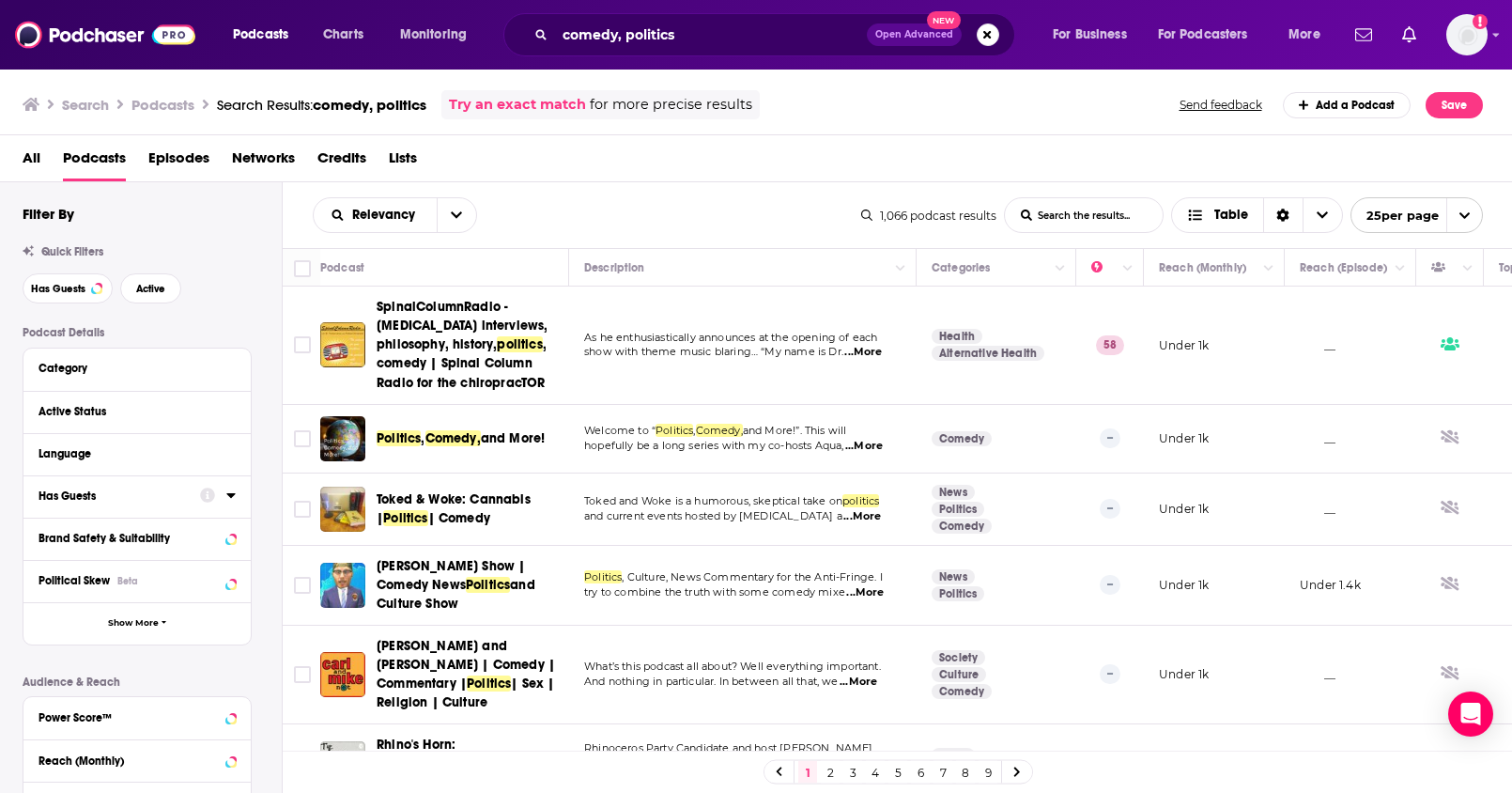
click at [227, 498] on icon at bounding box center [231, 495] width 9 height 15
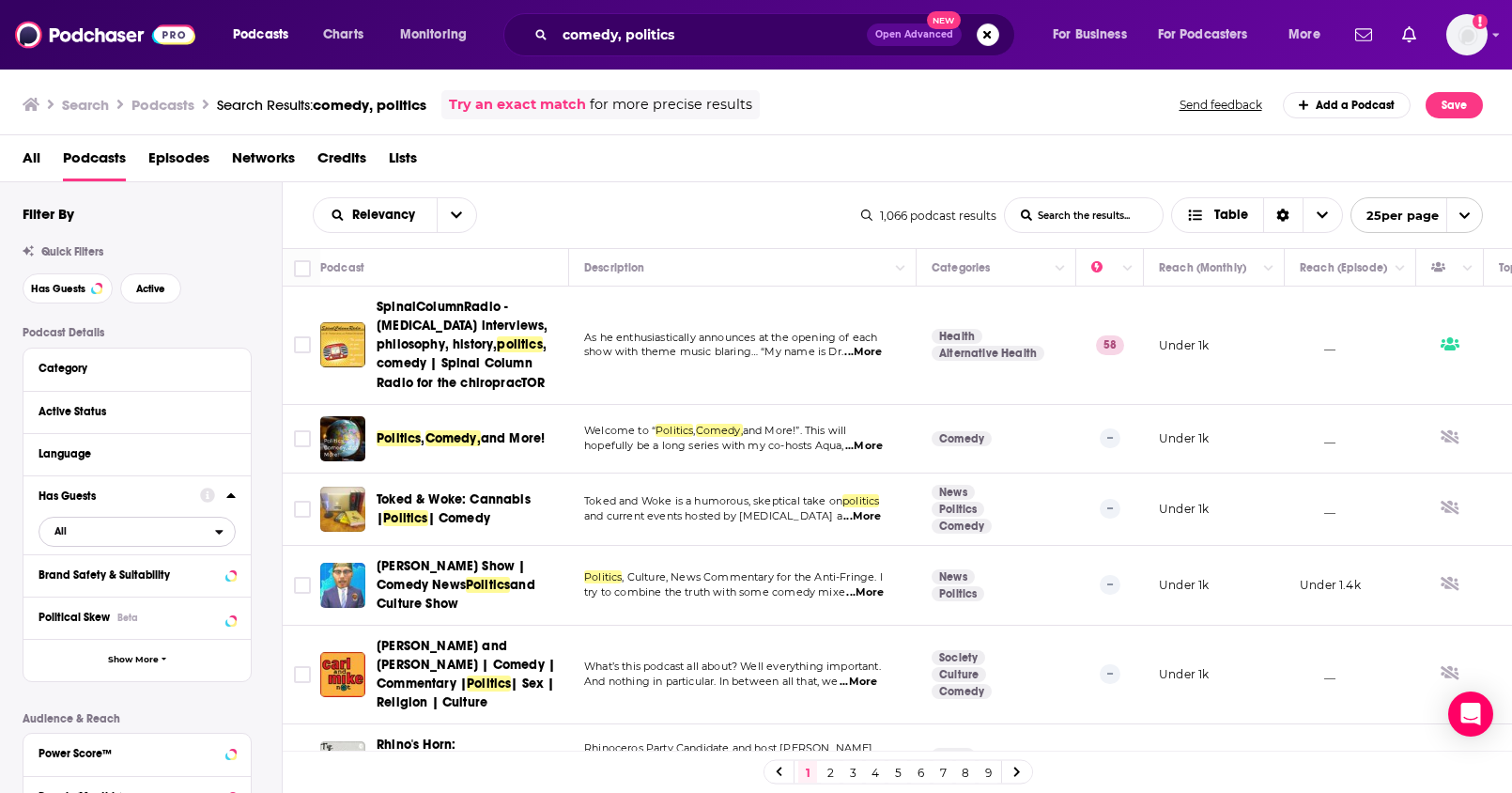
click at [219, 521] on button "All" at bounding box center [138, 532] width 197 height 30
click at [139, 590] on span "Has guests" at bounding box center [103, 593] width 110 height 10
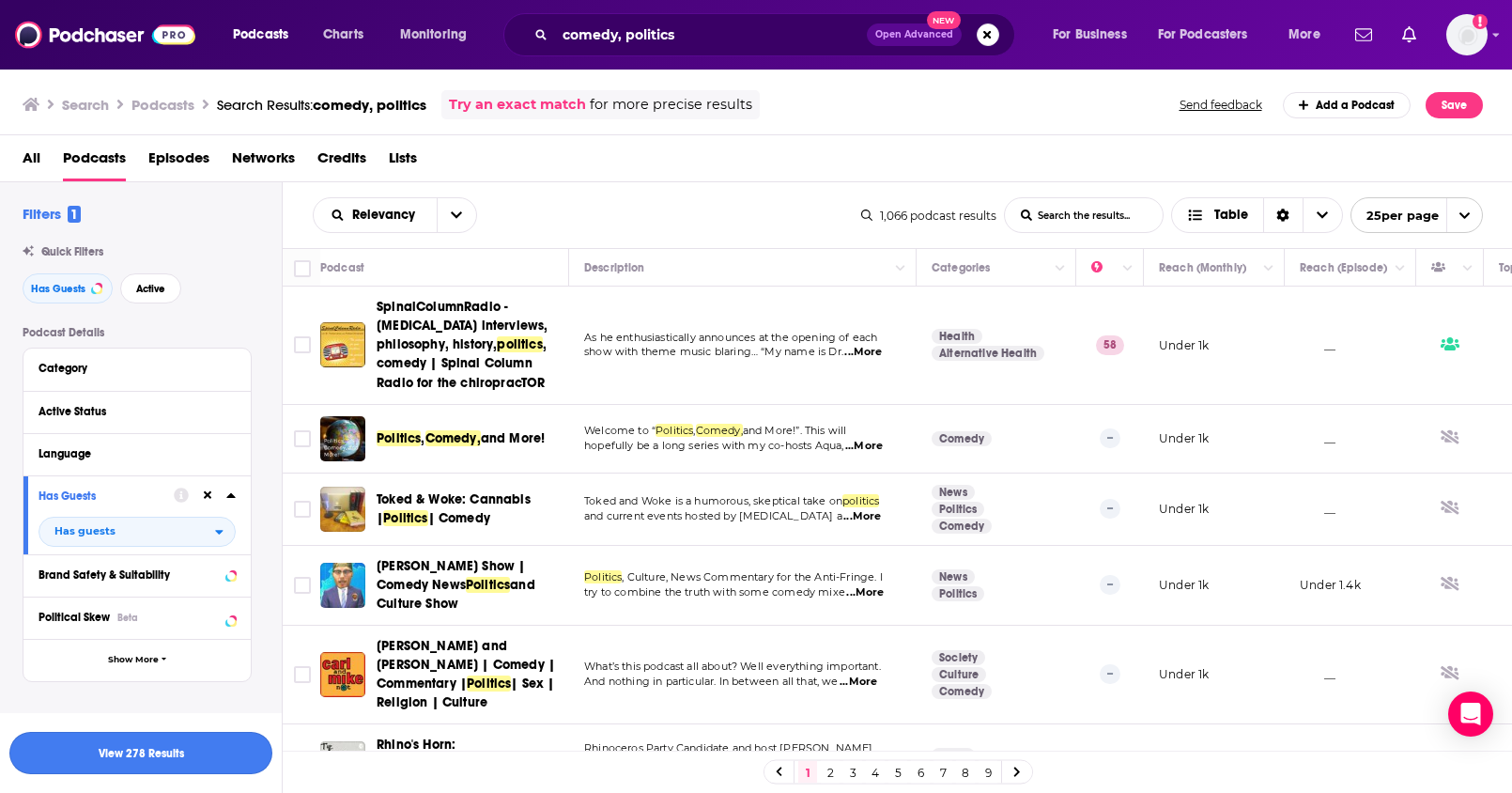
click at [195, 741] on button "View 278 Results" at bounding box center [140, 753] width 263 height 43
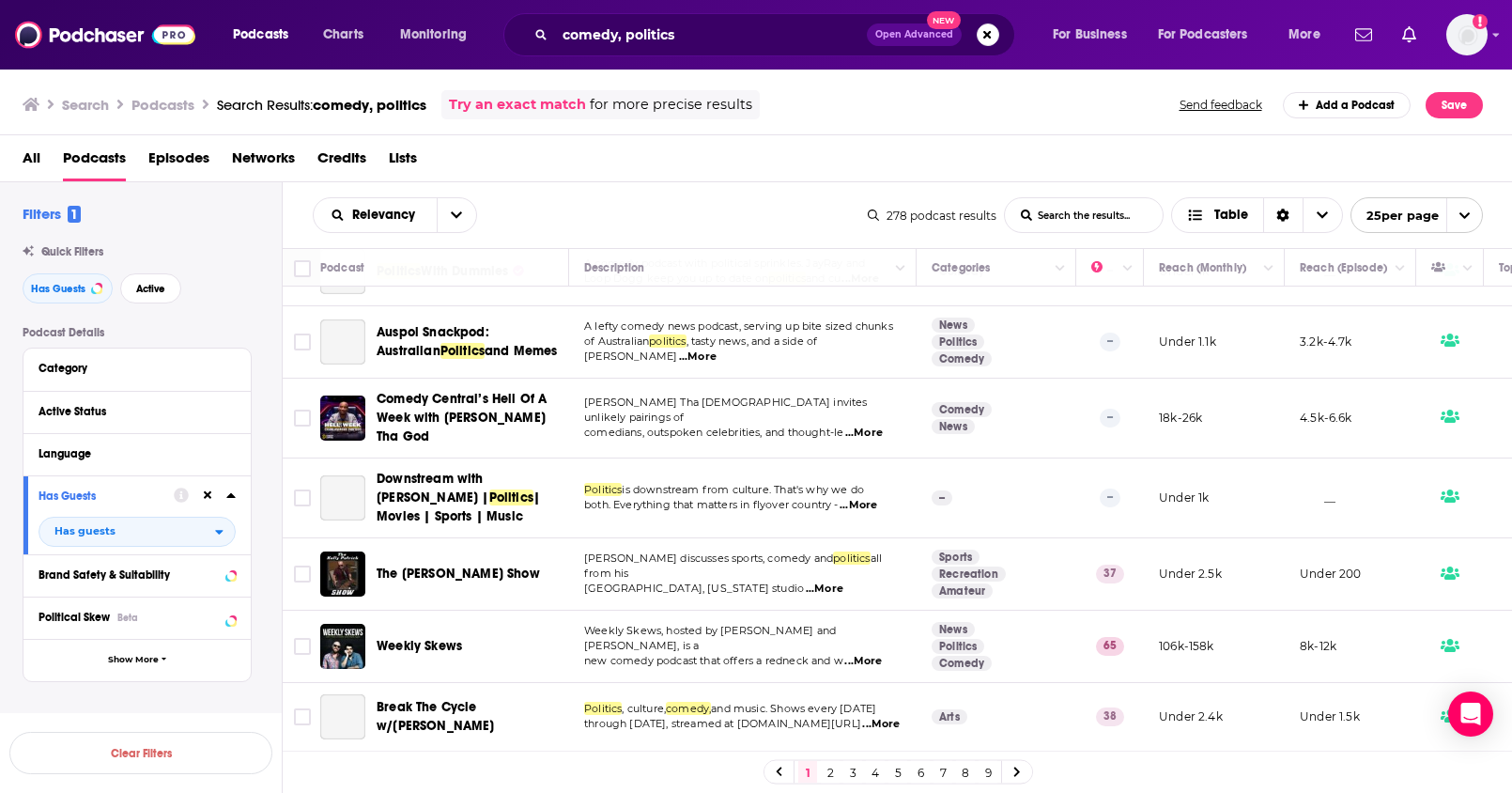
scroll to position [1426, 0]
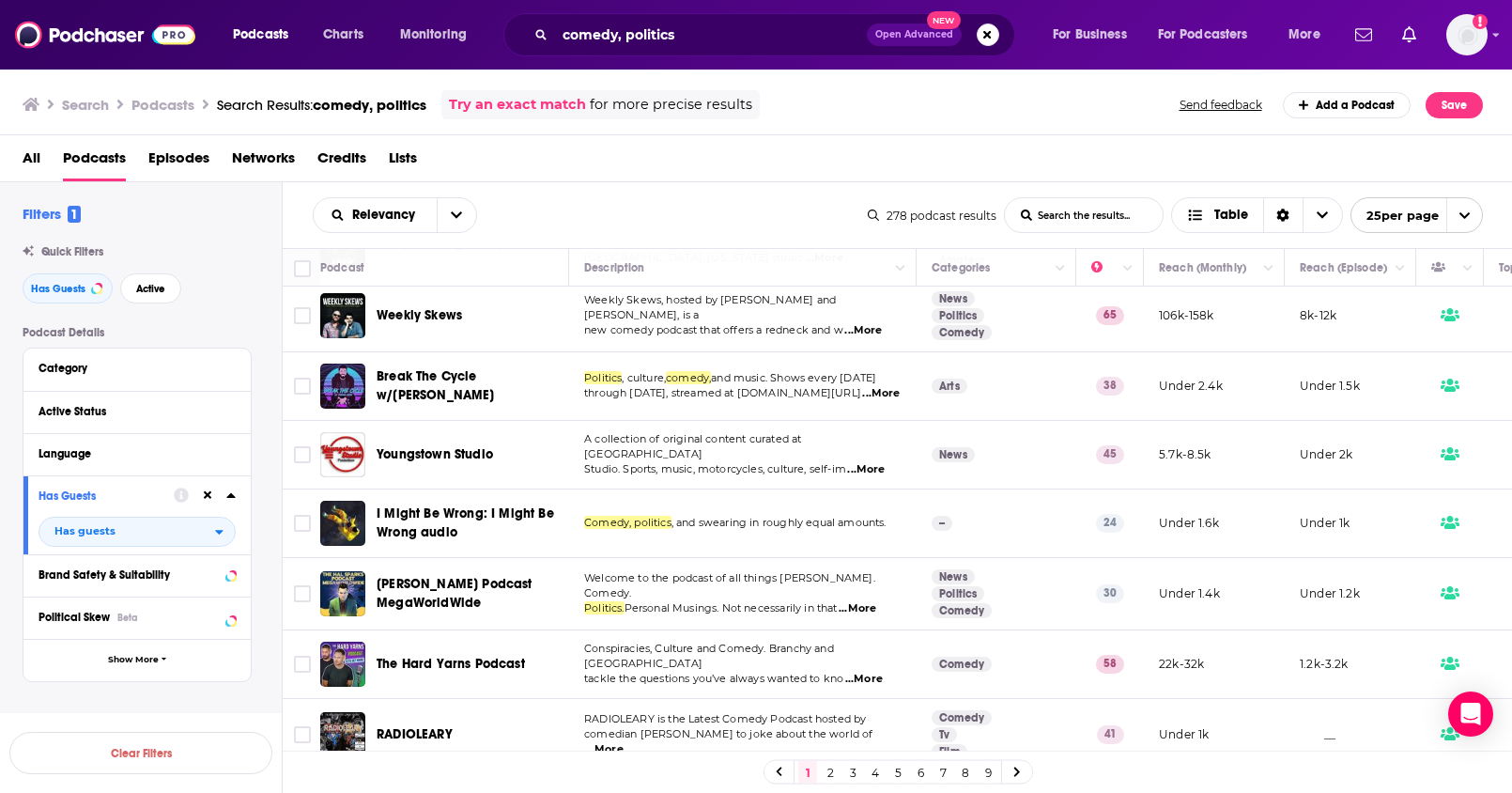
click at [831, 779] on link "2" at bounding box center [831, 772] width 19 height 23
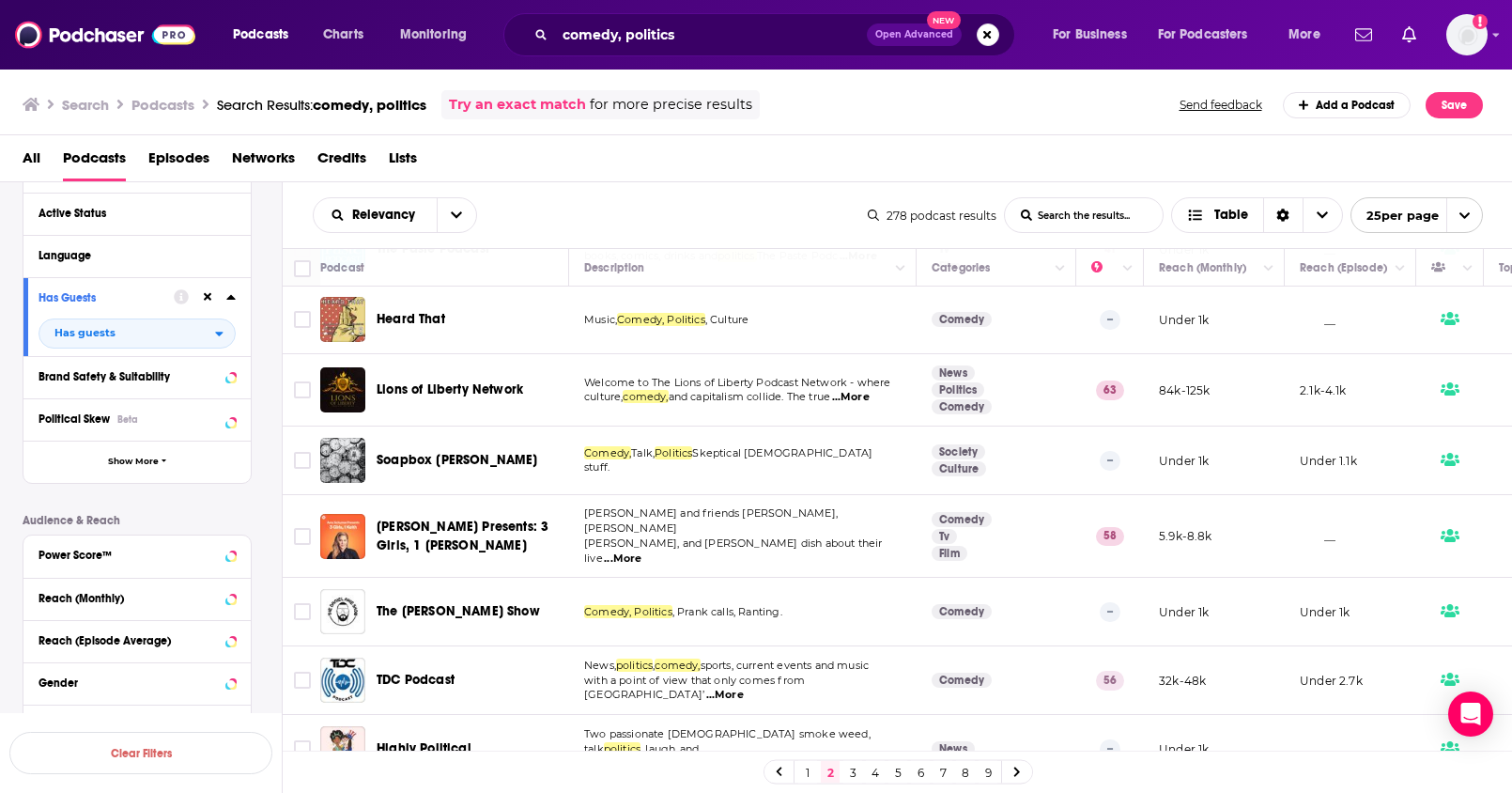
scroll to position [220, 0]
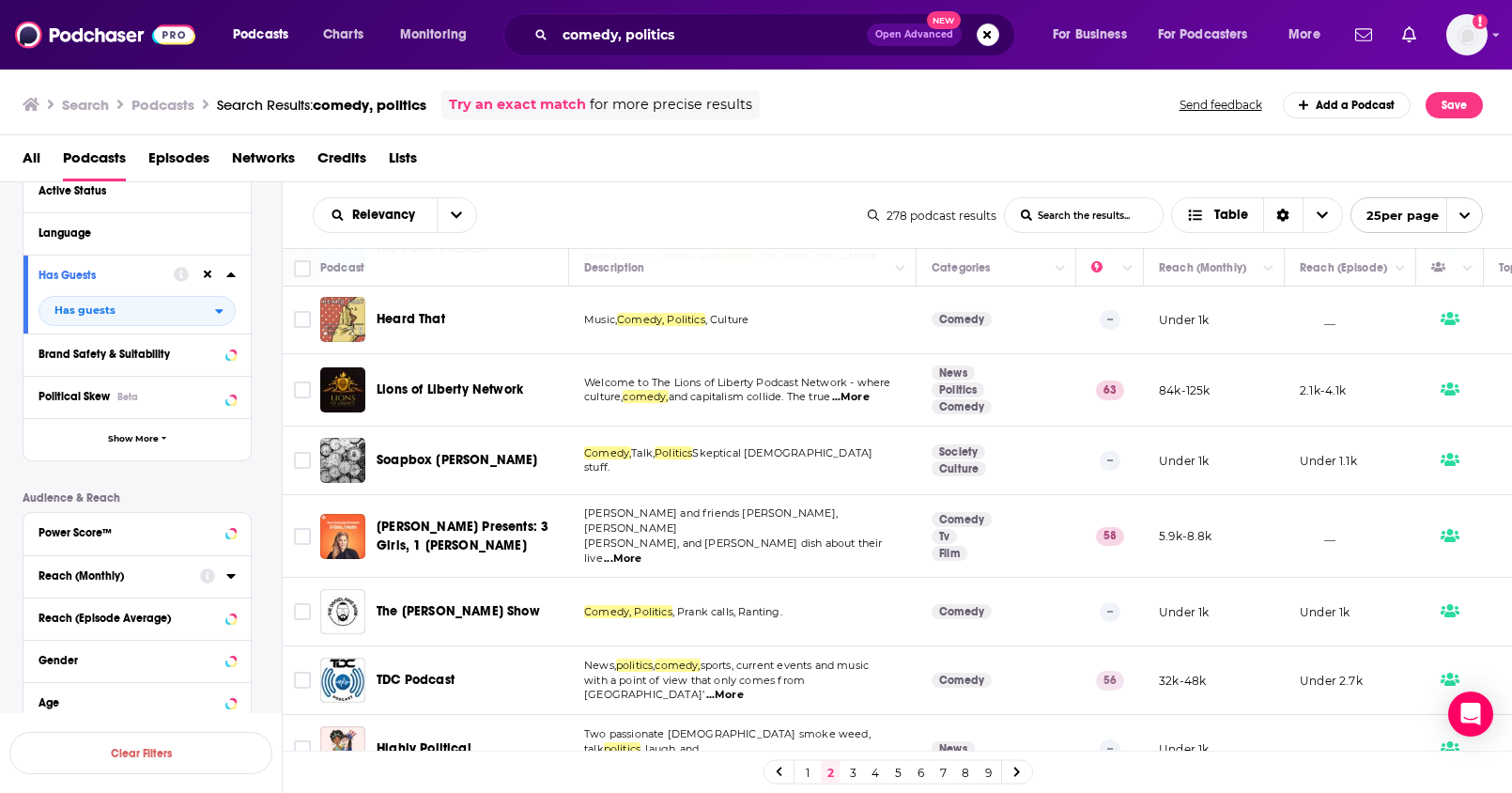
click at [108, 577] on div "Reach (Monthly)" at bounding box center [113, 576] width 149 height 13
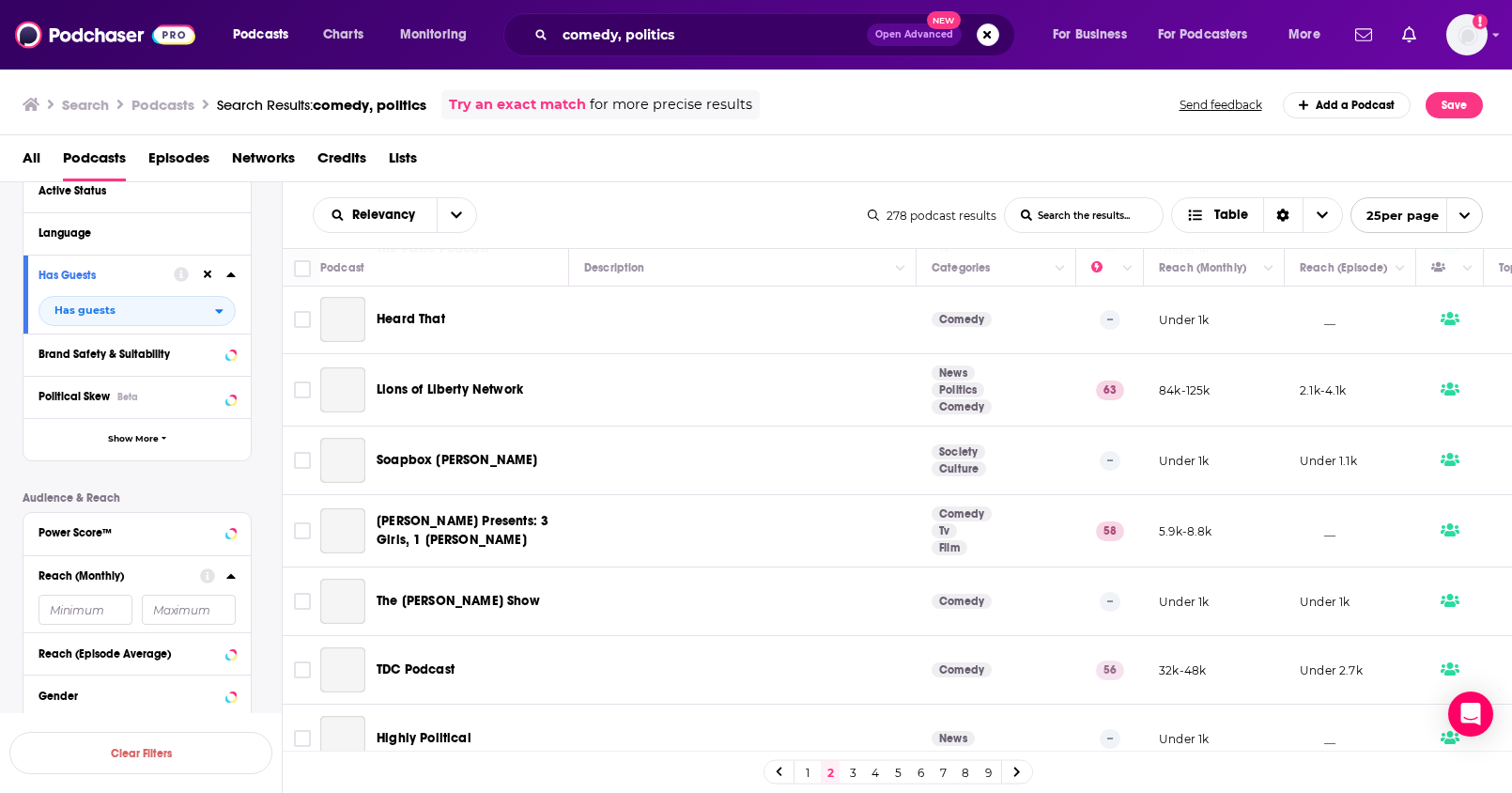
click at [91, 619] on input "number" at bounding box center [85, 610] width 94 height 30
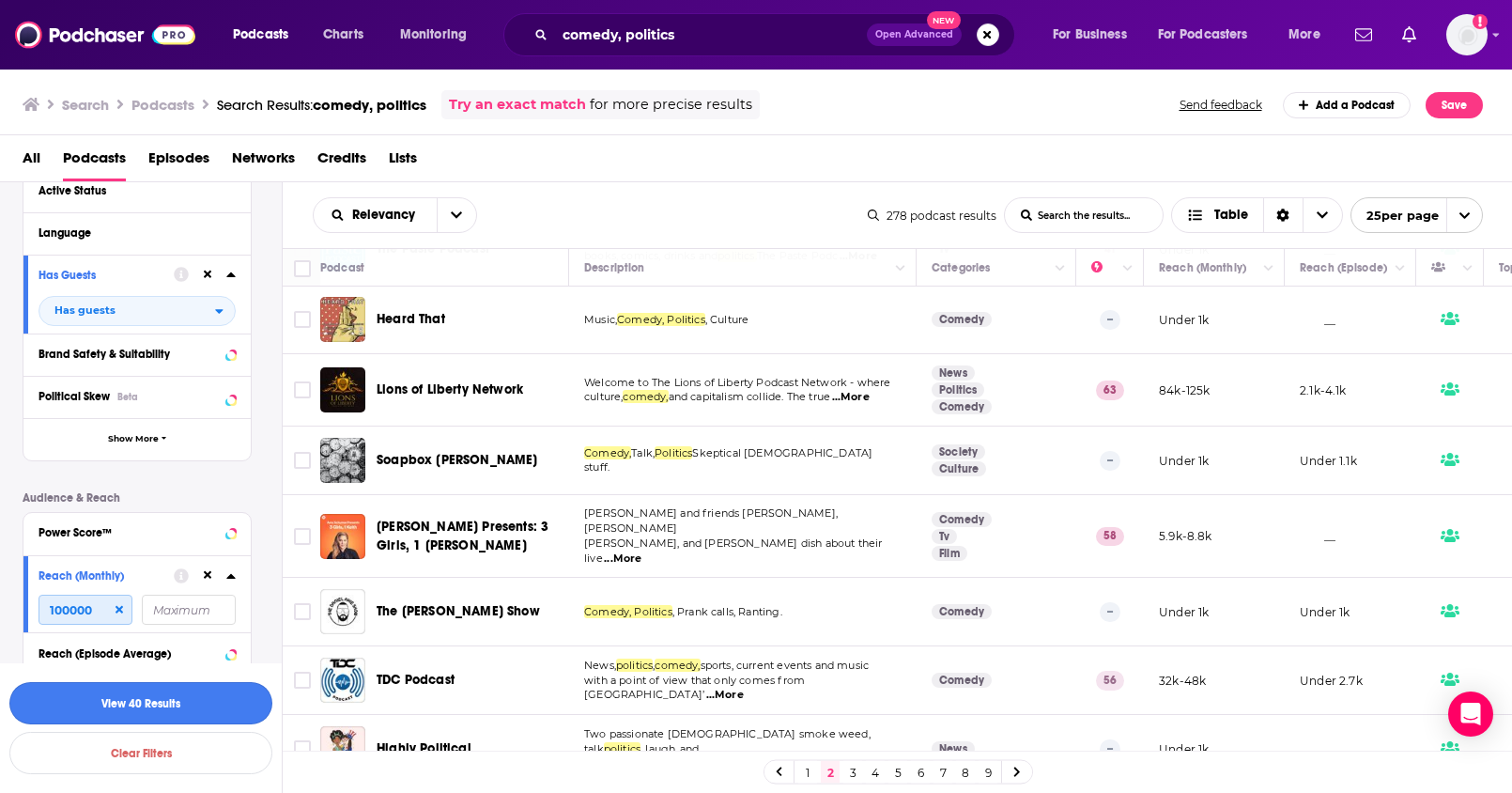
type input "100000"
click at [179, 700] on button "View 40 Results" at bounding box center [140, 703] width 263 height 43
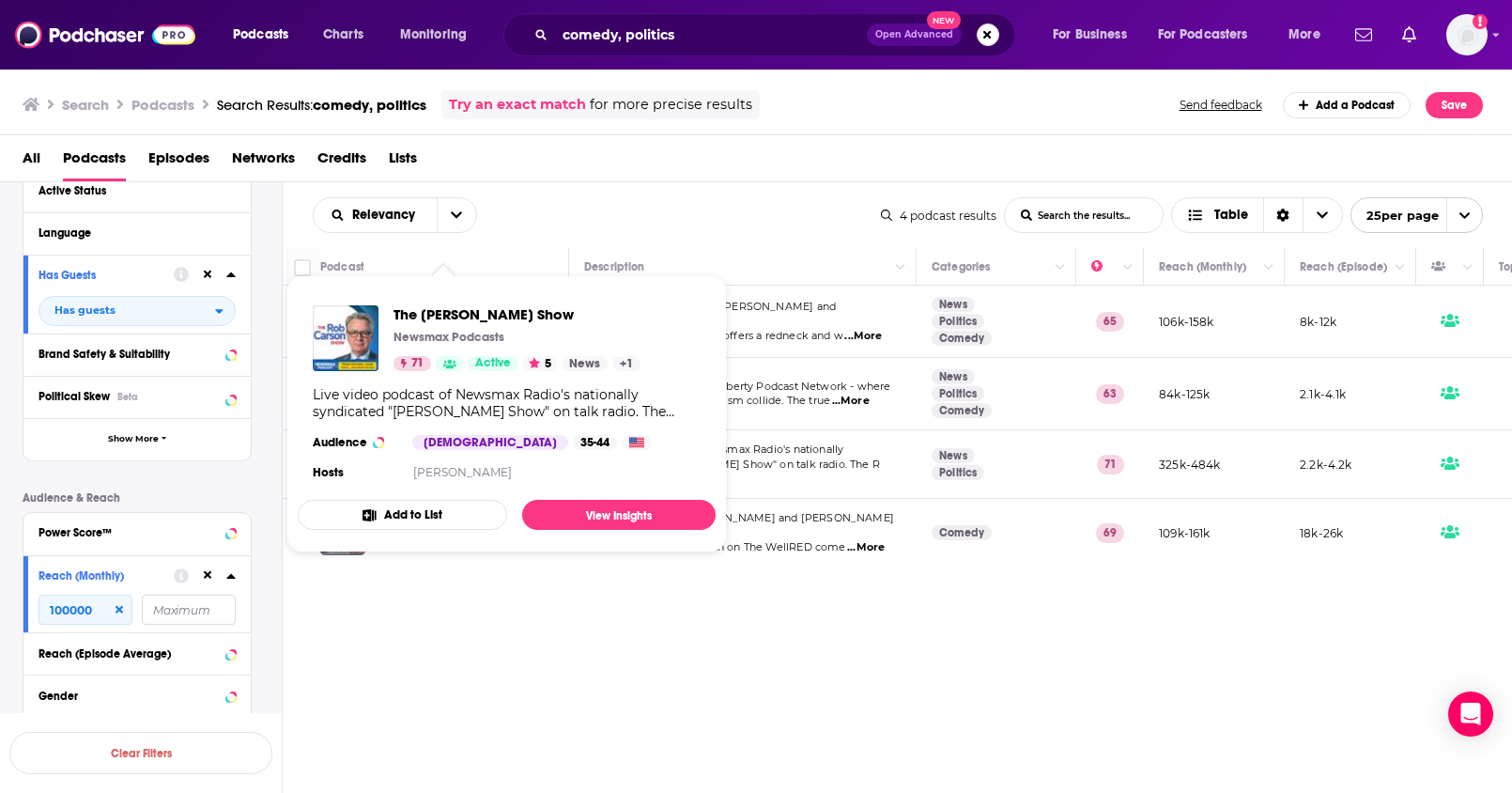
click at [482, 583] on div "Relevancy List Search Input Search the results... Table 4 podcast results List …" at bounding box center [898, 545] width 1230 height 727
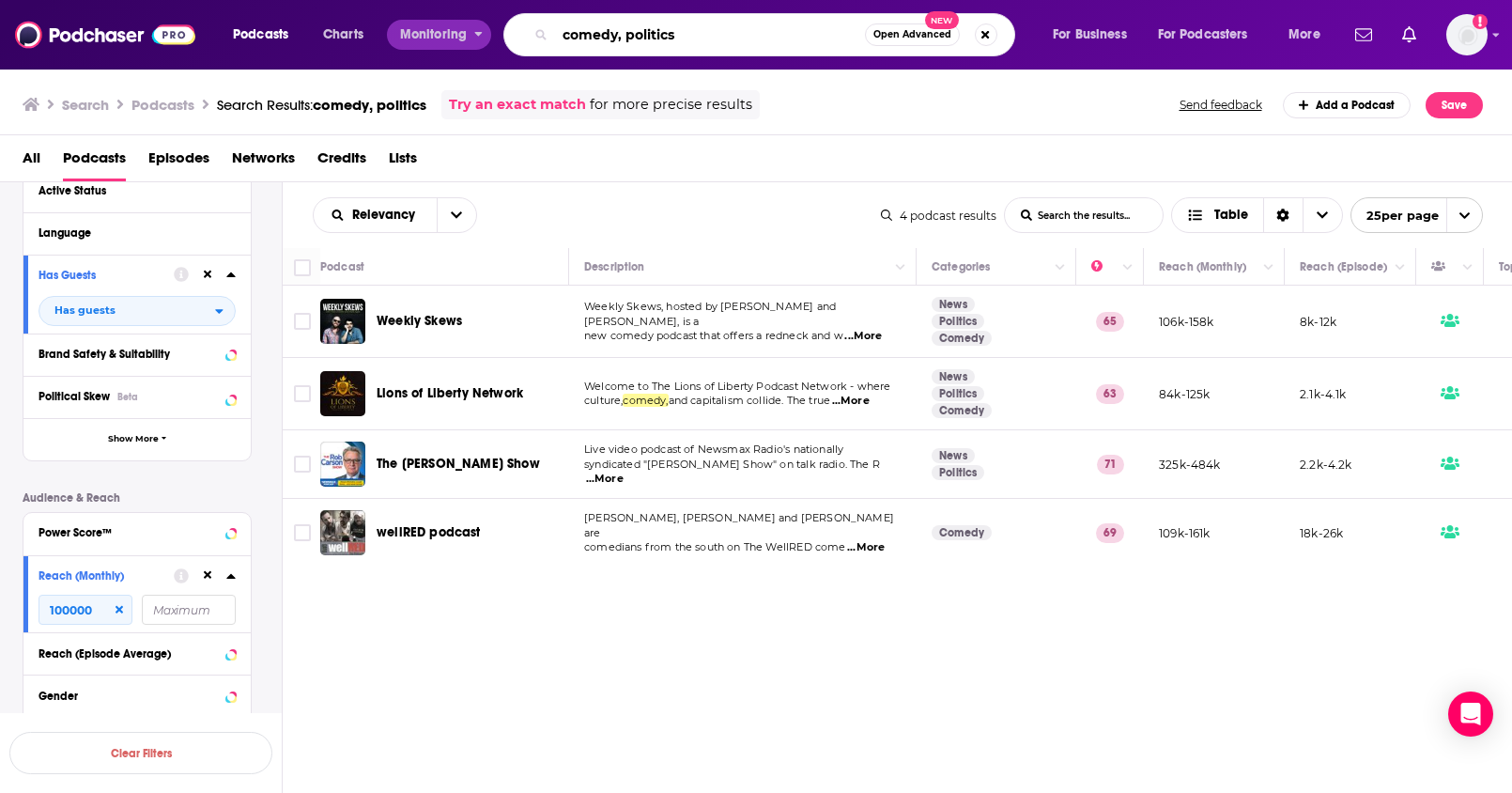
drag, startPoint x: 601, startPoint y: 38, endPoint x: 480, endPoint y: 36, distance: 121.0
click at [480, 36] on div "Podcasts Charts Monitoring comedy, politics Open Advanced New For Business For …" at bounding box center [779, 35] width 1118 height 44
type input "crime, politics"
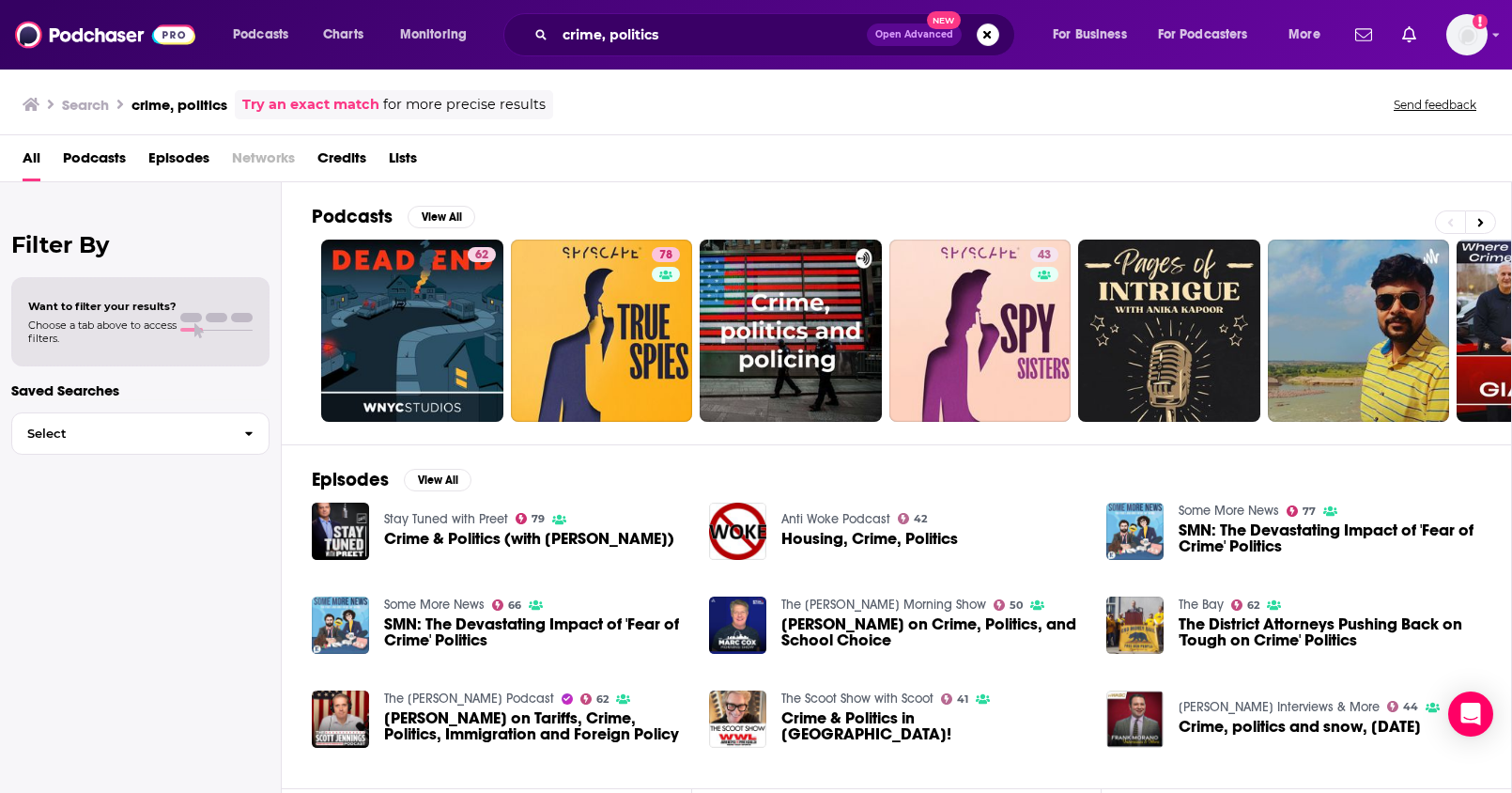
click at [75, 159] on span "Podcasts" at bounding box center [94, 161] width 63 height 39
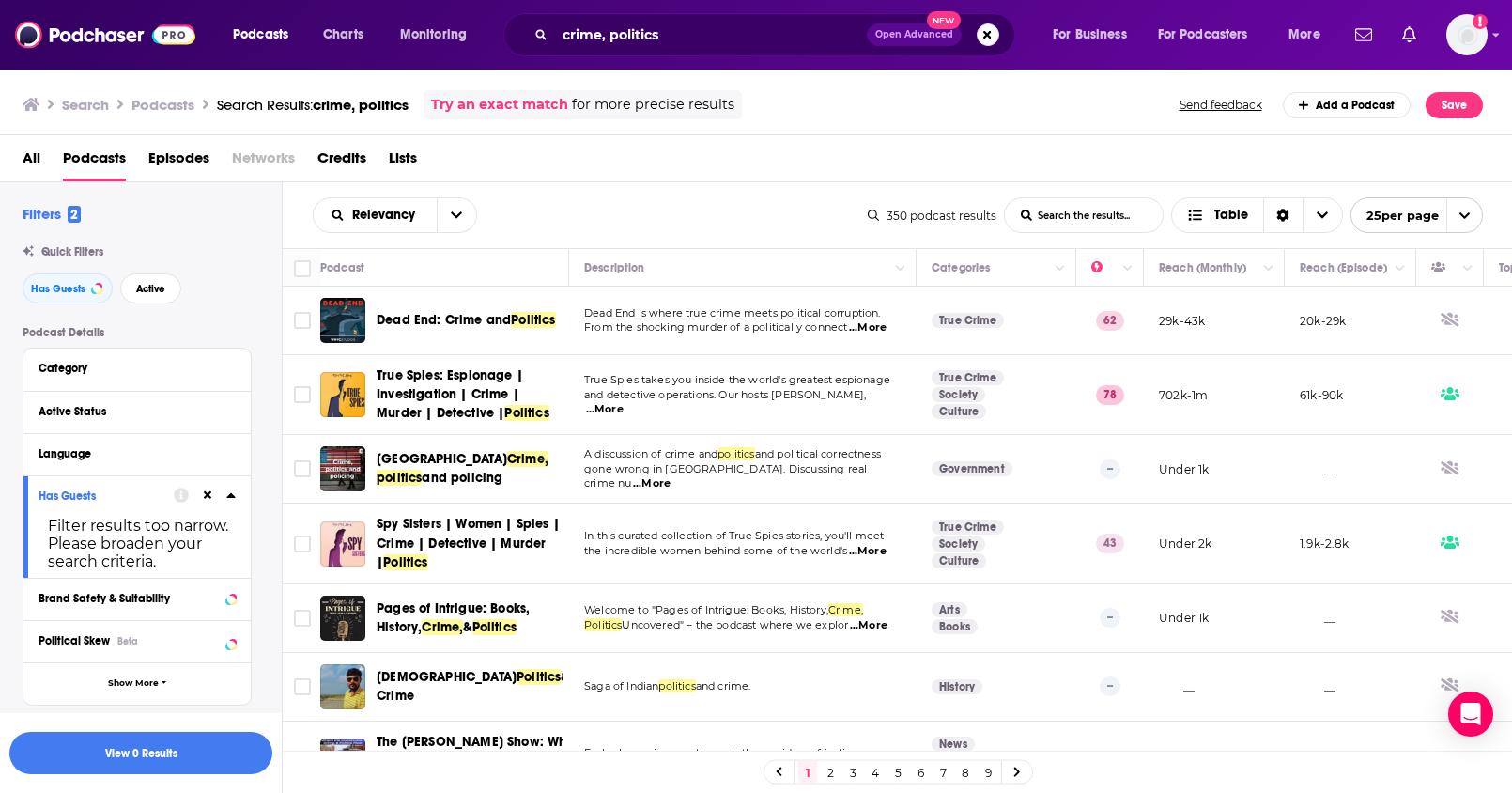
click at [246, 481] on div "Has Guests Filter results too narrow. Please broaden your search criteria." at bounding box center [137, 527] width 227 height 103
click at [68, 216] on span "2" at bounding box center [74, 215] width 13 height 17
click at [76, 215] on span "2" at bounding box center [74, 215] width 13 height 17
click at [91, 161] on span "Podcasts" at bounding box center [94, 161] width 63 height 39
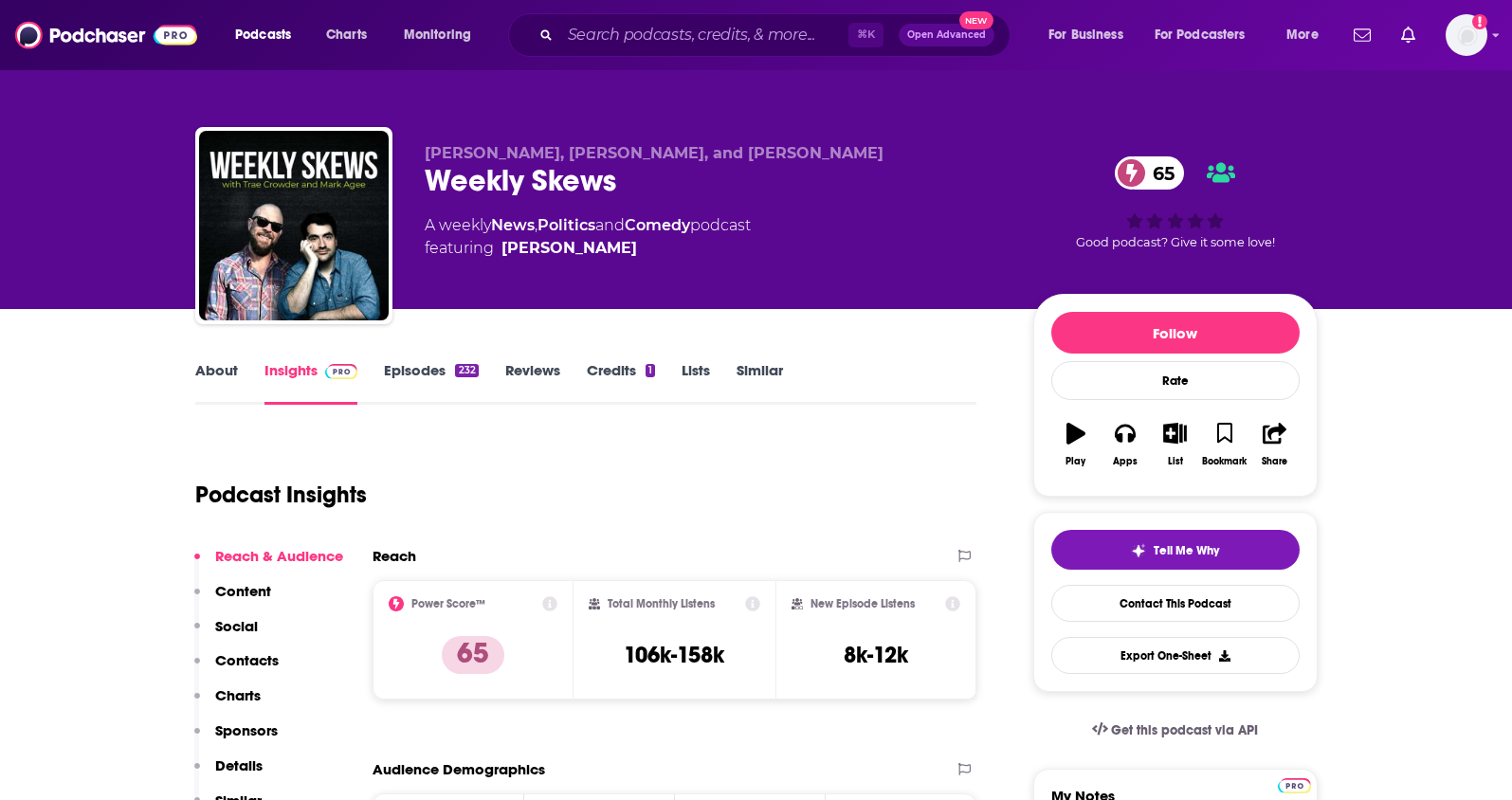
click at [199, 372] on link "About" at bounding box center [217, 383] width 43 height 44
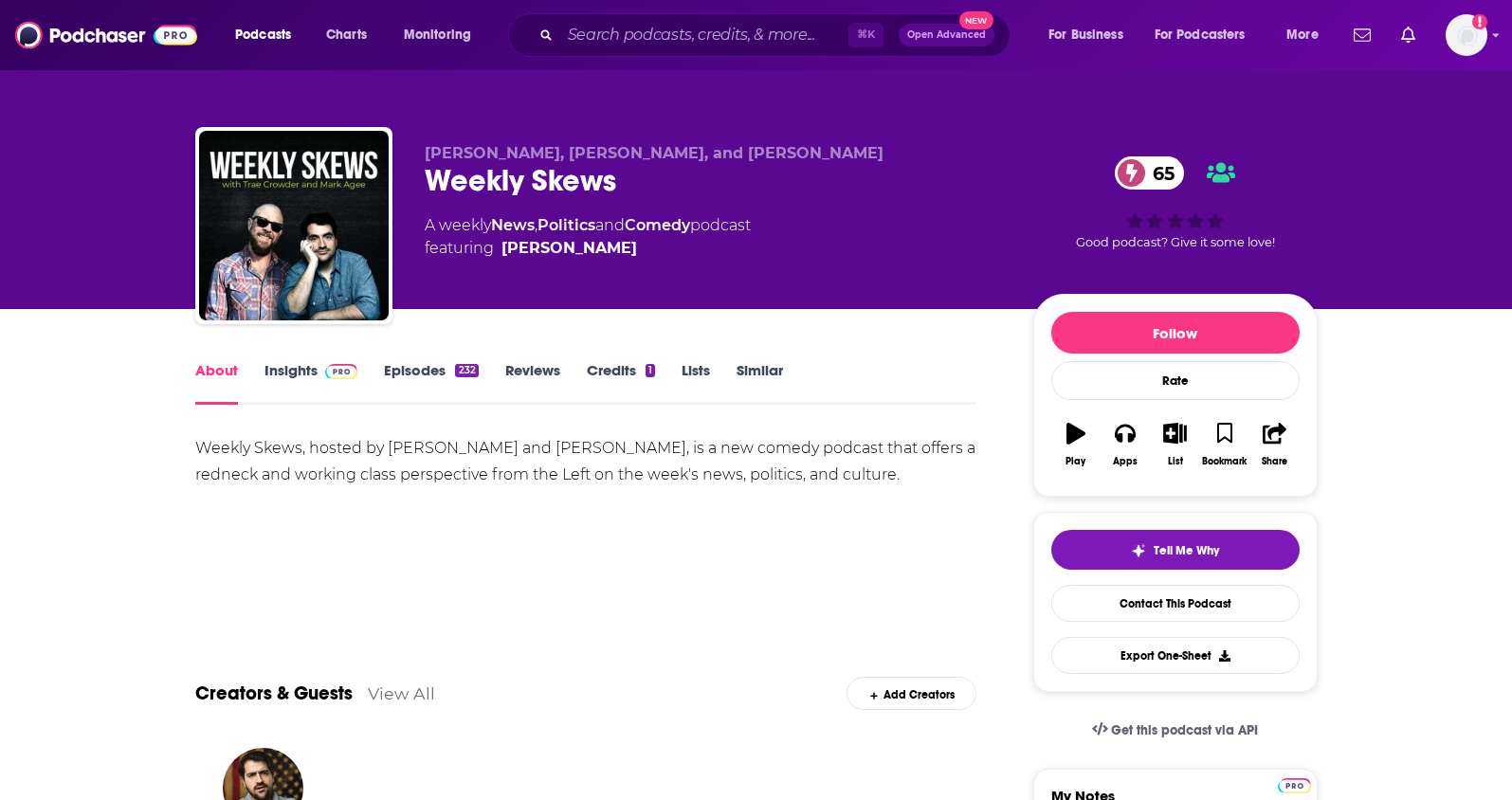
click at [276, 370] on link "Insights" at bounding box center [311, 383] width 94 height 44
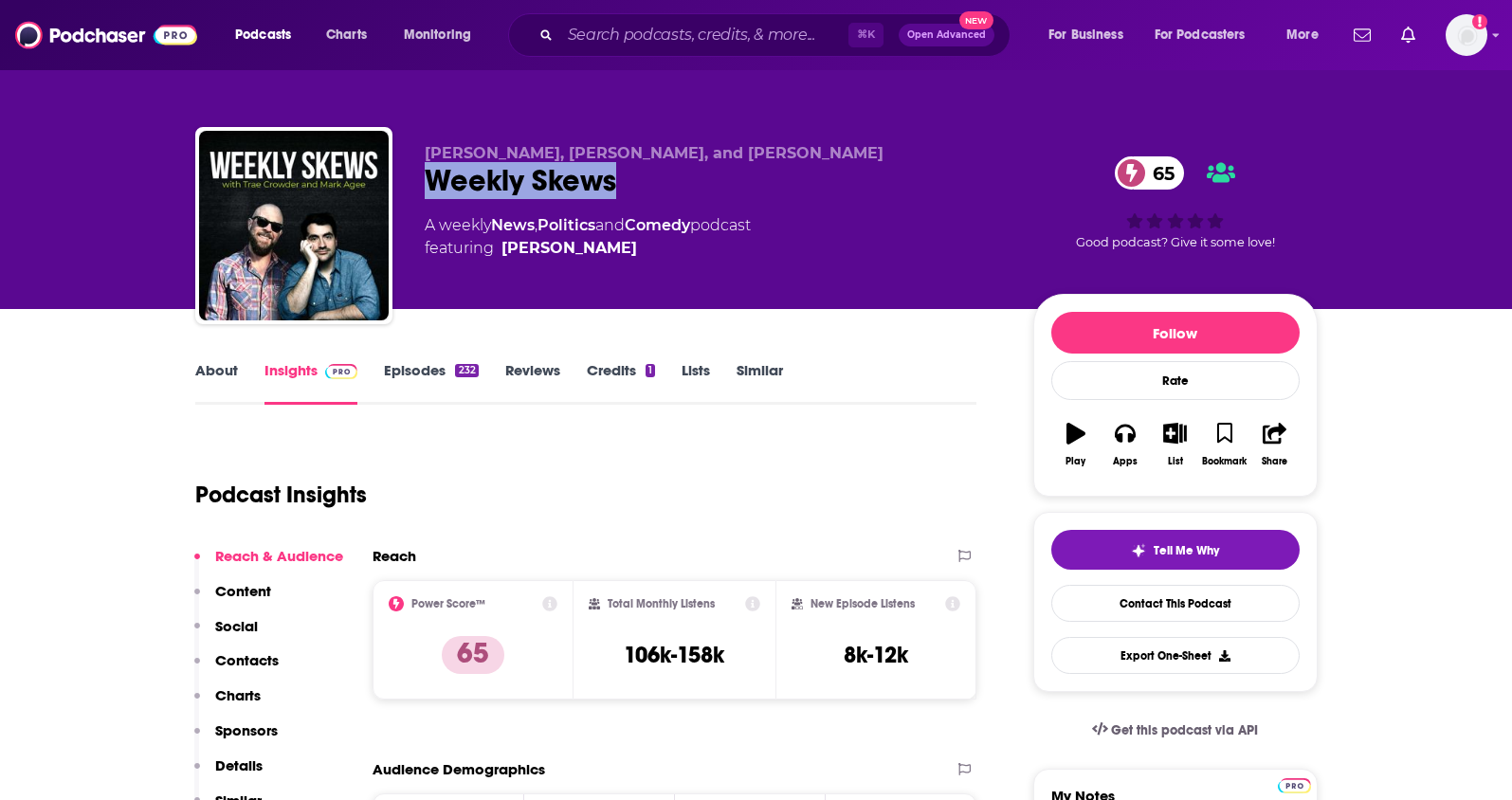
drag, startPoint x: 644, startPoint y: 186, endPoint x: 425, endPoint y: 186, distance: 219.0
click at [425, 186] on div "Weekly Skews 65" at bounding box center [713, 180] width 578 height 37
copy h2 "Weekly Skews"
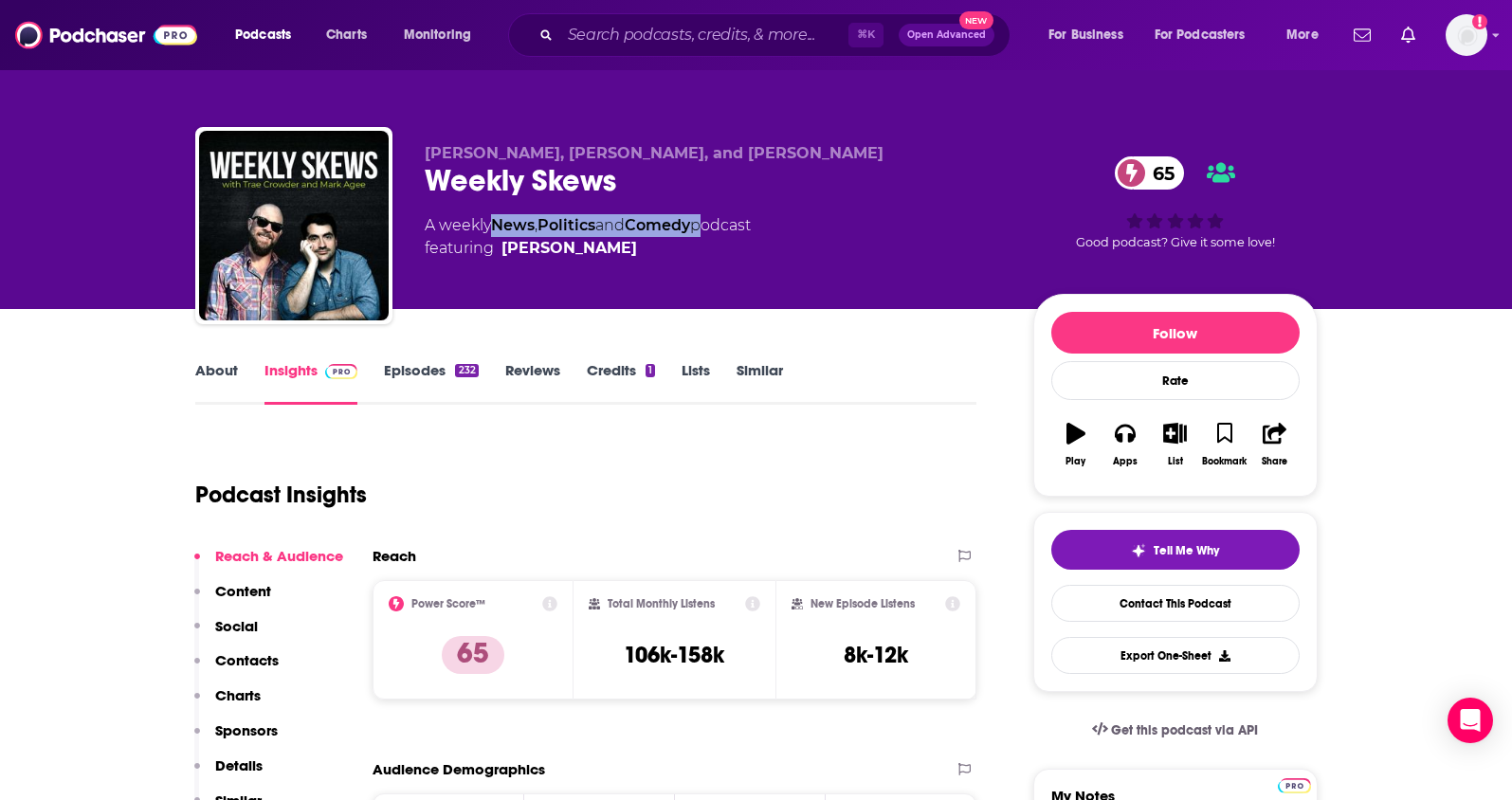
drag, startPoint x: 706, startPoint y: 223, endPoint x: 499, endPoint y: 225, distance: 207.0
click at [499, 225] on div "A weekly News , Politics and Comedy podcast featuring Trae Crowder" at bounding box center [587, 237] width 326 height 45
copy div "News , Politics and Comedy"
click at [218, 372] on link "About" at bounding box center [217, 383] width 43 height 44
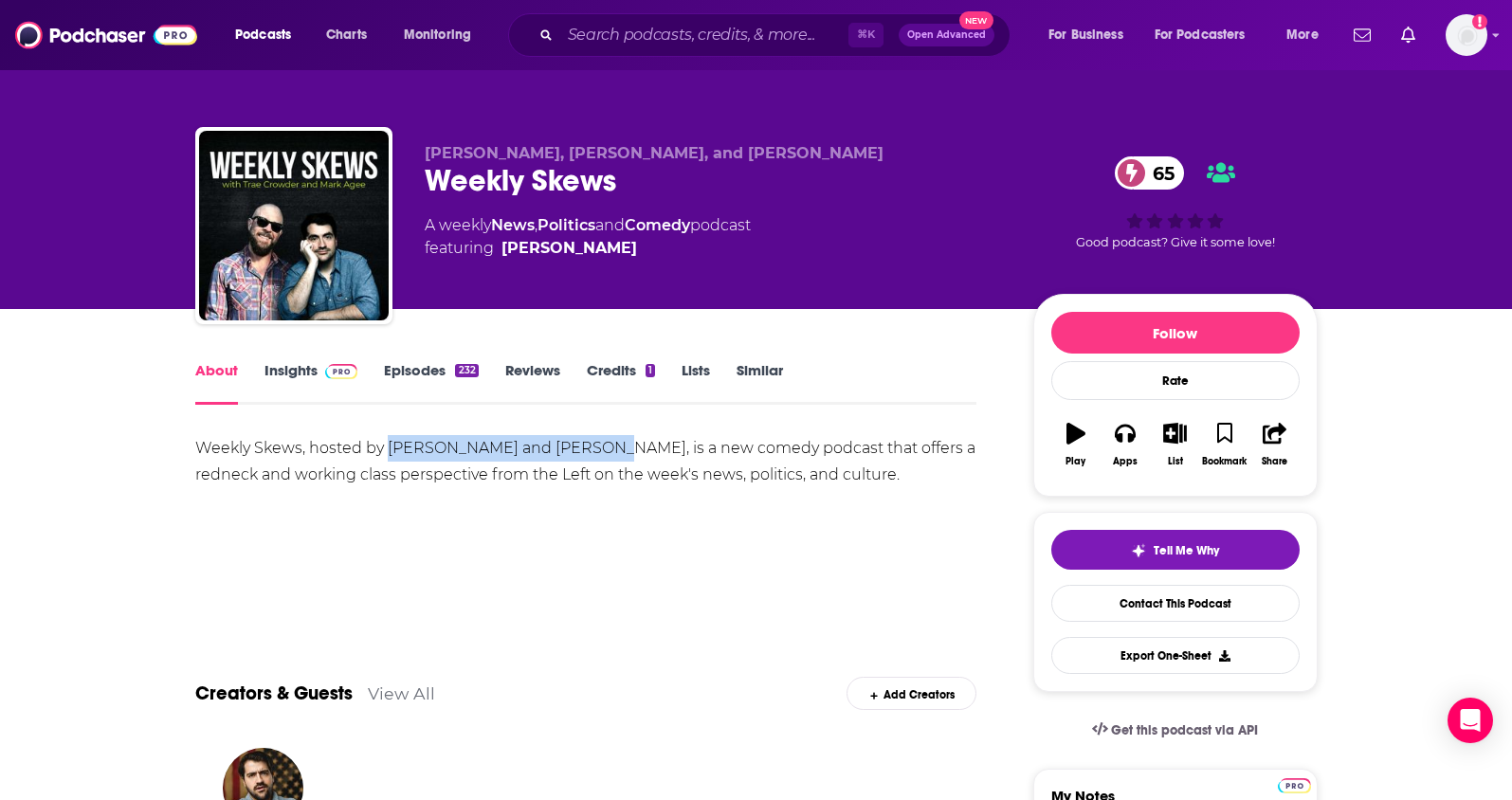
drag, startPoint x: 603, startPoint y: 449, endPoint x: 386, endPoint y: 447, distance: 217.0
click at [386, 447] on div "Weekly Skews, hosted by Trae Crowder and Mark Agee, is a new comedy podcast tha…" at bounding box center [586, 461] width 782 height 53
copy div "Trae Crowder and Mark Agee"
click at [303, 363] on link "Insights" at bounding box center [311, 383] width 94 height 44
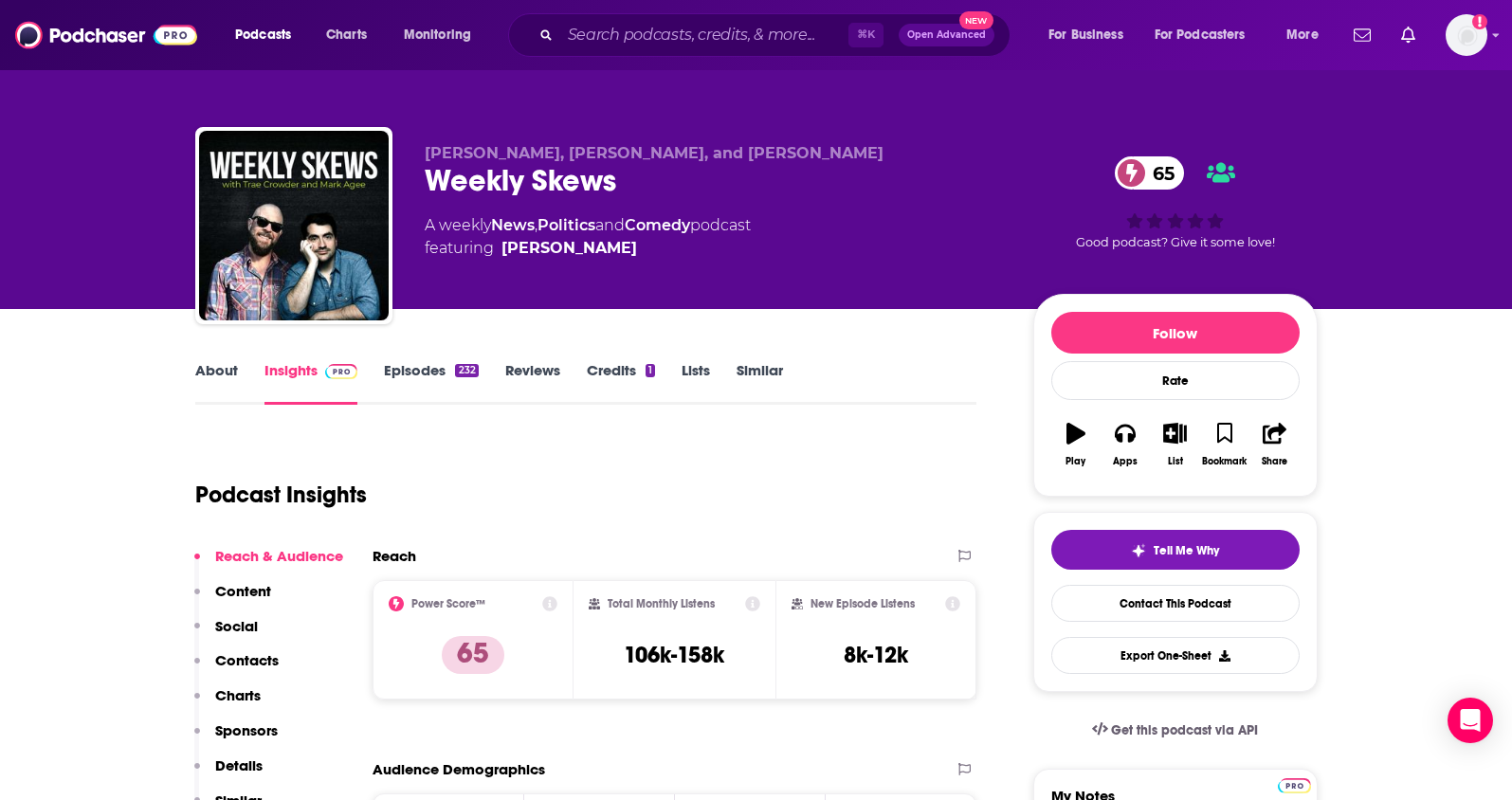
click at [257, 654] on p "Contacts" at bounding box center [247, 660] width 63 height 18
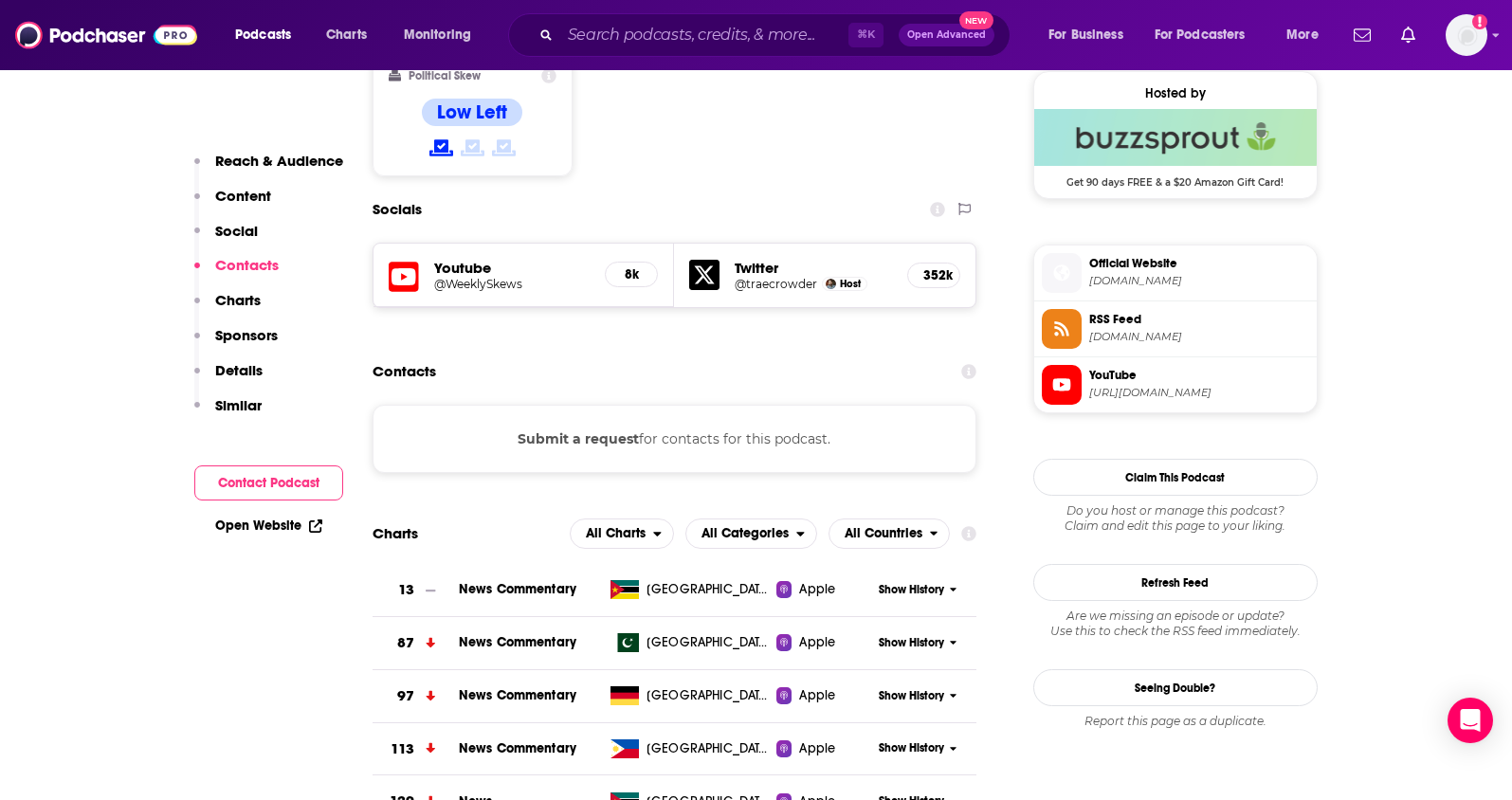
scroll to position [1541, 0]
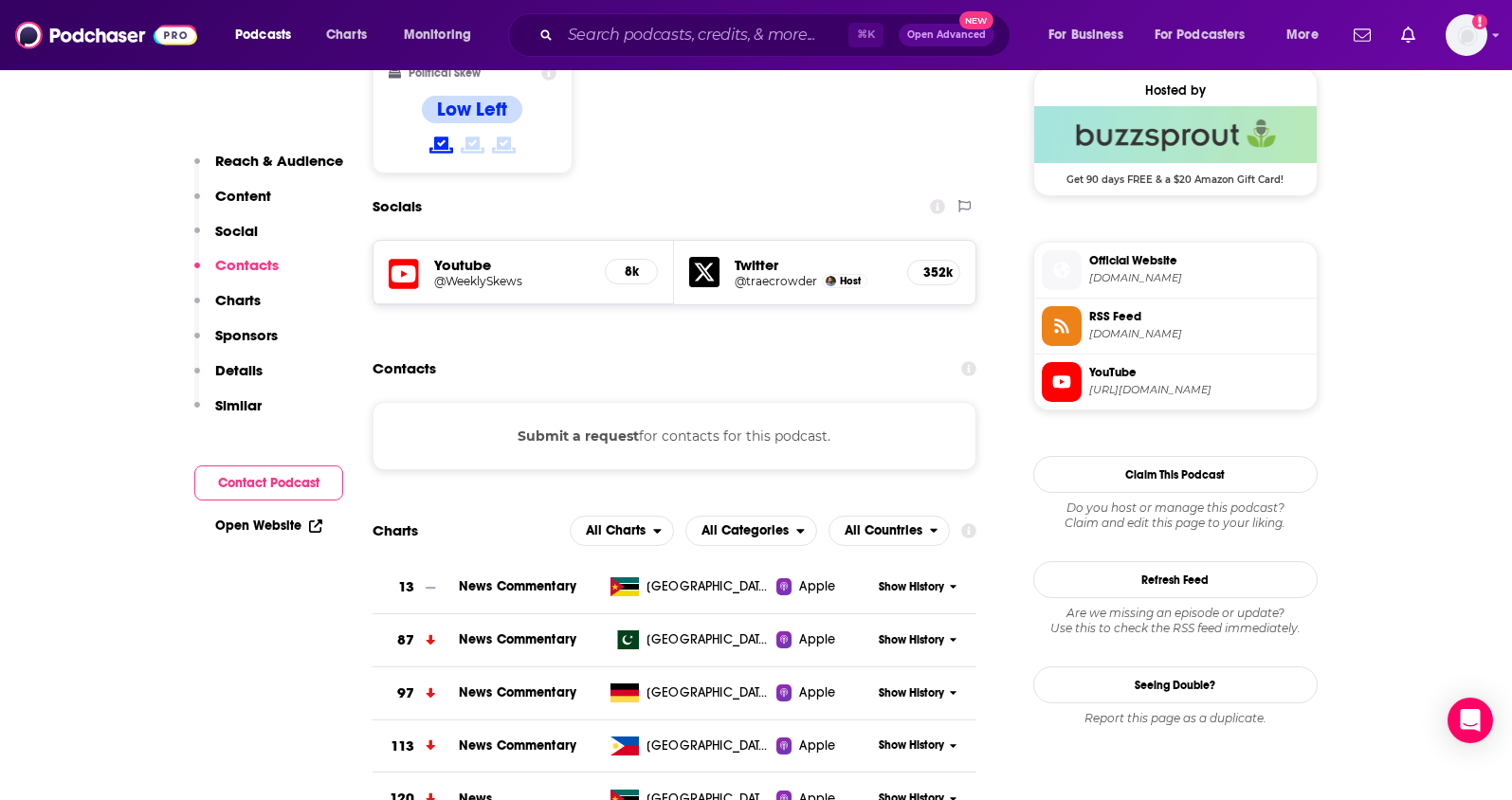
click at [477, 274] on h5 "@WeeklySkews" at bounding box center [512, 281] width 156 height 14
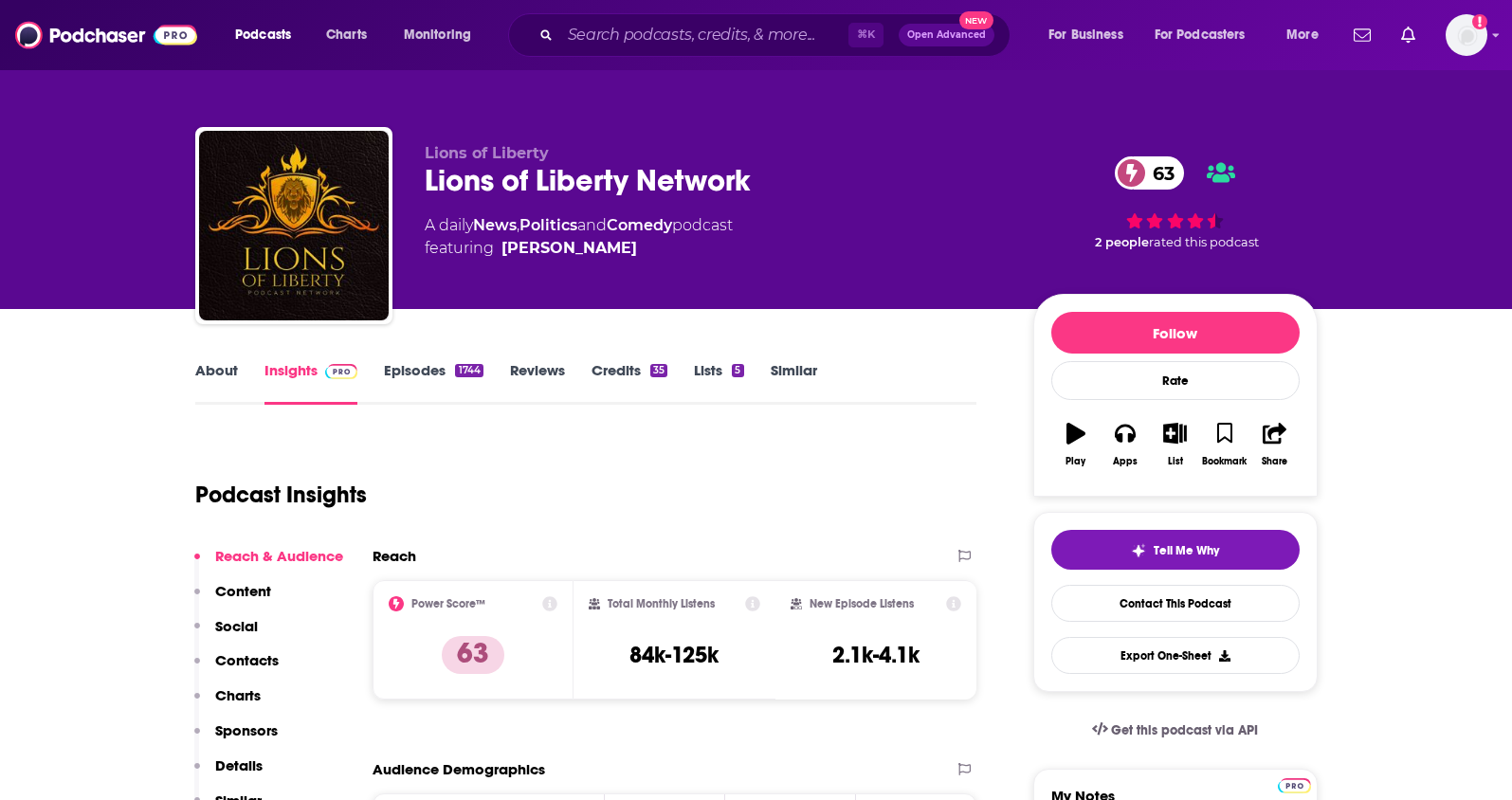
click at [210, 383] on link "About" at bounding box center [217, 383] width 43 height 44
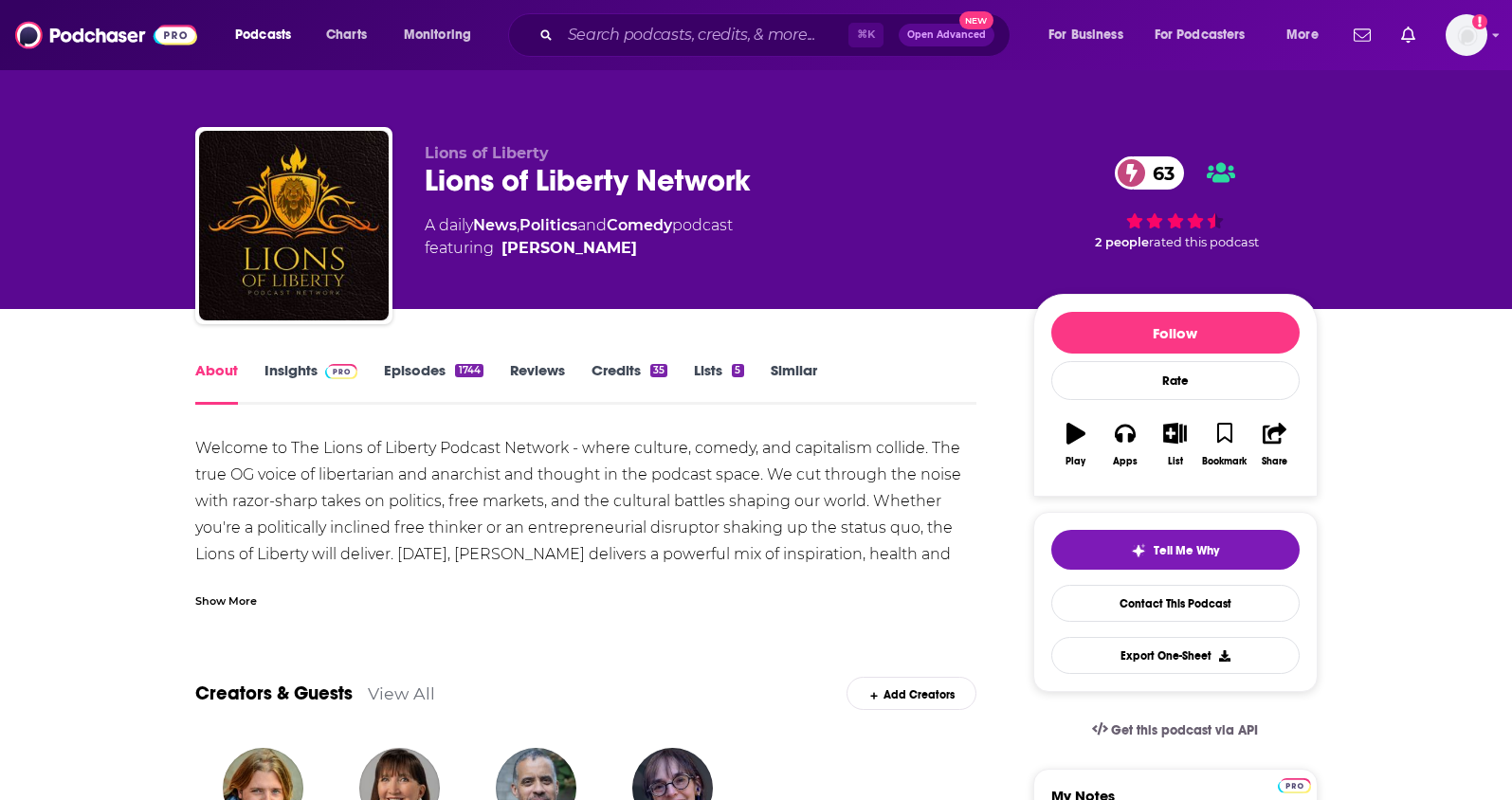
click at [234, 594] on div "Show More" at bounding box center [226, 599] width 61 height 18
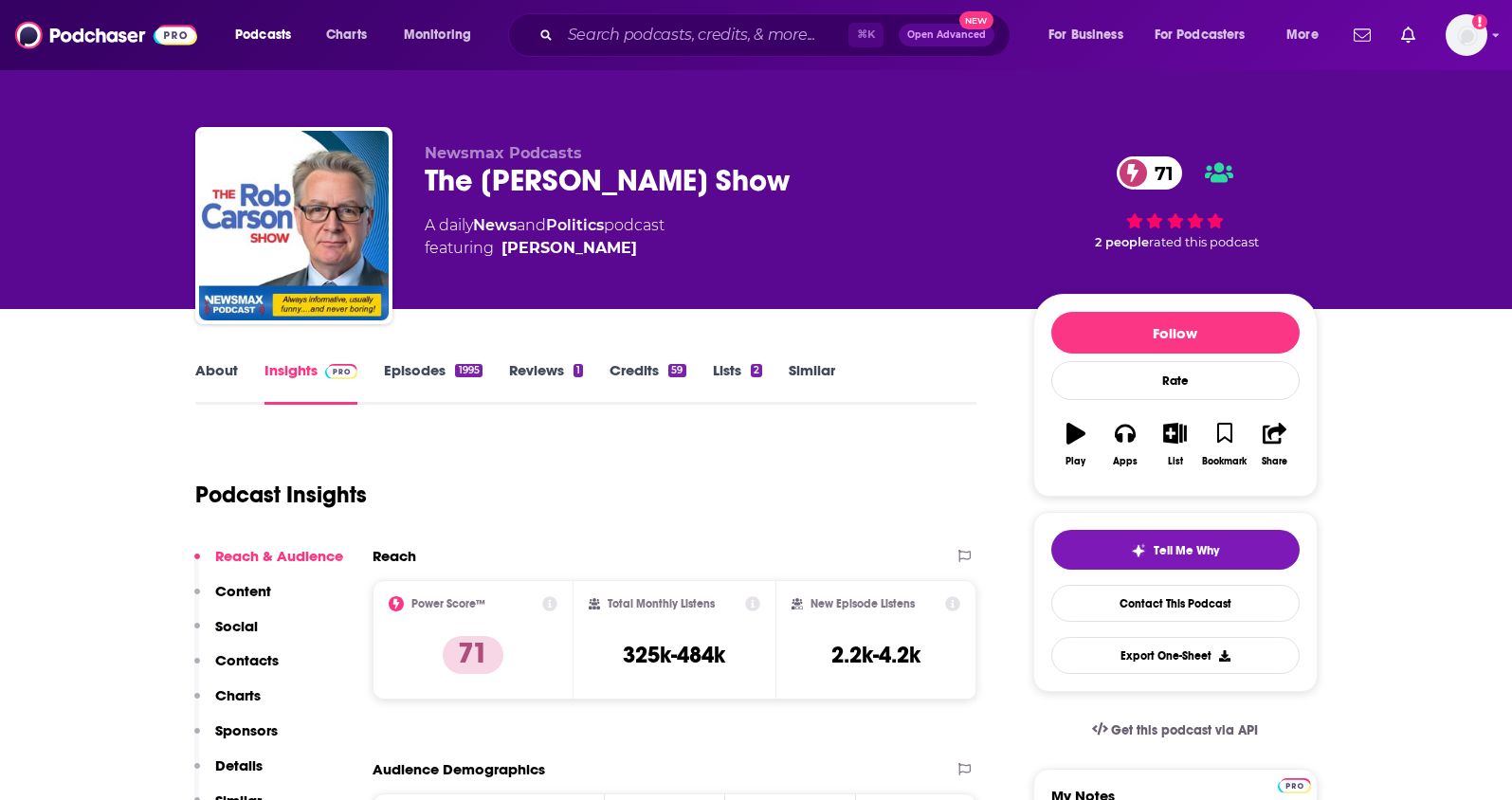
click at [206, 366] on link "About" at bounding box center [217, 383] width 43 height 44
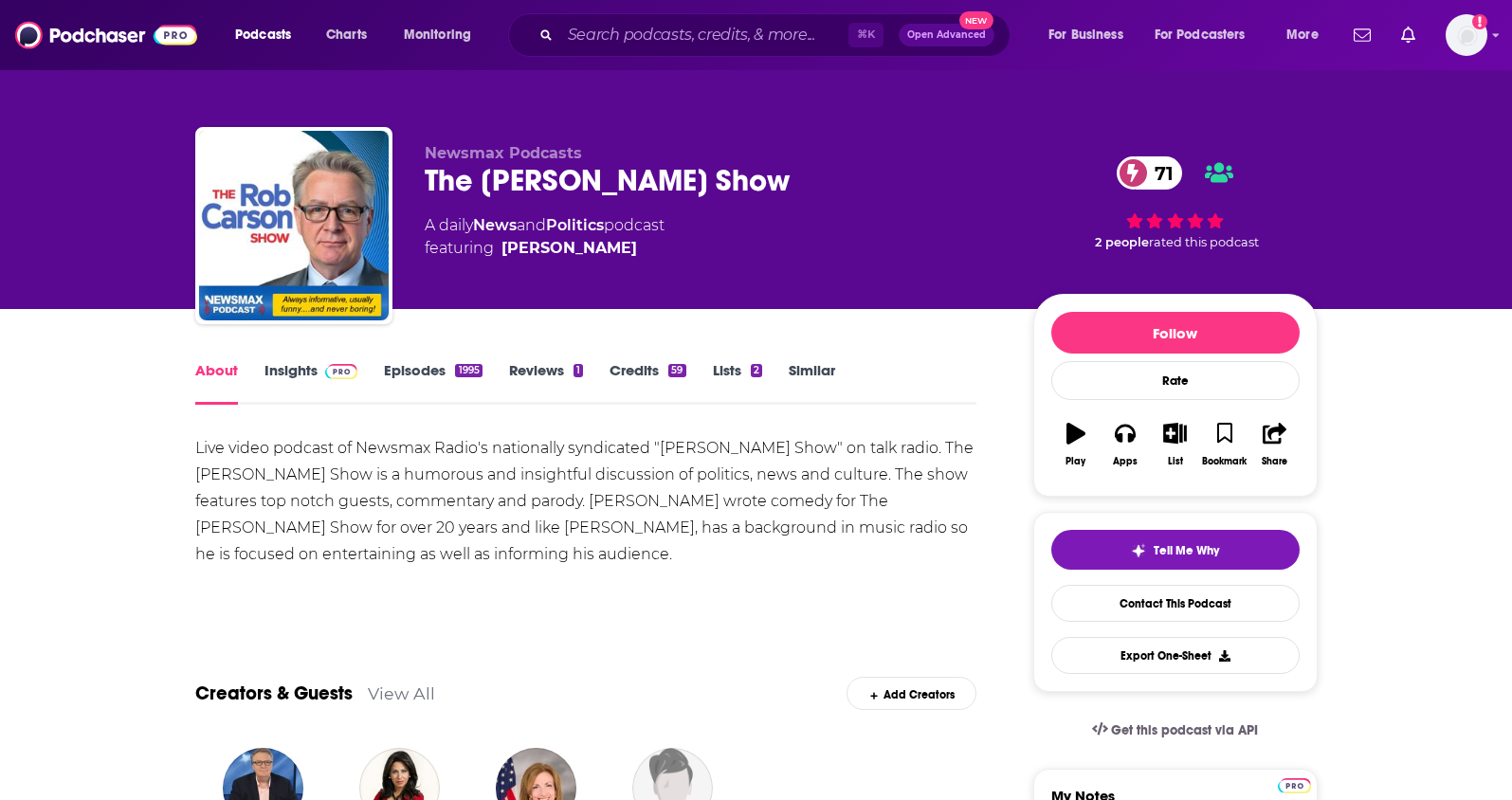
click at [271, 369] on link "Insights" at bounding box center [311, 383] width 94 height 44
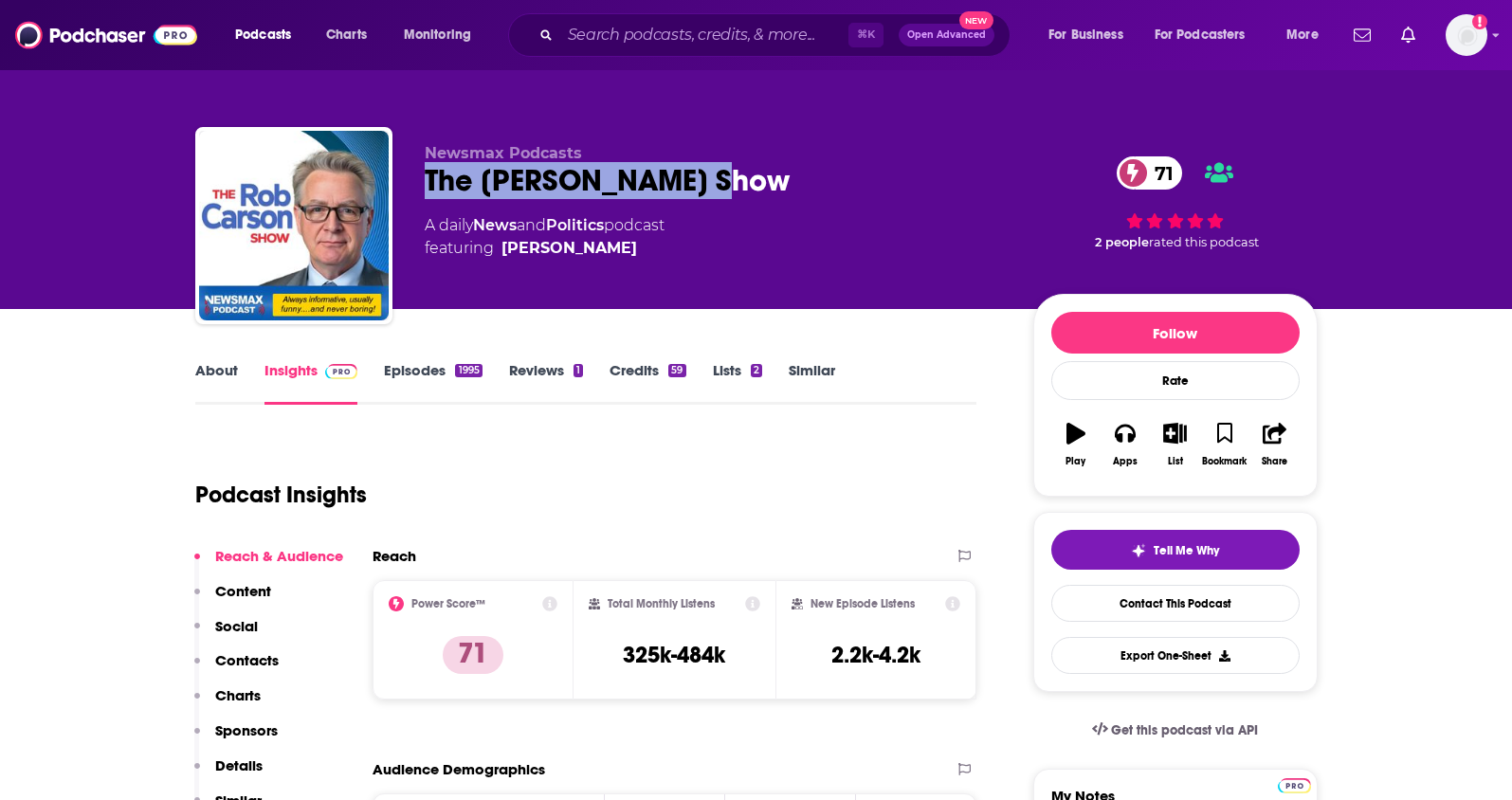
drag, startPoint x: 743, startPoint y: 183, endPoint x: 416, endPoint y: 189, distance: 327.1
click at [416, 189] on div "Newsmax Podcasts The [PERSON_NAME] Show 71 A daily News and Politics podcast fe…" at bounding box center [756, 230] width 1122 height 205
copy h2 "The [PERSON_NAME] Show"
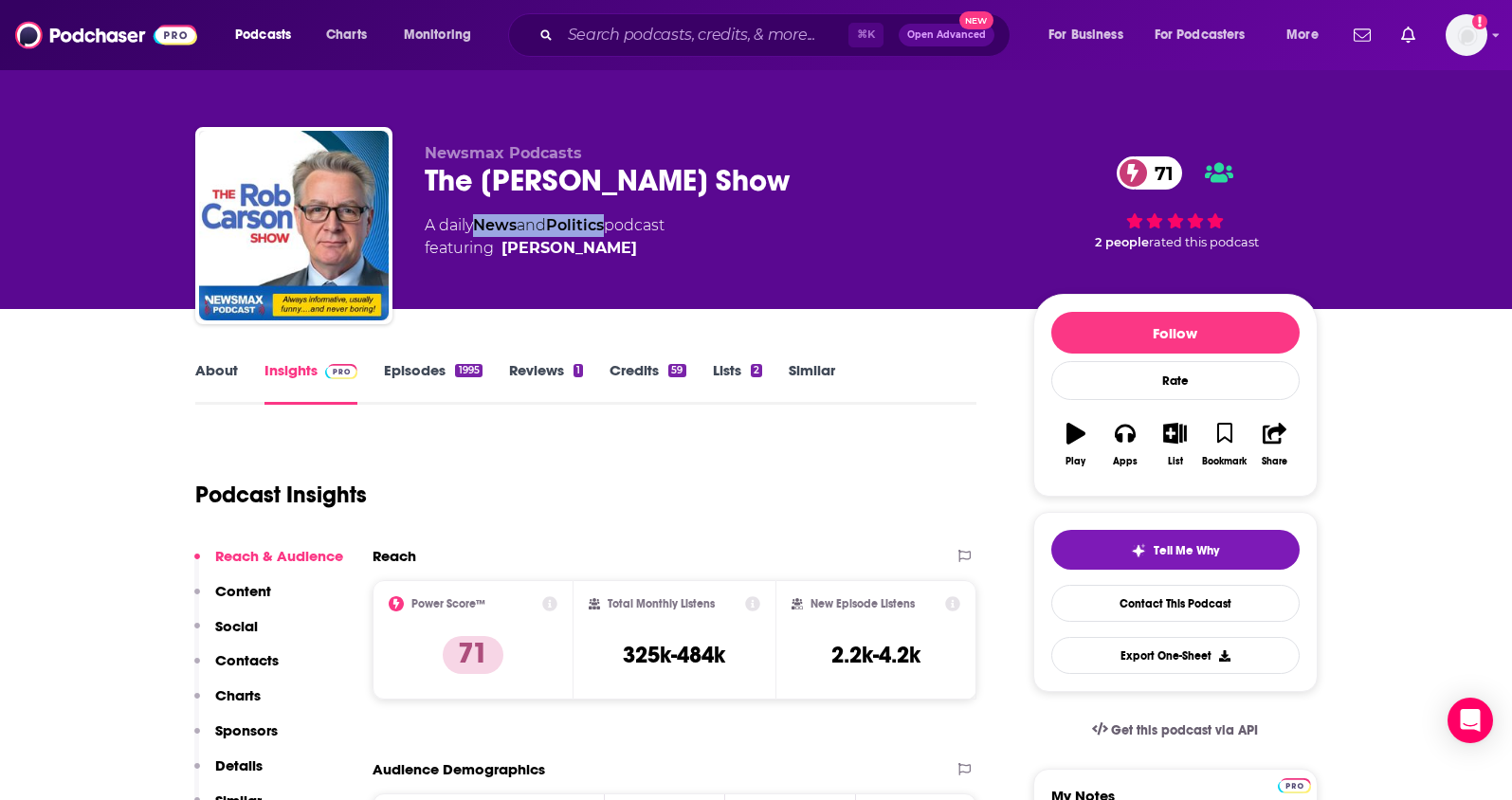
drag, startPoint x: 613, startPoint y: 222, endPoint x: 481, endPoint y: 222, distance: 132.0
click at [481, 222] on div "A daily News and Politics podcast featuring [PERSON_NAME]" at bounding box center [544, 237] width 240 height 45
copy div "News and Politics"
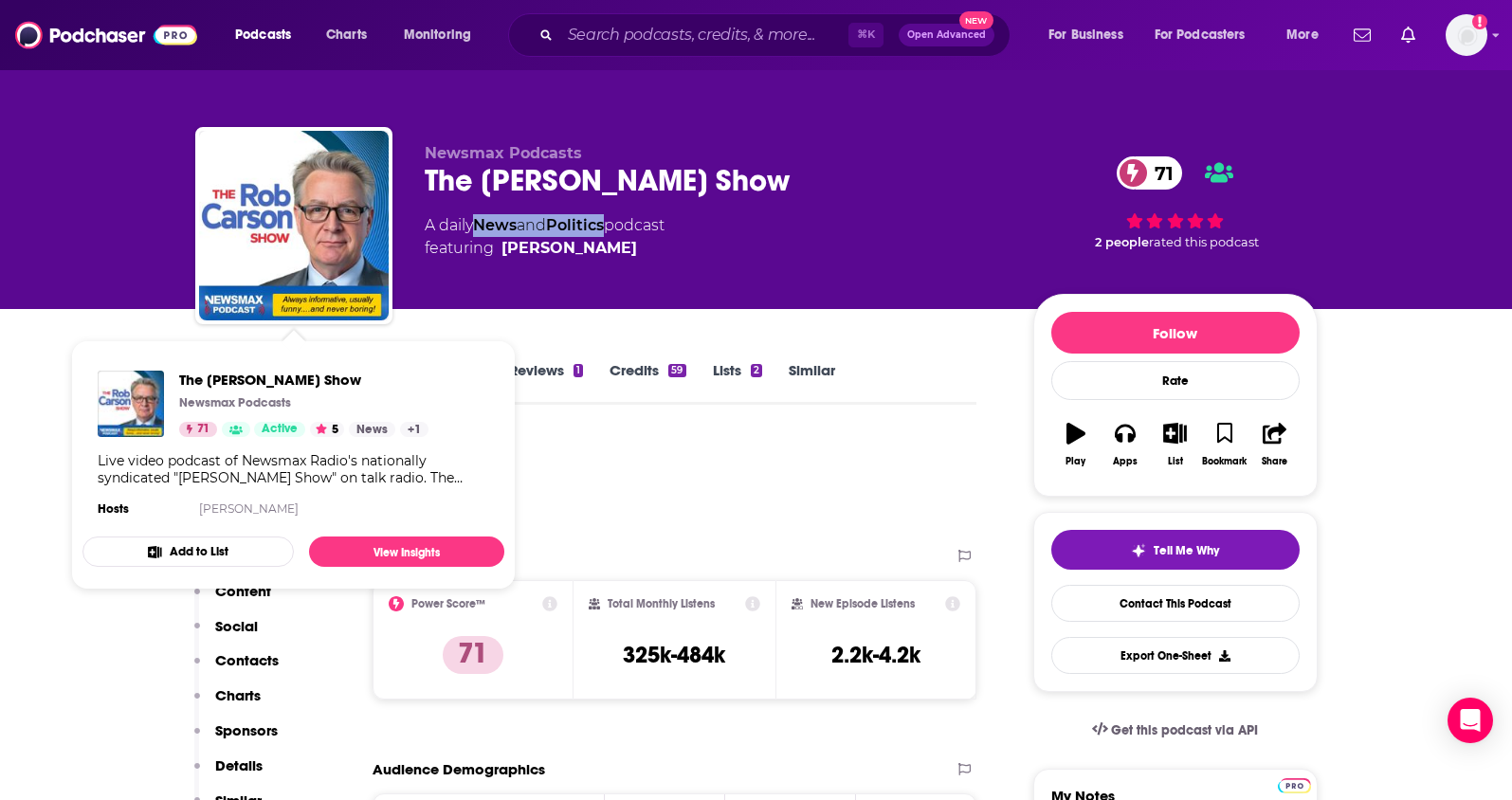
click at [259, 655] on p "Contacts" at bounding box center [247, 660] width 63 height 18
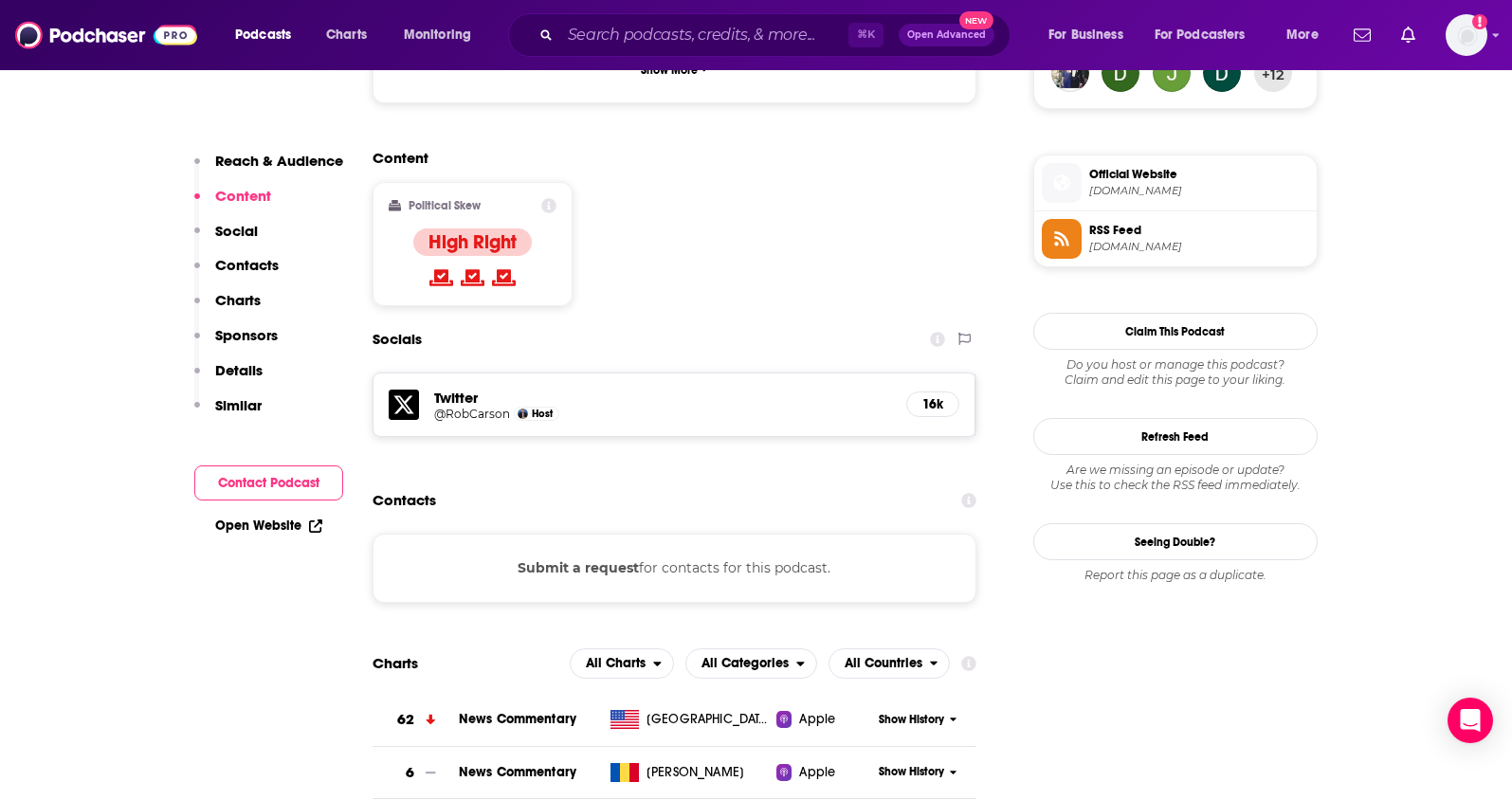
scroll to position [1184, 0]
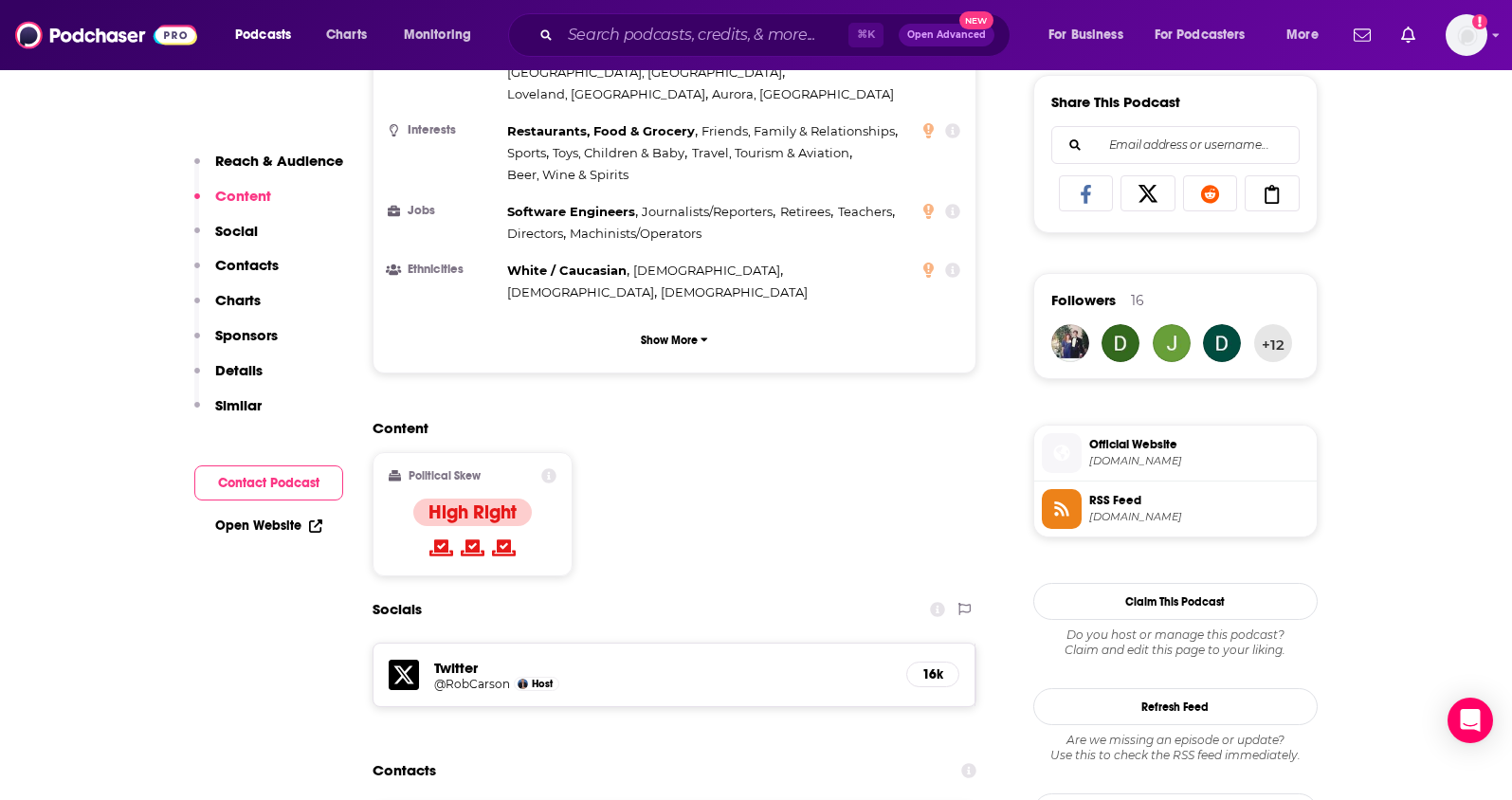
click at [445, 676] on h5 "@RobCarson" at bounding box center [471, 683] width 76 height 14
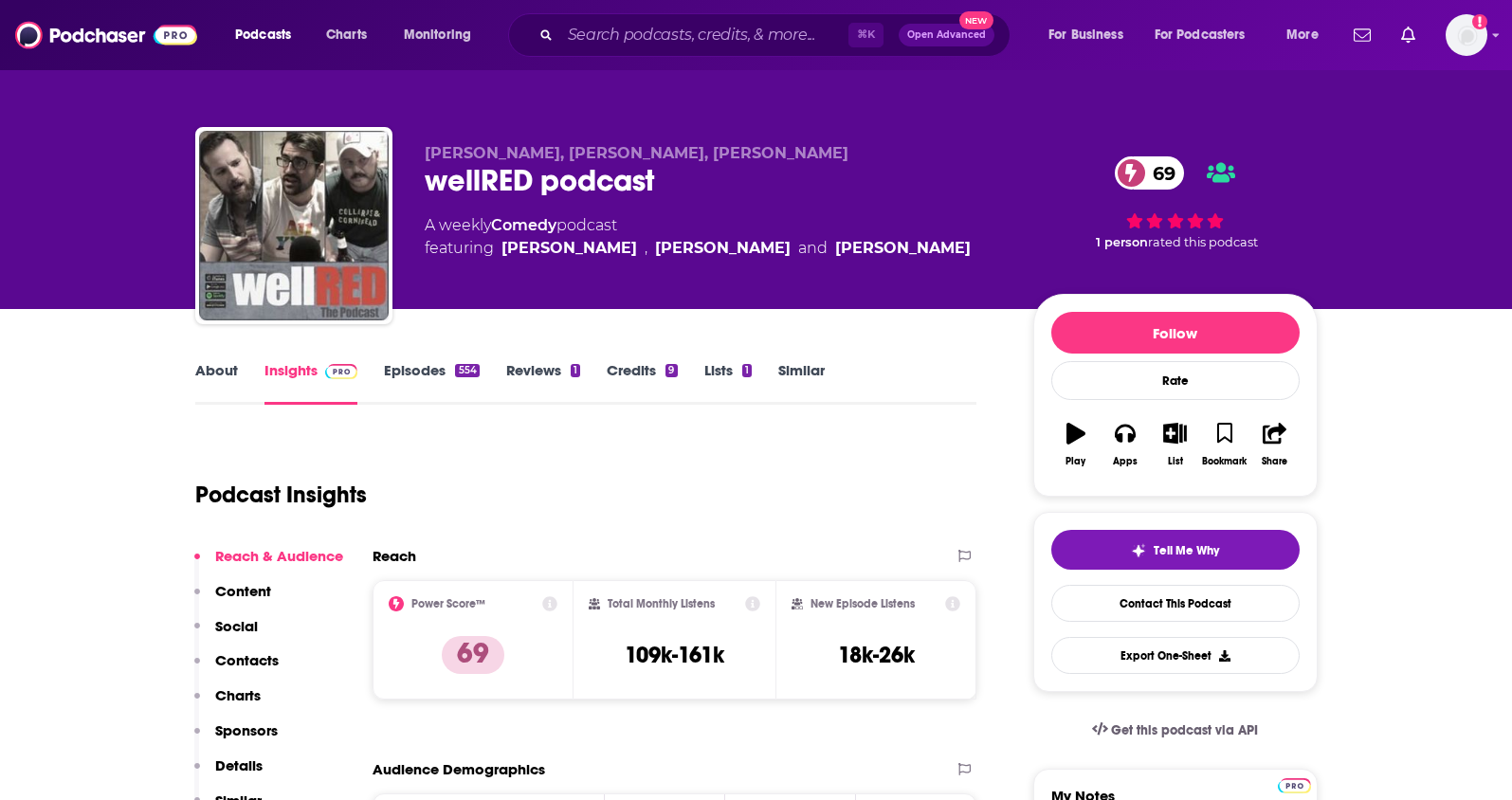
click at [220, 376] on link "About" at bounding box center [217, 383] width 43 height 44
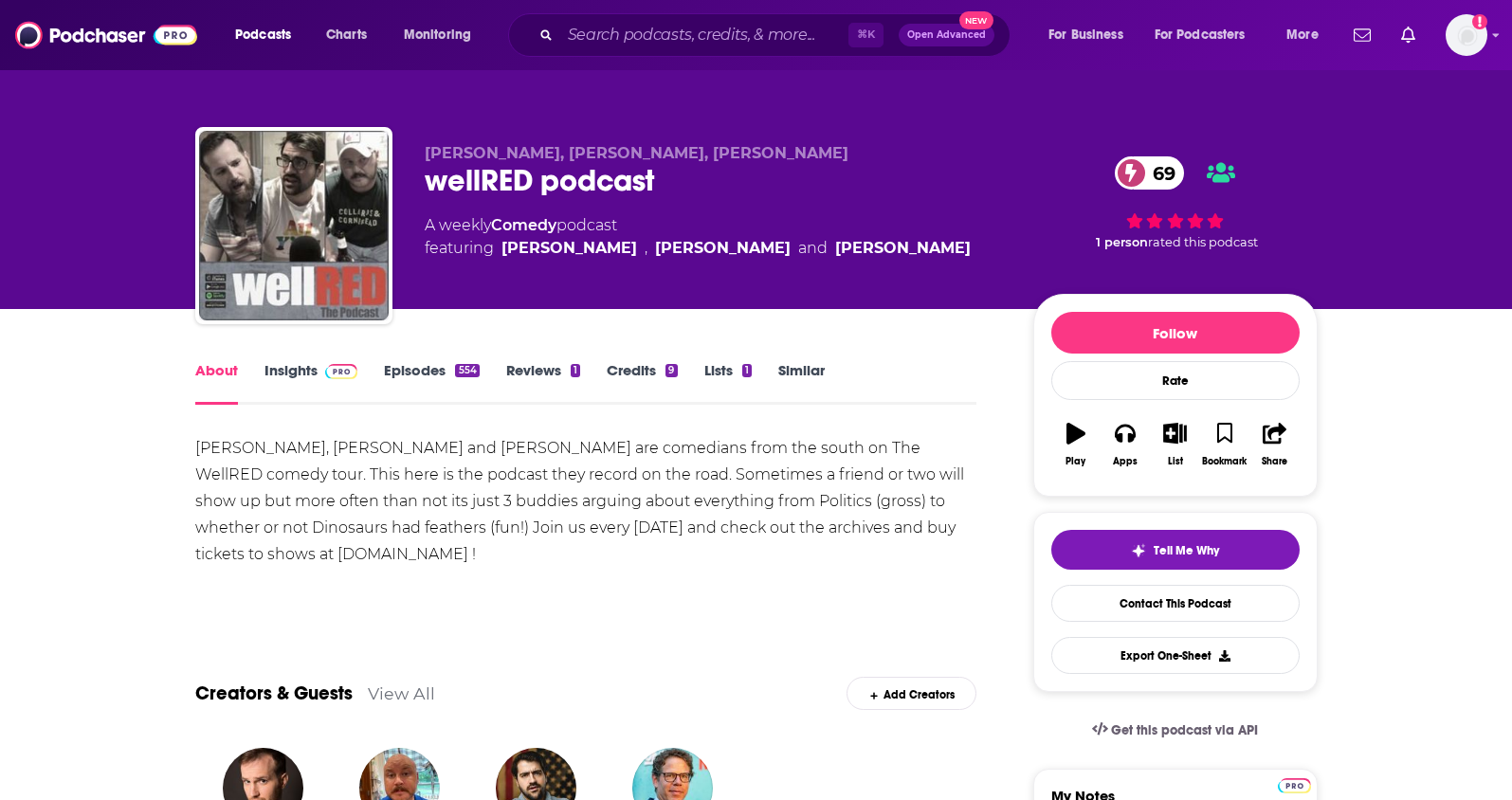
click at [266, 376] on link "Insights" at bounding box center [311, 383] width 94 height 44
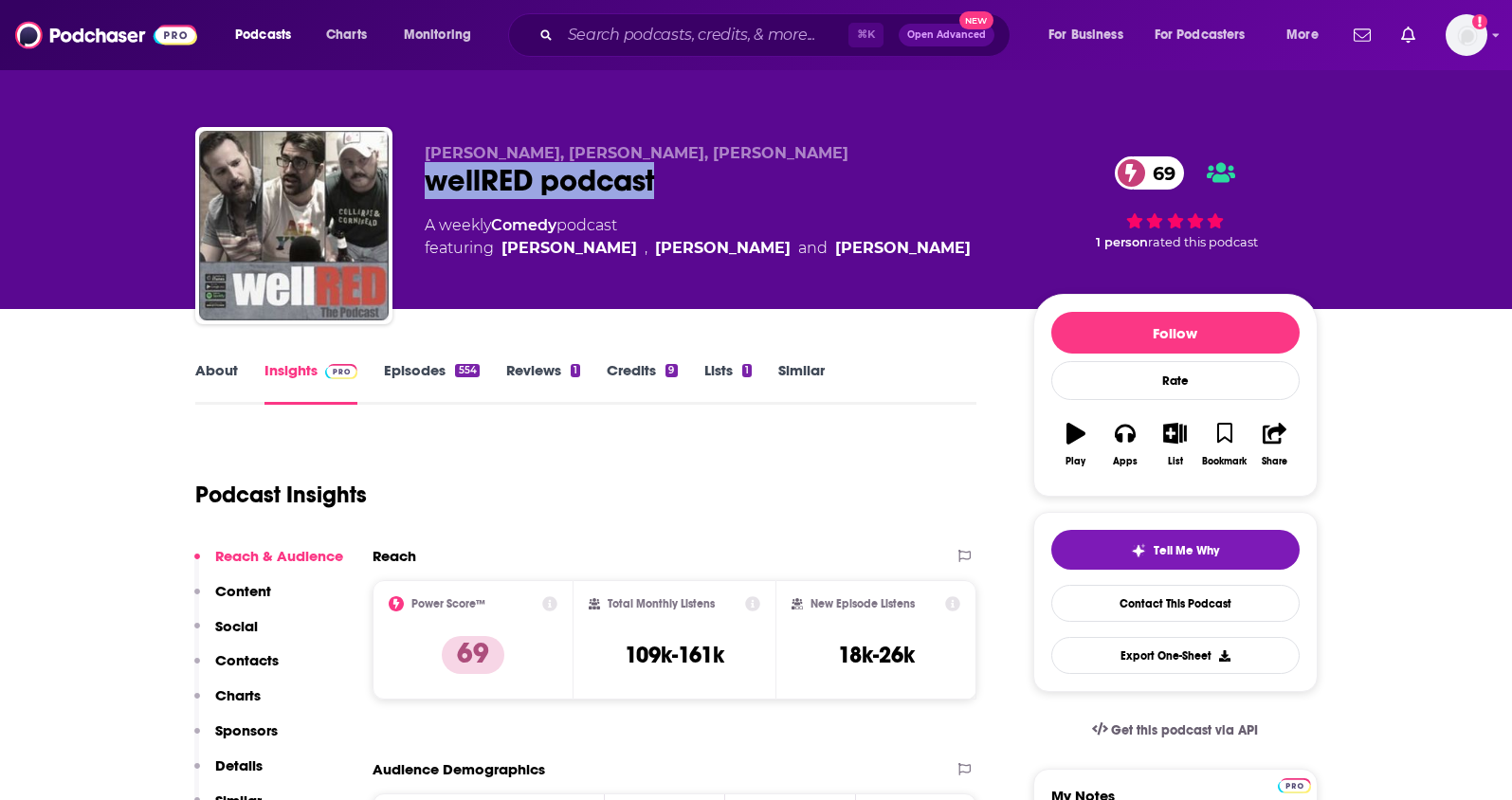
drag, startPoint x: 692, startPoint y: 181, endPoint x: 412, endPoint y: 192, distance: 280.2
click at [412, 192] on div "[PERSON_NAME], [PERSON_NAME], [PERSON_NAME] wellRED podcast 69 A weekly Comedy …" at bounding box center [756, 230] width 1122 height 205
copy h2 "wellRED podcast"
click at [219, 374] on link "About" at bounding box center [217, 383] width 43 height 44
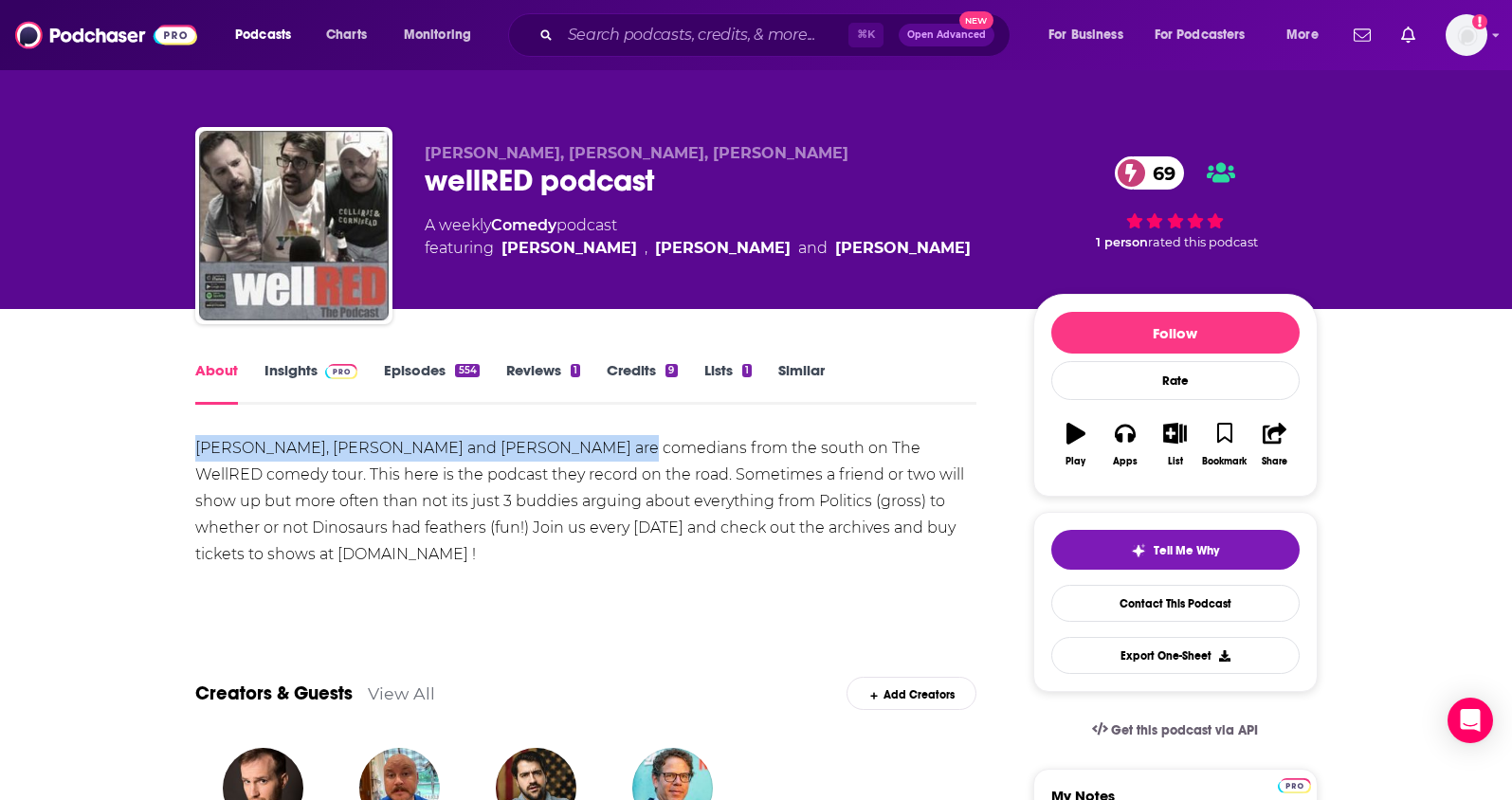
drag, startPoint x: 593, startPoint y: 447, endPoint x: 578, endPoint y: 203, distance: 244.5
copy div "[PERSON_NAME], [PERSON_NAME] and [PERSON_NAME]"
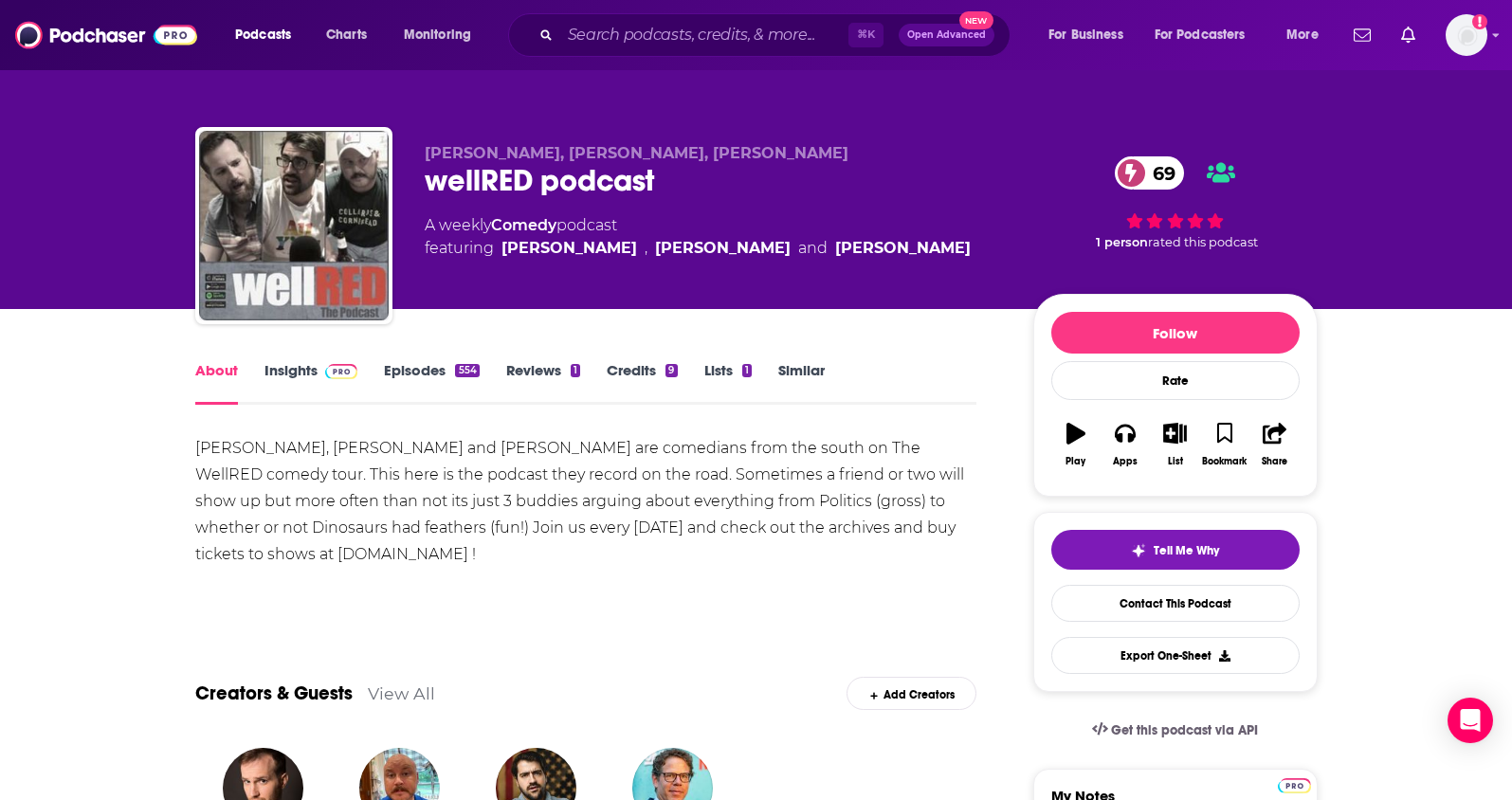
click at [460, 508] on div "[PERSON_NAME], [PERSON_NAME] and [PERSON_NAME] are comedians from the south on …" at bounding box center [586, 501] width 782 height 133
drag, startPoint x: 456, startPoint y: 448, endPoint x: 393, endPoint y: 451, distance: 63.1
click at [393, 451] on div "[PERSON_NAME], [PERSON_NAME] and [PERSON_NAME] are comedians from the south on …" at bounding box center [586, 501] width 782 height 133
copy div "[PERSON_NAME]"
click at [311, 368] on link "Insights" at bounding box center [311, 383] width 94 height 44
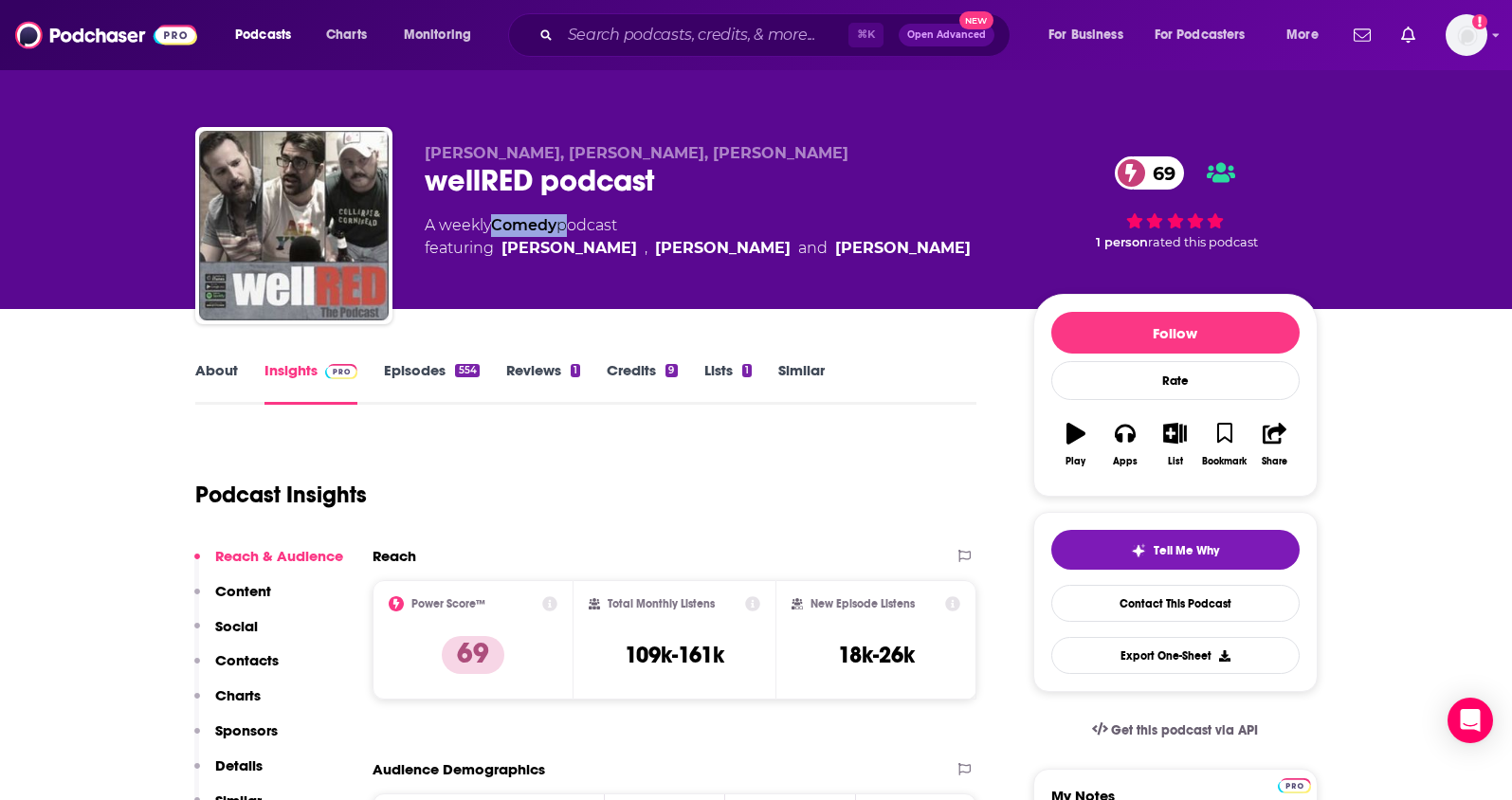
drag, startPoint x: 562, startPoint y: 222, endPoint x: 497, endPoint y: 224, distance: 65.0
click at [497, 224] on div "A weekly Comedy podcast featuring [PERSON_NAME] , [PERSON_NAME] and [PERSON_NAM…" at bounding box center [698, 237] width 546 height 45
copy div "Comedy"
click at [247, 652] on p "Contacts" at bounding box center [247, 660] width 63 height 18
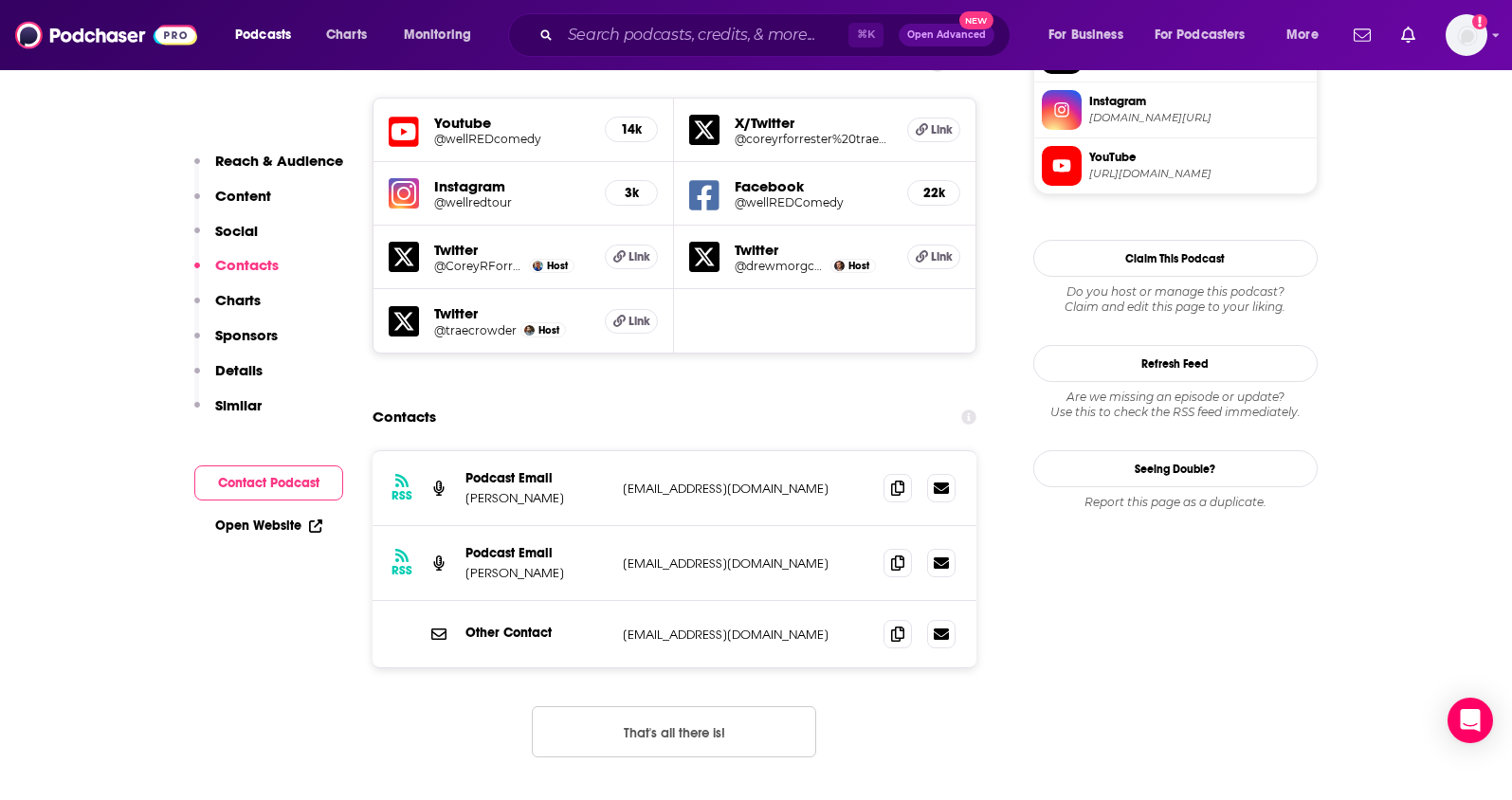
scroll to position [1752, 0]
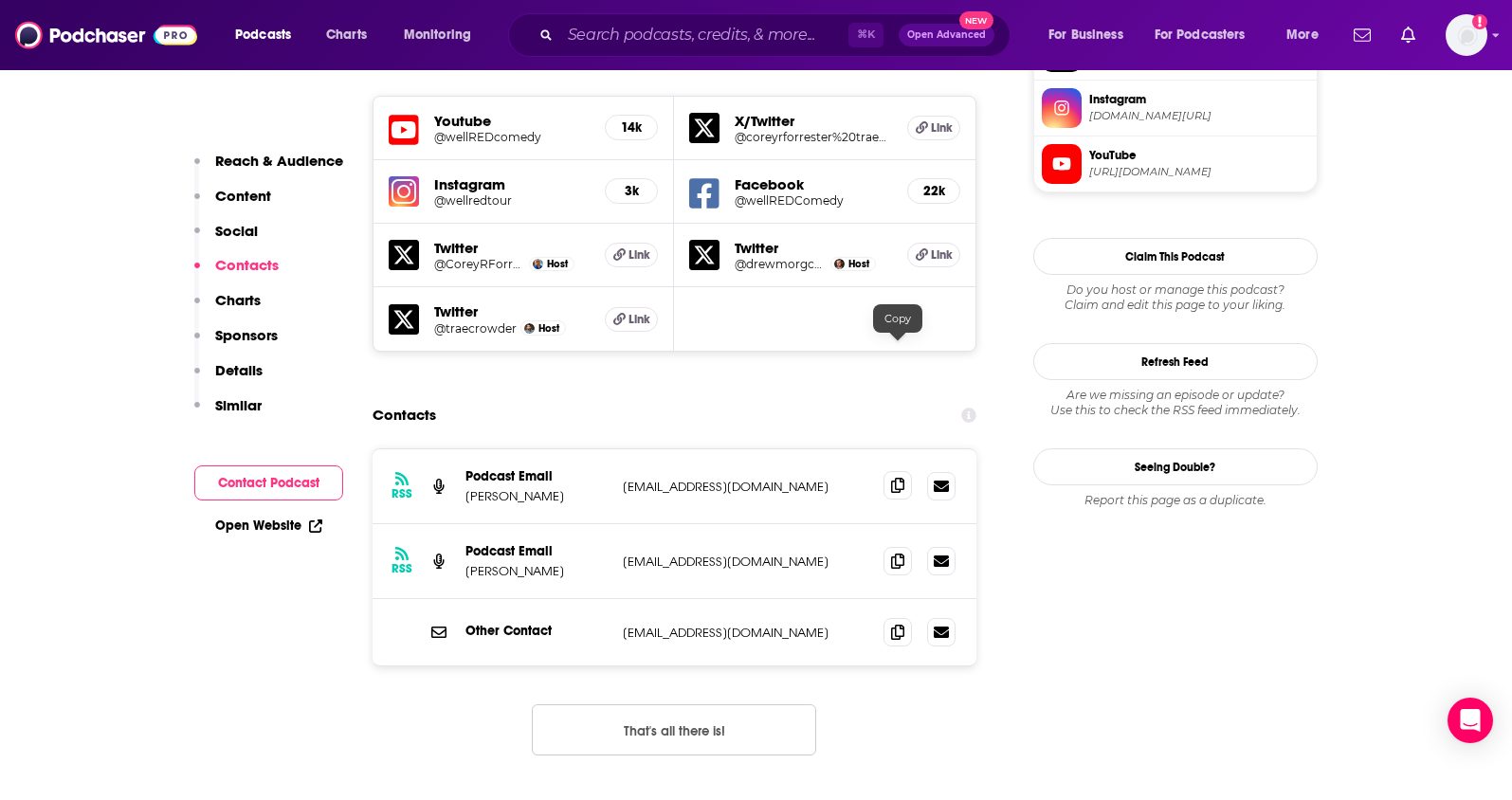
click at [905, 471] on span at bounding box center [898, 486] width 29 height 29
click at [719, 704] on button "That's all there is!" at bounding box center [674, 729] width 285 height 51
click at [895, 553] on icon at bounding box center [898, 560] width 13 height 15
click at [898, 624] on icon at bounding box center [898, 631] width 13 height 15
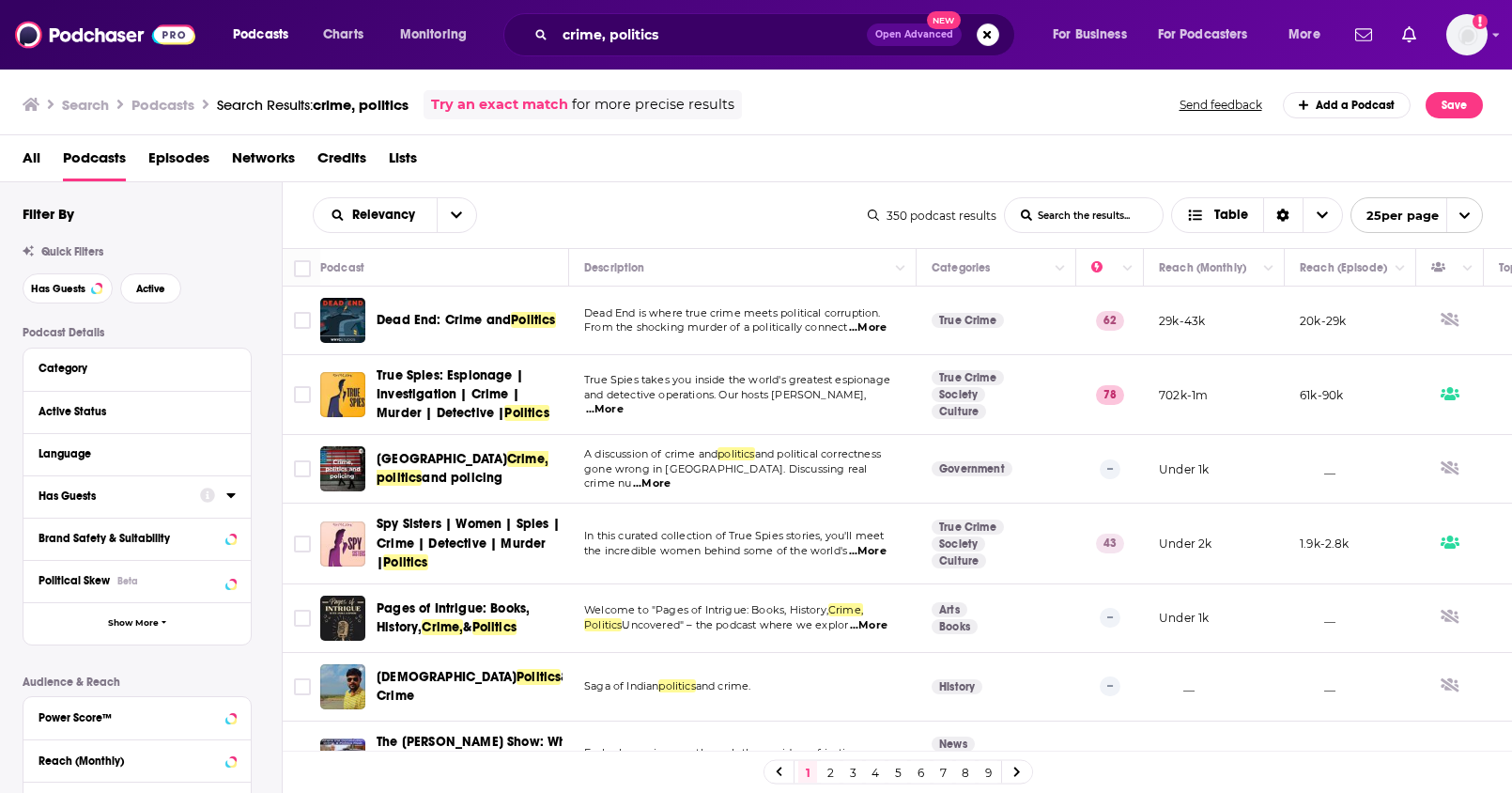
click at [224, 495] on div at bounding box center [218, 496] width 36 height 24
click at [233, 494] on icon at bounding box center [230, 495] width 9 height 5
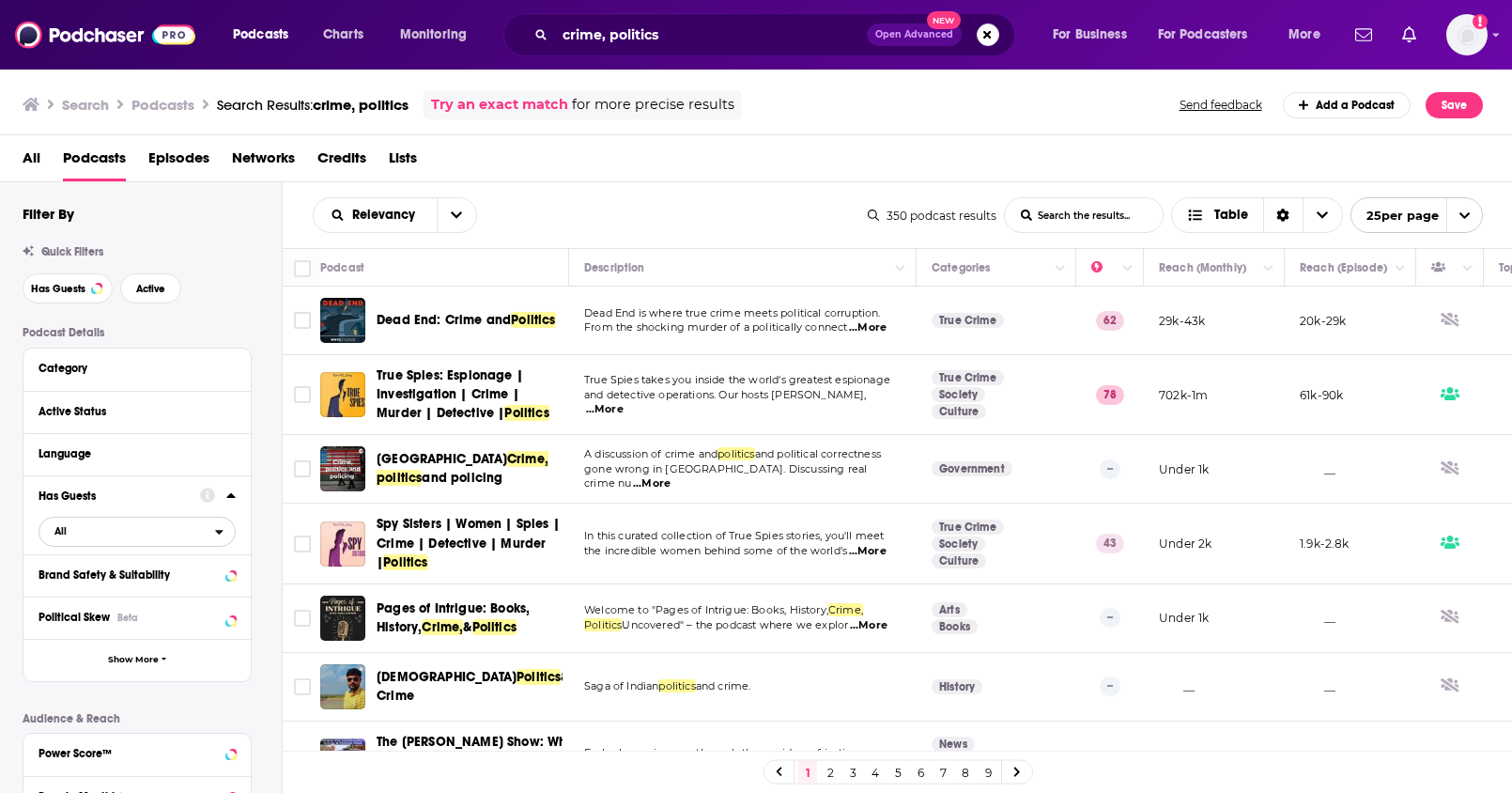
click at [107, 537] on span "All" at bounding box center [127, 531] width 176 height 25
click at [103, 593] on span "Has guests" at bounding box center [103, 593] width 113 height 10
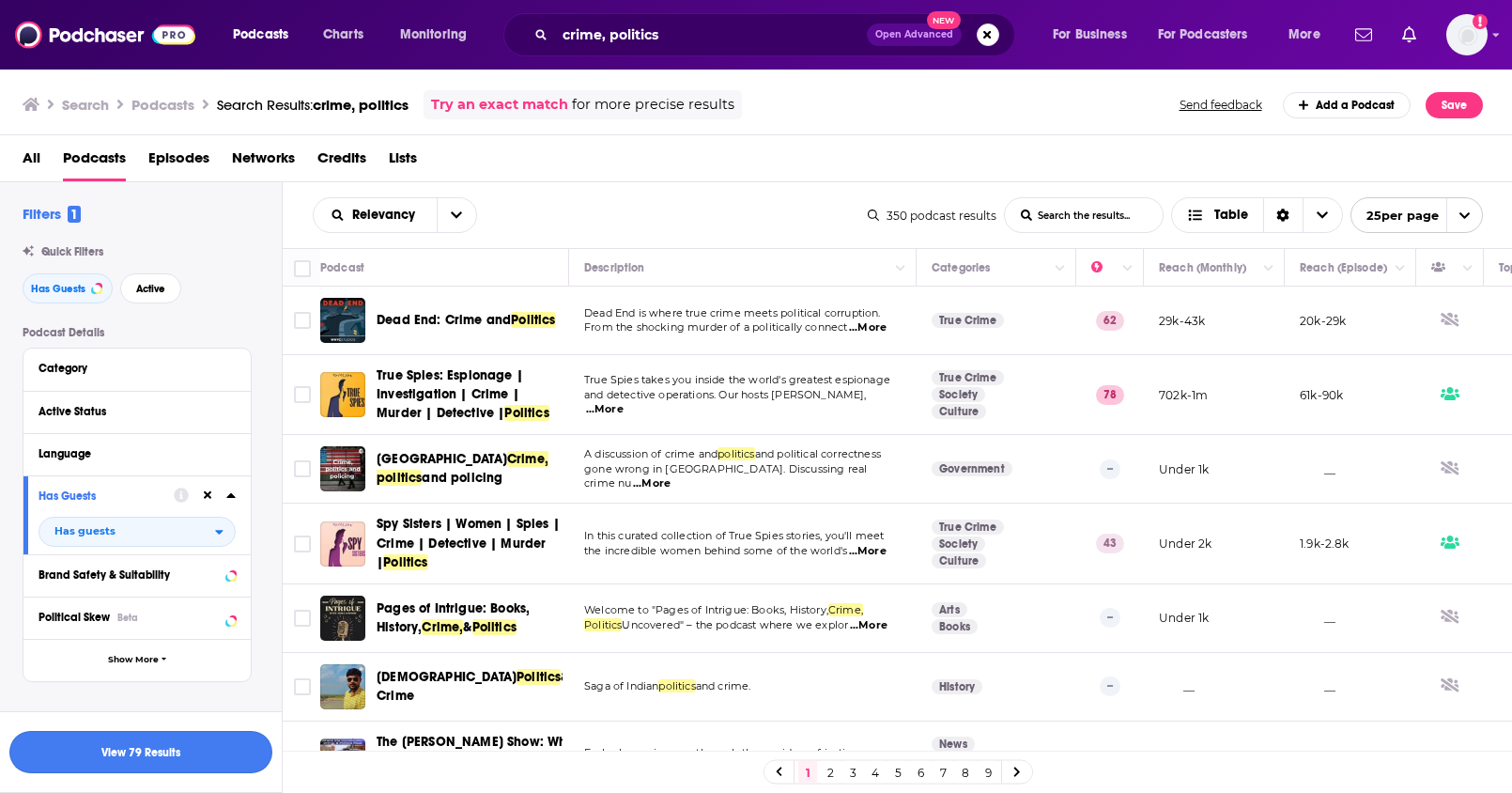
click at [193, 746] on button "View 79 Results" at bounding box center [140, 752] width 263 height 43
